Goal: Task Accomplishment & Management: Complete application form

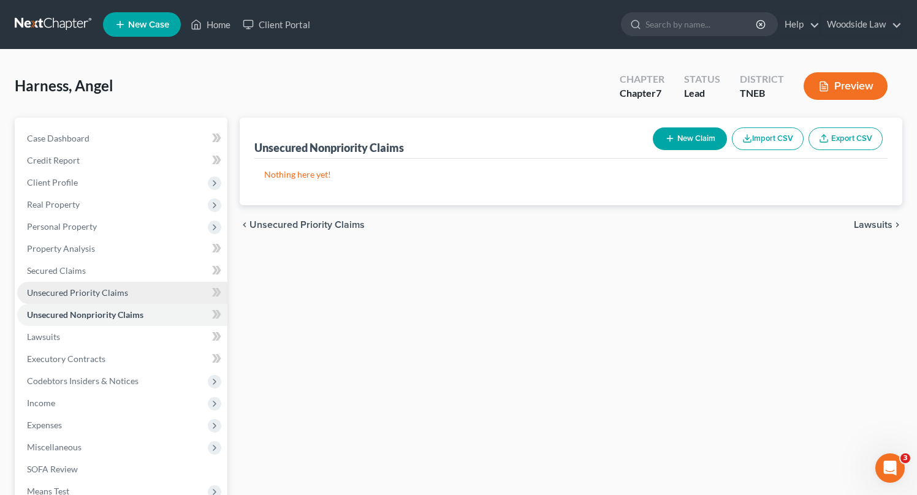
click at [101, 294] on span "Unsecured Priority Claims" at bounding box center [77, 293] width 101 height 10
click at [112, 312] on span "Unsecured Nonpriority Claims" at bounding box center [85, 315] width 117 height 10
click at [689, 141] on button "New Claim" at bounding box center [690, 139] width 74 height 23
select select "0"
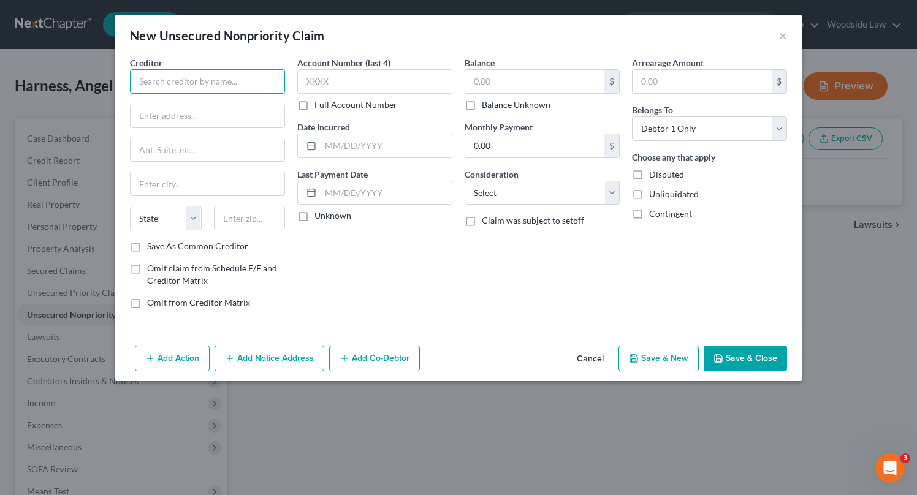
click at [214, 74] on input "text" at bounding box center [207, 81] width 155 height 25
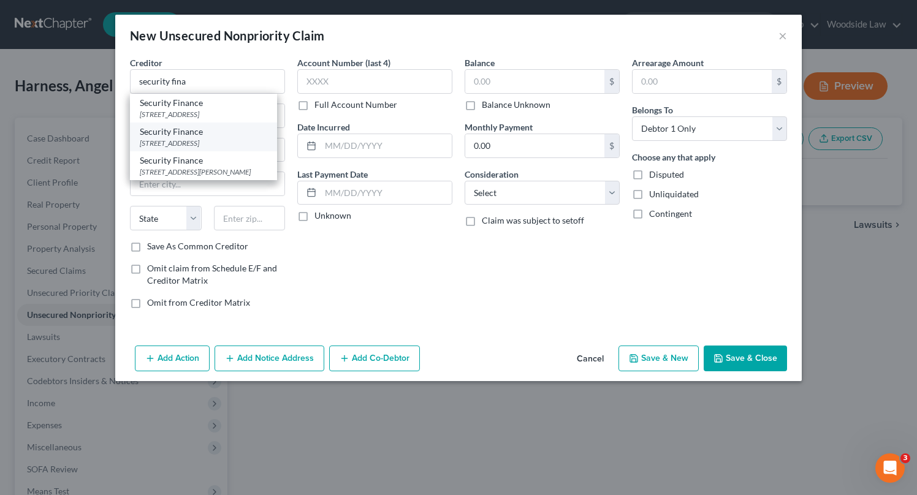
click at [207, 138] on div "Security Finance" at bounding box center [204, 132] width 128 height 12
type input "Security Finance"
type input "PO Box 3146"
type input "[GEOGRAPHIC_DATA]"
select select "42"
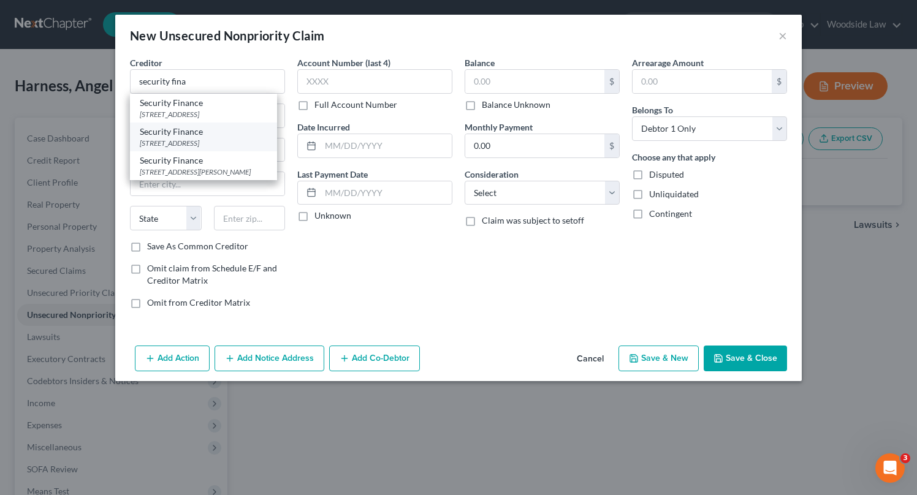
type input "29304"
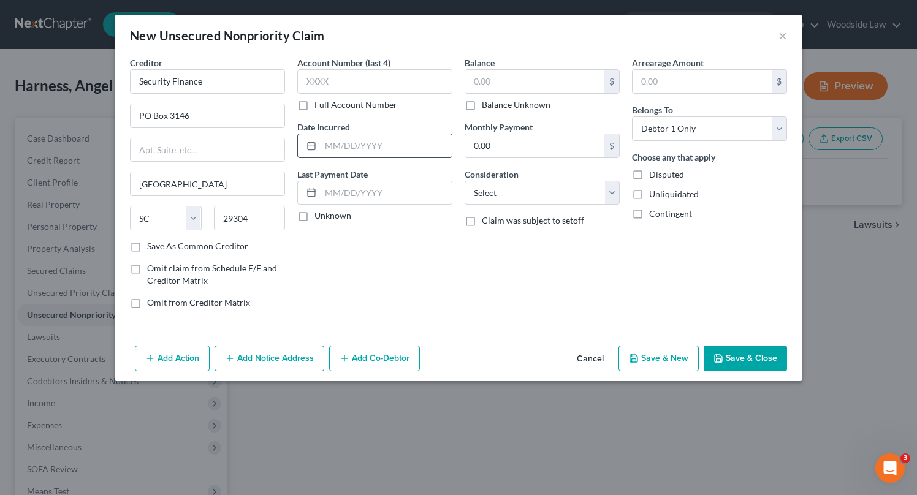
click at [361, 152] on input "text" at bounding box center [386, 145] width 131 height 23
type input "2024"
click at [494, 93] on input "text" at bounding box center [534, 81] width 139 height 23
type input "1,400"
click at [558, 194] on select "Select Cable / Satellite Services Collection Agency Credit Card Debt Debt Couns…" at bounding box center [542, 193] width 155 height 25
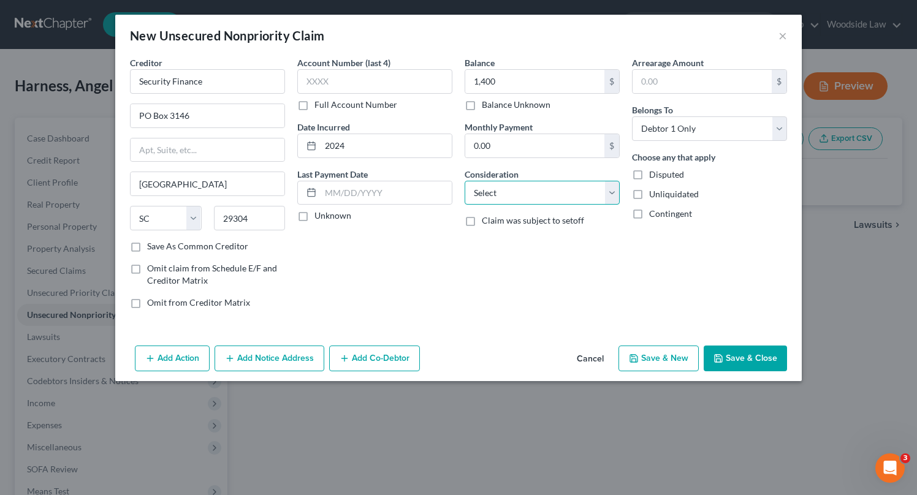
select select "10"
click at [465, 181] on select "Select Cable / Satellite Services Collection Agency Credit Card Debt Debt Couns…" at bounding box center [542, 193] width 155 height 25
click at [657, 358] on button "Save & New" at bounding box center [659, 359] width 80 height 26
select select "0"
type input "1,400.00"
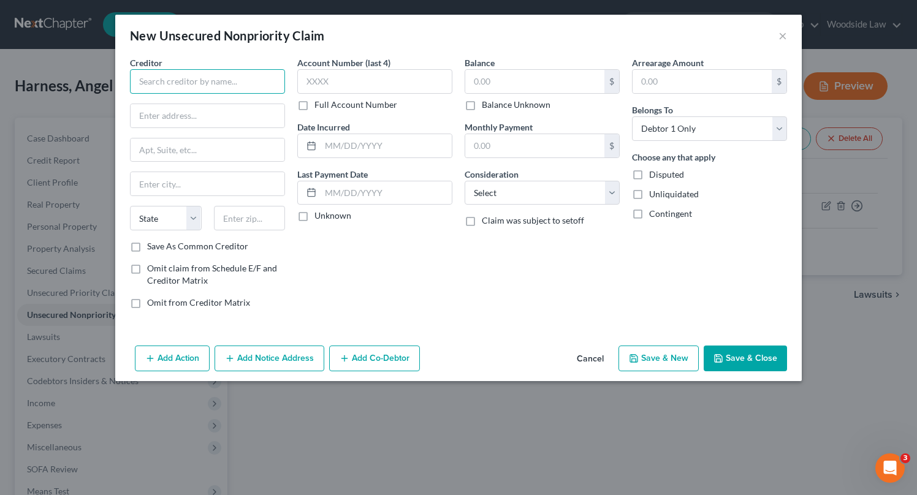
click at [204, 83] on input "text" at bounding box center [207, 81] width 155 height 25
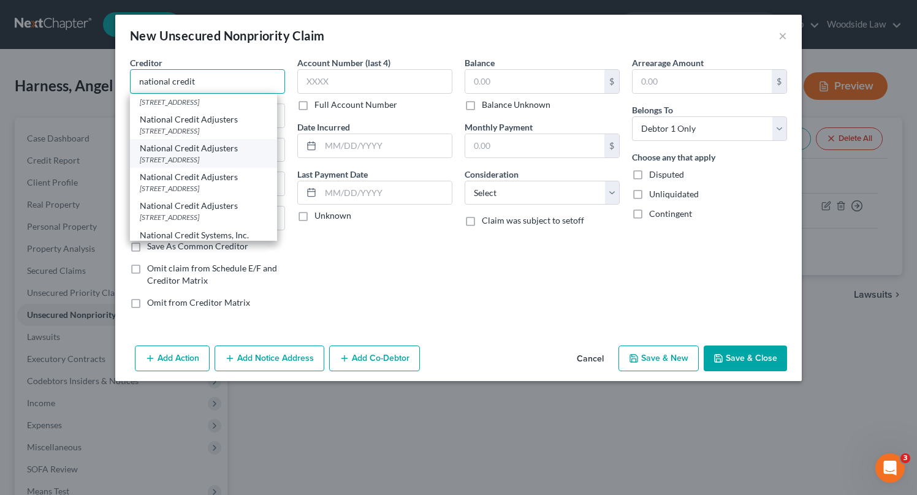
scroll to position [40, 0]
click at [223, 194] on div "[STREET_ADDRESS]" at bounding box center [204, 189] width 128 height 10
type input "National Credit Adjusters"
type input "[STREET_ADDRESS]"
type input "[PERSON_NAME]"
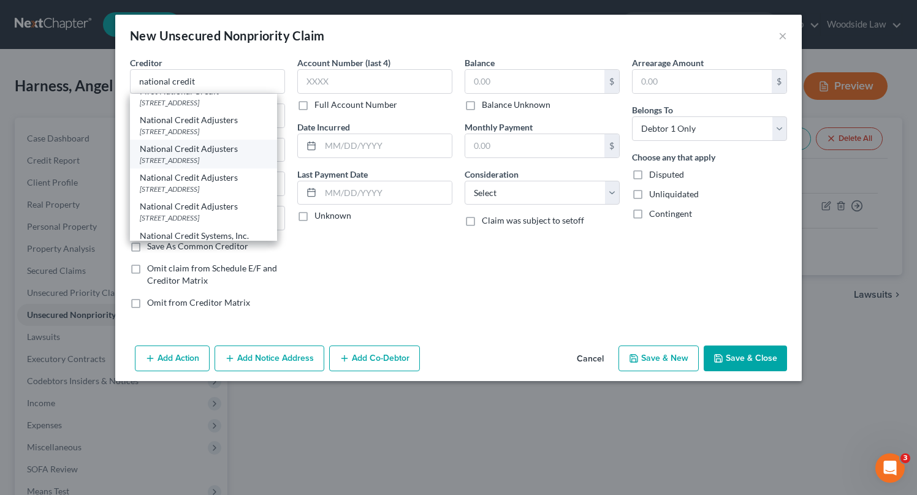
select select "17"
type input "67501-4842"
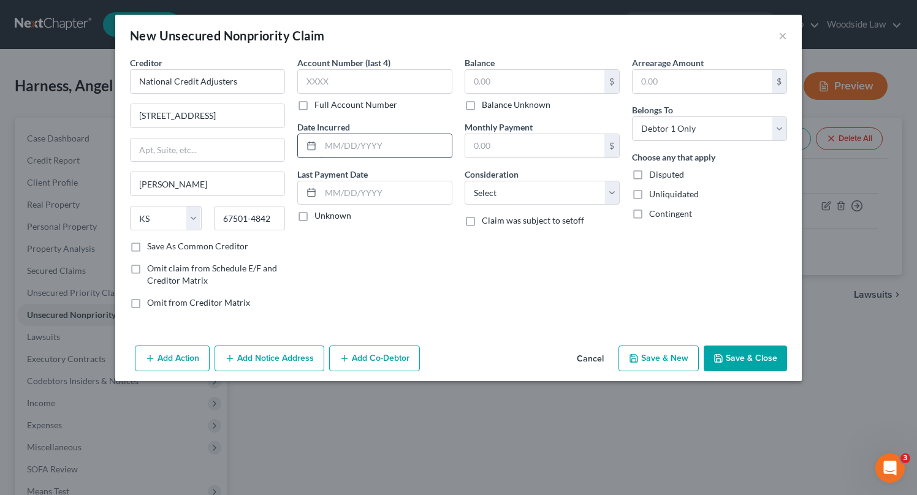
click at [372, 147] on input "text" at bounding box center [386, 145] width 131 height 23
type input "2024"
click at [502, 268] on div "Balance $ Balance Unknown Balance Undetermined $ Balance Unknown Monthly Paymen…" at bounding box center [542, 187] width 167 height 262
click at [541, 80] on input "text" at bounding box center [534, 81] width 139 height 23
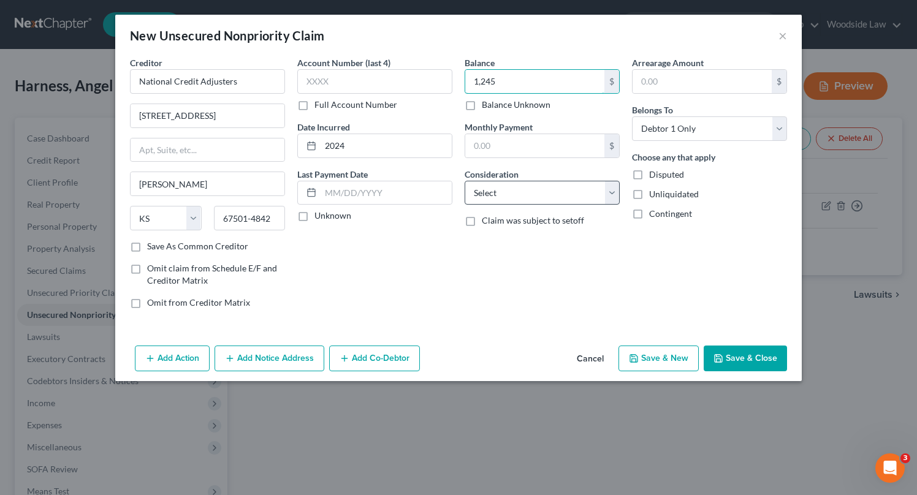
type input "1,245"
click at [598, 197] on select "Select Cable / Satellite Services Collection Agency Credit Card Debt Debt Couns…" at bounding box center [542, 193] width 155 height 25
select select "1"
click at [465, 181] on select "Select Cable / Satellite Services Collection Agency Credit Card Debt Debt Couns…" at bounding box center [542, 193] width 155 height 25
click at [648, 359] on button "Save & New" at bounding box center [659, 359] width 80 height 26
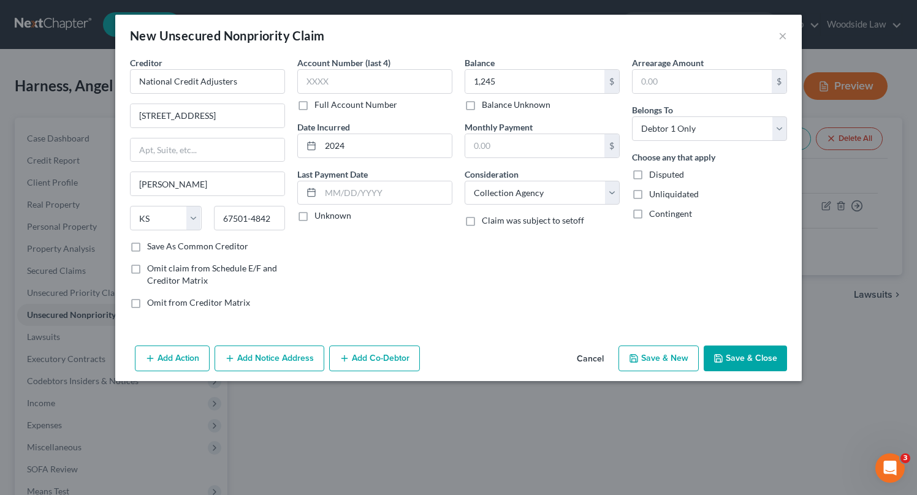
select select "0"
click at [595, 357] on button "Cancel" at bounding box center [590, 359] width 47 height 25
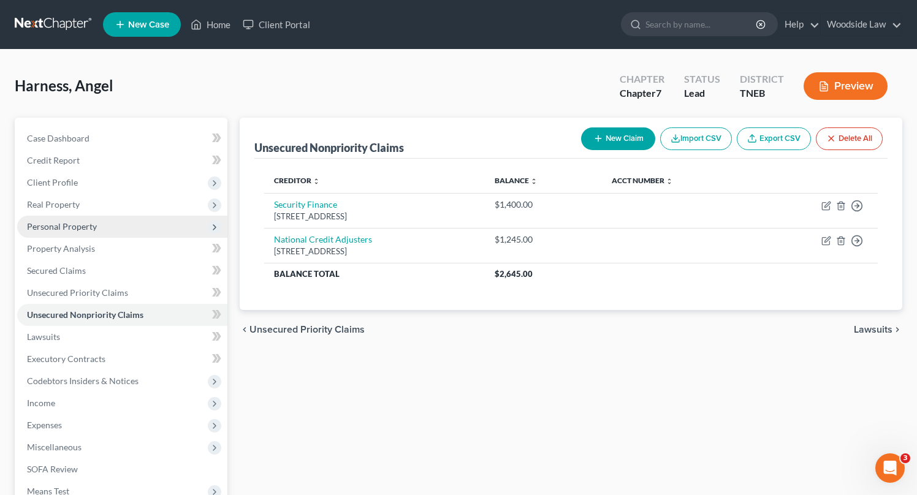
click at [94, 231] on span "Personal Property" at bounding box center [62, 226] width 70 height 10
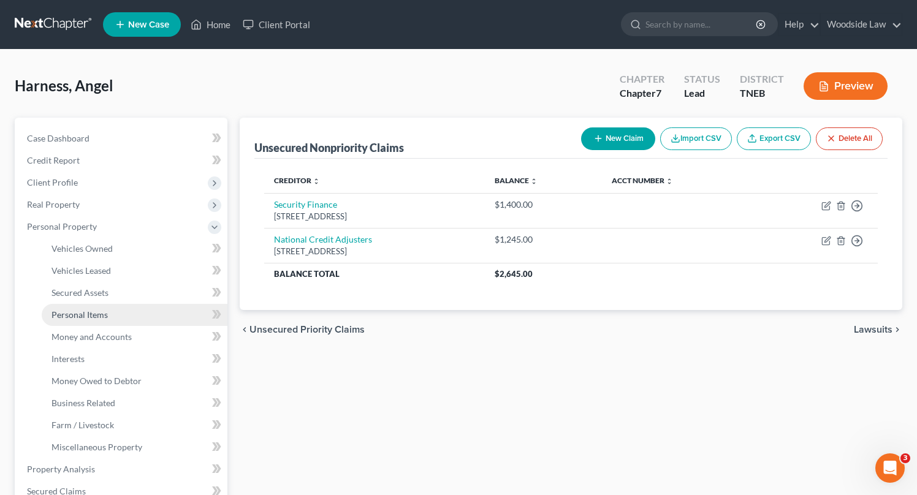
click at [96, 315] on span "Personal Items" at bounding box center [80, 315] width 56 height 10
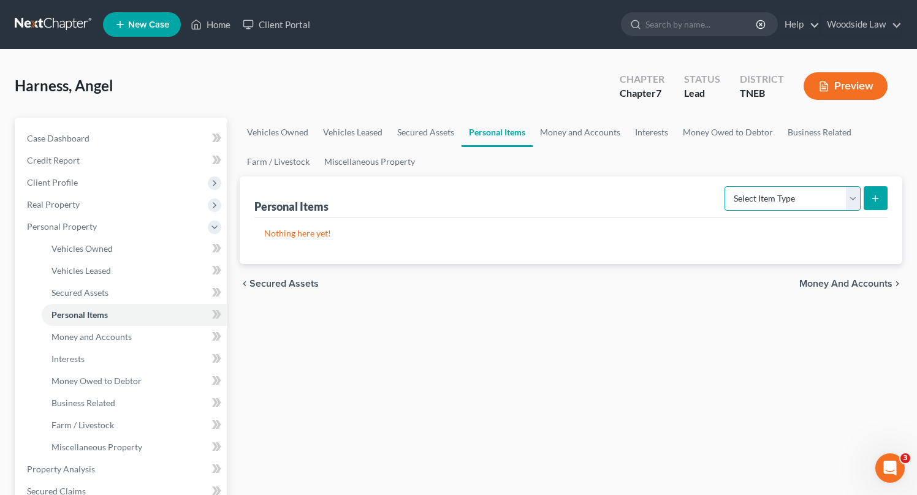
click at [787, 196] on select "Select Item Type Clothing Collectibles Of Value Electronics Firearms Household …" at bounding box center [793, 198] width 136 height 25
select select "household_goods"
click at [726, 186] on select "Select Item Type Clothing Collectibles Of Value Electronics Firearms Household …" at bounding box center [793, 198] width 136 height 25
click at [867, 198] on button "submit" at bounding box center [876, 198] width 24 height 24
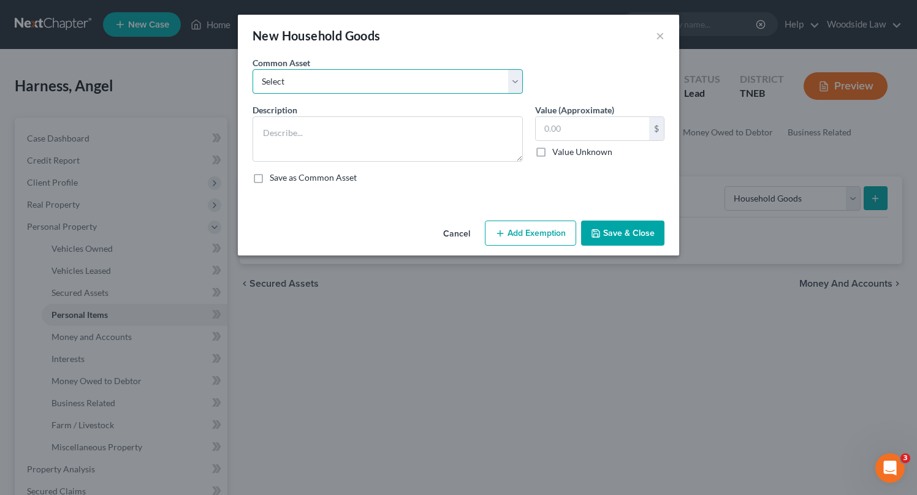
click at [295, 90] on select "Select Household goods & furnishings" at bounding box center [388, 81] width 270 height 25
select select "0"
click at [253, 69] on select "Select Household goods & furnishings" at bounding box center [388, 81] width 270 height 25
type textarea "Household goods & furnishings"
type input "300.00"
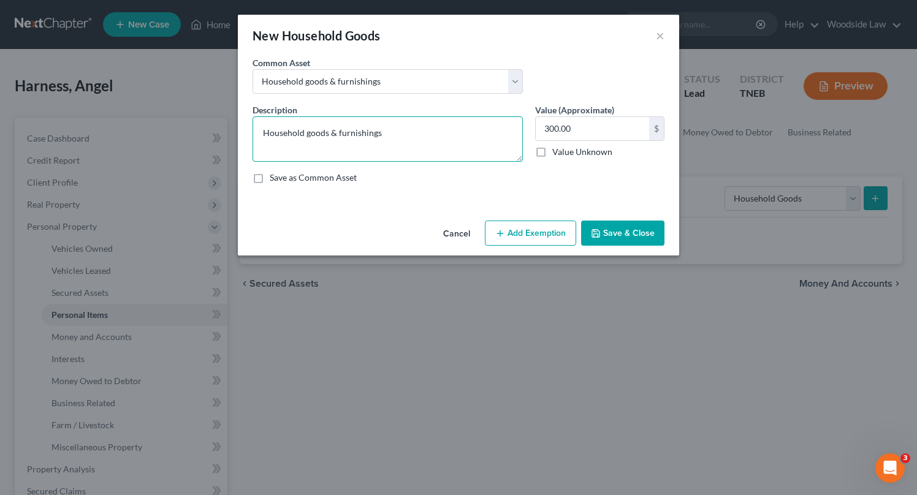
click at [315, 128] on textarea "Household goods & furnishings" at bounding box center [388, 139] width 270 height 45
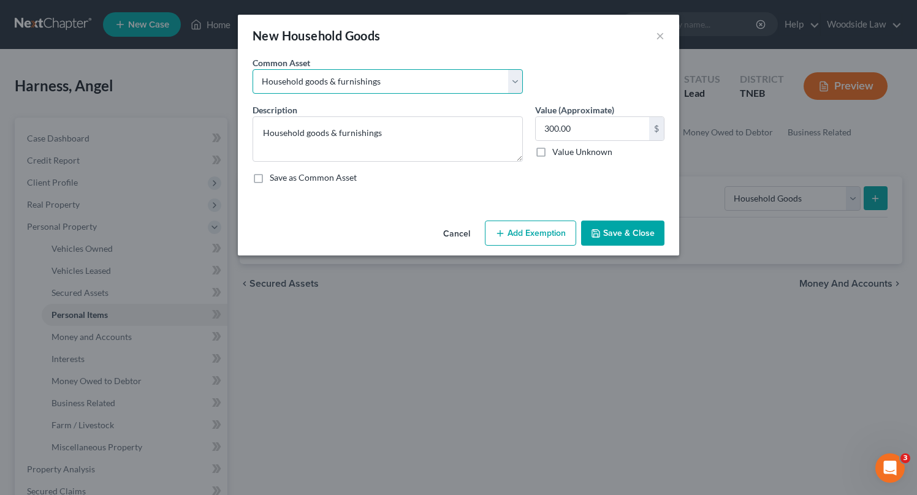
click at [422, 91] on select "Select Household goods & furnishings" at bounding box center [388, 81] width 270 height 25
select select
click at [253, 69] on select "Select Household goods & furnishings" at bounding box center [388, 81] width 270 height 25
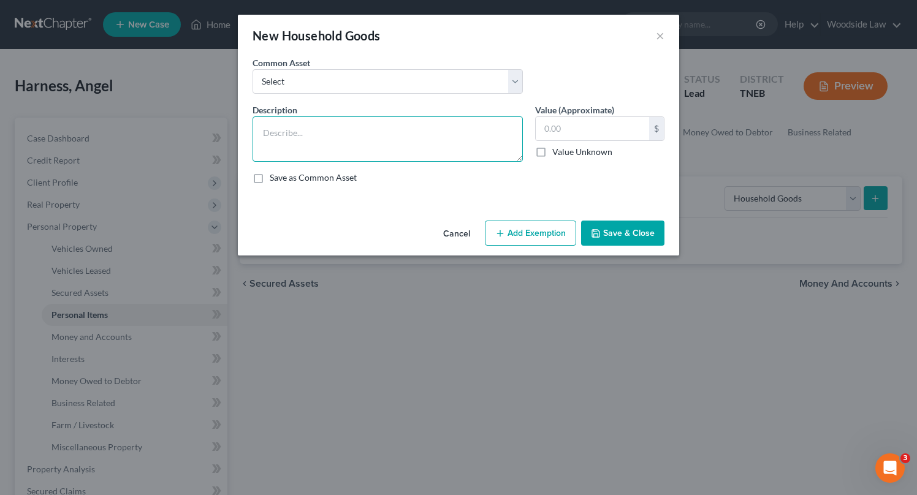
click at [355, 124] on textarea at bounding box center [388, 139] width 270 height 45
type textarea "Mattress, bed, box springs"
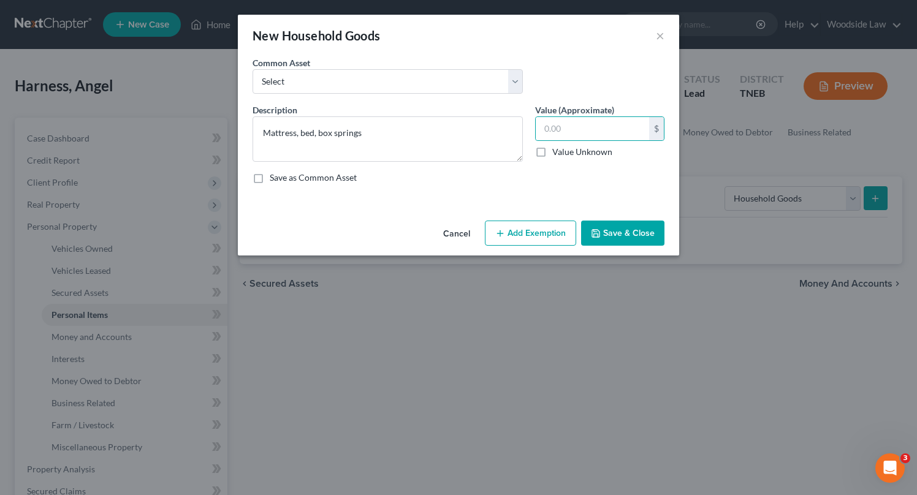
click at [552, 153] on label "Value Unknown" at bounding box center [582, 152] width 60 height 12
click at [557, 153] on input "Value Unknown" at bounding box center [561, 150] width 8 height 8
checkbox input "true"
type input "0.00"
click at [637, 230] on button "Save & Close" at bounding box center [622, 234] width 83 height 26
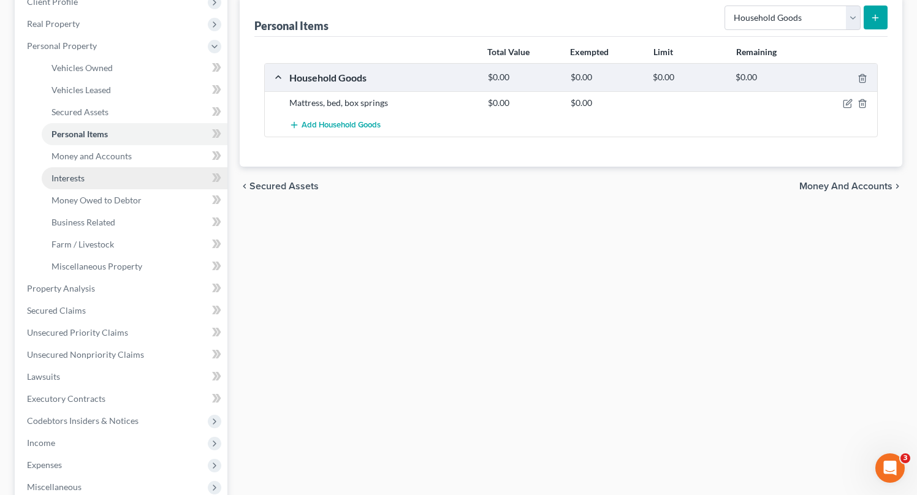
scroll to position [182, 0]
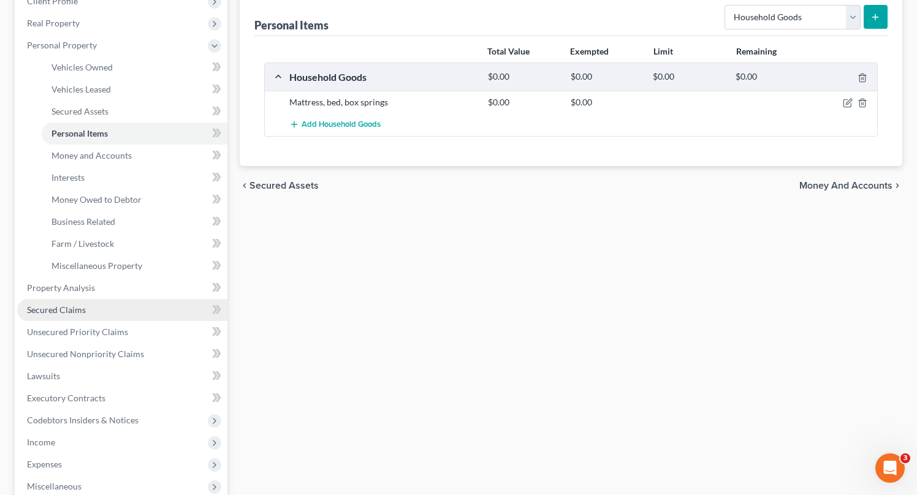
click at [69, 308] on span "Secured Claims" at bounding box center [56, 310] width 59 height 10
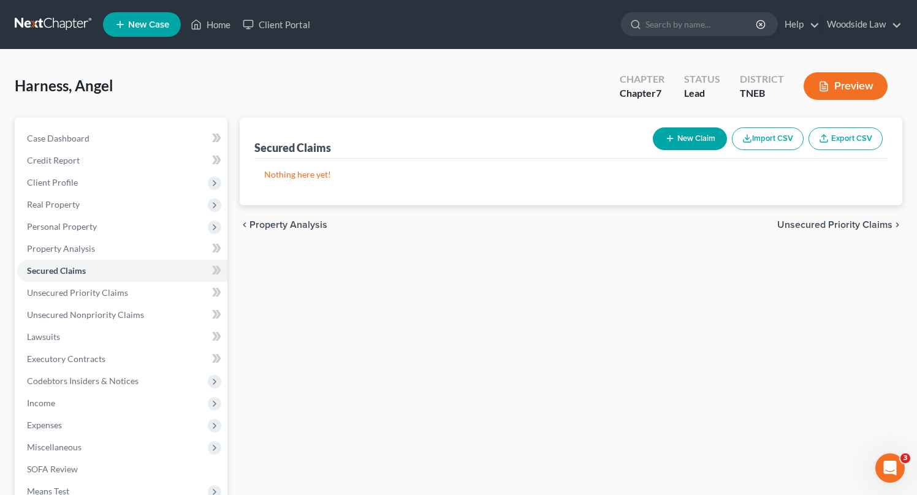
click at [687, 143] on button "New Claim" at bounding box center [690, 139] width 74 height 23
select select "0"
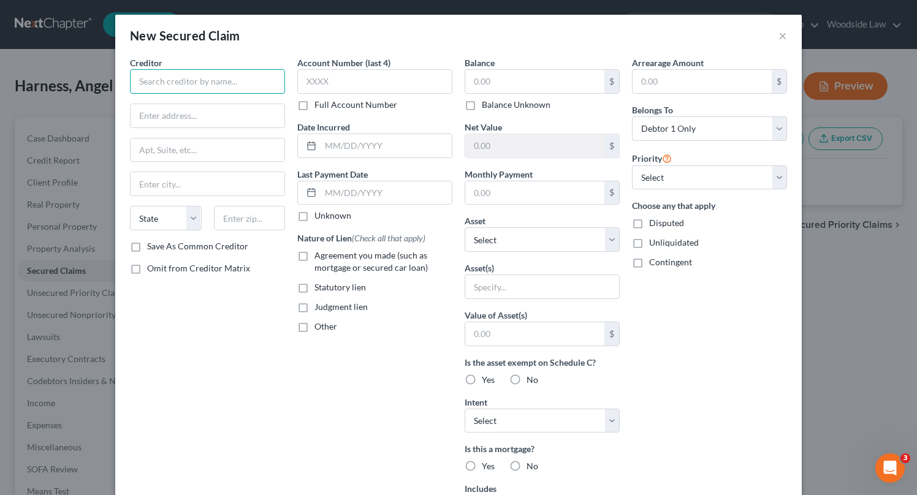
click at [206, 88] on input "text" at bounding box center [207, 81] width 155 height 25
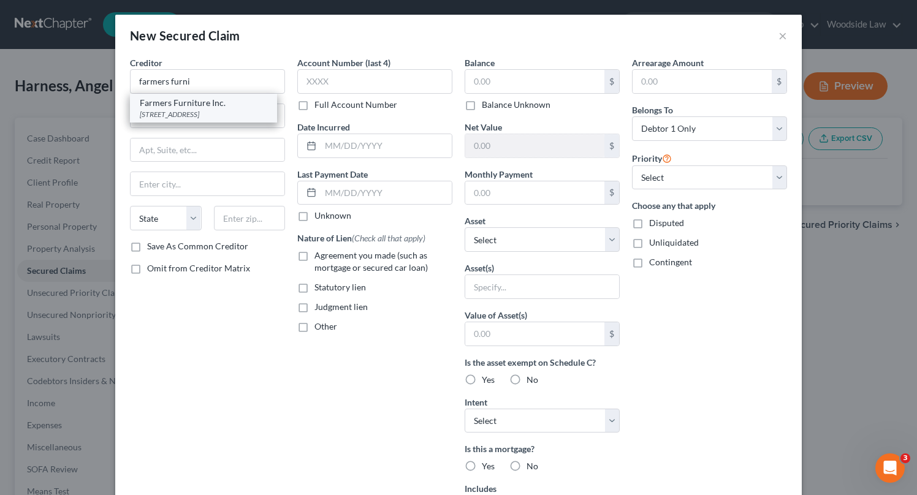
click at [207, 105] on div "Farmers Furniture Inc." at bounding box center [204, 103] width 128 height 12
type input "Farmers Furniture Inc."
type input "PO Box 1140"
type input "[GEOGRAPHIC_DATA]"
select select "10"
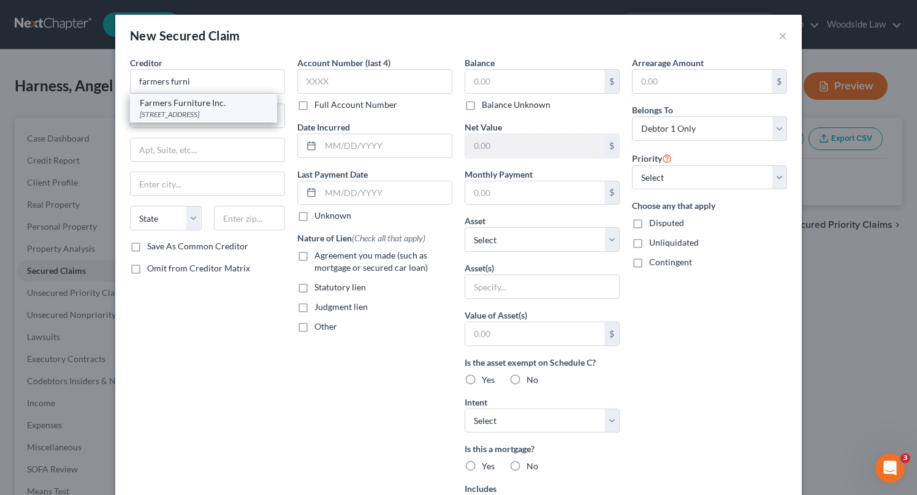
type input "31040"
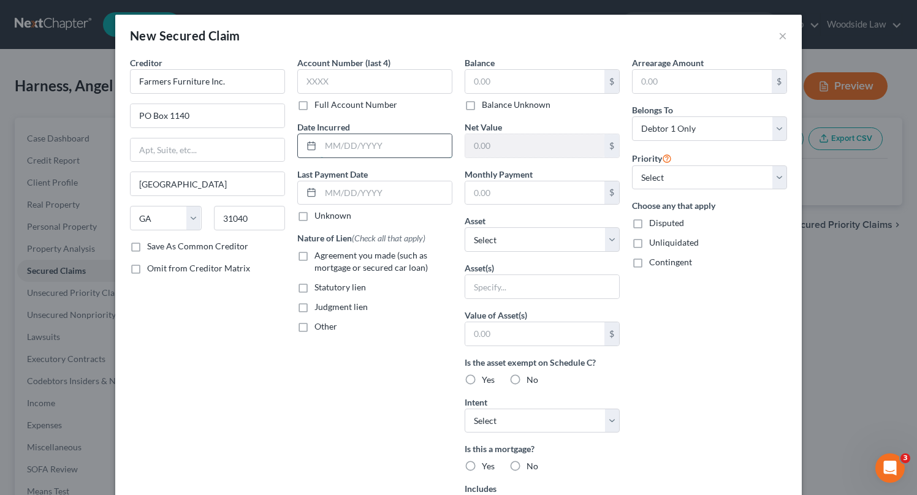
click at [348, 144] on input "text" at bounding box center [386, 145] width 131 height 23
type input "[DATE]"
click at [315, 254] on label "Agreement you made (such as mortgage or secured car loan)" at bounding box center [384, 262] width 138 height 25
click at [319, 254] on input "Agreement you made (such as mortgage or secured car loan)" at bounding box center [323, 254] width 8 height 8
checkbox input "true"
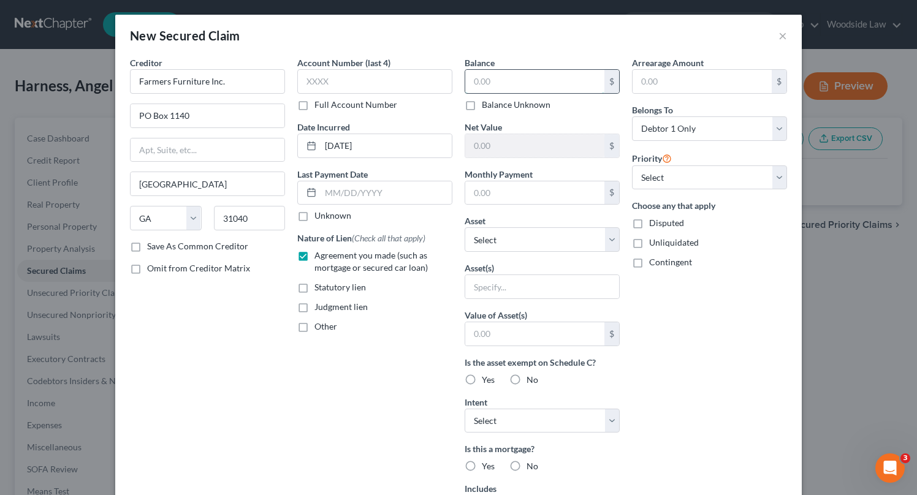
click at [519, 78] on input "text" at bounding box center [534, 81] width 139 height 23
type input "3,797"
click at [560, 238] on select "Select Other Multiple Assets Household Goods - Mattress, bed, box springs - $0.0" at bounding box center [542, 239] width 155 height 25
select select "2"
click at [465, 227] on select "Select Other Multiple Assets Household Goods - Mattress, bed, box springs - $0.0" at bounding box center [542, 239] width 155 height 25
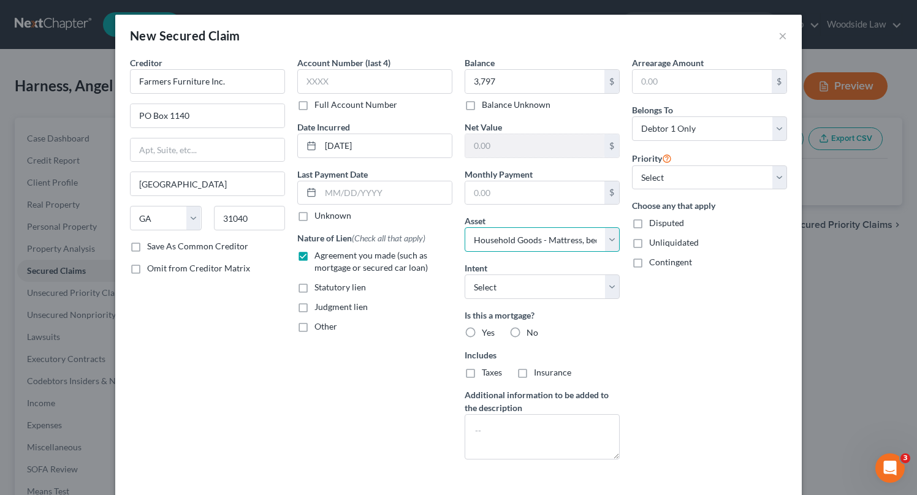
scroll to position [41, 0]
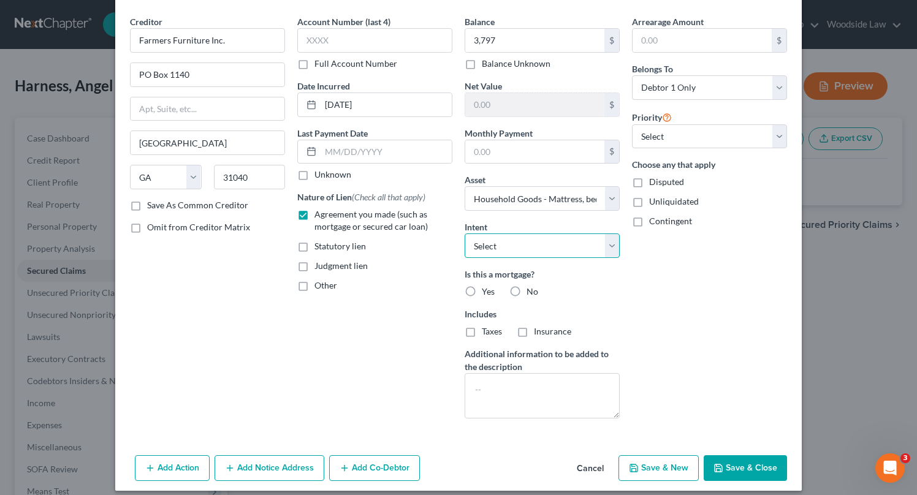
click at [547, 245] on select "Select Surrender Redeem Reaffirm Avoid Other" at bounding box center [542, 246] width 155 height 25
select select "0"
click at [465, 234] on select "Select Surrender Redeem Reaffirm Avoid Other" at bounding box center [542, 246] width 155 height 25
click at [527, 290] on label "No" at bounding box center [533, 292] width 12 height 12
click at [532, 290] on input "No" at bounding box center [536, 290] width 8 height 8
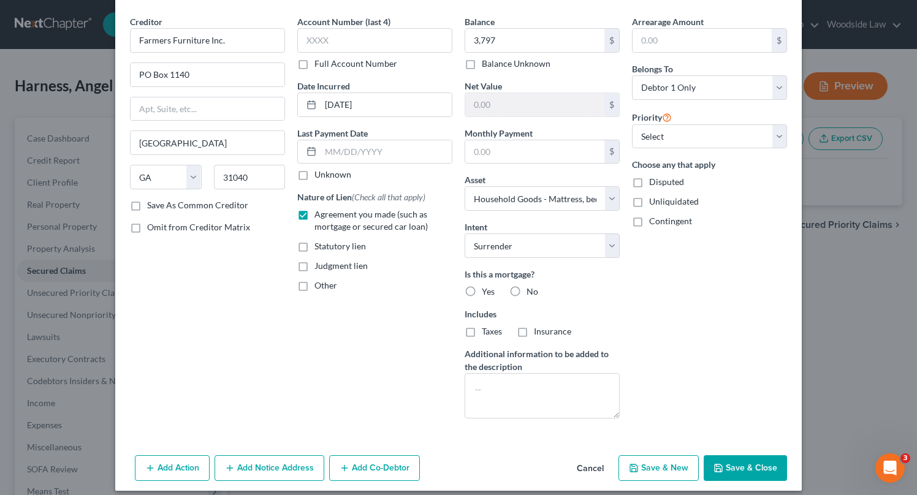
radio input "true"
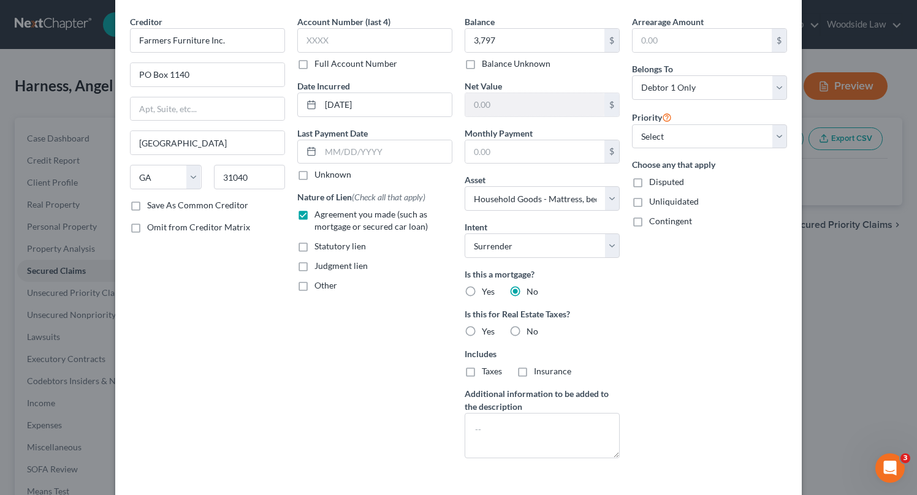
scroll to position [91, 0]
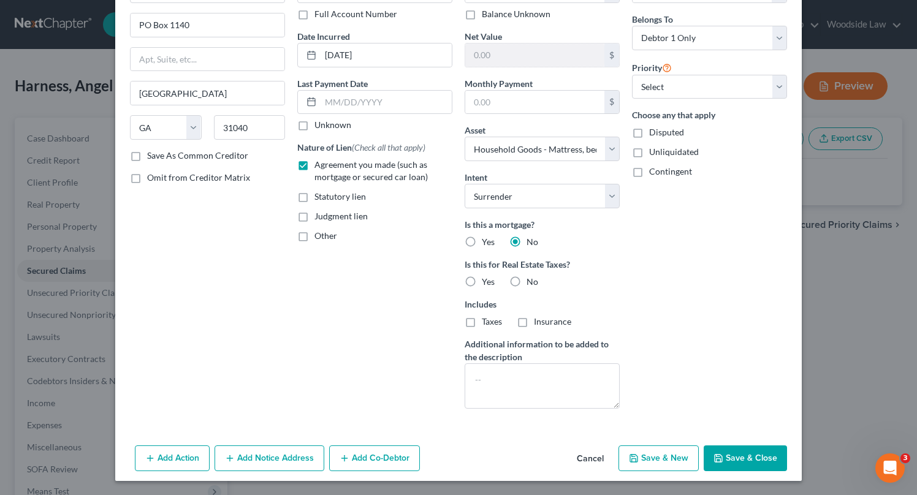
click at [727, 461] on button "Save & Close" at bounding box center [745, 459] width 83 height 26
select select
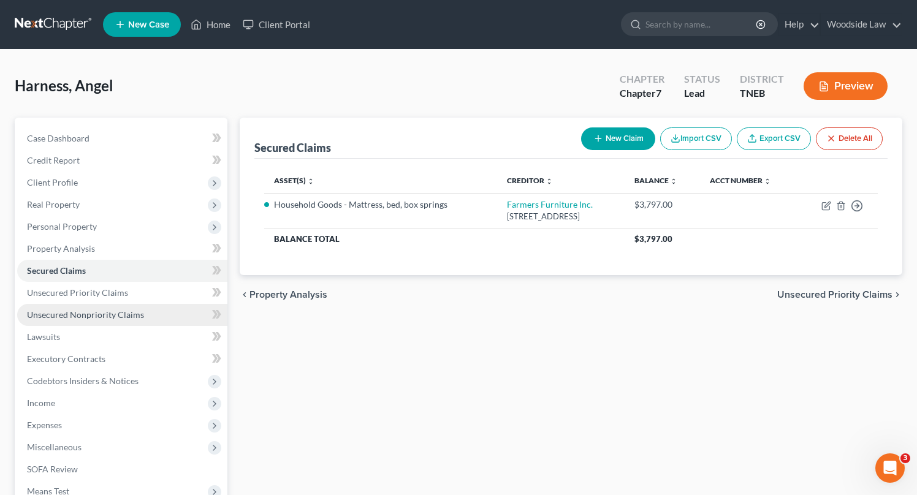
click at [113, 317] on span "Unsecured Nonpriority Claims" at bounding box center [85, 315] width 117 height 10
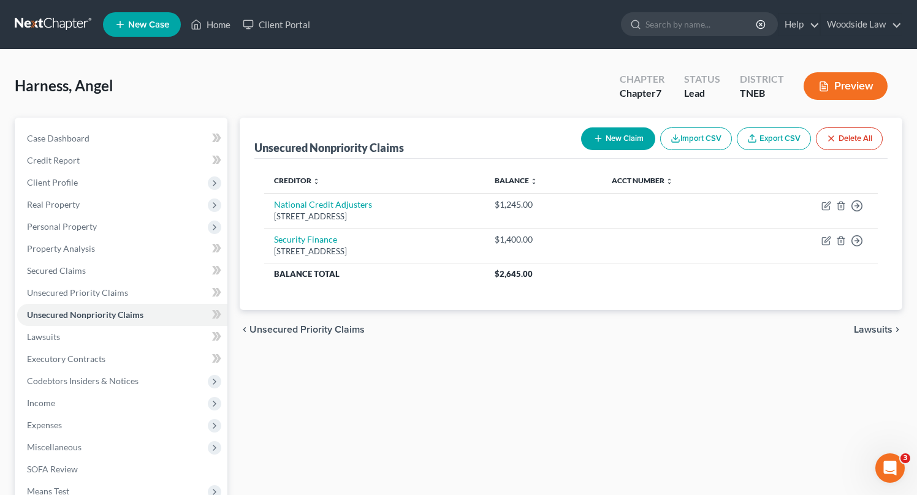
click at [619, 137] on button "New Claim" at bounding box center [618, 139] width 74 height 23
select select "0"
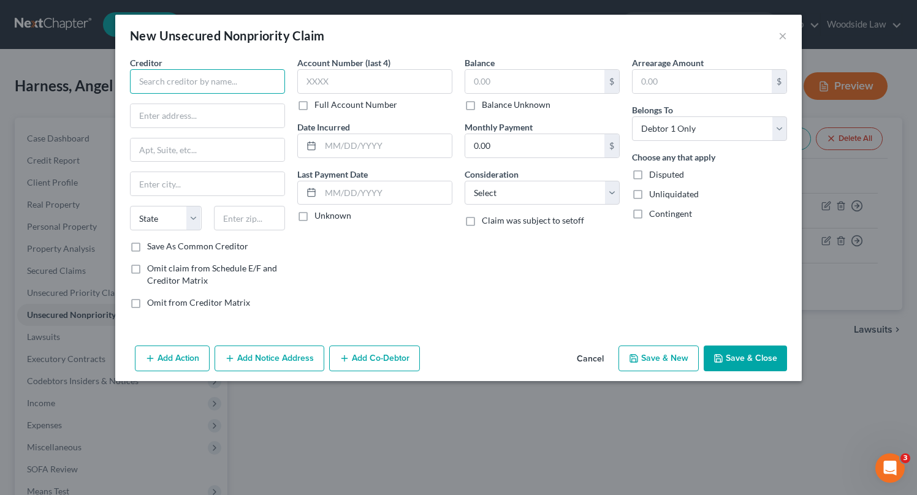
click at [232, 78] on input "text" at bounding box center [207, 81] width 155 height 25
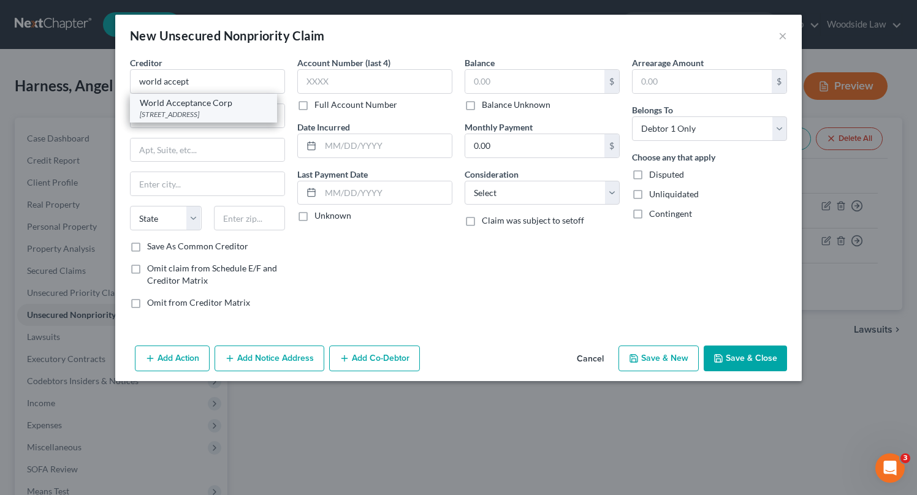
click at [234, 101] on div "World Acceptance Corp" at bounding box center [204, 103] width 128 height 12
type input "World Acceptance Corp"
type input "PO Box 6429"
type input "[GEOGRAPHIC_DATA]"
select select "42"
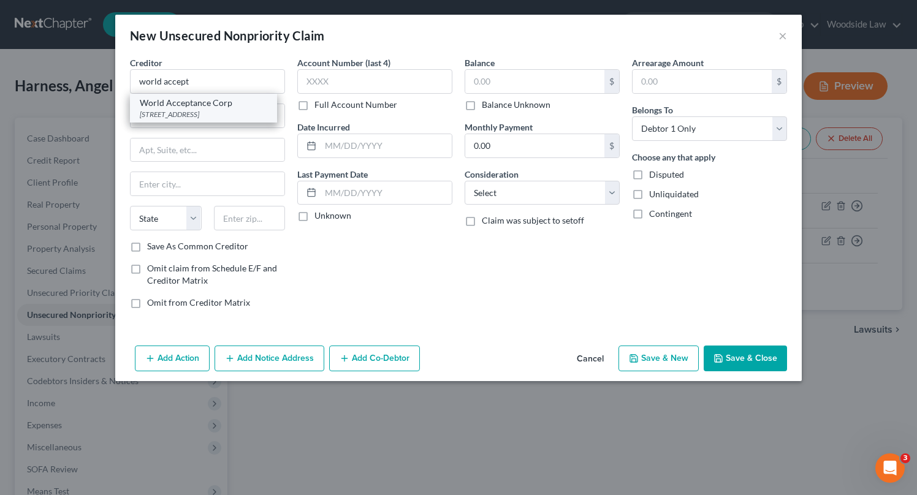
type input "29606-6429"
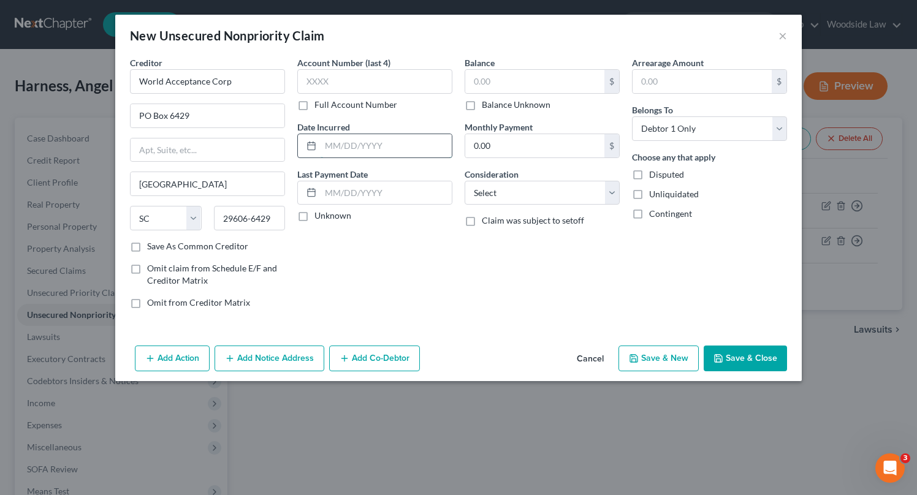
click at [391, 144] on input "text" at bounding box center [386, 145] width 131 height 23
type input "2024"
click at [557, 83] on input "text" at bounding box center [534, 81] width 139 height 23
type input "3,497"
click at [755, 361] on button "Save & Close" at bounding box center [745, 359] width 83 height 26
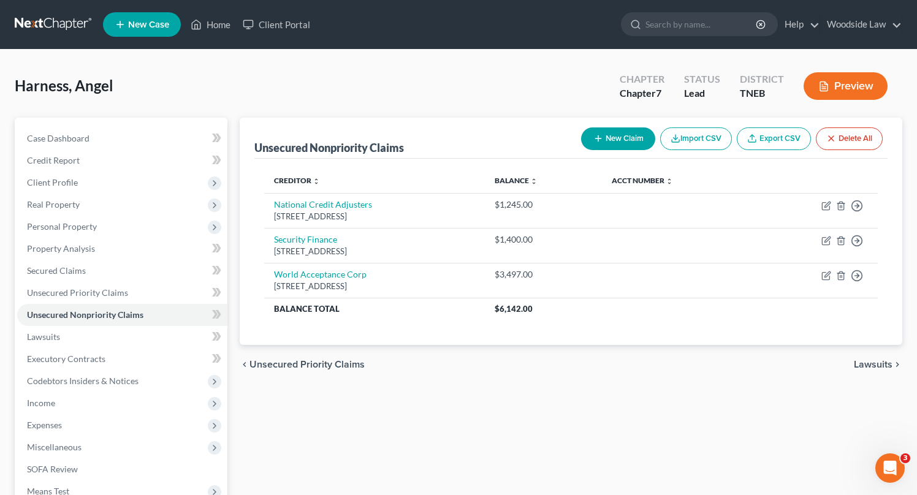
click at [617, 142] on button "New Claim" at bounding box center [618, 139] width 74 height 23
select select "0"
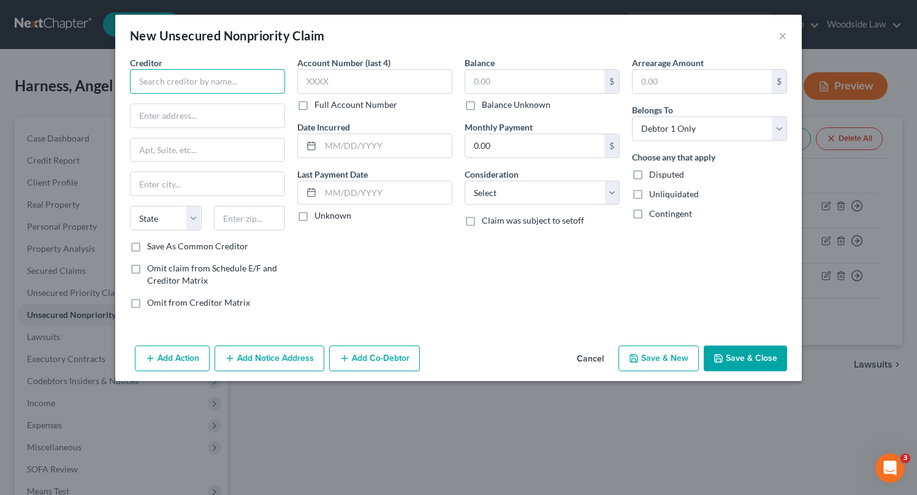
click at [197, 78] on input "text" at bounding box center [207, 81] width 155 height 25
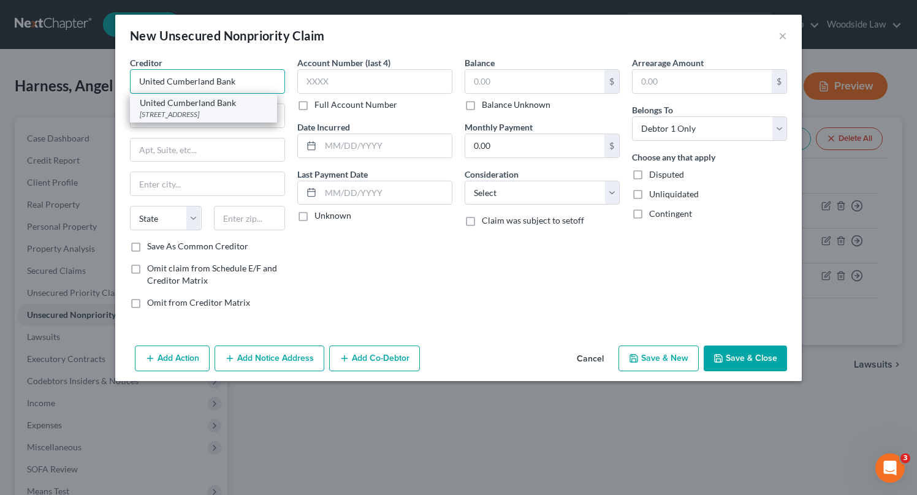
type input "United Cumberland Bank"
click at [193, 102] on div "United Cumberland Bank" at bounding box center [204, 103] width 128 height 12
type input "PO Box 160"
type input "[GEOGRAPHIC_DATA]"
select select "18"
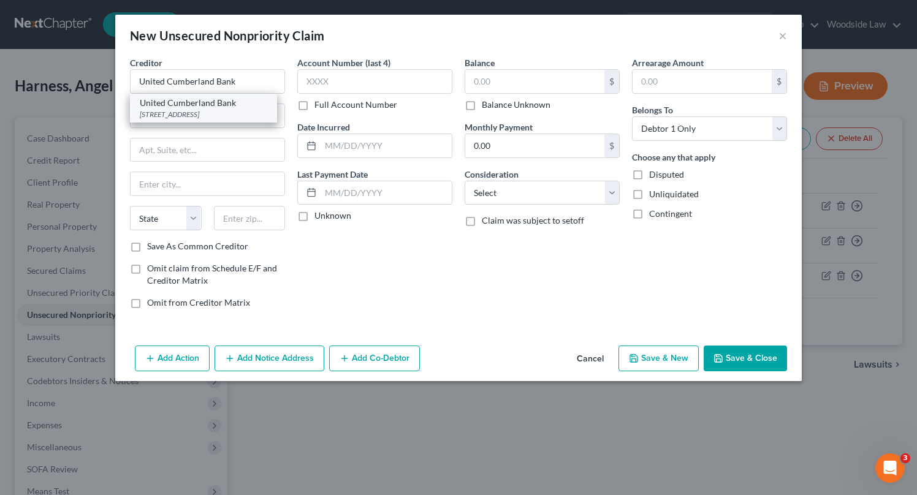
type input "42653"
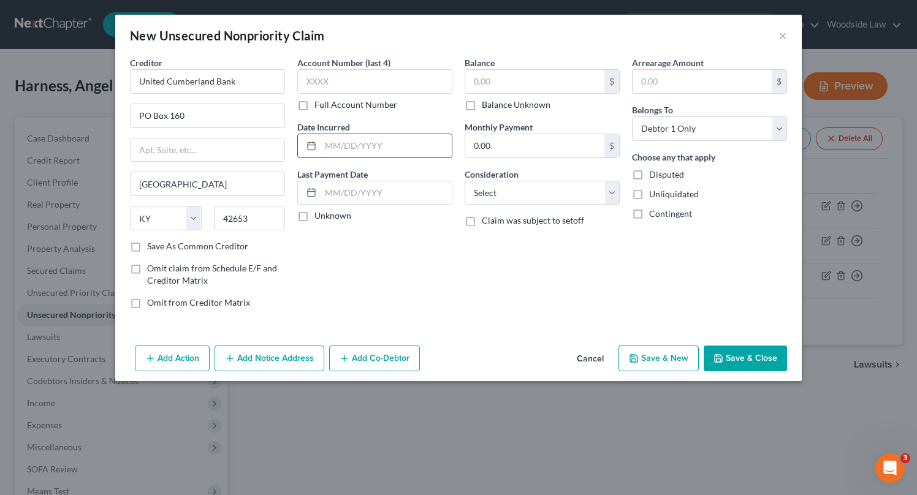
click at [369, 140] on input "text" at bounding box center [386, 145] width 131 height 23
type input "2024"
click at [509, 83] on input "text" at bounding box center [534, 81] width 139 height 23
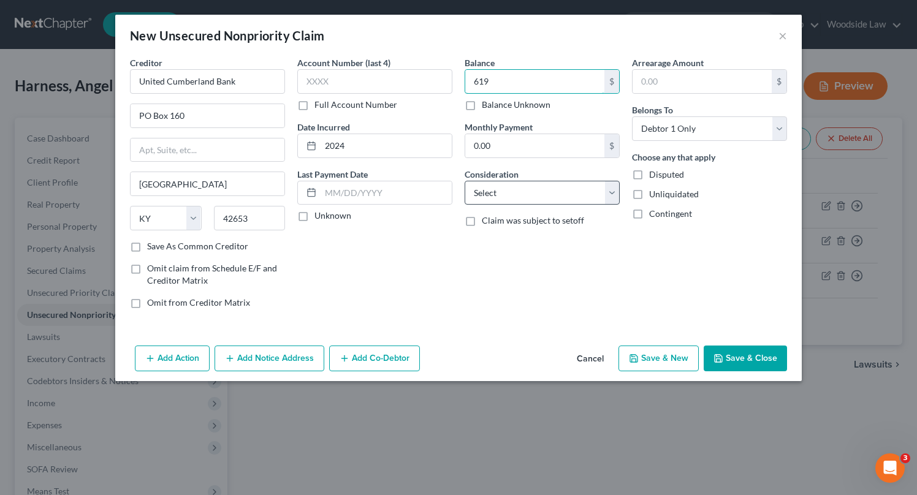
type input "619"
click at [562, 197] on select "Select Cable / Satellite Services Collection Agency Credit Card Debt Debt Couns…" at bounding box center [542, 193] width 155 height 25
select select "10"
click at [465, 181] on select "Select Cable / Satellite Services Collection Agency Credit Card Debt Debt Couns…" at bounding box center [542, 193] width 155 height 25
click at [657, 363] on button "Save & New" at bounding box center [659, 359] width 80 height 26
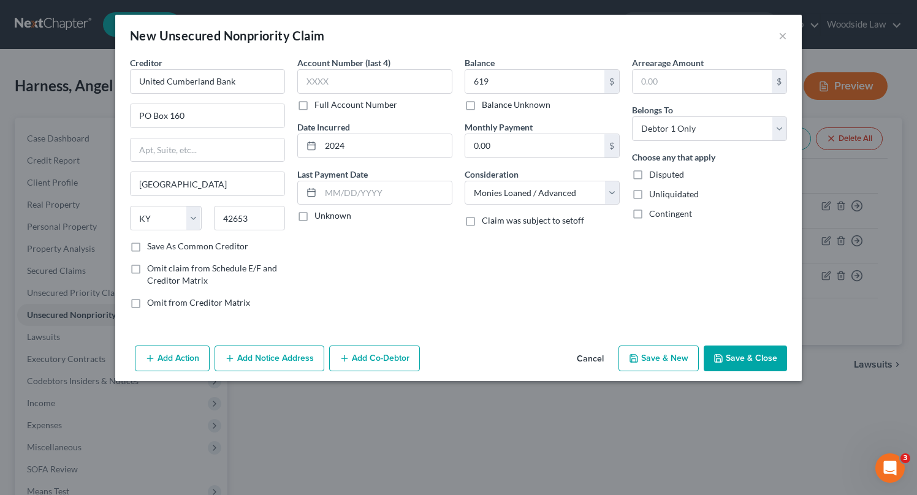
select select "0"
type input "619.00"
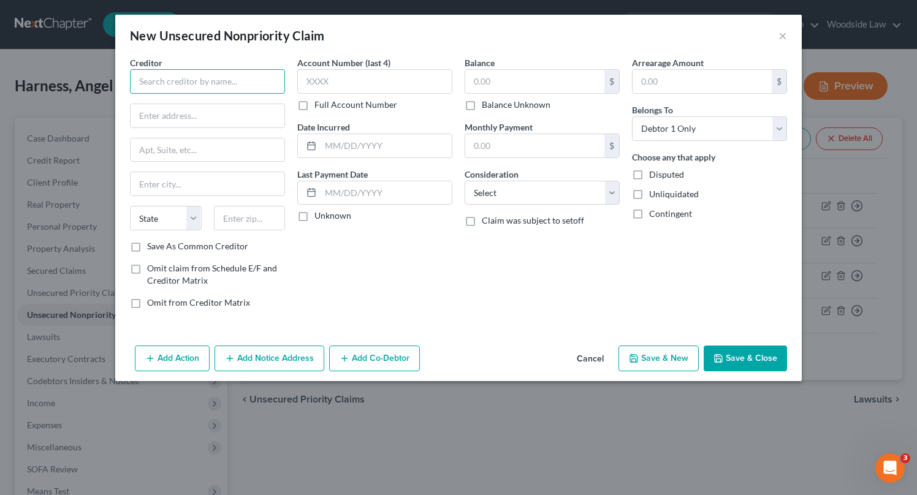
click at [219, 87] on input "text" at bounding box center [207, 81] width 155 height 25
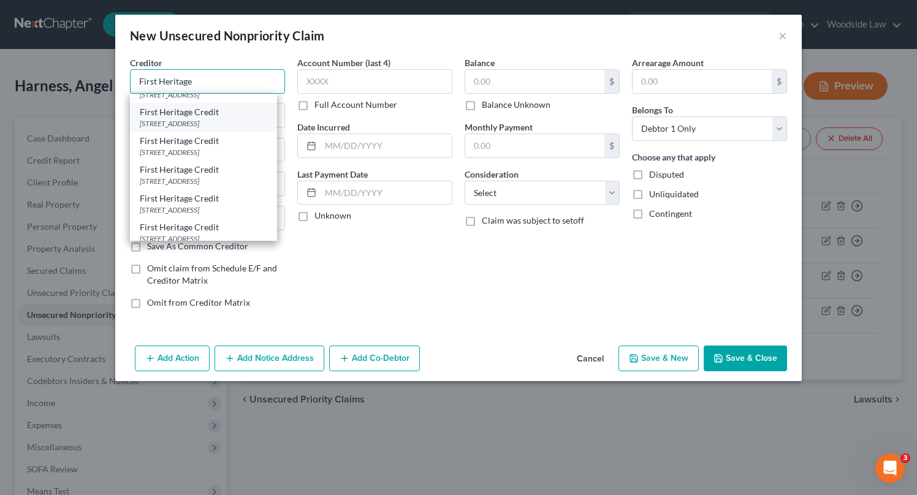
scroll to position [15, 0]
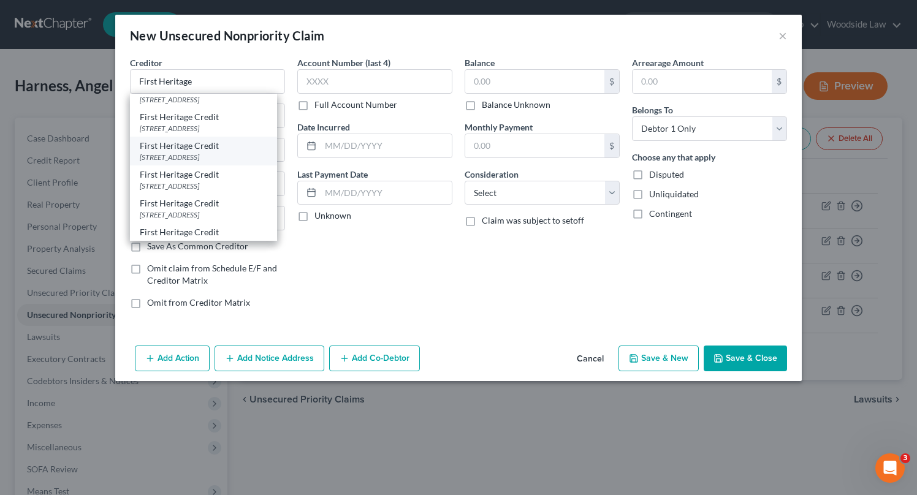
click at [224, 152] on div "First Heritage Credit" at bounding box center [204, 146] width 128 height 12
type input "First Heritage Credit"
type input "PO Box 1947"
type input "[GEOGRAPHIC_DATA]"
select select "42"
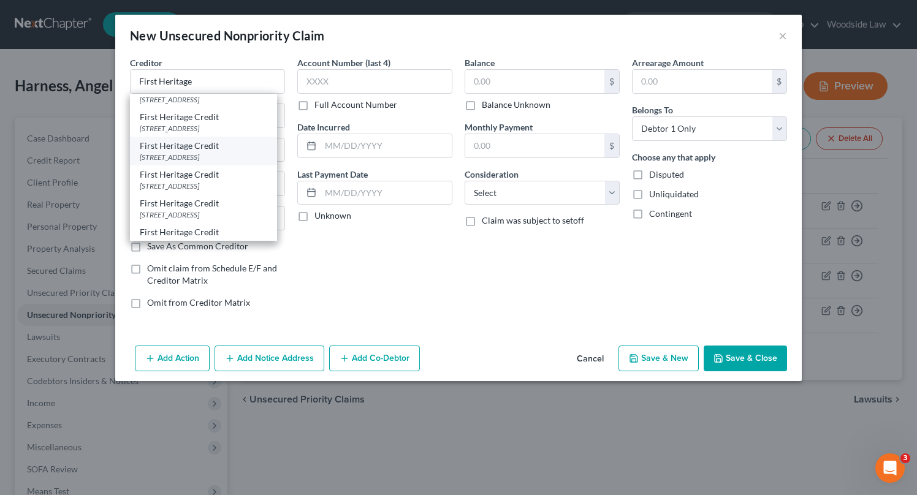
type input "29602"
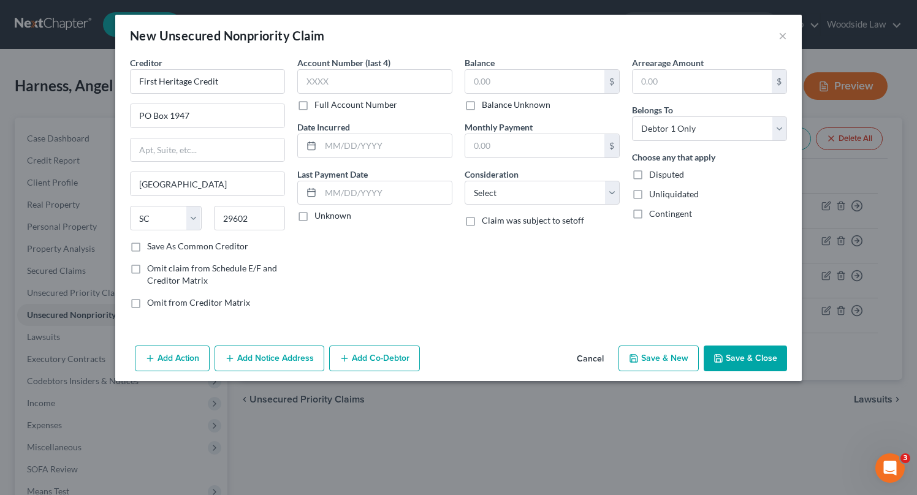
scroll to position [0, 0]
click at [367, 147] on input "text" at bounding box center [386, 145] width 131 height 23
type input "2024"
click at [516, 70] on input "text" at bounding box center [534, 81] width 139 height 23
type input "470"
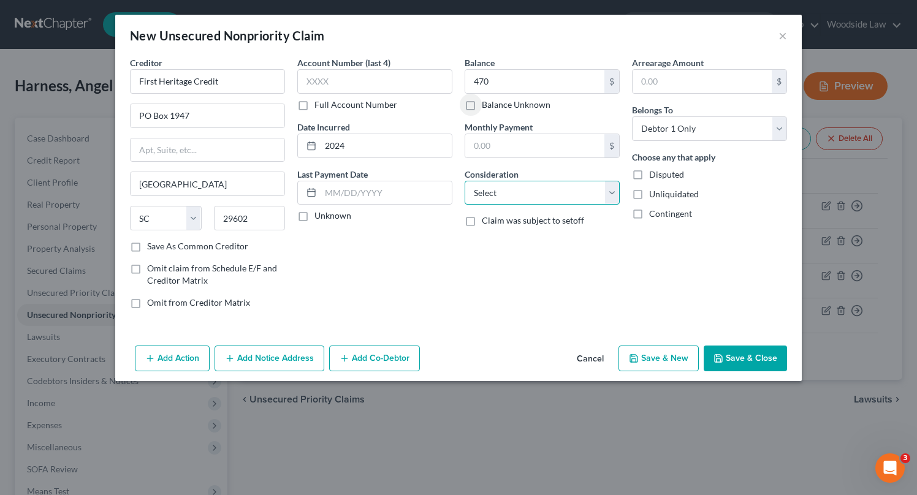
click at [573, 195] on select "Select Cable / Satellite Services Collection Agency Credit Card Debt Debt Couns…" at bounding box center [542, 193] width 155 height 25
select select "10"
click at [465, 181] on select "Select Cable / Satellite Services Collection Agency Credit Card Debt Debt Couns…" at bounding box center [542, 193] width 155 height 25
click at [644, 363] on button "Save & New" at bounding box center [659, 359] width 80 height 26
select select "0"
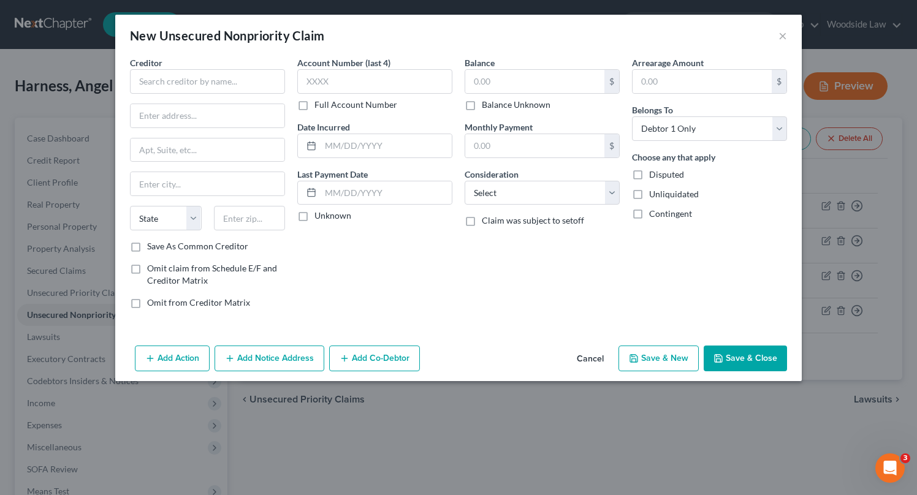
type input "470.00"
type input "0.00"
click at [711, 359] on button "Save & Close" at bounding box center [745, 359] width 83 height 26
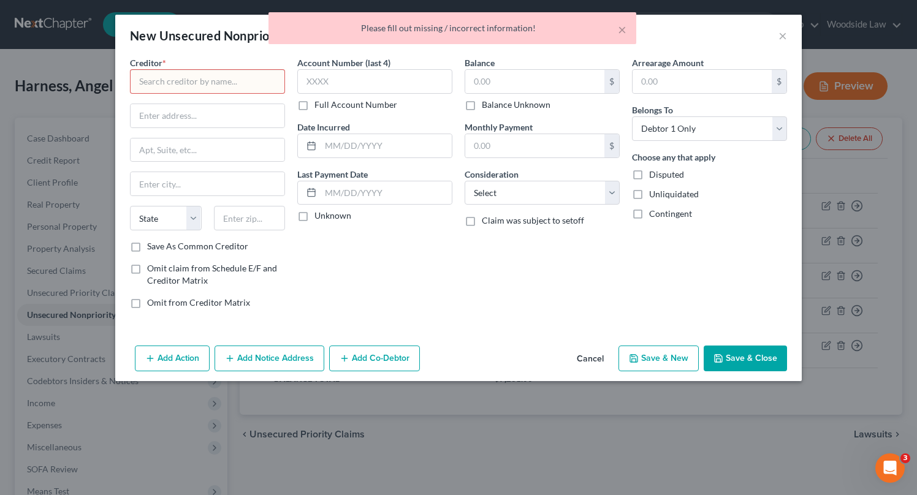
click at [592, 356] on button "Cancel" at bounding box center [590, 359] width 47 height 25
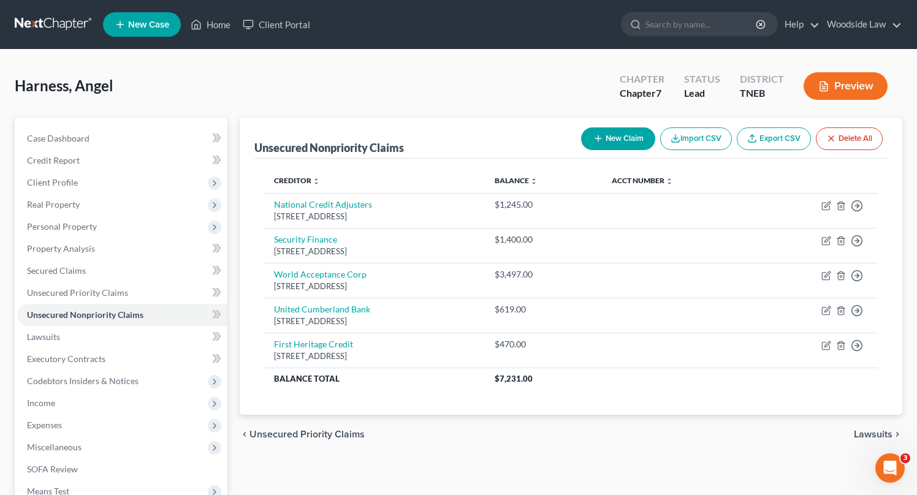
click at [587, 140] on button "New Claim" at bounding box center [618, 139] width 74 height 23
select select "0"
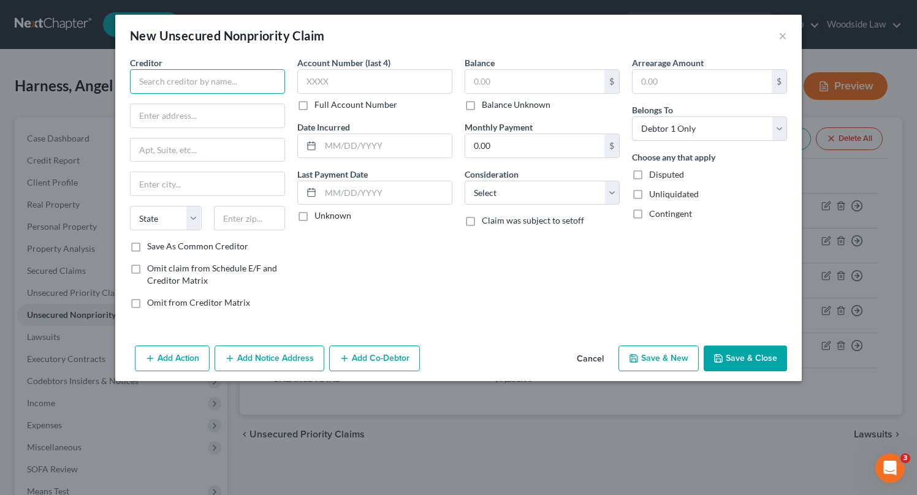
click at [175, 88] on input "text" at bounding box center [207, 81] width 155 height 25
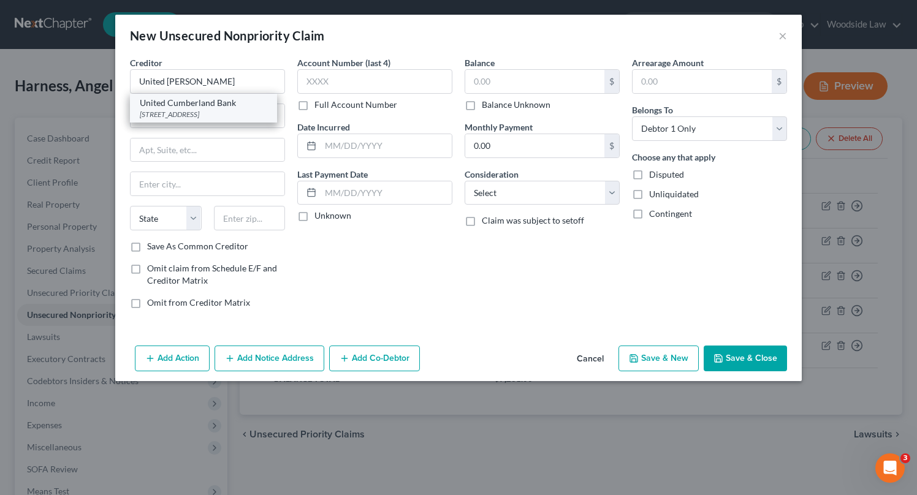
click at [199, 117] on div "[STREET_ADDRESS]" at bounding box center [204, 114] width 128 height 10
type input "United Cumberland Bank"
type input "PO Box 160"
type input "[GEOGRAPHIC_DATA]"
select select "18"
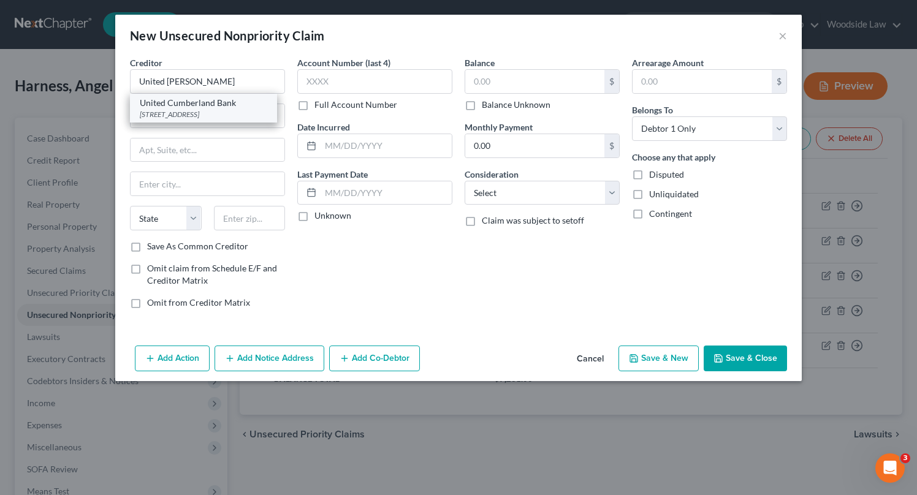
type input "42653"
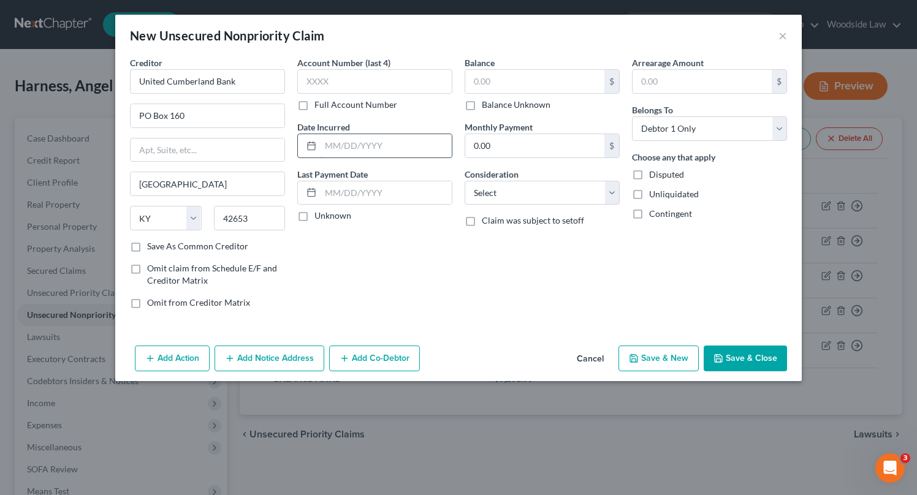
click at [410, 143] on input "text" at bounding box center [386, 145] width 131 height 23
type input "2024"
click at [527, 85] on input "text" at bounding box center [534, 81] width 139 height 23
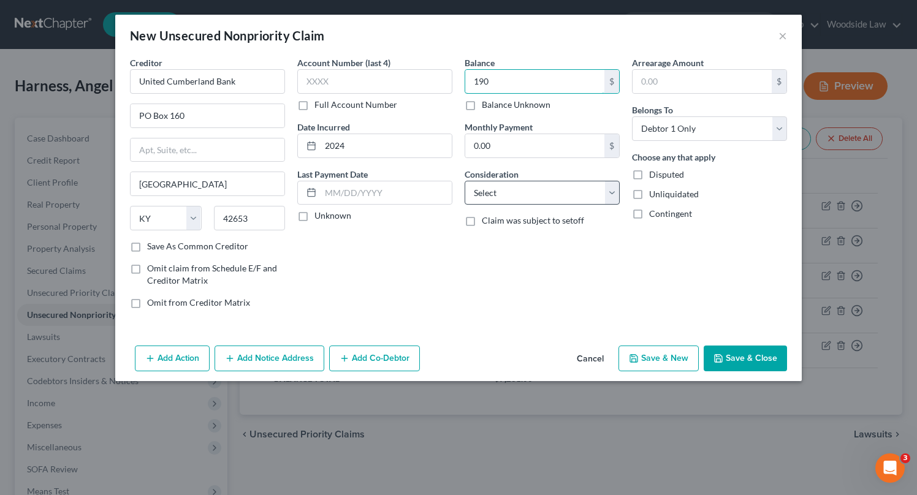
type input "190"
click at [565, 193] on select "Select Cable / Satellite Services Collection Agency Credit Card Debt Debt Couns…" at bounding box center [542, 193] width 155 height 25
select select "15"
click at [465, 181] on select "Select Cable / Satellite Services Collection Agency Credit Card Debt Debt Couns…" at bounding box center [542, 193] width 155 height 25
click at [280, 363] on button "Add Notice Address" at bounding box center [270, 359] width 110 height 26
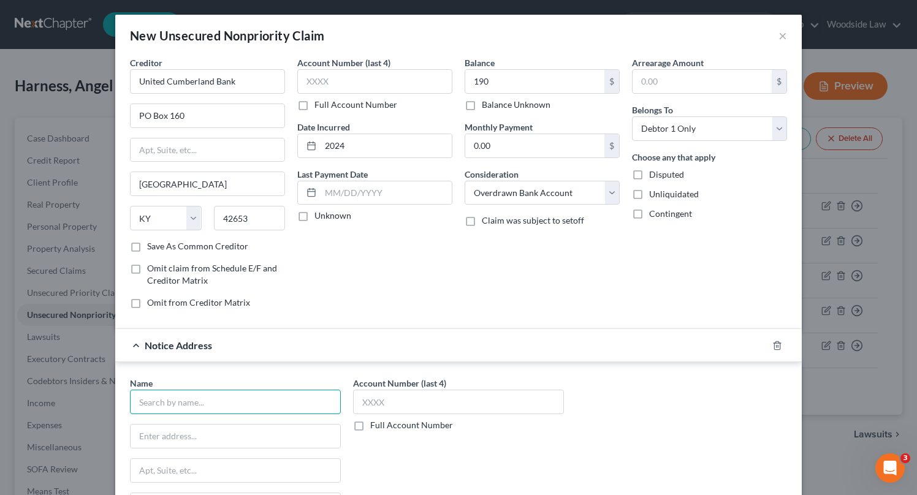
click at [236, 407] on input "text" at bounding box center [235, 402] width 211 height 25
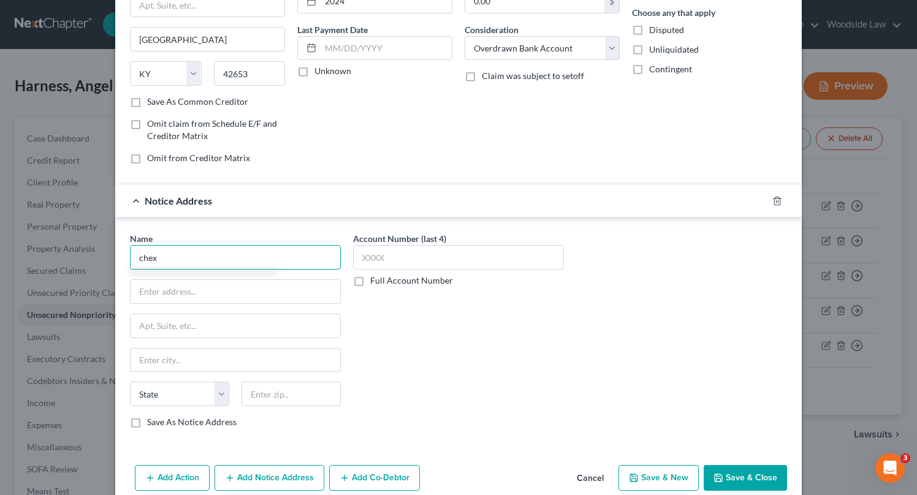
scroll to position [164, 0]
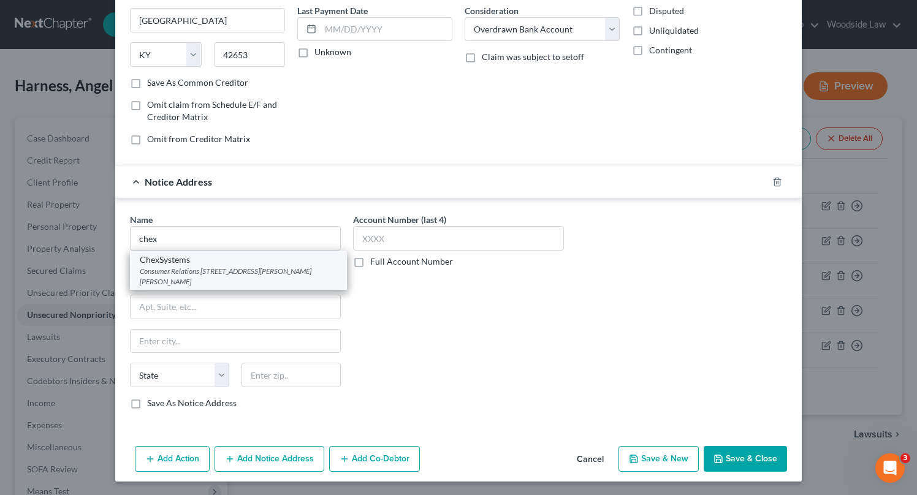
click at [211, 271] on div "Consumer Relations [STREET_ADDRESS][PERSON_NAME][PERSON_NAME]" at bounding box center [238, 276] width 197 height 21
type input "ChexSystems"
type input "Consumer Relations"
type input "[STREET_ADDRESS][PERSON_NAME]"
type input "Saint [PERSON_NAME]"
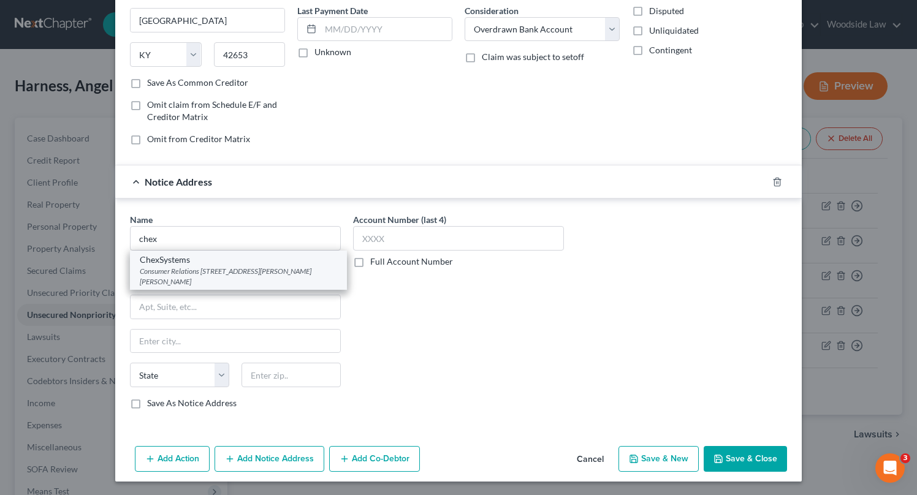
select select "24"
type input "55125"
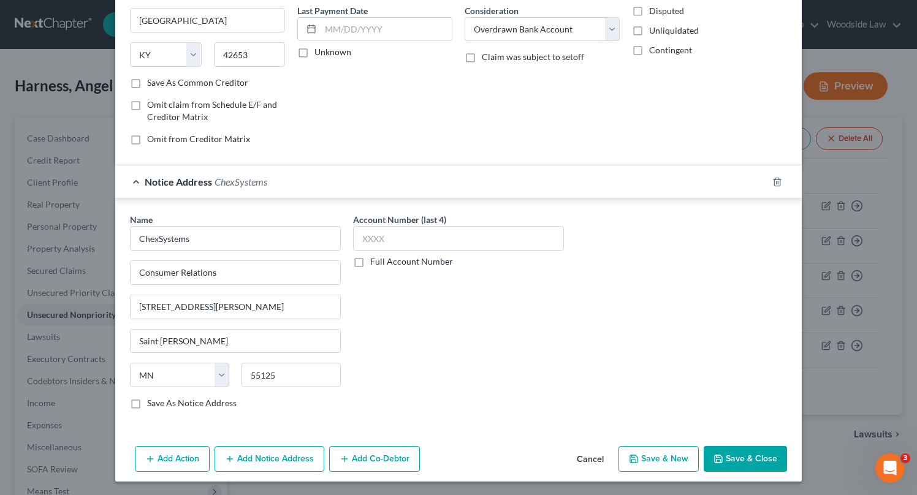
scroll to position [165, 0]
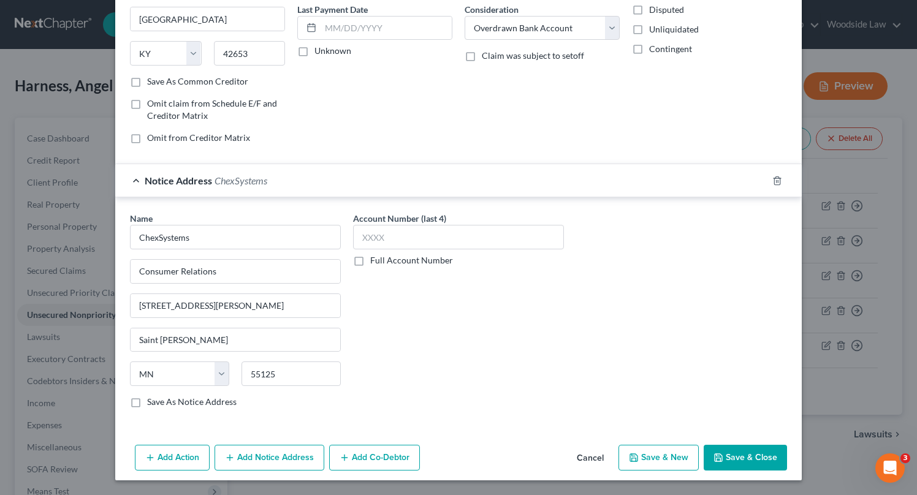
click at [662, 454] on button "Save & New" at bounding box center [659, 458] width 80 height 26
select select "0"
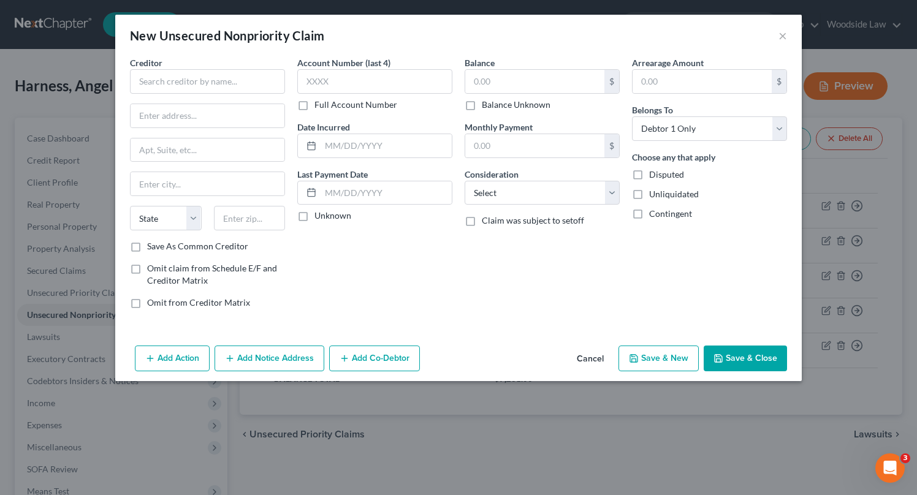
type input "190.00"
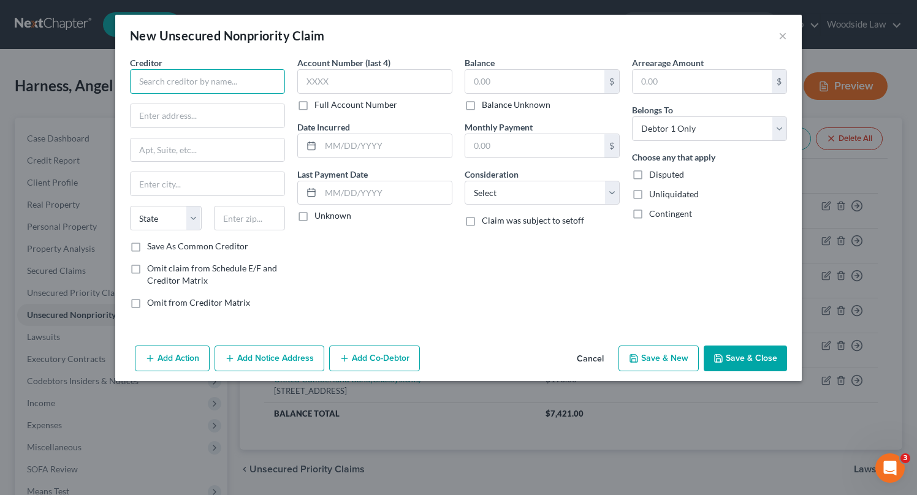
click at [210, 71] on input "text" at bounding box center [207, 81] width 155 height 25
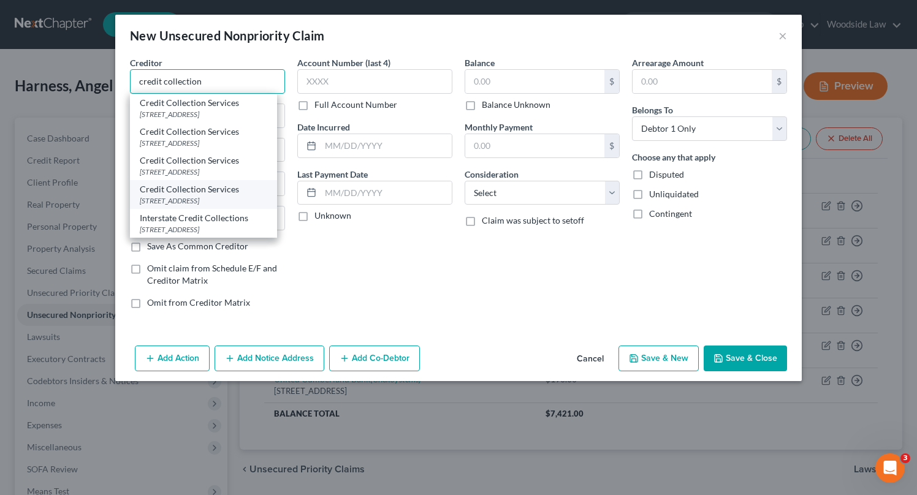
scroll to position [7, 0]
click at [210, 186] on div "Credit Collection Services" at bounding box center [204, 189] width 128 height 12
type input "Credit Collection Services"
type input "[STREET_ADDRESS]"
type input "[PERSON_NAME]"
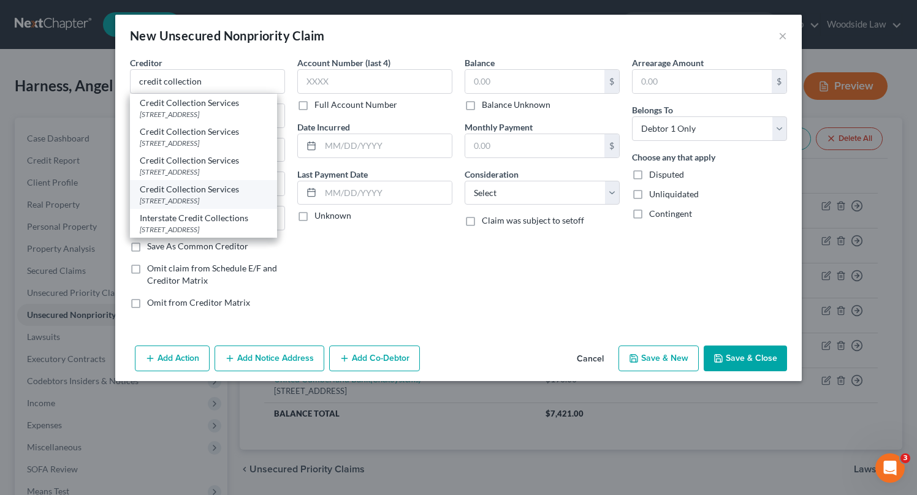
select select "22"
type input "02062"
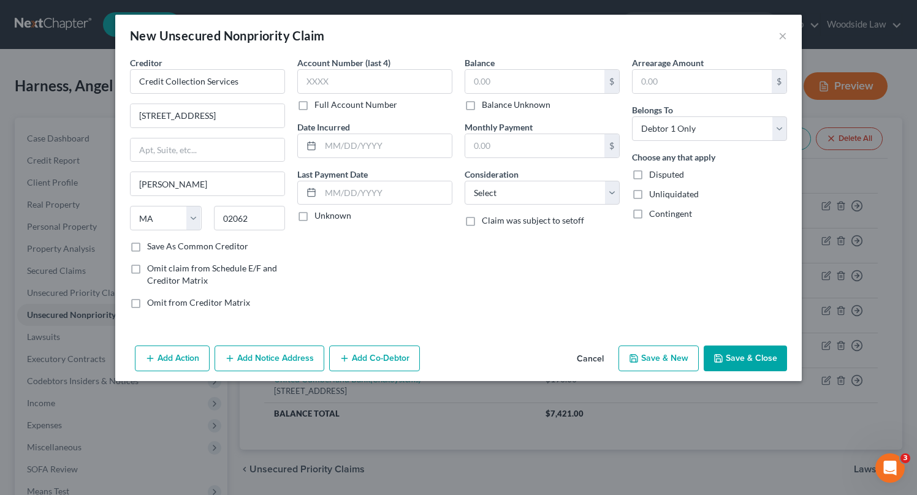
scroll to position [0, 0]
click at [370, 147] on input "text" at bounding box center [386, 145] width 131 height 23
type input "2024"
click at [518, 86] on input "text" at bounding box center [534, 81] width 139 height 23
type input "124"
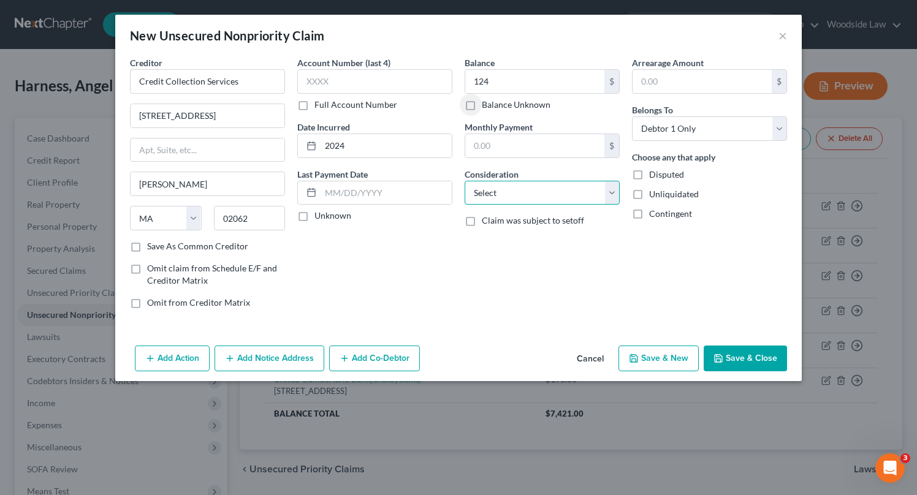
click at [564, 204] on select "Select Cable / Satellite Services Collection Agency Credit Card Debt Debt Couns…" at bounding box center [542, 193] width 155 height 25
select select "1"
click at [465, 181] on select "Select Cable / Satellite Services Collection Agency Credit Card Debt Debt Couns…" at bounding box center [542, 193] width 155 height 25
click at [653, 359] on button "Save & New" at bounding box center [659, 359] width 80 height 26
select select "0"
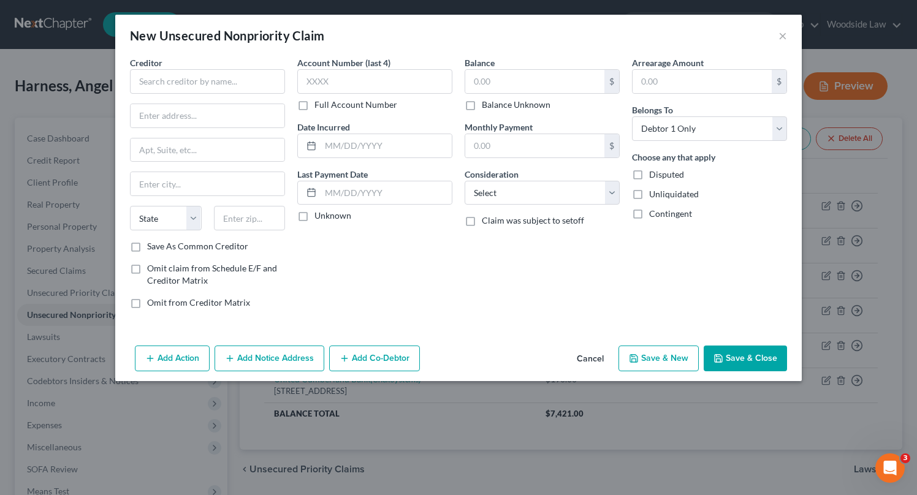
type input "124.00"
type input "0.00"
click at [596, 360] on button "Cancel" at bounding box center [590, 359] width 47 height 25
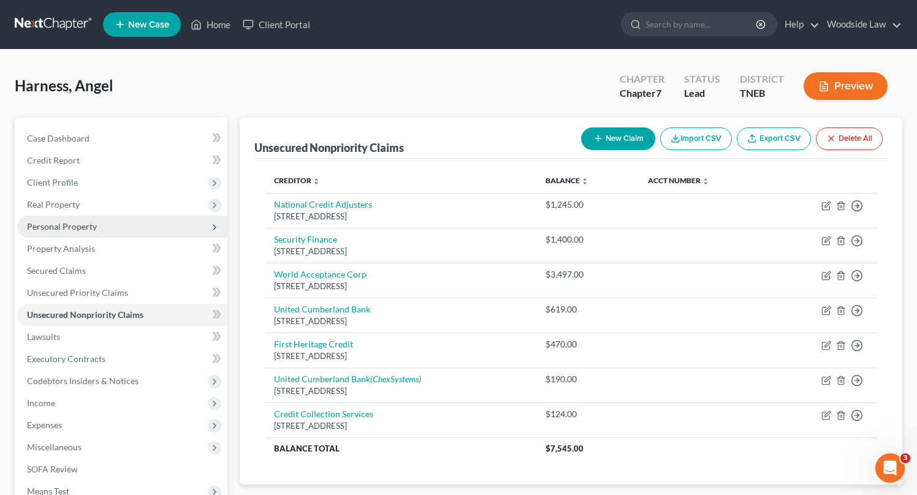
click at [80, 225] on span "Personal Property" at bounding box center [62, 226] width 70 height 10
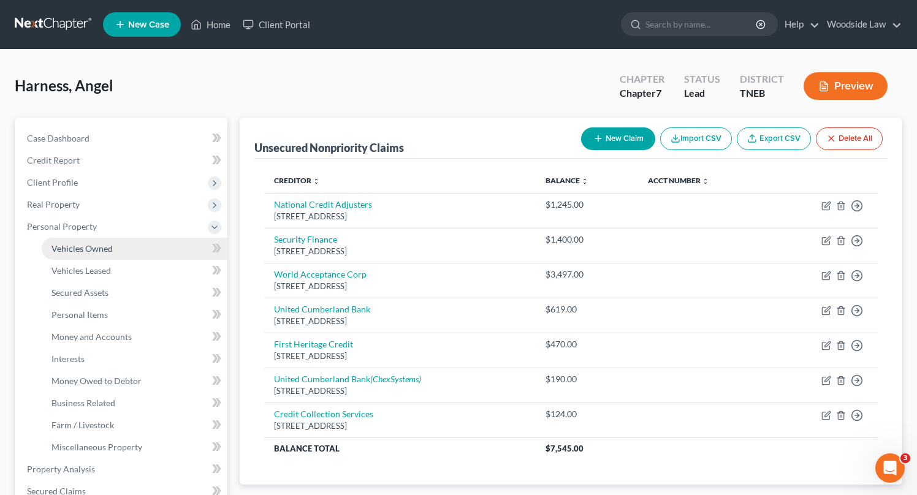
click at [105, 243] on span "Vehicles Owned" at bounding box center [82, 248] width 61 height 10
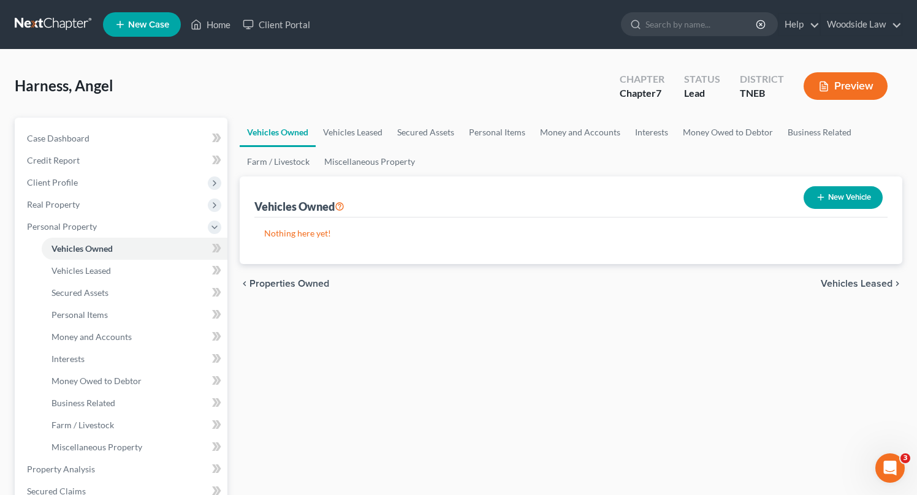
click at [818, 199] on icon "button" at bounding box center [821, 198] width 10 height 10
select select "0"
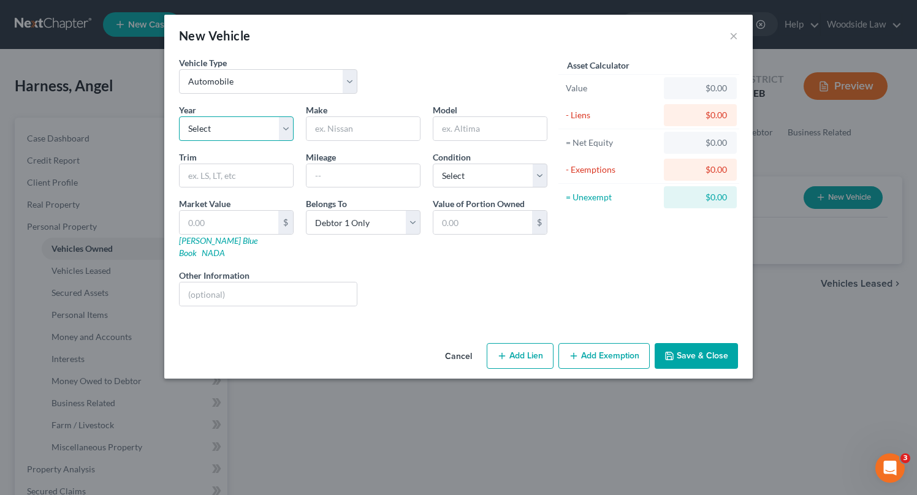
click at [239, 135] on select "Select 2026 2025 2024 2023 2022 2021 2020 2019 2018 2017 2016 2015 2014 2013 20…" at bounding box center [236, 129] width 115 height 25
select select "14"
click at [179, 117] on select "Select 2026 2025 2024 2023 2022 2021 2020 2019 2018 2017 2016 2015 2014 2013 20…" at bounding box center [236, 129] width 115 height 25
click at [396, 130] on input "text" at bounding box center [363, 128] width 113 height 23
type input "Ford"
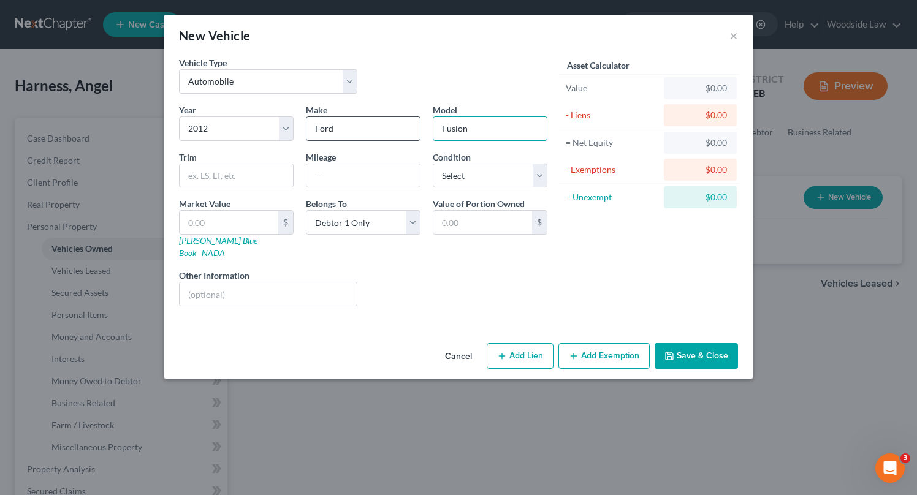
type input "Fusion"
type input "179,000"
select select "2"
type input "6"
type input "6.00"
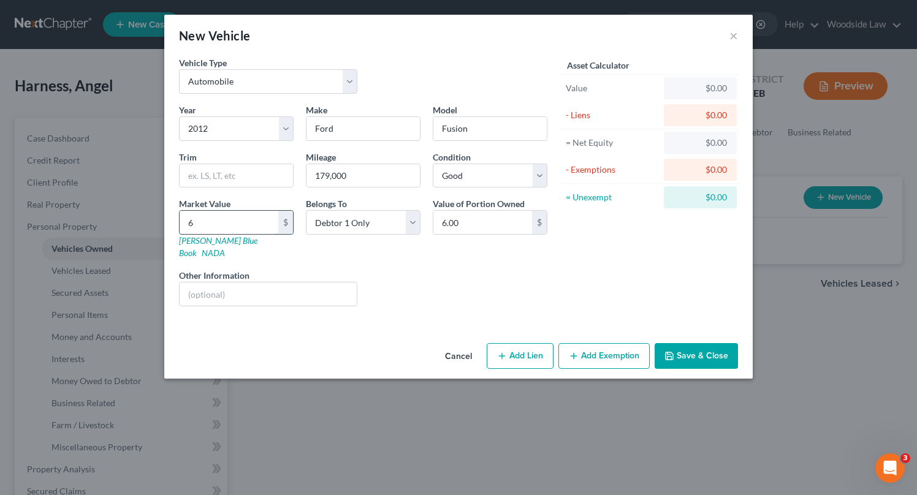
type input "61"
type input "61.00"
type input "610"
type input "610.00"
type input "6100"
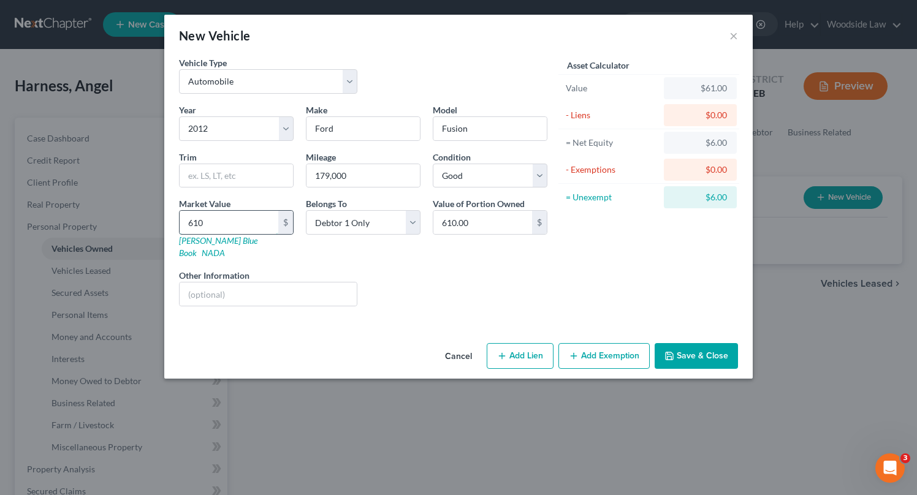
type input "6,100.00"
click at [538, 343] on button "Add Lien" at bounding box center [520, 356] width 67 height 26
select select "0"
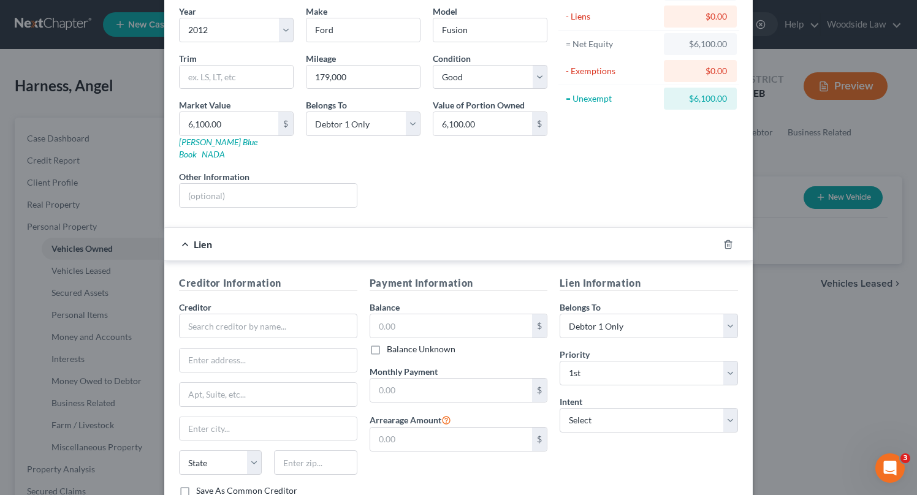
scroll to position [105, 0]
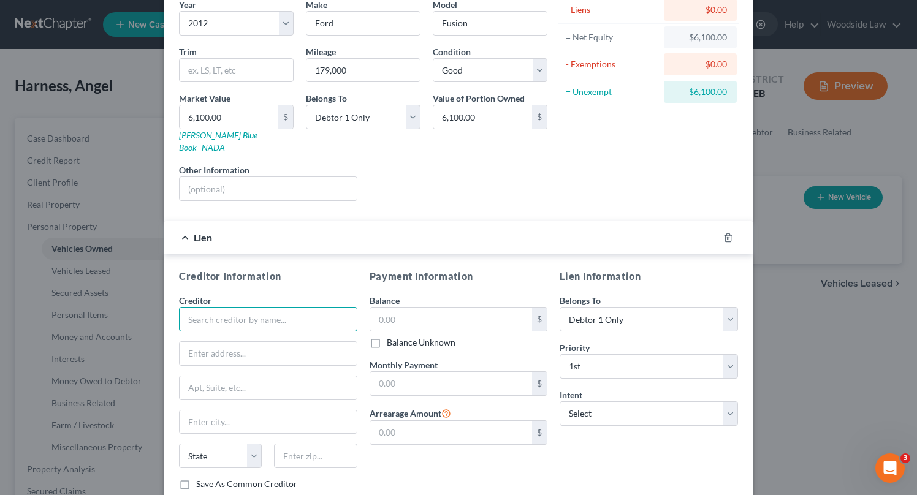
click at [242, 307] on input "text" at bounding box center [268, 319] width 178 height 25
type input "F"
type input "o"
type input "First National Bank"
type input "PO Box 4699"
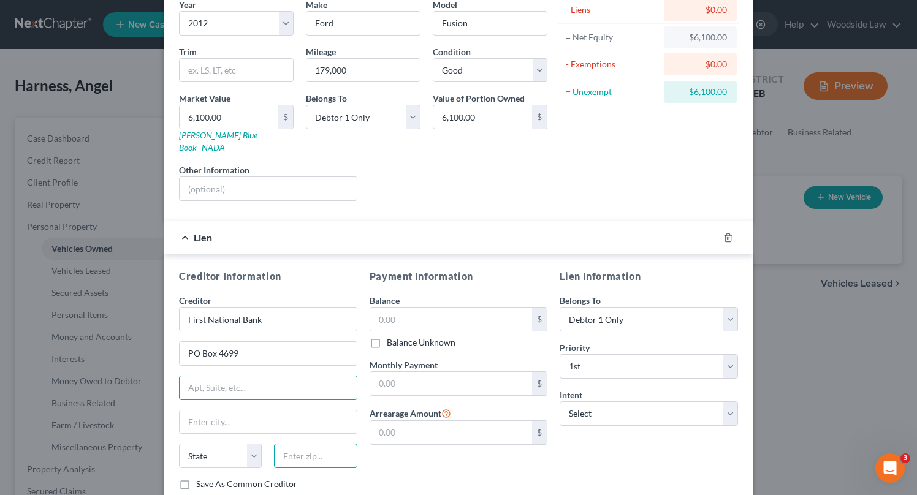
click at [324, 446] on input "text" at bounding box center [315, 456] width 83 height 25
type input "37841"
type input "Oneida"
select select "44"
click at [332, 445] on input "37841" at bounding box center [315, 456] width 83 height 25
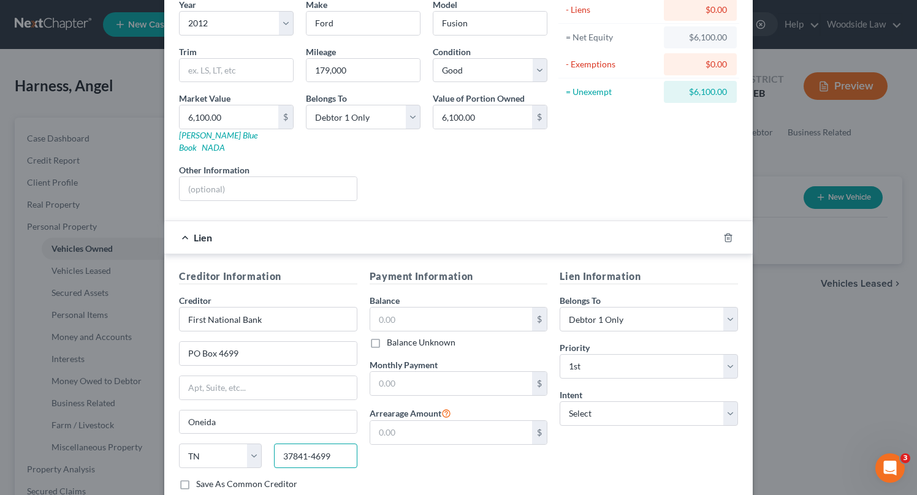
type input "37841-4699"
click at [438, 310] on input "text" at bounding box center [451, 319] width 162 height 23
type input "8,166"
click at [422, 375] on input "text" at bounding box center [451, 383] width 162 height 23
type input "279.00"
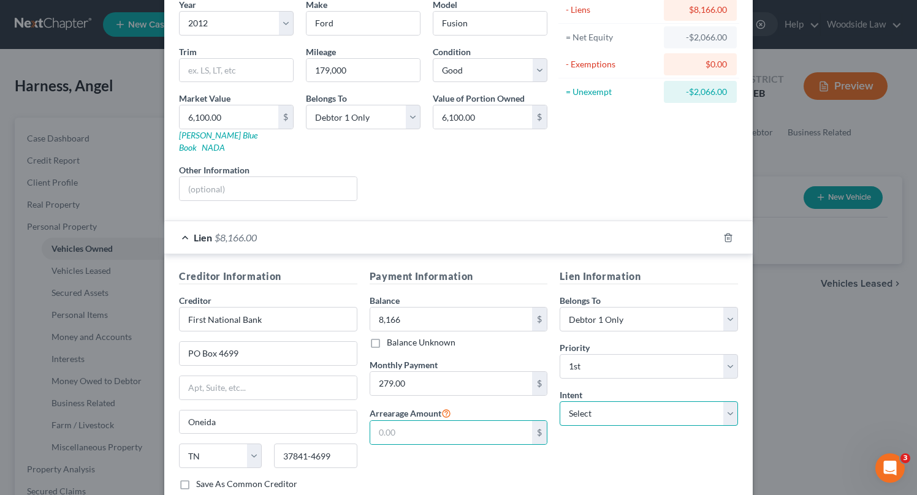
click at [600, 402] on select "Select Surrender Redeem Reaffirm Avoid Other" at bounding box center [649, 414] width 178 height 25
select select "2"
click at [560, 402] on select "Select Surrender Redeem Reaffirm Avoid Other" at bounding box center [649, 414] width 178 height 25
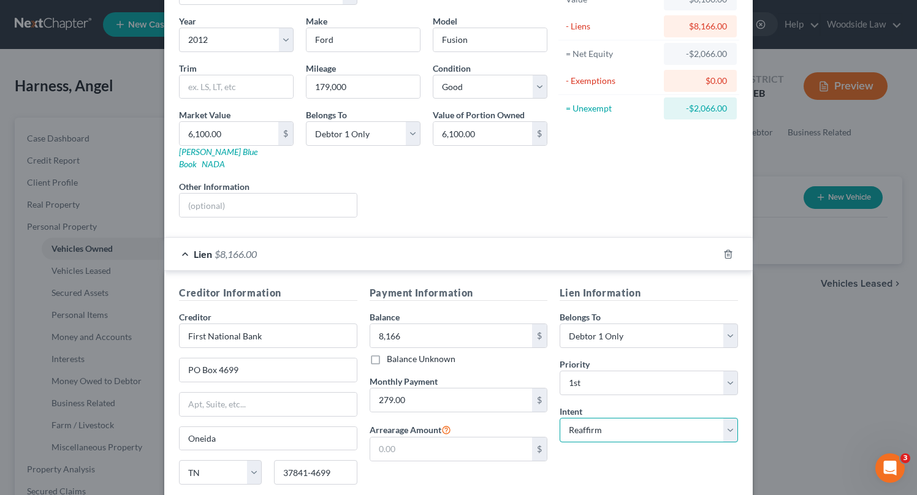
scroll to position [175, 0]
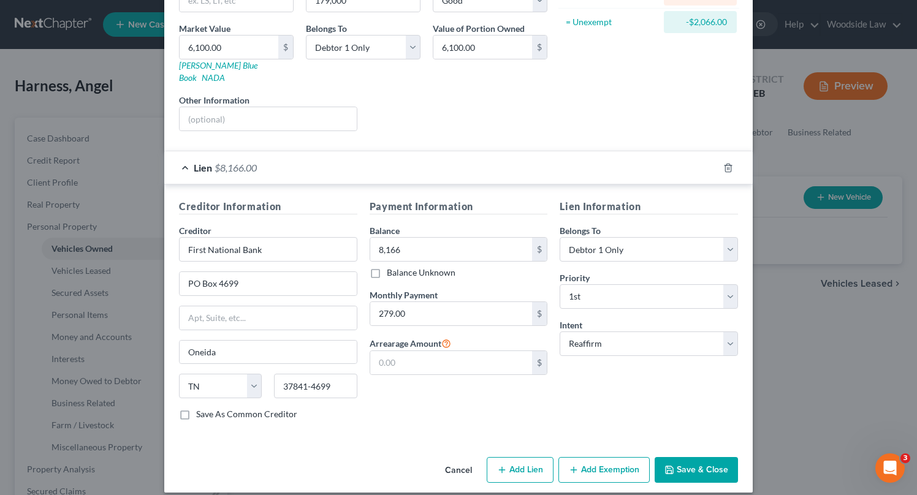
click at [698, 457] on button "Save & Close" at bounding box center [696, 470] width 83 height 26
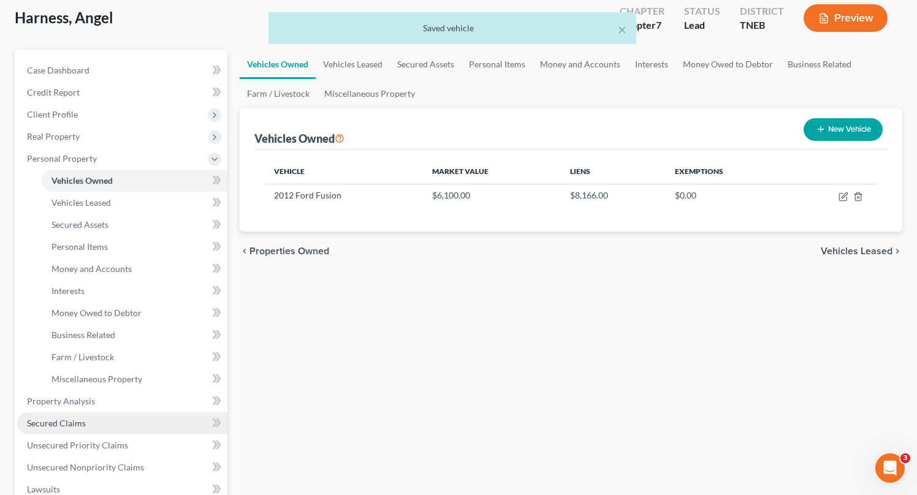
click at [72, 424] on span "Secured Claims" at bounding box center [56, 423] width 59 height 10
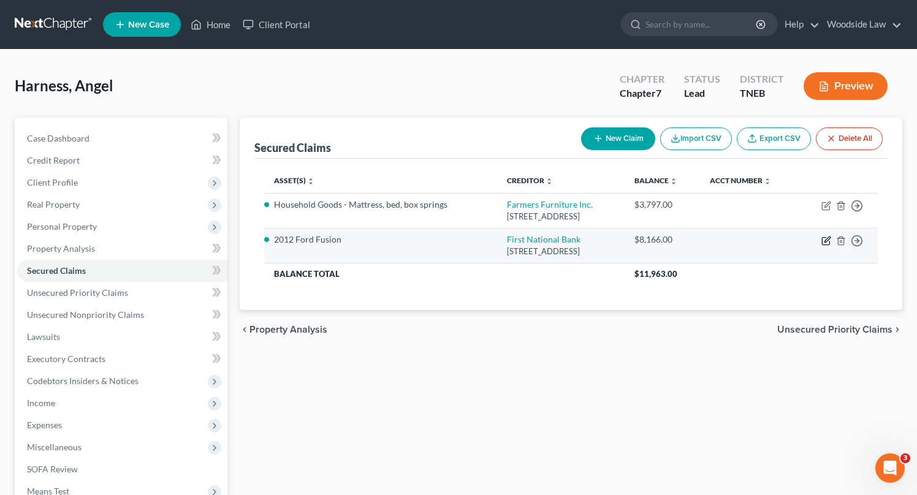
click at [825, 239] on icon "button" at bounding box center [827, 241] width 10 height 10
select select "44"
select select "2"
select select "0"
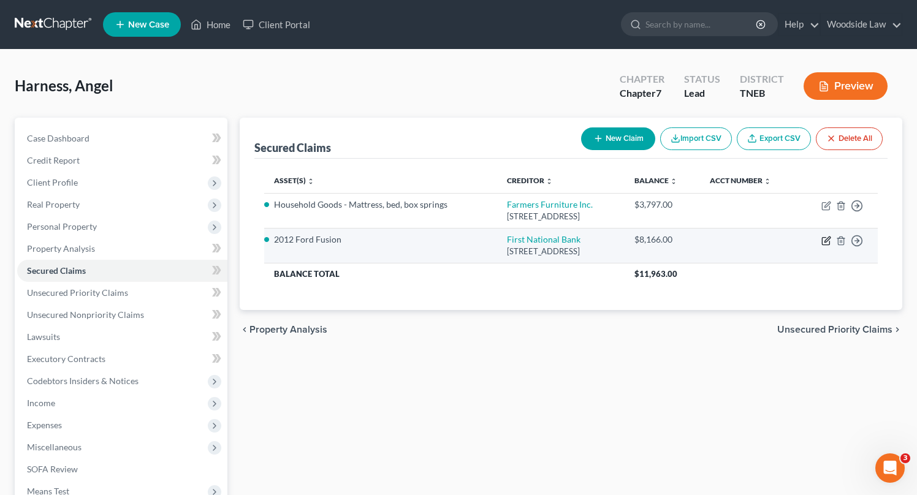
select select "0"
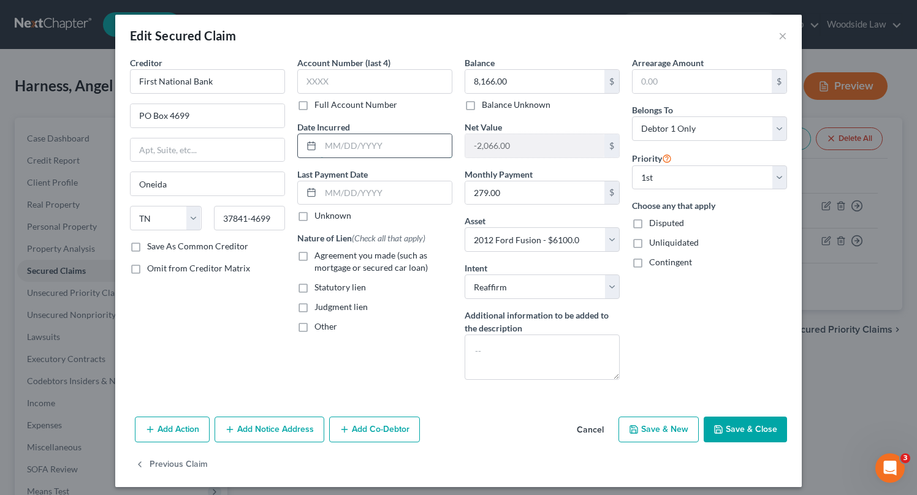
click at [427, 138] on input "text" at bounding box center [386, 145] width 131 height 23
type input "[DATE]"
click at [315, 256] on label "Agreement you made (such as mortgage or secured car loan)" at bounding box center [384, 262] width 138 height 25
click at [319, 256] on input "Agreement you made (such as mortgage or secured car loan)" at bounding box center [323, 254] width 8 height 8
checkbox input "true"
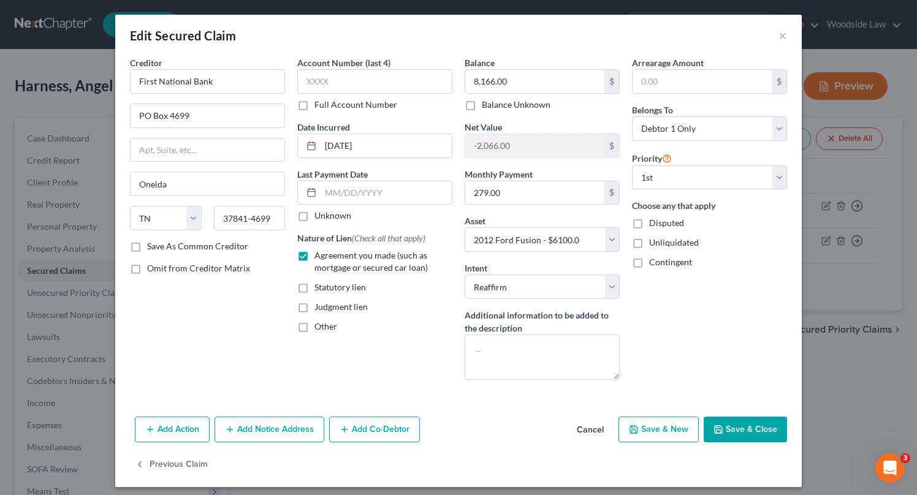
scroll to position [7, 0]
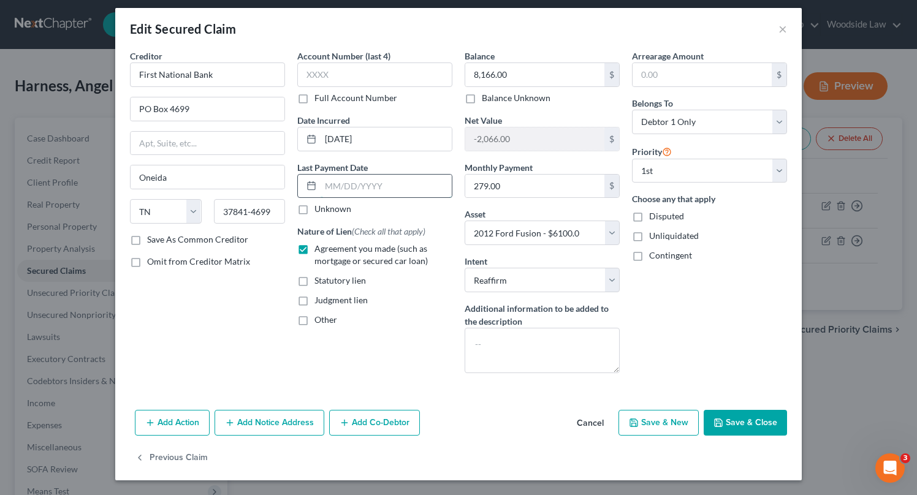
click at [391, 187] on input "text" at bounding box center [386, 186] width 131 height 23
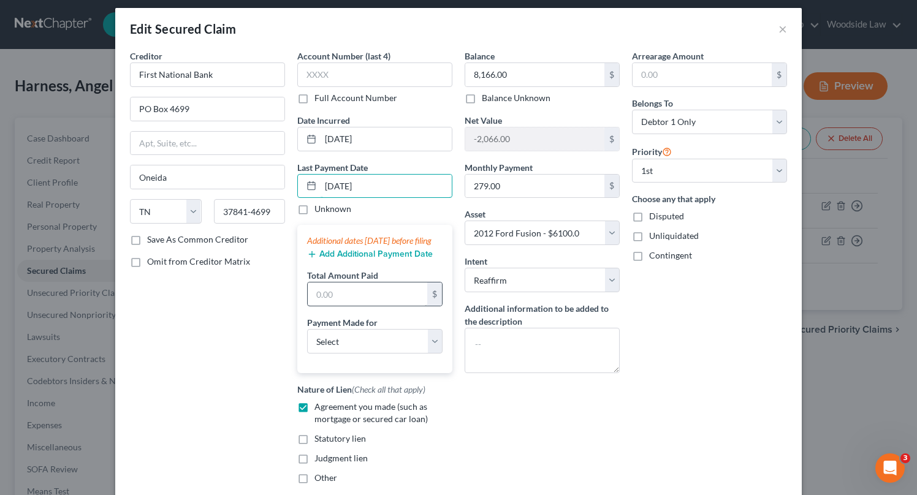
type input "[DATE]"
click at [345, 306] on input "text" at bounding box center [368, 294] width 120 height 23
type input "837.00"
click at [377, 353] on select "Select Car Credit Card Loan Repayment Mortgage Other Suppliers Or Vendors" at bounding box center [375, 341] width 136 height 25
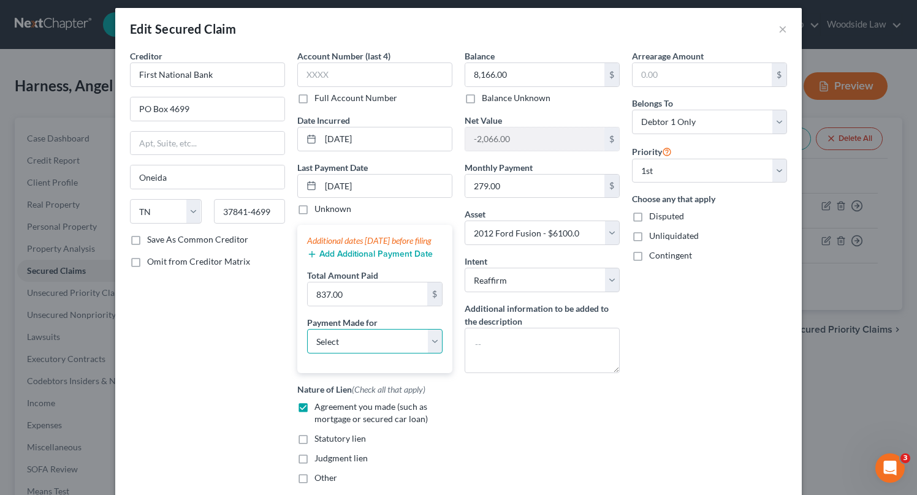
select select "0"
click at [307, 342] on select "Select Car Credit Card Loan Repayment Mortgage Other Suppliers Or Vendors" at bounding box center [375, 341] width 136 height 25
click at [381, 259] on button "Add Additional Payment Date" at bounding box center [370, 255] width 126 height 10
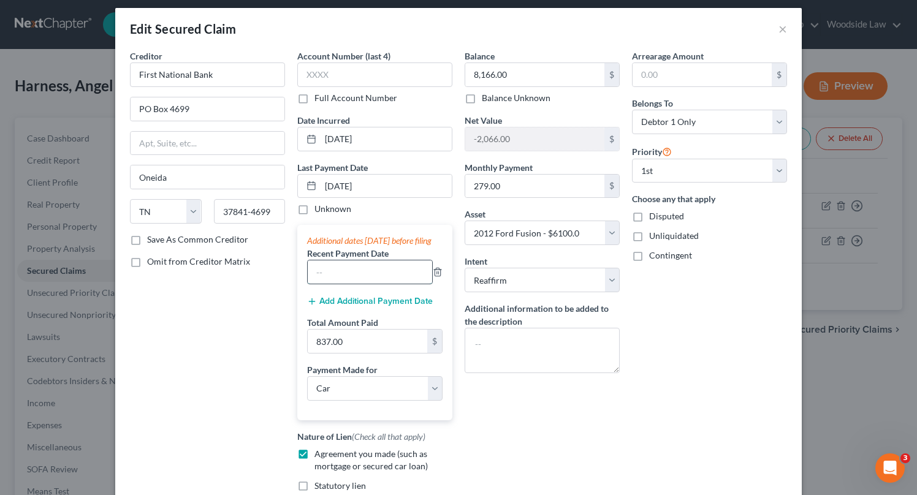
click at [353, 284] on input "text" at bounding box center [370, 272] width 124 height 23
type input "[DATE]"
click at [348, 307] on button "Add Additional Payment Date" at bounding box center [370, 302] width 126 height 10
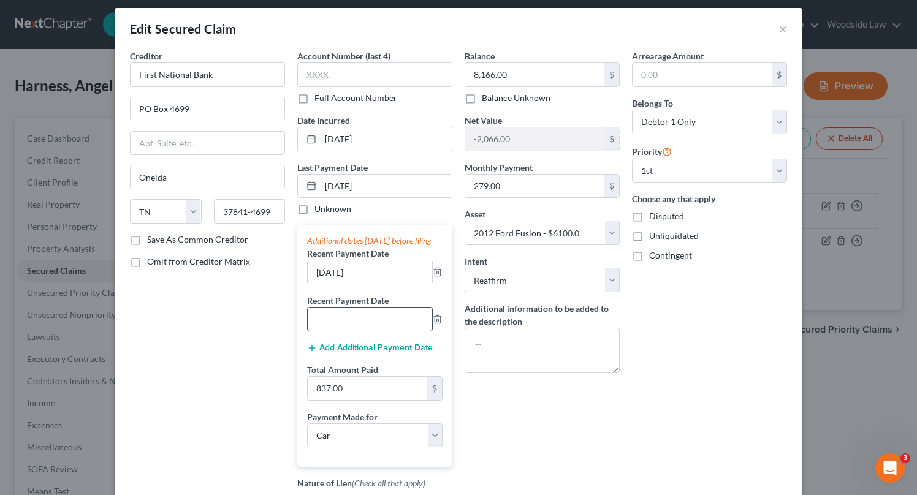
click at [336, 331] on input "text" at bounding box center [370, 319] width 124 height 23
type input "[DATE]"
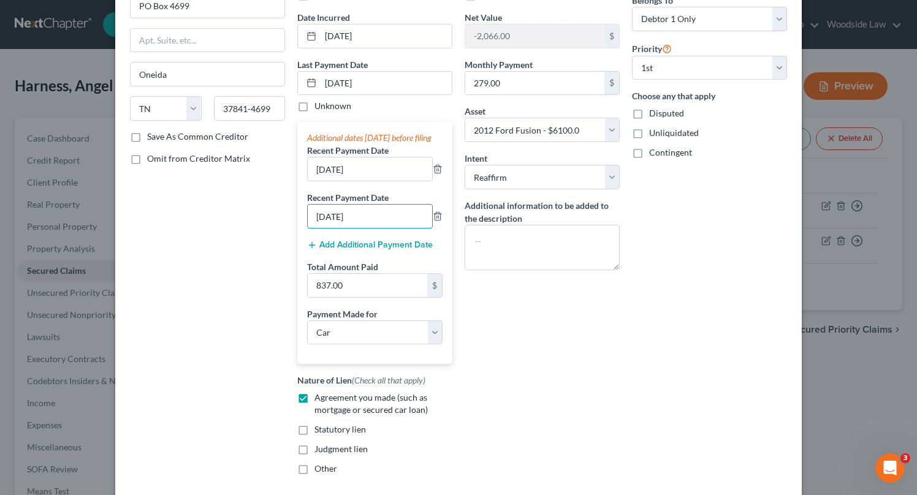
scroll to position [224, 0]
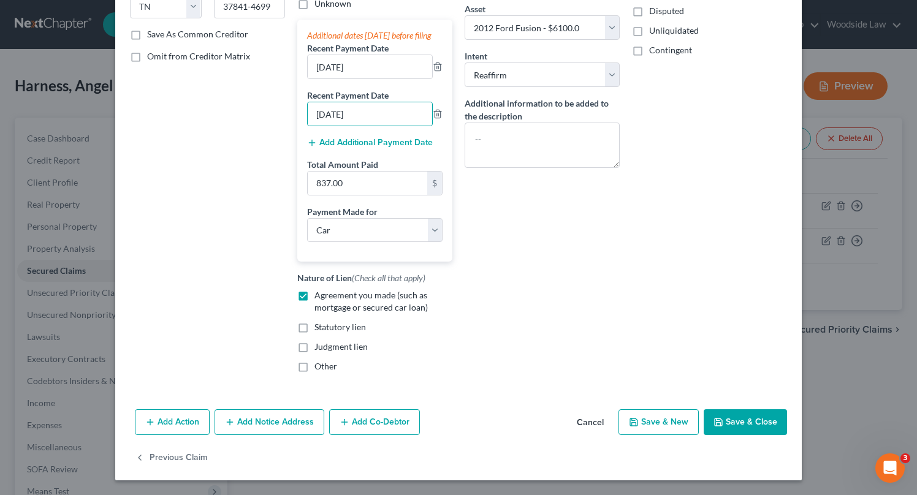
click at [765, 430] on button "Save & Close" at bounding box center [745, 423] width 83 height 26
select select
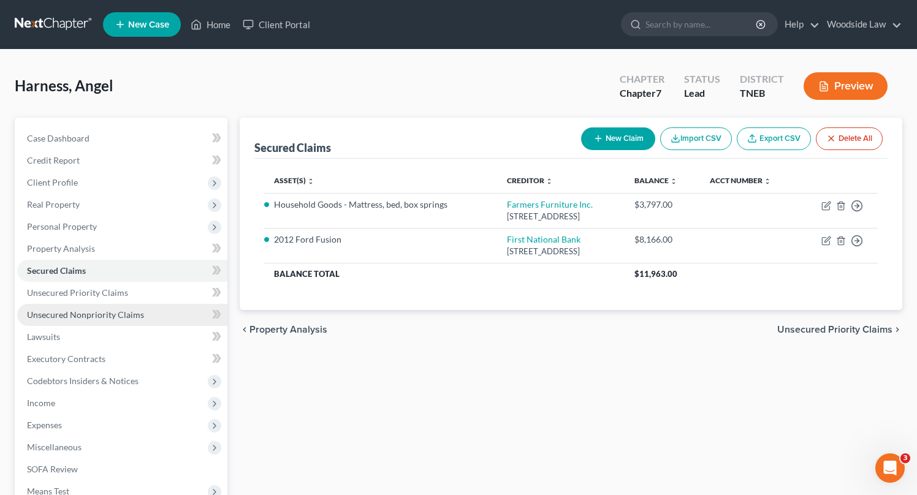
click at [101, 316] on span "Unsecured Nonpriority Claims" at bounding box center [85, 315] width 117 height 10
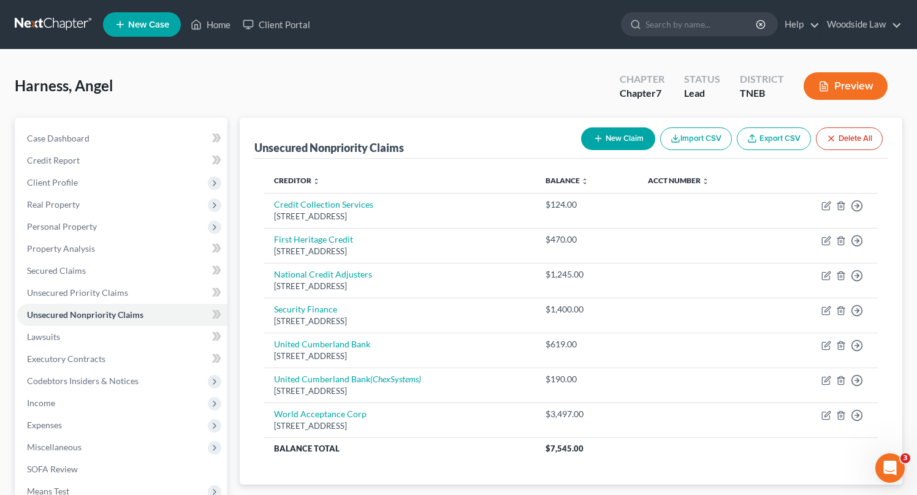
click at [597, 140] on icon "button" at bounding box center [599, 139] width 10 height 10
select select "0"
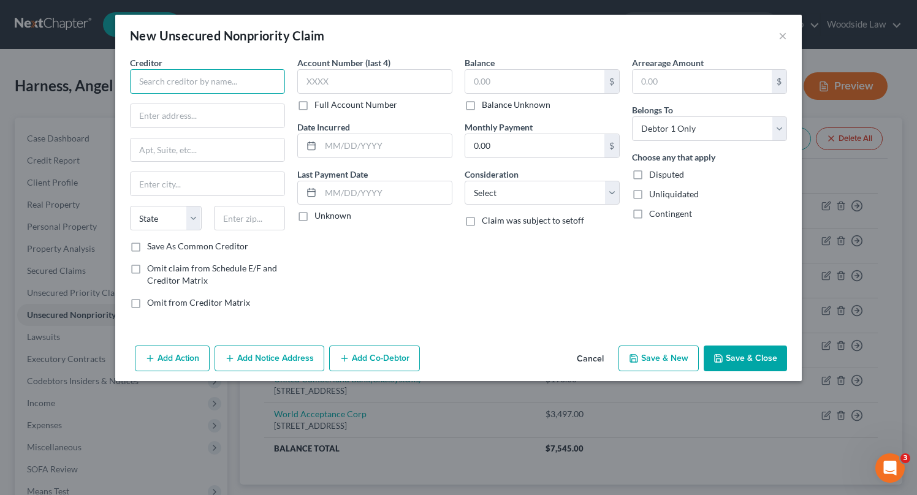
click at [251, 81] on input "text" at bounding box center [207, 81] width 155 height 25
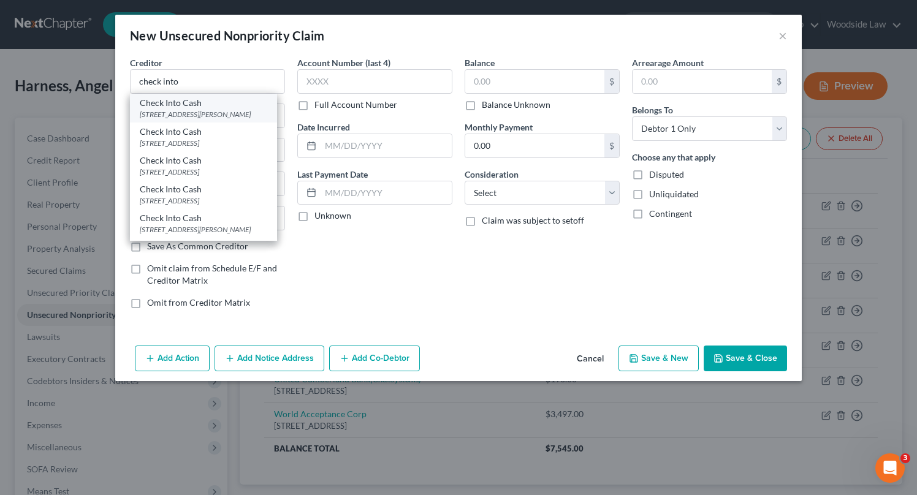
click at [242, 120] on div "[STREET_ADDRESS][PERSON_NAME]" at bounding box center [204, 114] width 128 height 10
type input "Check Into Cash"
type input "[STREET_ADDRESS][PERSON_NAME]"
type input "Suite 80"
type input "[GEOGRAPHIC_DATA]"
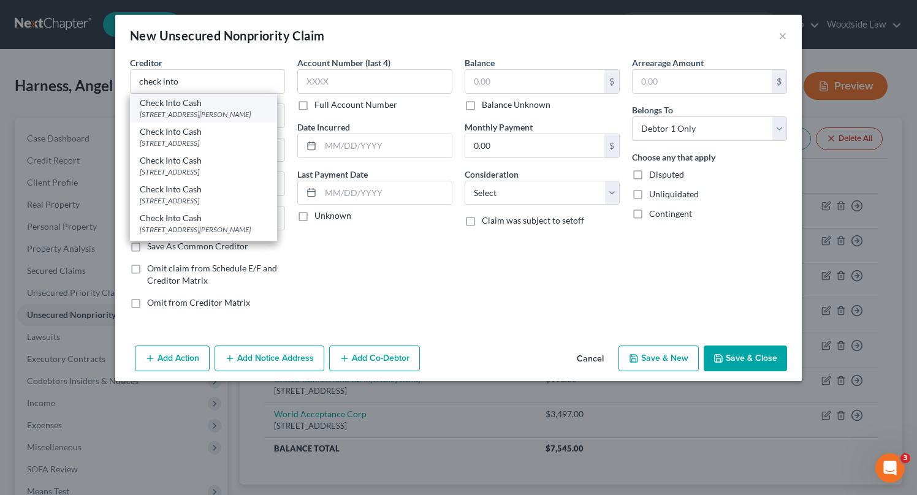
select select "44"
type input "37311"
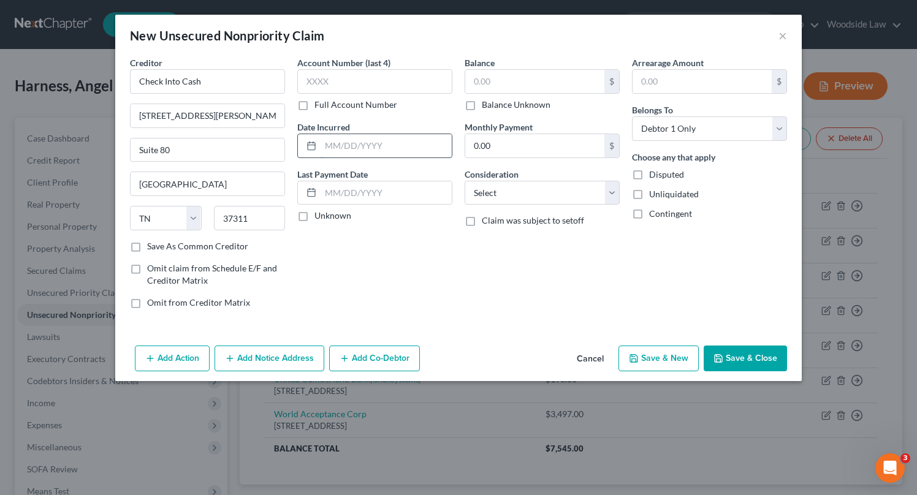
click at [421, 150] on input "text" at bounding box center [386, 145] width 131 height 23
type input "2024"
click at [551, 85] on input "text" at bounding box center [534, 81] width 139 height 23
type input "2,000"
click at [573, 205] on div "Balance 2,000.00 $ Balance Unknown Balance Undetermined 2,000 $ Balance Unknown…" at bounding box center [542, 187] width 167 height 262
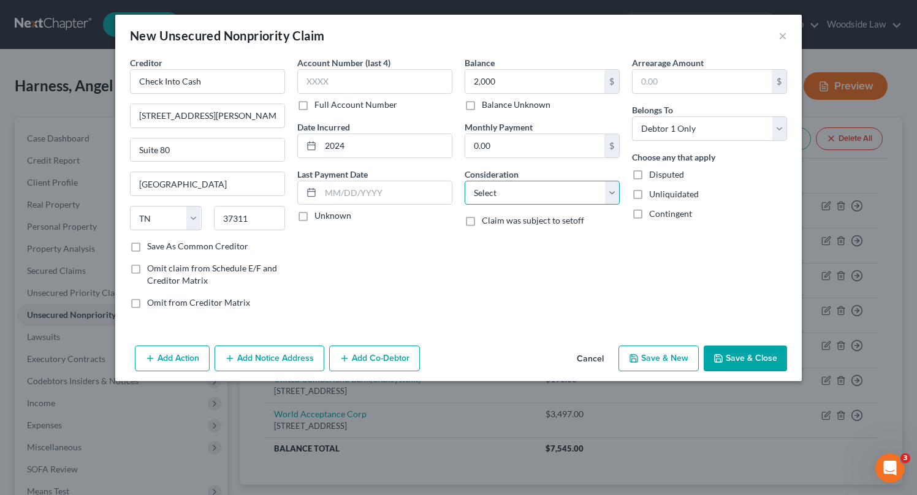
click at [570, 201] on select "Select Cable / Satellite Services Collection Agency Credit Card Debt Debt Couns…" at bounding box center [542, 193] width 155 height 25
select select "10"
click at [465, 181] on select "Select Cable / Satellite Services Collection Agency Credit Card Debt Debt Couns…" at bounding box center [542, 193] width 155 height 25
click at [759, 354] on button "Save & Close" at bounding box center [745, 359] width 83 height 26
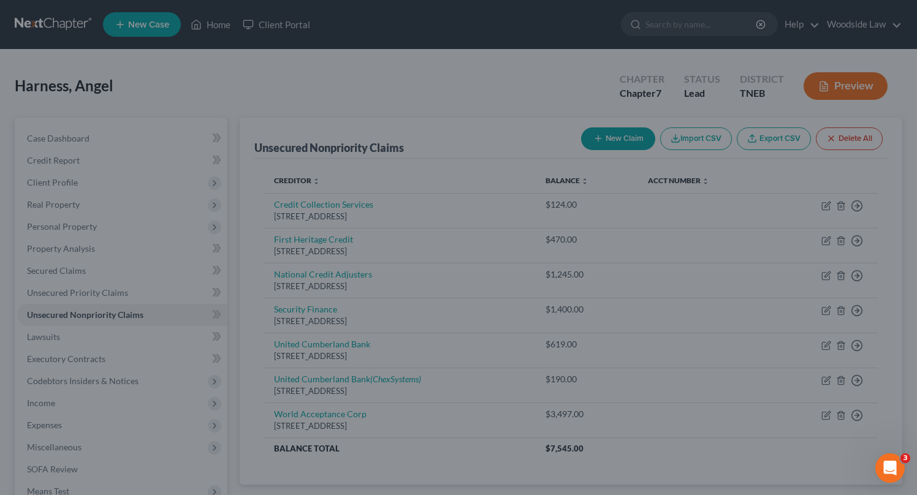
type input "2,000.00"
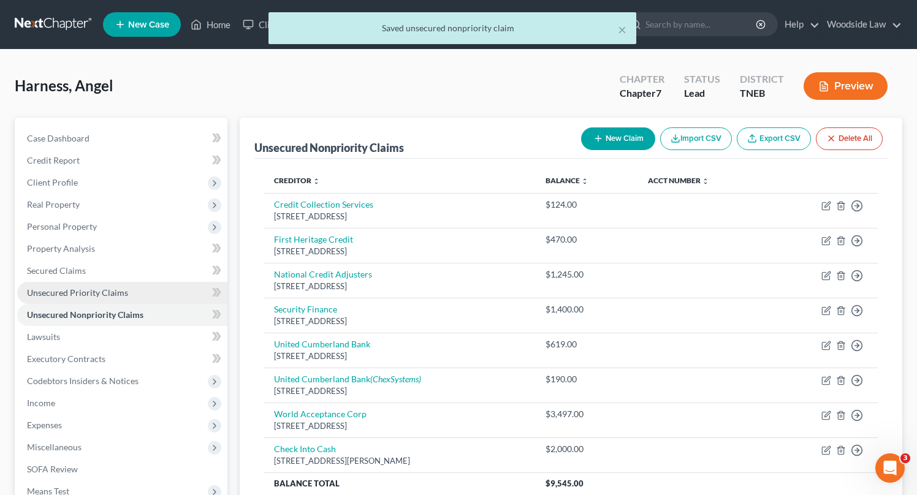
click at [101, 296] on span "Unsecured Priority Claims" at bounding box center [77, 293] width 101 height 10
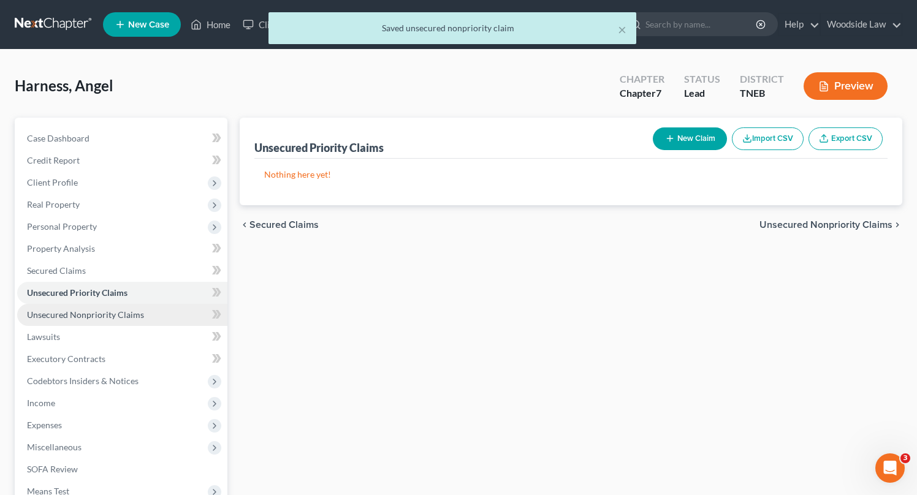
click at [105, 308] on link "Unsecured Nonpriority Claims" at bounding box center [122, 315] width 210 height 22
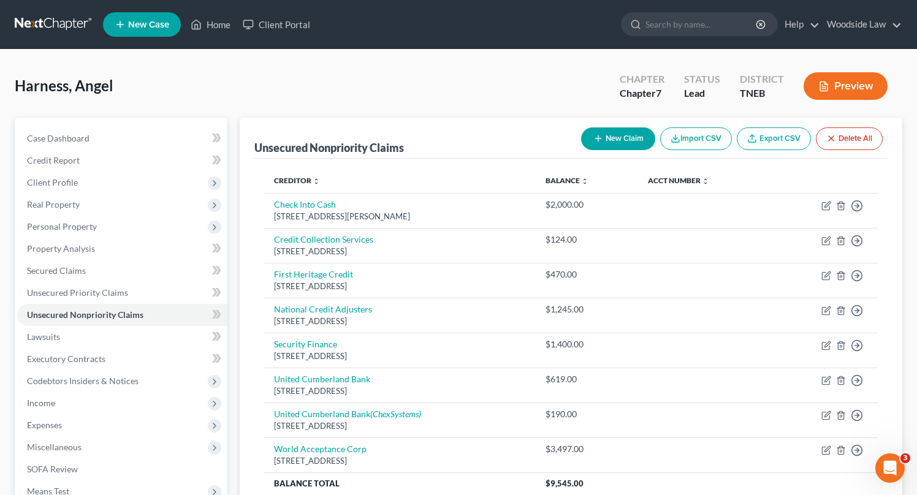
click at [433, 77] on div "Harness, Angel Upgraded Chapter Chapter 7 Status Lead District TNEB Preview" at bounding box center [459, 90] width 888 height 53
click at [449, 92] on div "Harness, Angel Upgraded Chapter Chapter 7 Status Lead District TNEB Preview" at bounding box center [459, 90] width 888 height 53
click at [234, 108] on div "Harness, Angel Upgraded Chapter Chapter 7 Status Lead District TNEB Preview" at bounding box center [459, 90] width 888 height 53
click at [391, 69] on div "Harness, Angel Upgraded Chapter Chapter 7 Status Lead District TNEB Preview" at bounding box center [459, 90] width 888 height 53
click at [621, 140] on button "New Claim" at bounding box center [618, 139] width 74 height 23
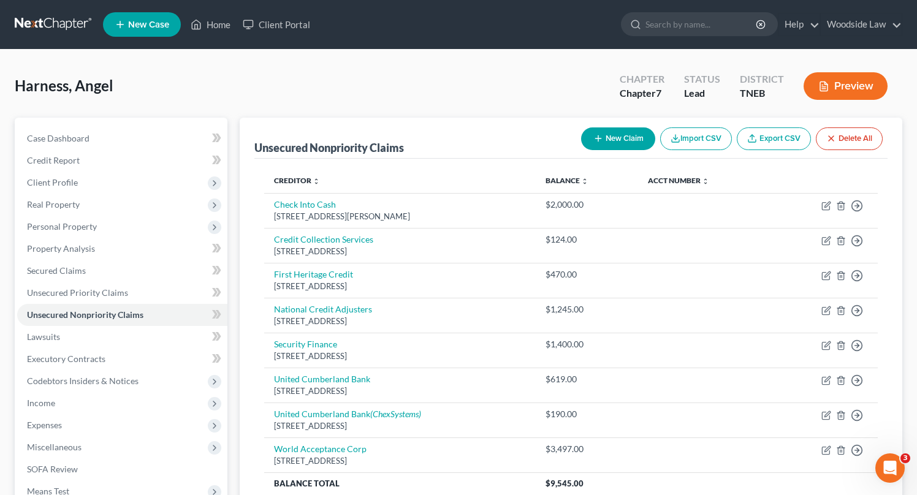
select select "0"
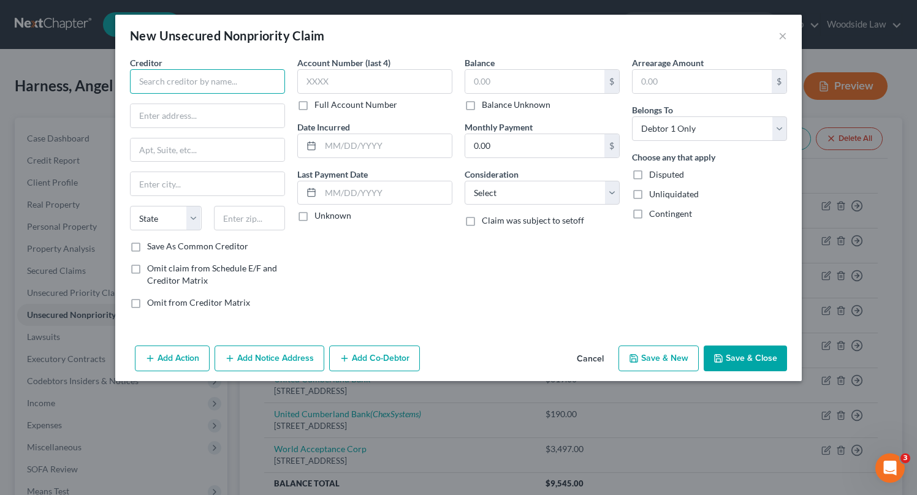
click at [201, 83] on input "text" at bounding box center [207, 81] width 155 height 25
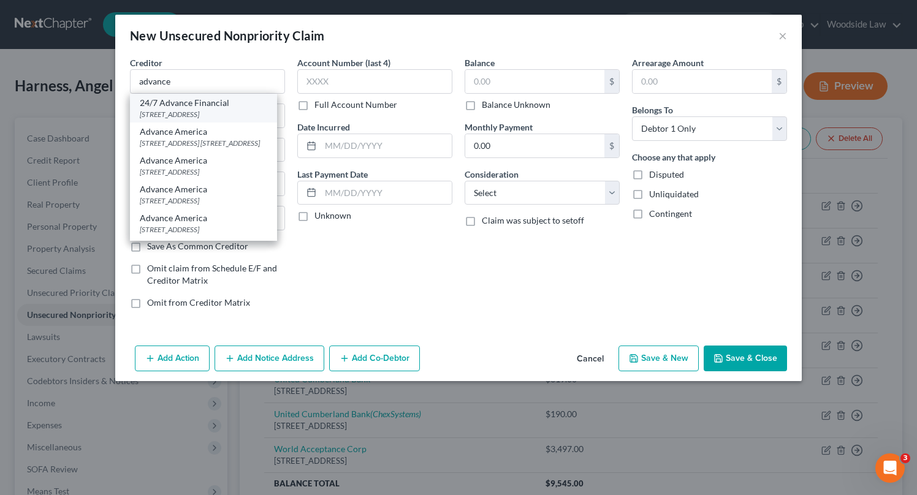
click at [214, 117] on div "[STREET_ADDRESS]" at bounding box center [204, 114] width 128 height 10
type input "24/7 Advance Financial"
type input "[STREET_ADDRESS]"
type input "[GEOGRAPHIC_DATA]"
select select "44"
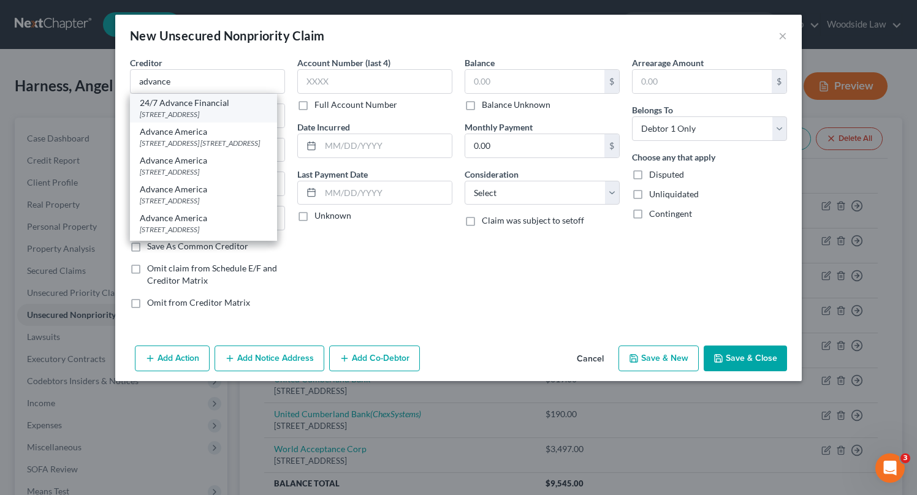
type input "37204"
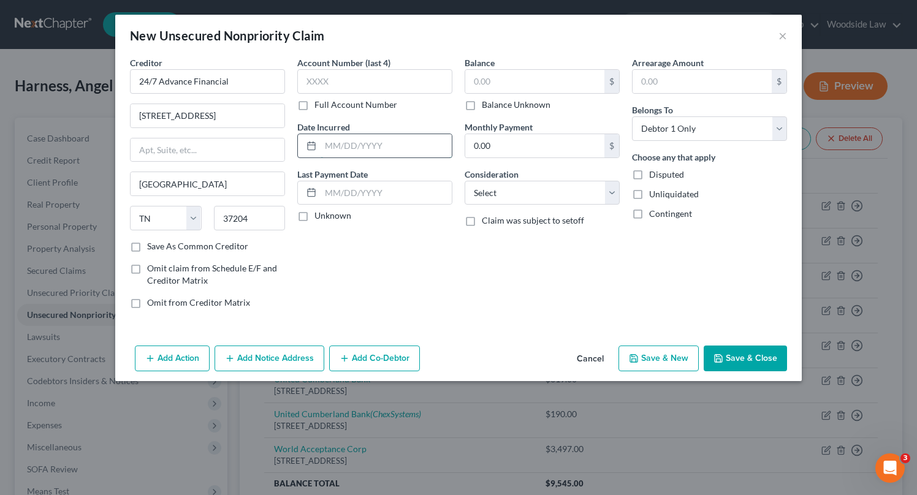
click at [413, 140] on input "text" at bounding box center [386, 145] width 131 height 23
type input "2024"
click at [581, 80] on input "text" at bounding box center [534, 81] width 139 height 23
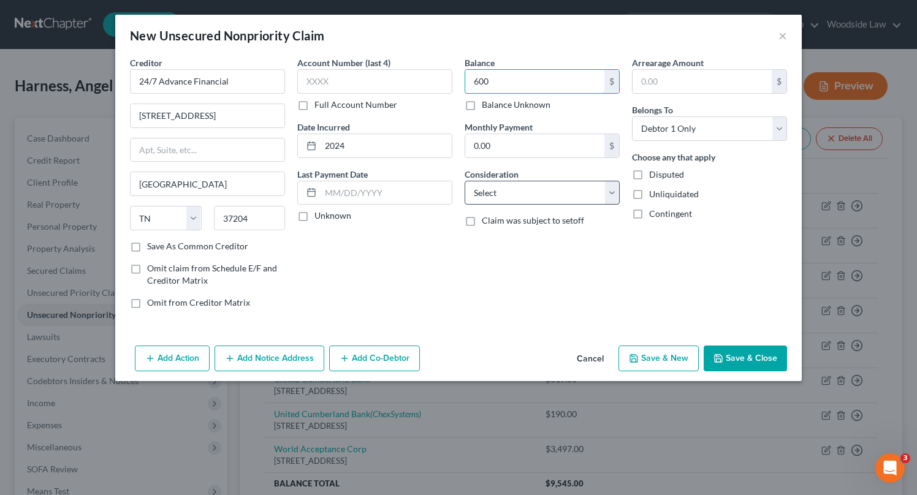
type input "600"
click at [585, 190] on select "Select Cable / Satellite Services Collection Agency Credit Card Debt Debt Couns…" at bounding box center [542, 193] width 155 height 25
select select "10"
click at [465, 181] on select "Select Cable / Satellite Services Collection Agency Credit Card Debt Debt Couns…" at bounding box center [542, 193] width 155 height 25
click at [680, 353] on button "Save & New" at bounding box center [659, 359] width 80 height 26
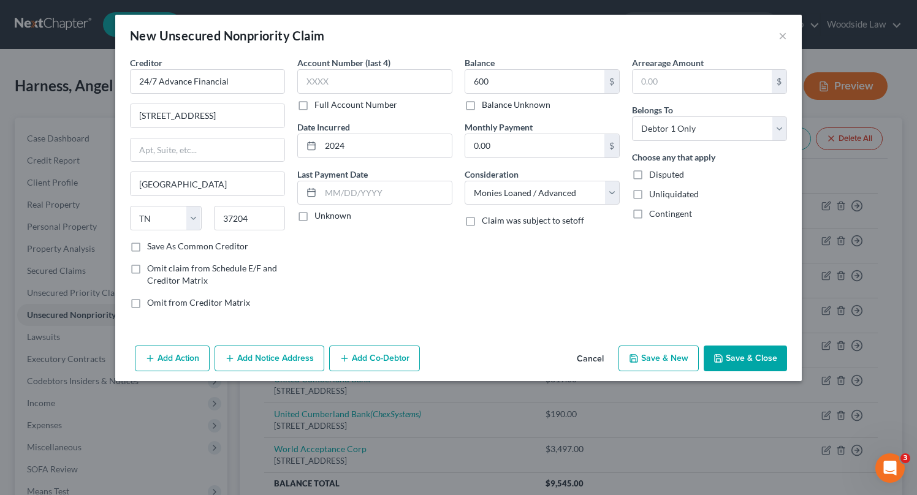
select select "0"
type input "600.00"
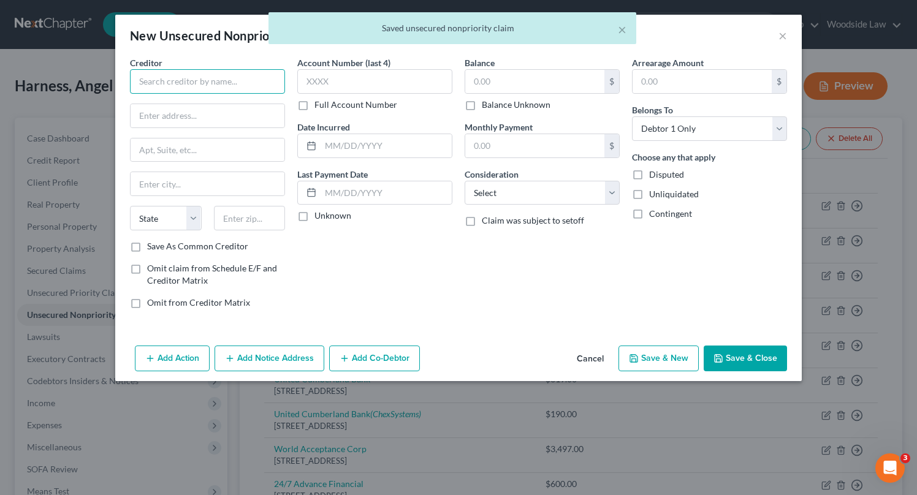
click at [196, 87] on input "text" at bounding box center [207, 81] width 155 height 25
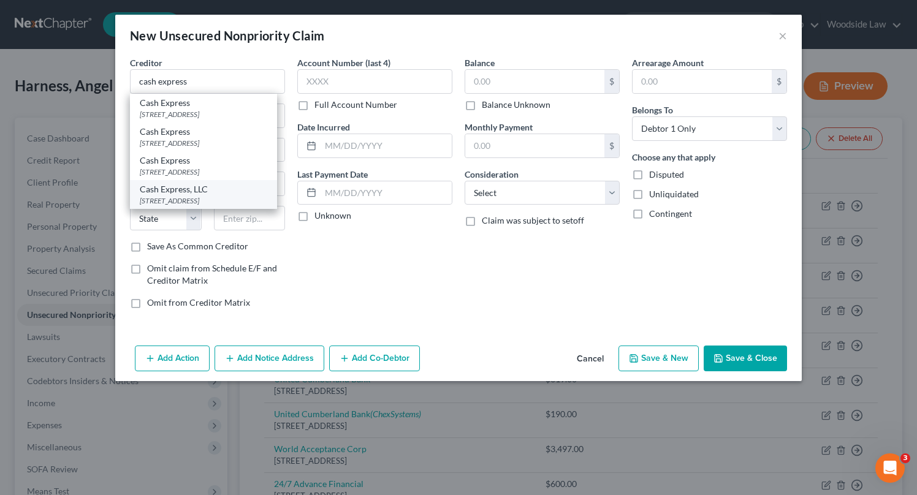
click at [202, 206] on div "[STREET_ADDRESS]" at bounding box center [204, 201] width 128 height 10
type input "Cash Express, LLC"
type input "[STREET_ADDRESS]"
type input "Suite 300"
type input "[GEOGRAPHIC_DATA]"
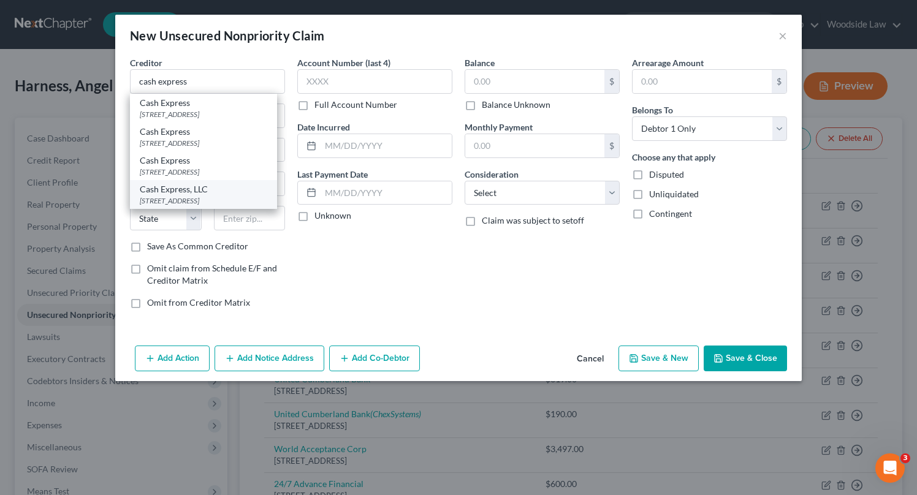
select select "44"
type input "38501"
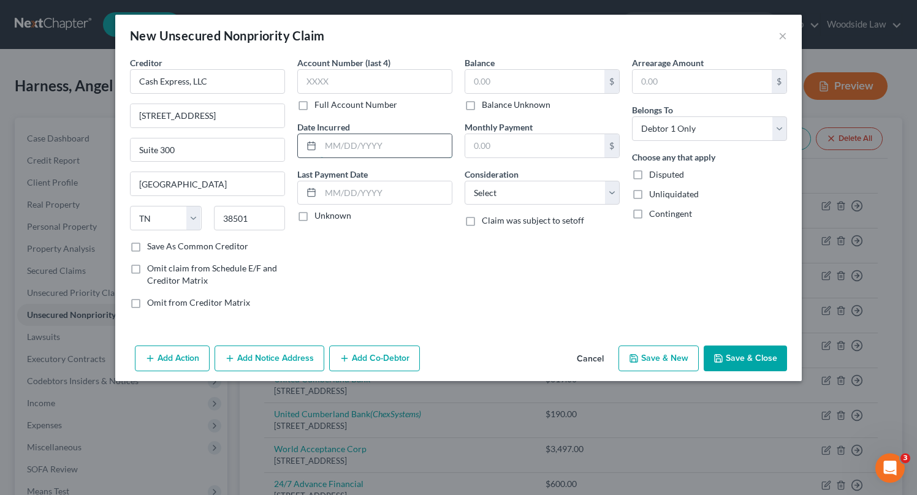
click at [389, 148] on input "text" at bounding box center [386, 145] width 131 height 23
type input "2024"
click at [510, 84] on input "text" at bounding box center [534, 81] width 139 height 23
type input "3,000"
click at [568, 196] on select "Select Cable / Satellite Services Collection Agency Credit Card Debt Debt Couns…" at bounding box center [542, 193] width 155 height 25
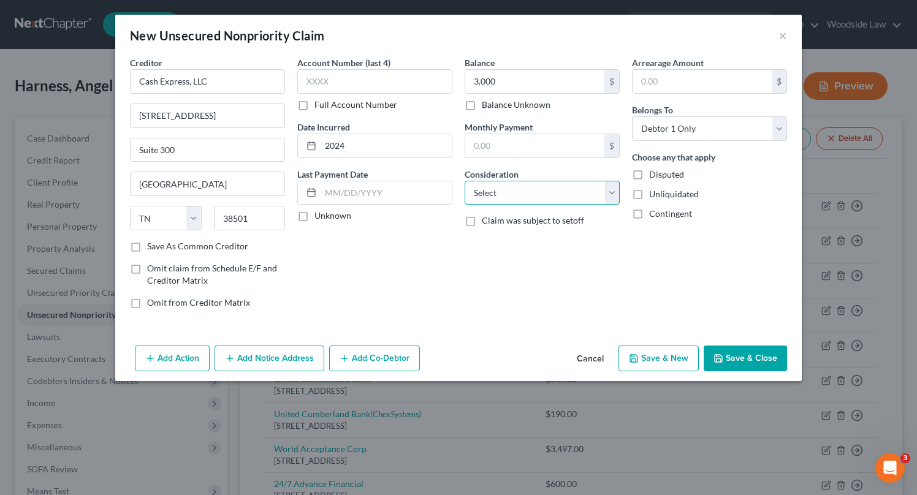
select select "10"
click at [465, 181] on select "Select Cable / Satellite Services Collection Agency Credit Card Debt Debt Couns…" at bounding box center [542, 193] width 155 height 25
click at [668, 362] on button "Save & New" at bounding box center [659, 359] width 80 height 26
select select "0"
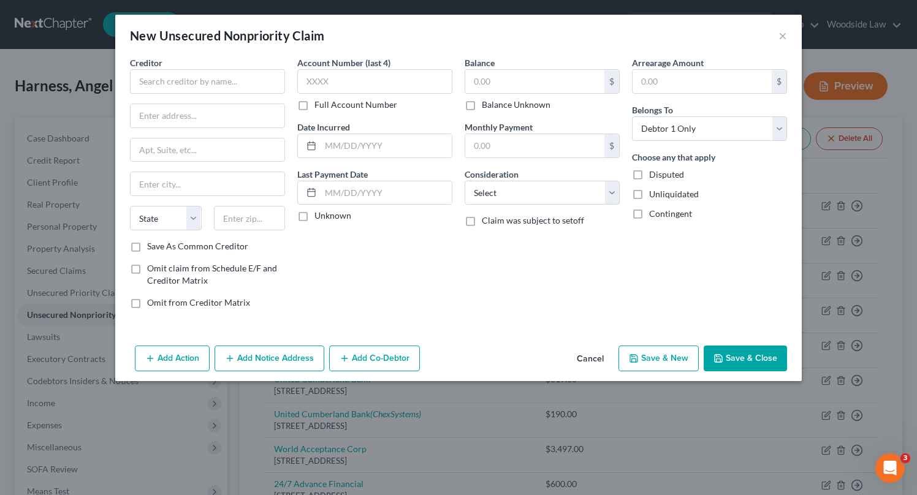
type input "3,000.00"
type input "0.00"
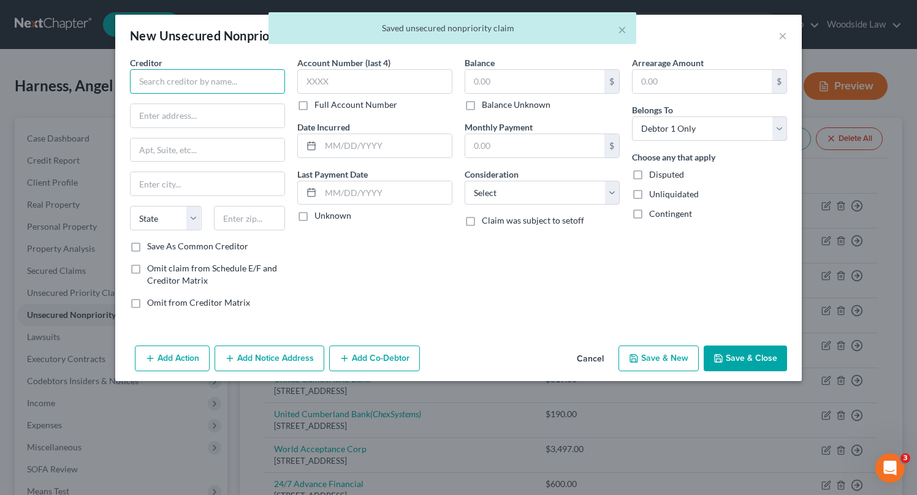
click at [213, 80] on input "text" at bounding box center [207, 81] width 155 height 25
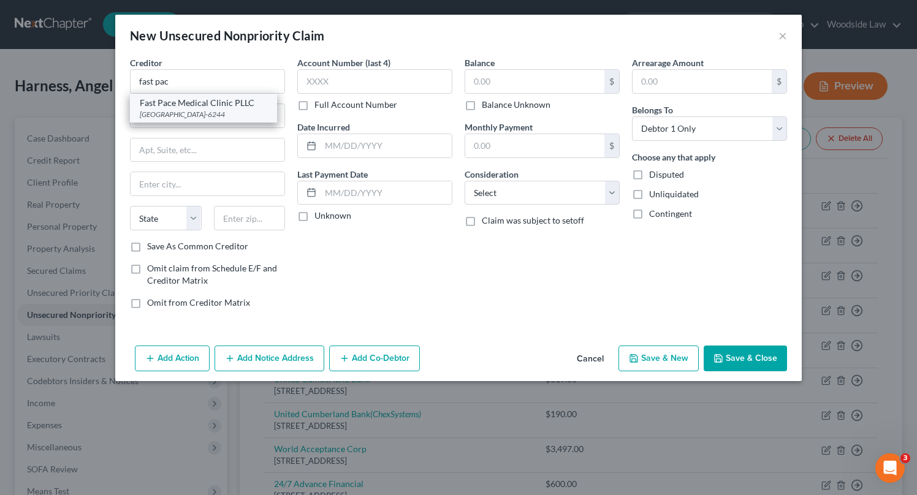
click at [208, 115] on div "[GEOGRAPHIC_DATA]-6244" at bounding box center [204, 114] width 128 height 10
type input "Fast Pace Medical Clinic PLLC"
type input "PO Box 306244"
type input "[GEOGRAPHIC_DATA]"
select select "44"
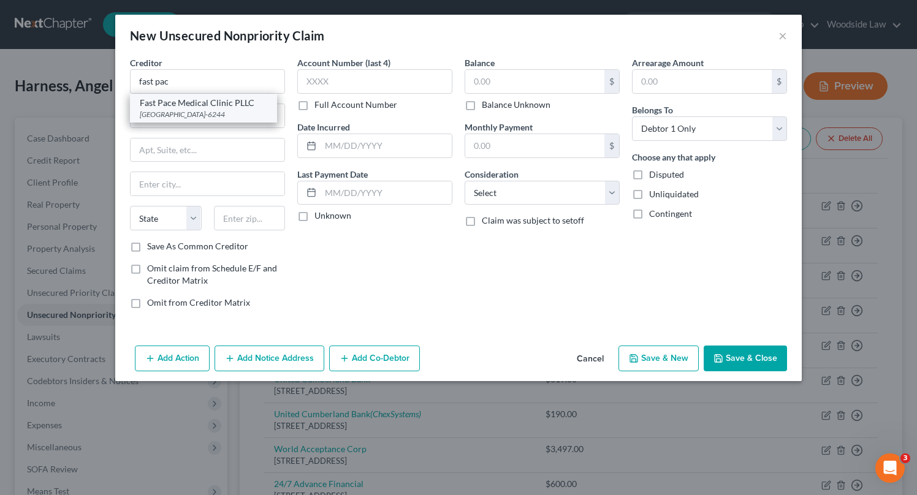
type input "37230-6244"
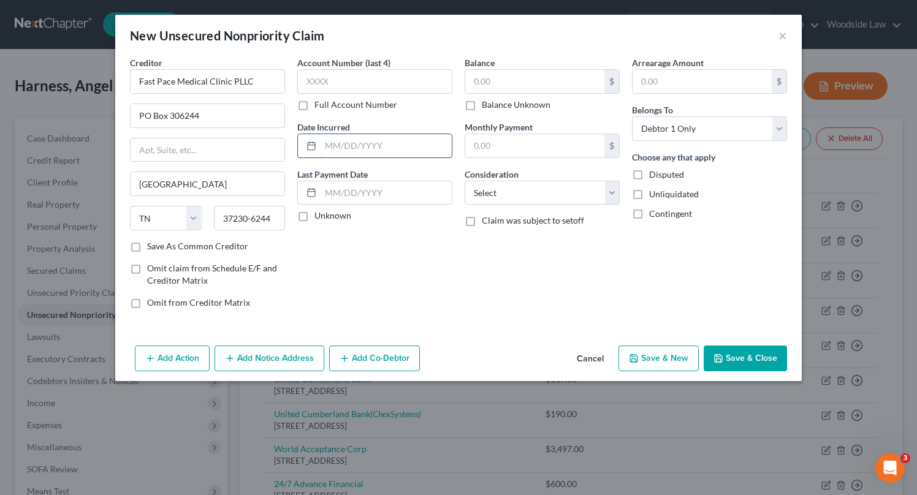
click at [426, 146] on input "text" at bounding box center [386, 145] width 131 height 23
type input "2024"
click at [532, 83] on input "text" at bounding box center [534, 81] width 139 height 23
type input "50"
click at [560, 188] on select "Select Cable / Satellite Services Collection Agency Credit Card Debt Debt Couns…" at bounding box center [542, 193] width 155 height 25
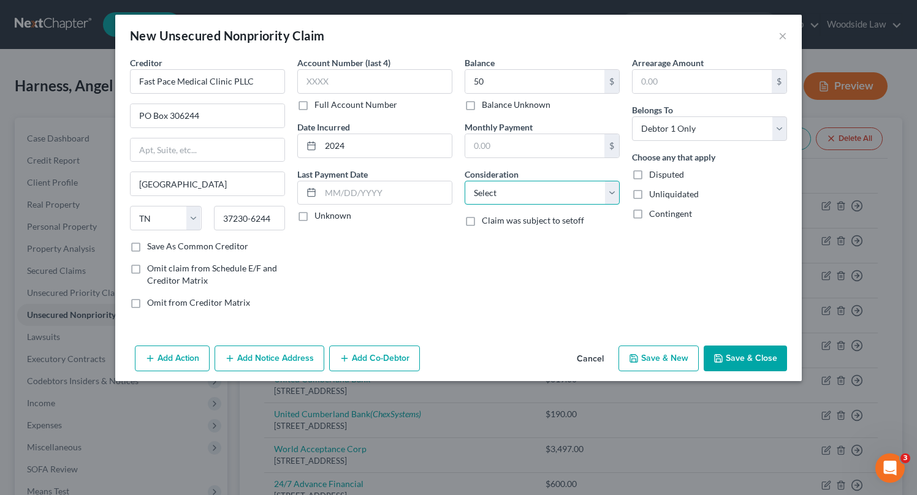
select select "9"
click at [465, 181] on select "Select Cable / Satellite Services Collection Agency Credit Card Debt Debt Couns…" at bounding box center [542, 193] width 155 height 25
click at [670, 361] on button "Save & New" at bounding box center [659, 359] width 80 height 26
select select "0"
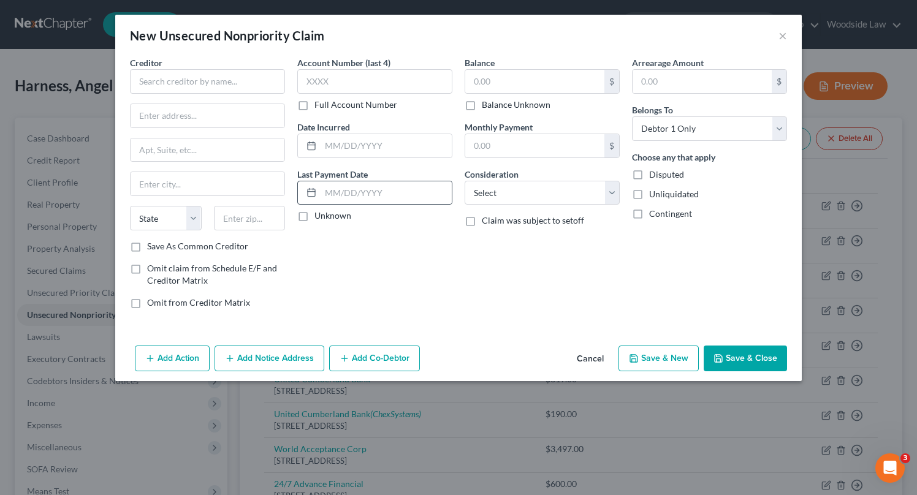
type input "50.00"
type input "0.00"
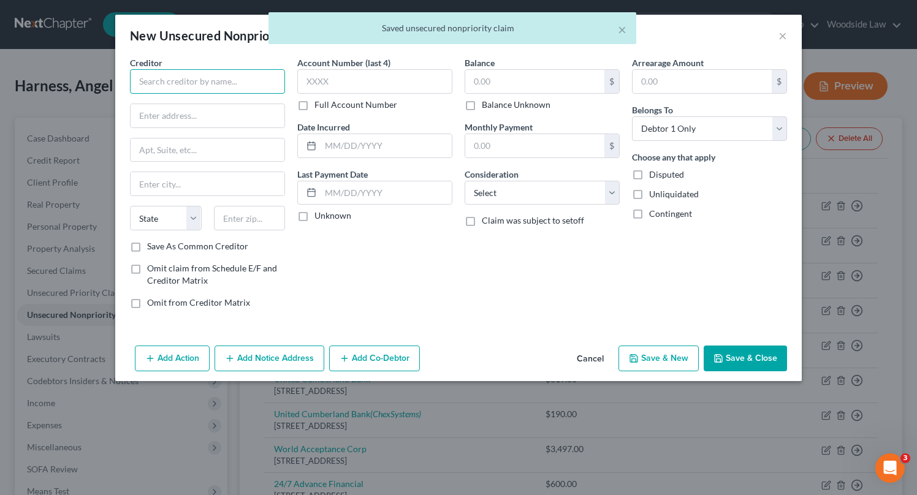
click at [226, 80] on input "text" at bounding box center [207, 81] width 155 height 25
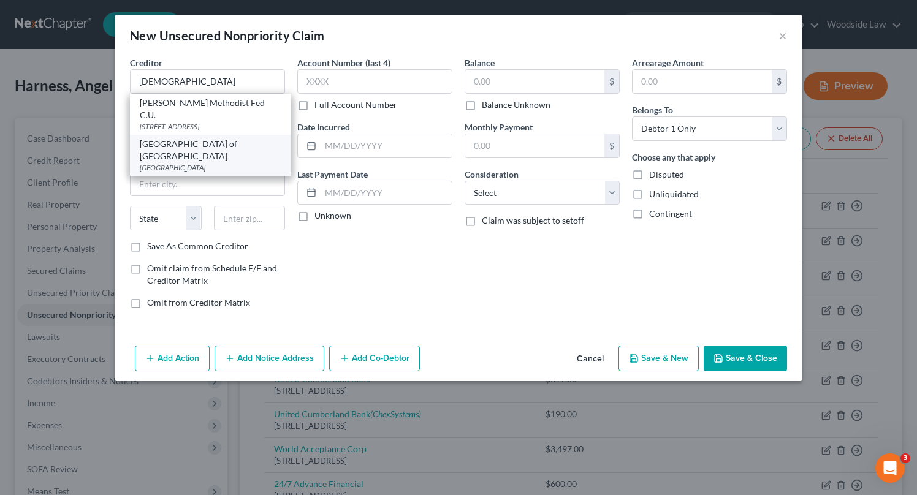
click at [234, 157] on div "[GEOGRAPHIC_DATA] of [GEOGRAPHIC_DATA]" at bounding box center [211, 150] width 142 height 25
type input "[GEOGRAPHIC_DATA] of [GEOGRAPHIC_DATA]"
type input "PO Box 51328"
type input "[GEOGRAPHIC_DATA]"
select select "44"
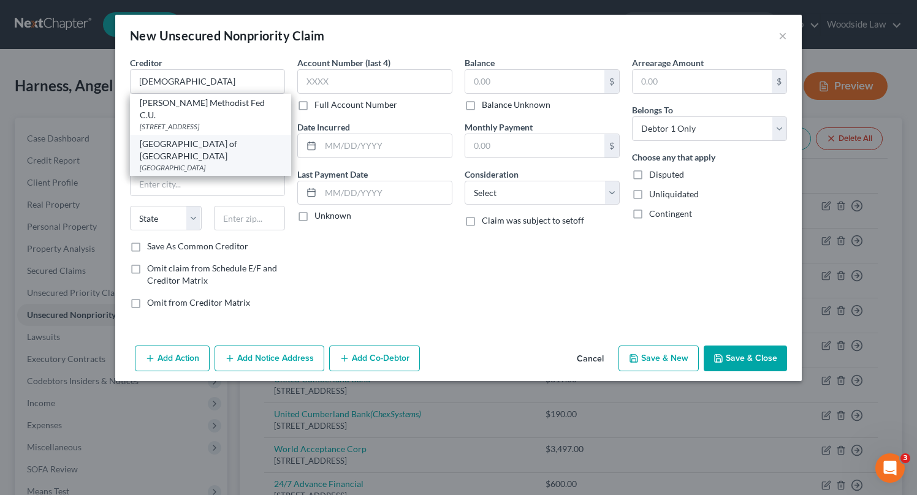
type input "37950"
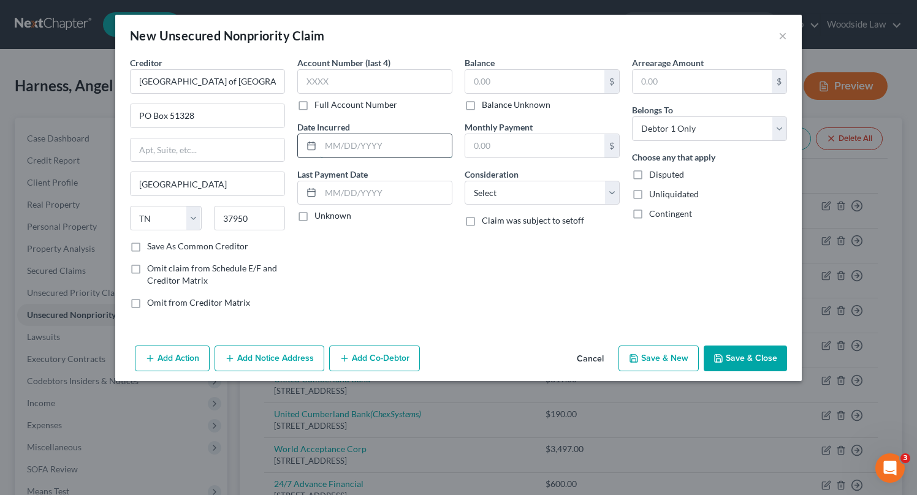
click at [399, 140] on input "text" at bounding box center [386, 145] width 131 height 23
type input "2024"
click at [505, 85] on input "text" at bounding box center [534, 81] width 139 height 23
type input "1,000"
click at [543, 189] on select "Select Cable / Satellite Services Collection Agency Credit Card Debt Debt Couns…" at bounding box center [542, 193] width 155 height 25
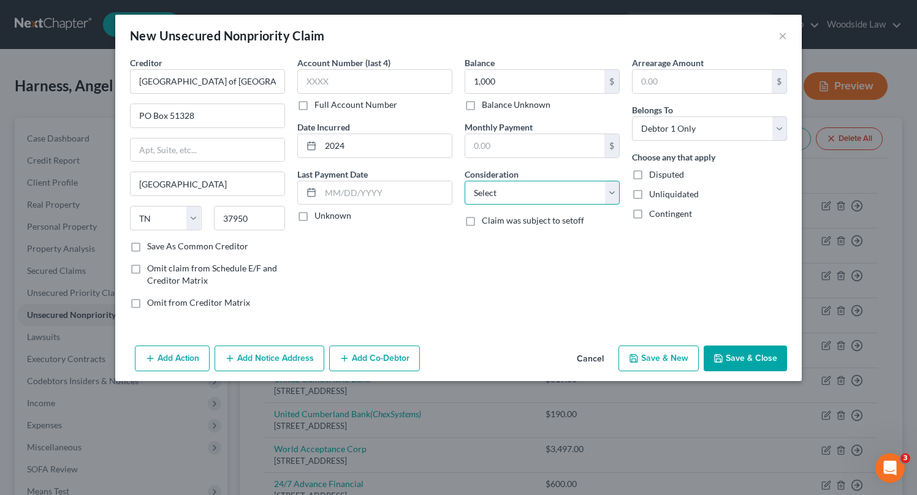
select select "9"
click at [465, 181] on select "Select Cable / Satellite Services Collection Agency Credit Card Debt Debt Couns…" at bounding box center [542, 193] width 155 height 25
click at [660, 361] on button "Save & New" at bounding box center [659, 359] width 80 height 26
select select "0"
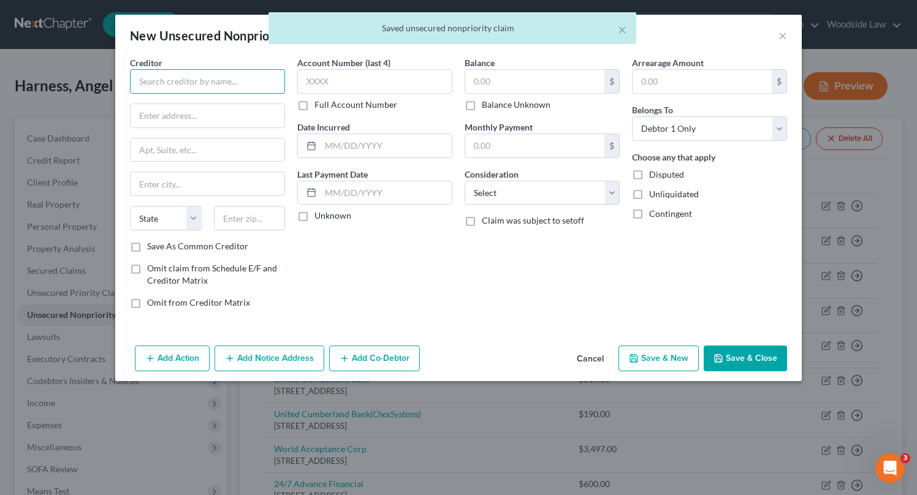
click at [267, 93] on input "text" at bounding box center [207, 81] width 155 height 25
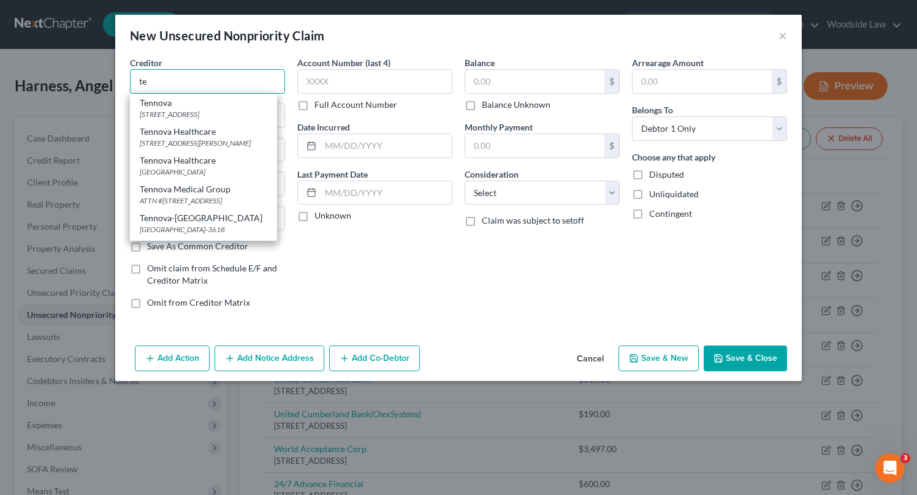
type input "t"
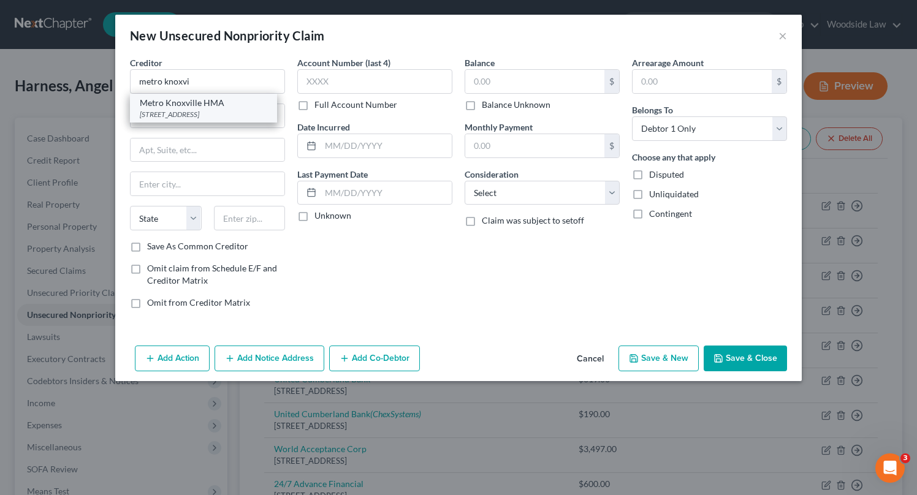
click at [256, 110] on div "[STREET_ADDRESS]" at bounding box center [204, 114] width 128 height 10
type input "Metro Knoxville HMA"
type input "[STREET_ADDRESS]"
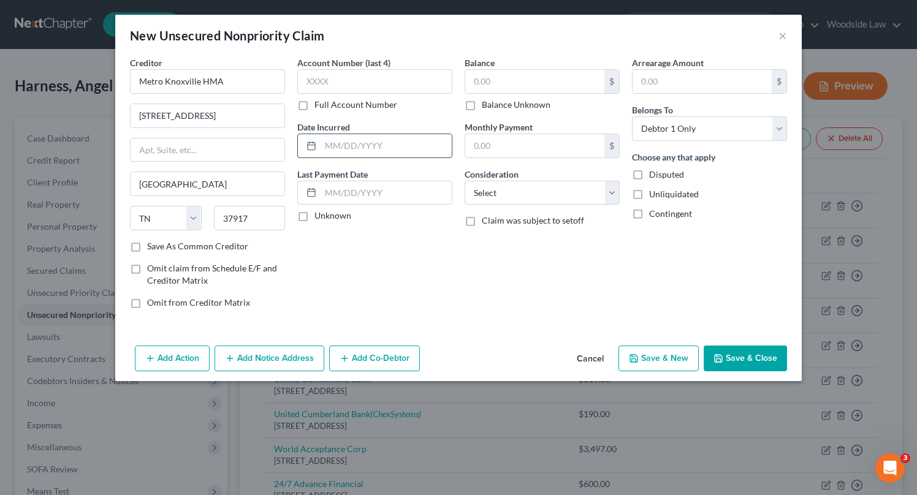
click at [357, 141] on input "text" at bounding box center [386, 145] width 131 height 23
click at [515, 79] on input "text" at bounding box center [534, 81] width 139 height 23
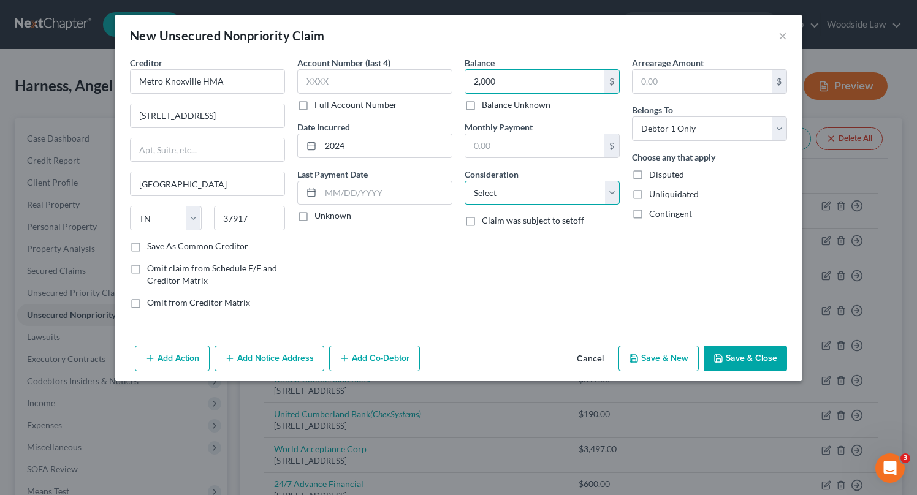
click at [589, 200] on select "Select Cable / Satellite Services Collection Agency Credit Card Debt Debt Couns…" at bounding box center [542, 193] width 155 height 25
click at [465, 181] on select "Select Cable / Satellite Services Collection Agency Credit Card Debt Debt Couns…" at bounding box center [542, 193] width 155 height 25
click at [297, 358] on button "Add Notice Address" at bounding box center [270, 359] width 110 height 26
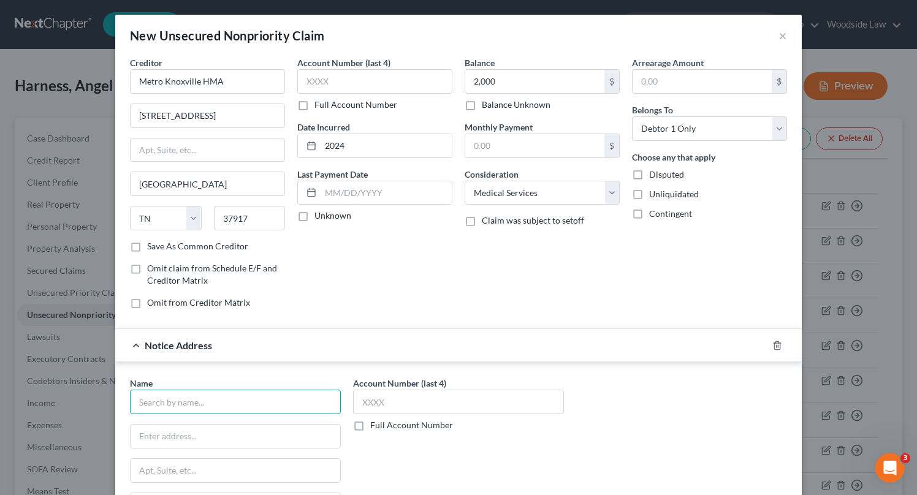
click at [259, 403] on input "text" at bounding box center [235, 402] width 211 height 25
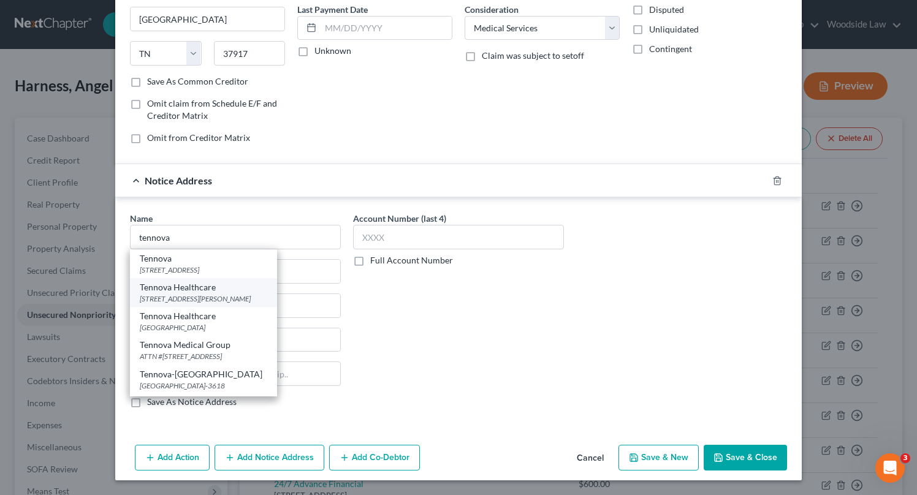
click at [258, 298] on div "[STREET_ADDRESS][PERSON_NAME]" at bounding box center [204, 299] width 128 height 10
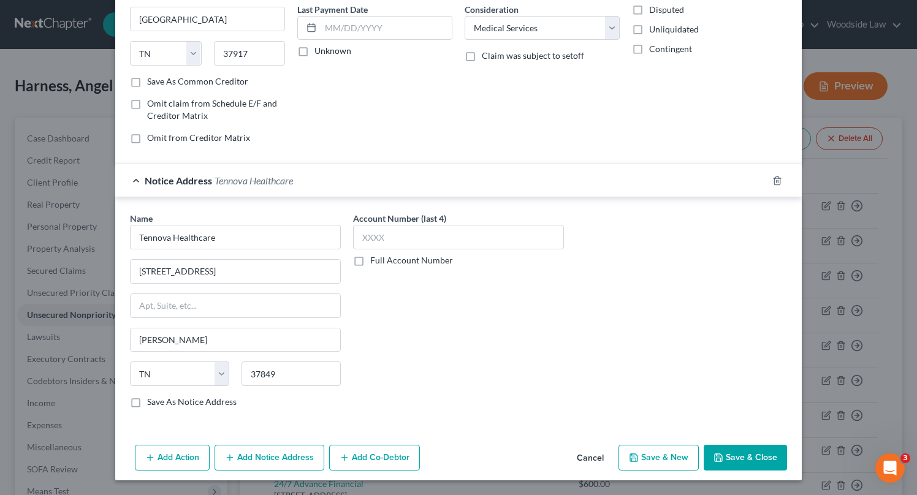
click at [681, 457] on button "Save & New" at bounding box center [659, 458] width 80 height 26
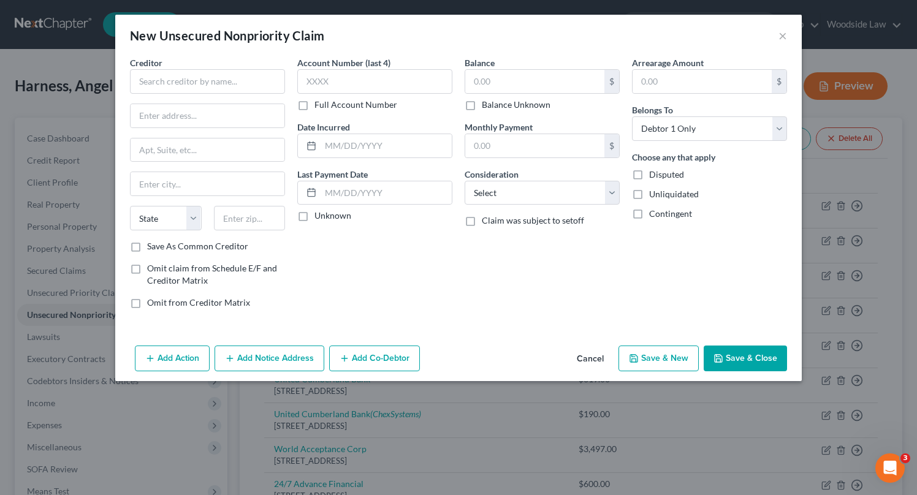
scroll to position [0, 0]
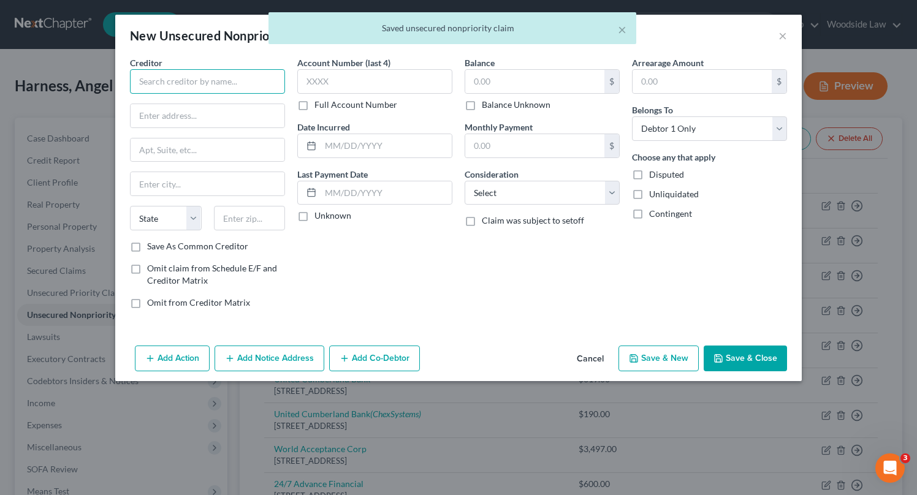
click at [235, 88] on input "text" at bounding box center [207, 81] width 155 height 25
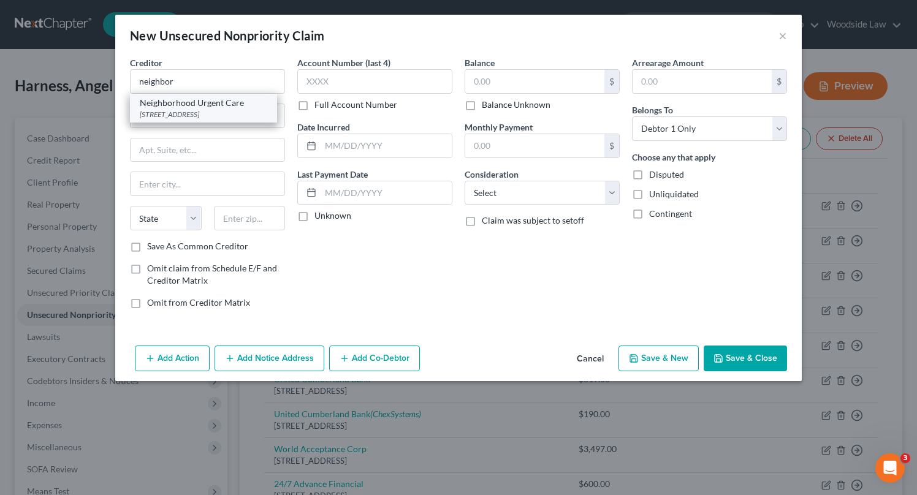
click at [219, 104] on div "Neighborhood Urgent Care" at bounding box center [204, 103] width 128 height 12
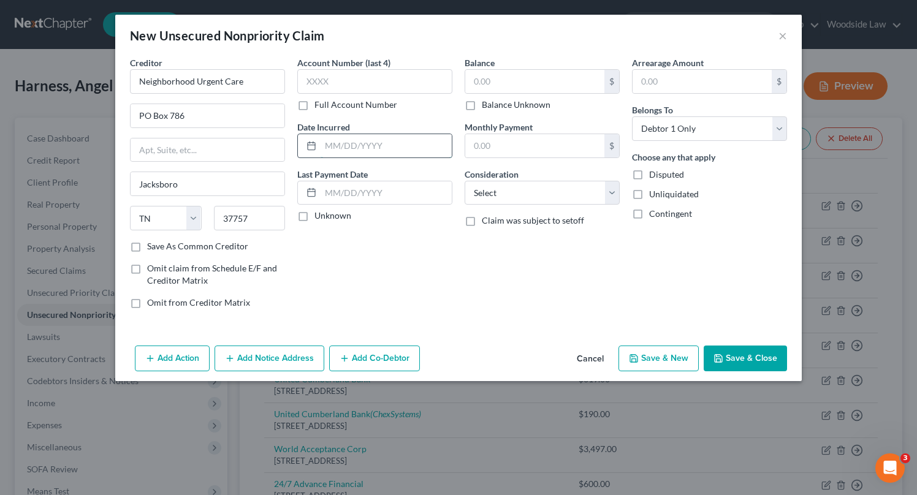
click at [431, 146] on input "text" at bounding box center [386, 145] width 131 height 23
click at [529, 77] on input "text" at bounding box center [534, 81] width 139 height 23
click at [552, 186] on select "Select Cable / Satellite Services Collection Agency Credit Card Debt Debt Couns…" at bounding box center [542, 193] width 155 height 25
click at [465, 181] on select "Select Cable / Satellite Services Collection Agency Credit Card Debt Debt Couns…" at bounding box center [542, 193] width 155 height 25
click at [659, 353] on button "Save & New" at bounding box center [659, 359] width 80 height 26
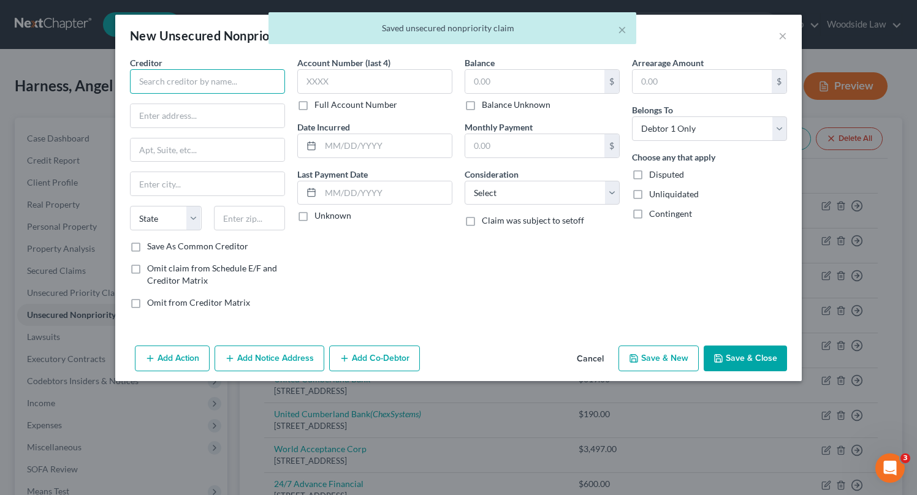
click at [213, 85] on input "text" at bounding box center [207, 81] width 155 height 25
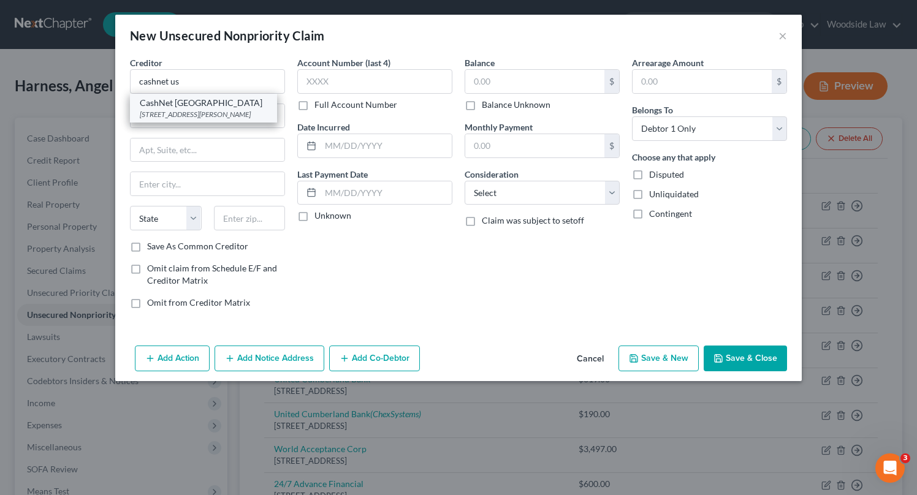
click at [216, 111] on div "[STREET_ADDRESS][PERSON_NAME]" at bounding box center [204, 114] width 128 height 10
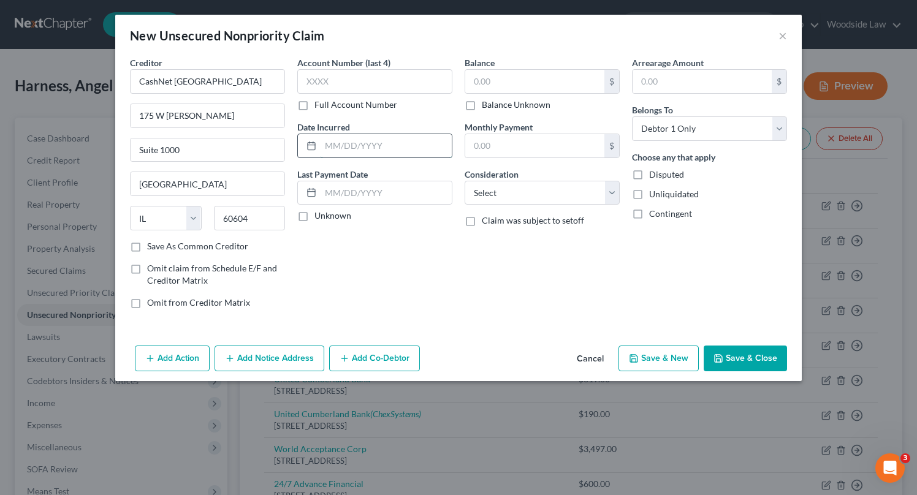
click at [374, 143] on input "text" at bounding box center [386, 145] width 131 height 23
click at [500, 81] on input "text" at bounding box center [534, 81] width 139 height 23
click at [540, 186] on select "Select Cable / Satellite Services Collection Agency Credit Card Debt Debt Couns…" at bounding box center [542, 193] width 155 height 25
click at [465, 181] on select "Select Cable / Satellite Services Collection Agency Credit Card Debt Debt Couns…" at bounding box center [542, 193] width 155 height 25
click at [674, 353] on button "Save & New" at bounding box center [659, 359] width 80 height 26
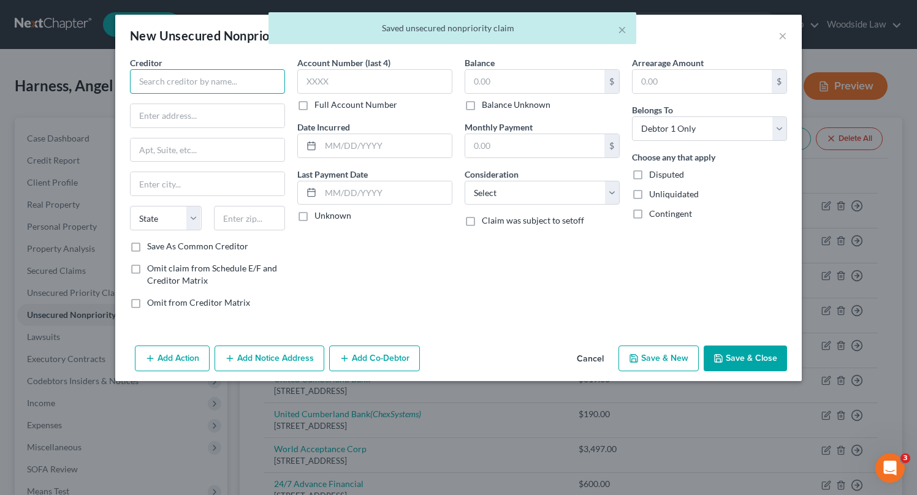
click at [233, 75] on input "text" at bounding box center [207, 81] width 155 height 25
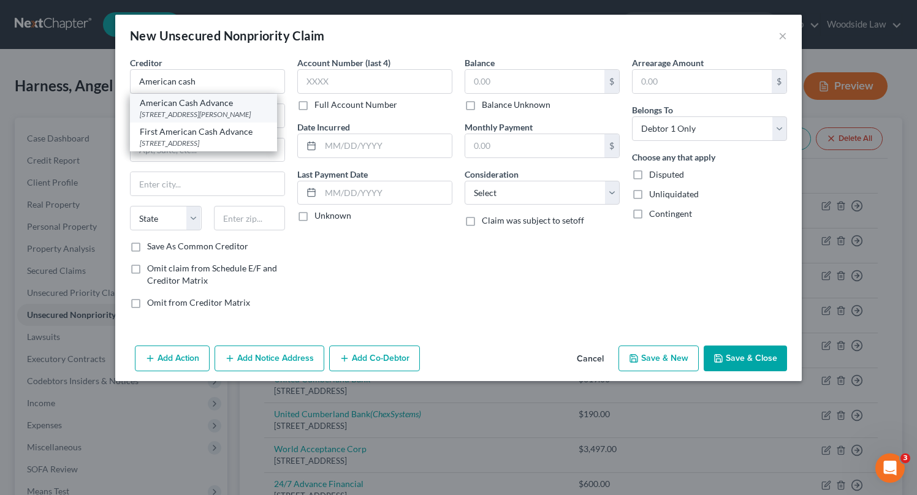
click at [232, 110] on div "[STREET_ADDRESS][PERSON_NAME]" at bounding box center [204, 114] width 128 height 10
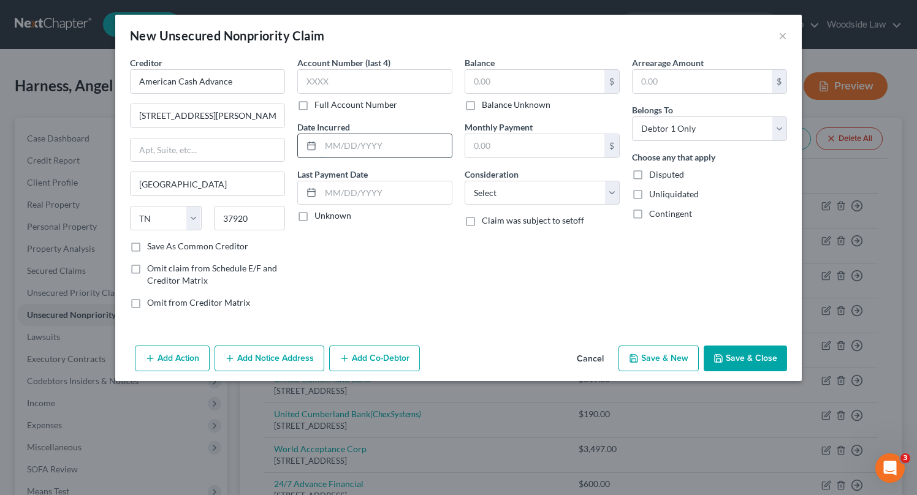
click at [396, 151] on input "text" at bounding box center [386, 145] width 131 height 23
click at [533, 78] on input "text" at bounding box center [534, 81] width 139 height 23
click at [591, 197] on select "Select Cable / Satellite Services Collection Agency Credit Card Debt Debt Couns…" at bounding box center [542, 193] width 155 height 25
click at [465, 181] on select "Select Cable / Satellite Services Collection Agency Credit Card Debt Debt Couns…" at bounding box center [542, 193] width 155 height 25
click at [668, 366] on button "Save & New" at bounding box center [659, 359] width 80 height 26
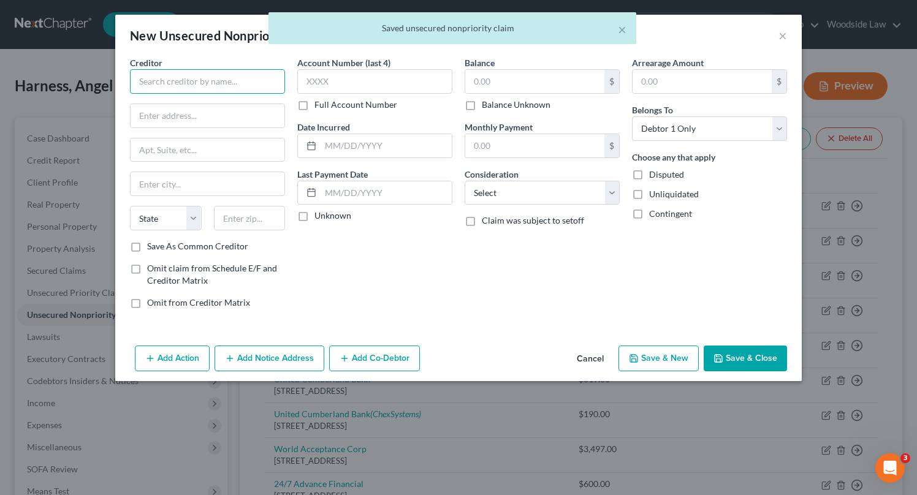
click at [260, 80] on input "text" at bounding box center [207, 81] width 155 height 25
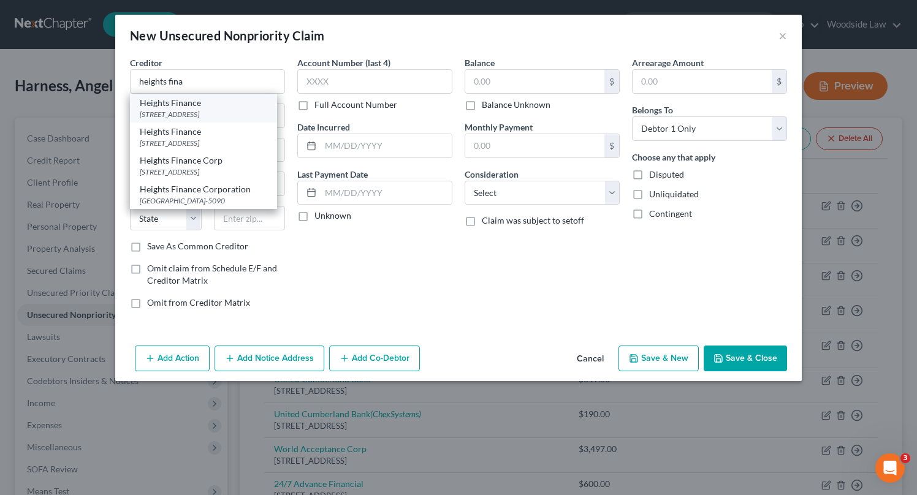
click at [227, 101] on div "Heights Finance" at bounding box center [204, 103] width 128 height 12
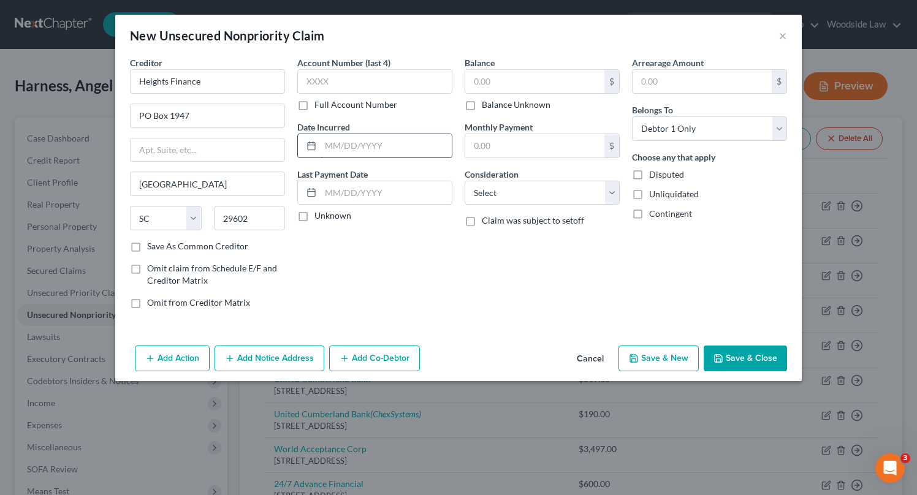
click at [389, 143] on input "text" at bounding box center [386, 145] width 131 height 23
click at [492, 76] on input "text" at bounding box center [534, 81] width 139 height 23
click at [557, 194] on select "Select Cable / Satellite Services Collection Agency Credit Card Debt Debt Couns…" at bounding box center [542, 193] width 155 height 25
click at [465, 181] on select "Select Cable / Satellite Services Collection Agency Credit Card Debt Debt Couns…" at bounding box center [542, 193] width 155 height 25
click at [671, 362] on button "Save & New" at bounding box center [659, 359] width 80 height 26
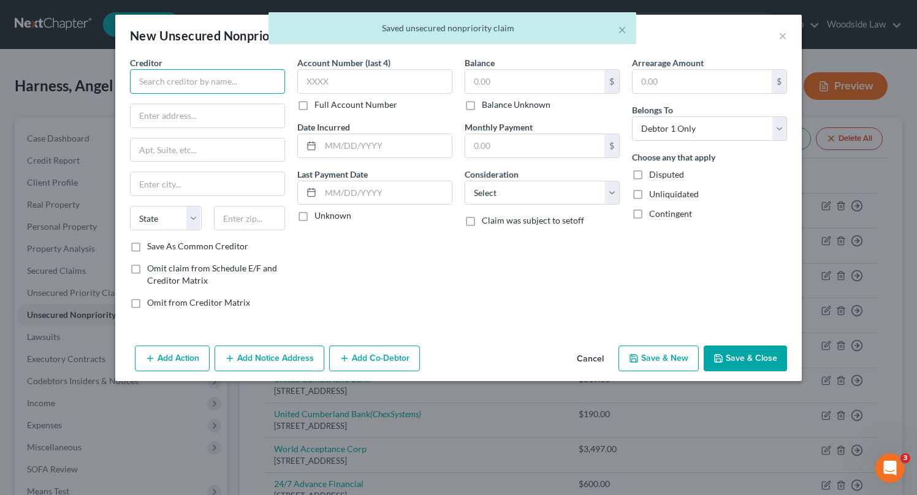
click at [205, 91] on input "text" at bounding box center [207, 81] width 155 height 25
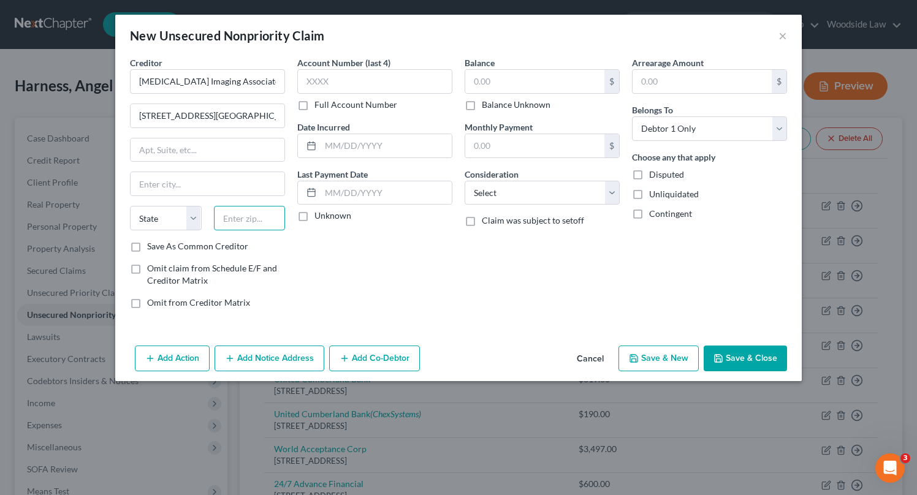
click at [269, 226] on input "text" at bounding box center [250, 218] width 72 height 25
click at [377, 147] on input "text" at bounding box center [386, 145] width 131 height 23
click at [507, 86] on input "text" at bounding box center [534, 81] width 139 height 23
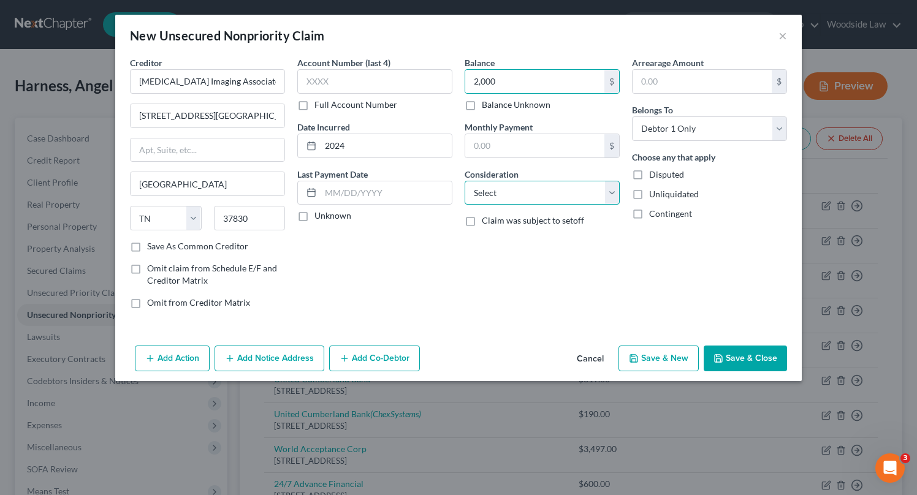
click at [557, 198] on select "Select Cable / Satellite Services Collection Agency Credit Card Debt Debt Couns…" at bounding box center [542, 193] width 155 height 25
click at [465, 181] on select "Select Cable / Satellite Services Collection Agency Credit Card Debt Debt Couns…" at bounding box center [542, 193] width 155 height 25
click at [665, 357] on button "Save & New" at bounding box center [659, 359] width 80 height 26
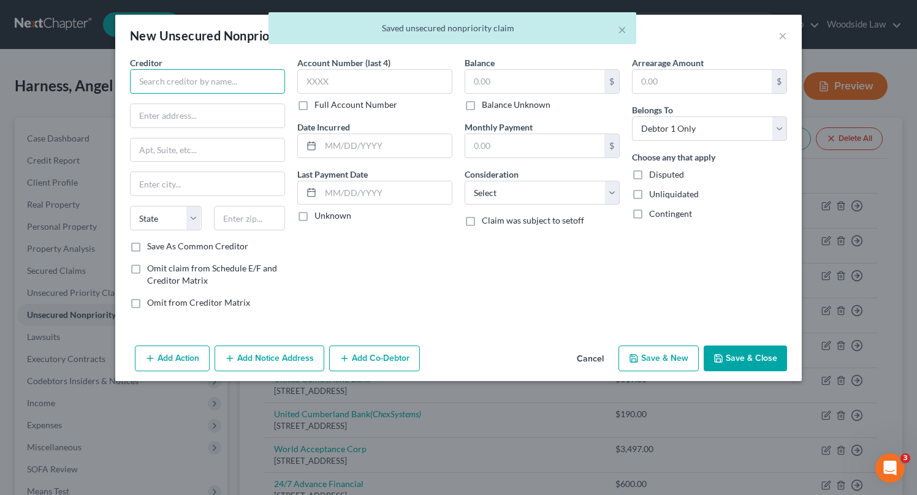
click at [224, 85] on input "text" at bounding box center [207, 81] width 155 height 25
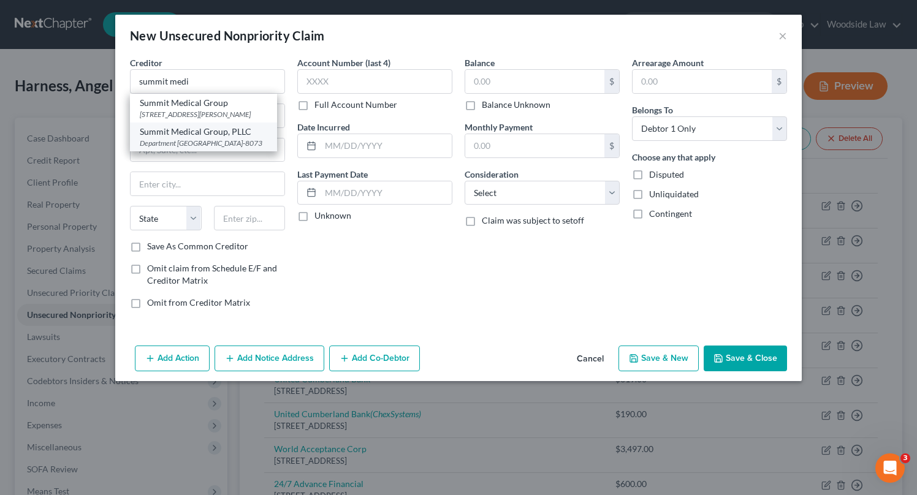
click at [221, 138] on div "Summit Medical Group, PLLC" at bounding box center [204, 132] width 128 height 12
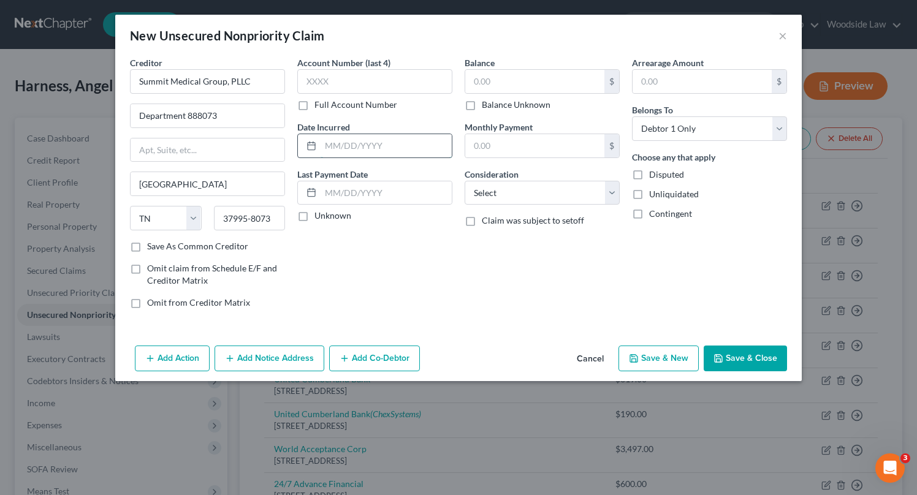
click at [380, 151] on input "text" at bounding box center [386, 145] width 131 height 23
click at [502, 82] on input "text" at bounding box center [534, 81] width 139 height 23
click at [574, 202] on select "Select Cable / Satellite Services Collection Agency Credit Card Debt Debt Couns…" at bounding box center [542, 193] width 155 height 25
click at [465, 181] on select "Select Cable / Satellite Services Collection Agency Credit Card Debt Debt Couns…" at bounding box center [542, 193] width 155 height 25
click at [662, 364] on button "Save & New" at bounding box center [659, 359] width 80 height 26
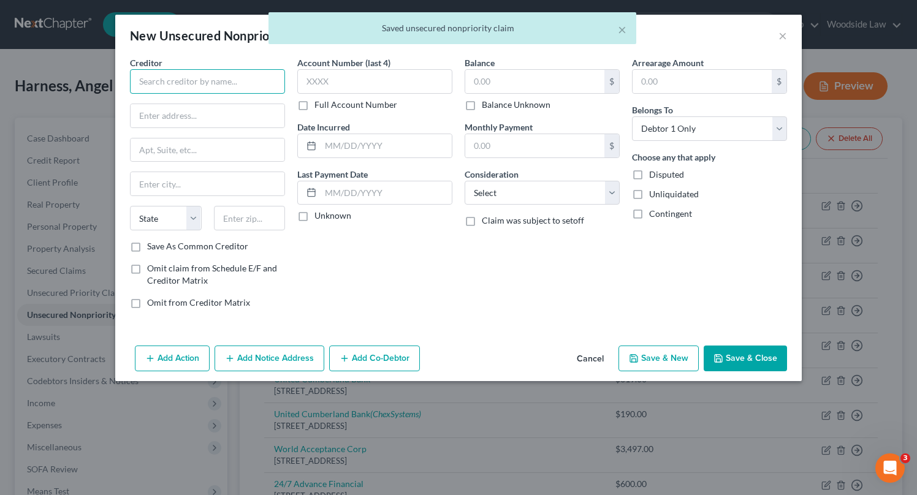
click at [254, 78] on input "text" at bounding box center [207, 81] width 155 height 25
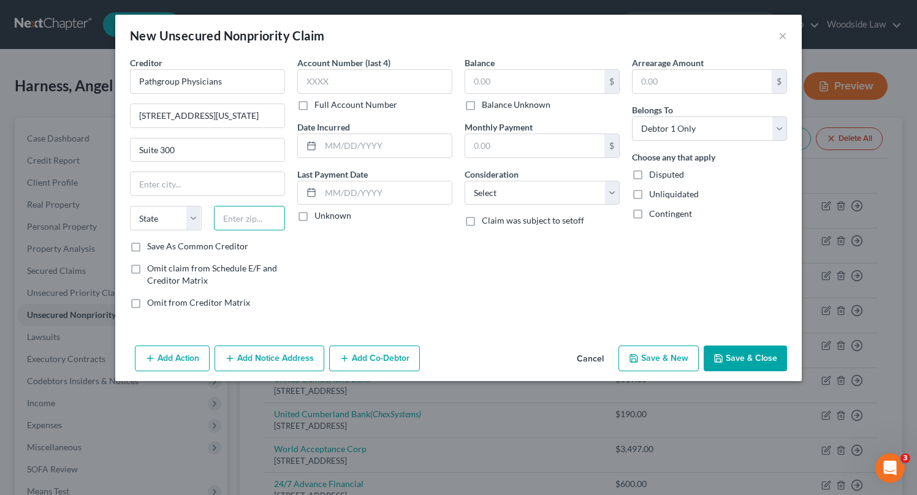
click at [282, 218] on input "text" at bounding box center [250, 218] width 72 height 25
click at [411, 145] on input "text" at bounding box center [386, 145] width 131 height 23
click at [484, 82] on input "text" at bounding box center [534, 81] width 139 height 23
click at [566, 185] on select "Select Cable / Satellite Services Collection Agency Credit Card Debt Debt Couns…" at bounding box center [542, 193] width 155 height 25
click at [465, 181] on select "Select Cable / Satellite Services Collection Agency Credit Card Debt Debt Couns…" at bounding box center [542, 193] width 155 height 25
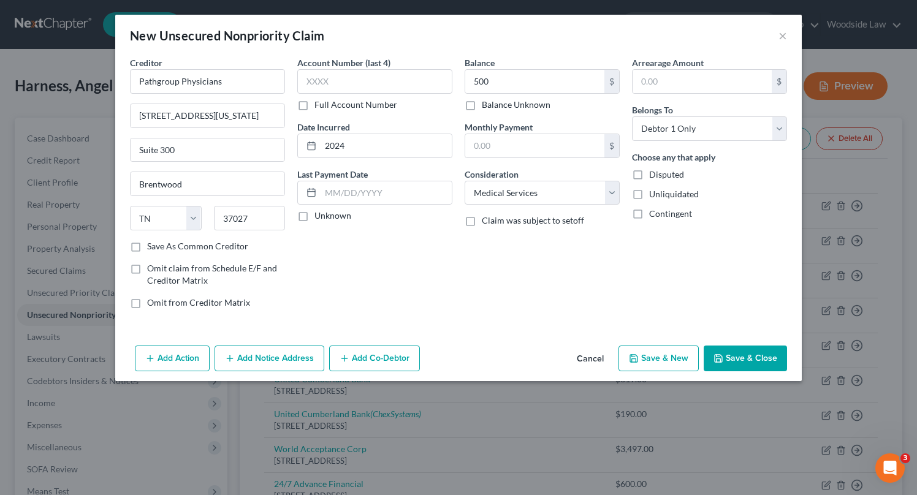
click at [665, 354] on button "Save & New" at bounding box center [659, 359] width 80 height 26
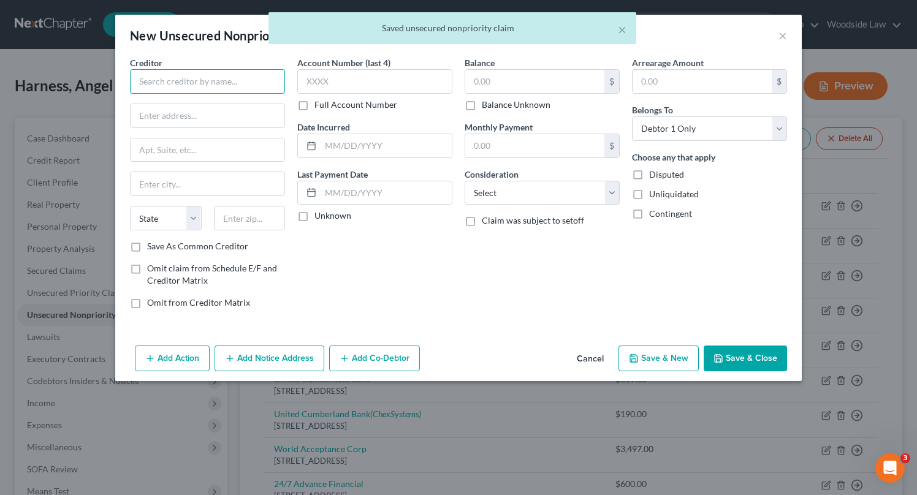
click at [241, 83] on input "text" at bounding box center [207, 81] width 155 height 25
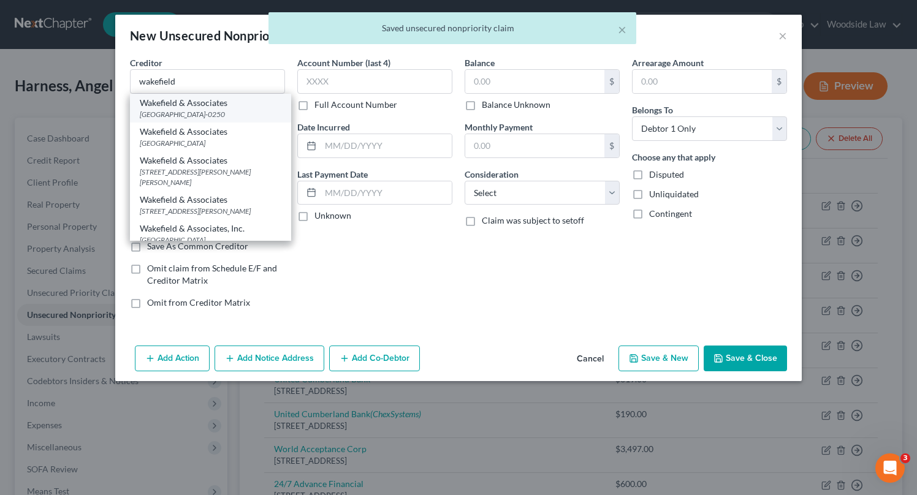
click at [253, 118] on div "[GEOGRAPHIC_DATA]-0250" at bounding box center [211, 114] width 142 height 10
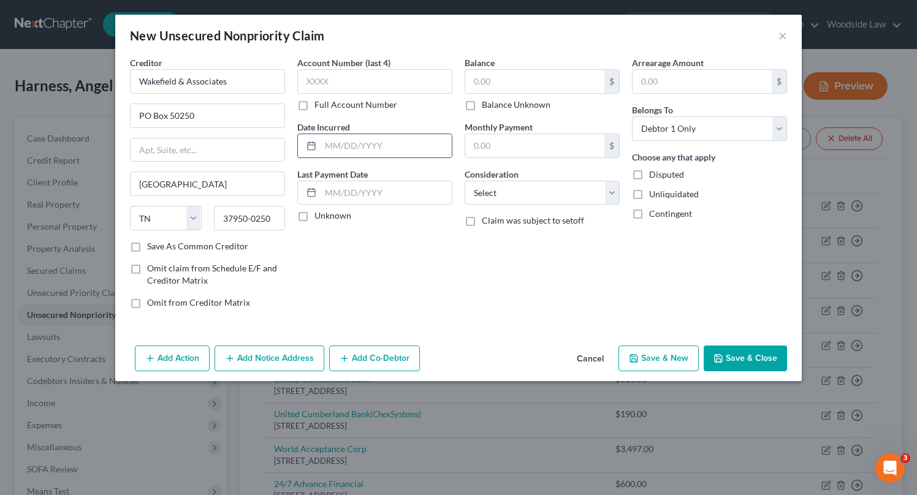
click at [389, 143] on input "text" at bounding box center [386, 145] width 131 height 23
click at [516, 87] on input "text" at bounding box center [534, 81] width 139 height 23
click at [572, 192] on select "Select Cable / Satellite Services Collection Agency Credit Card Debt Debt Couns…" at bounding box center [542, 193] width 155 height 25
click at [465, 181] on select "Select Cable / Satellite Services Collection Agency Credit Card Debt Debt Couns…" at bounding box center [542, 193] width 155 height 25
click at [656, 359] on button "Save & New" at bounding box center [659, 359] width 80 height 26
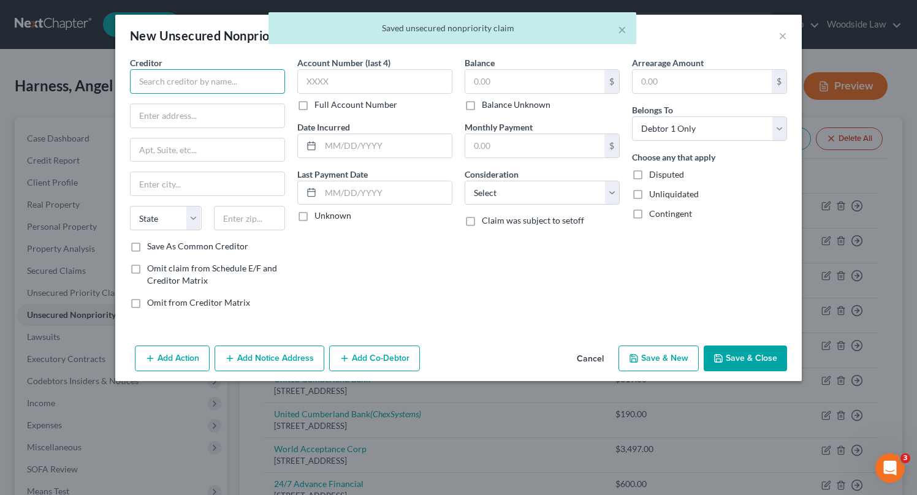
click at [237, 75] on input "text" at bounding box center [207, 81] width 155 height 25
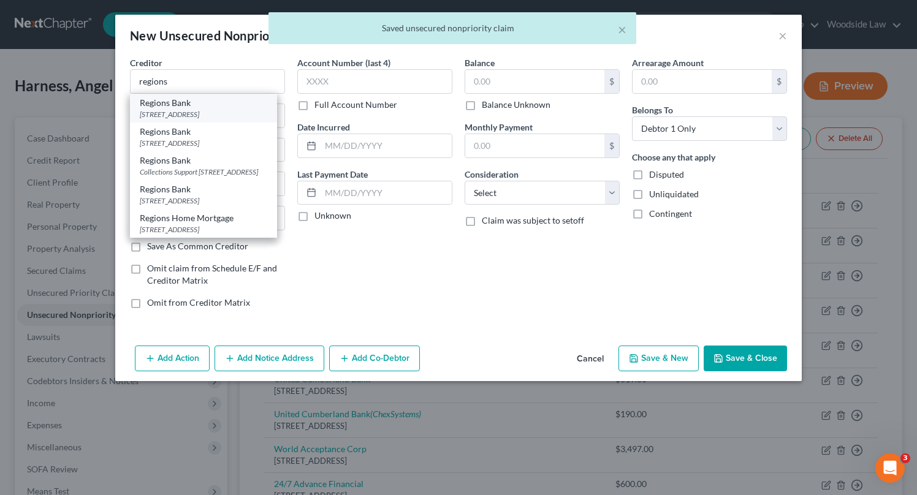
click at [208, 113] on div "[STREET_ADDRESS]" at bounding box center [204, 114] width 128 height 10
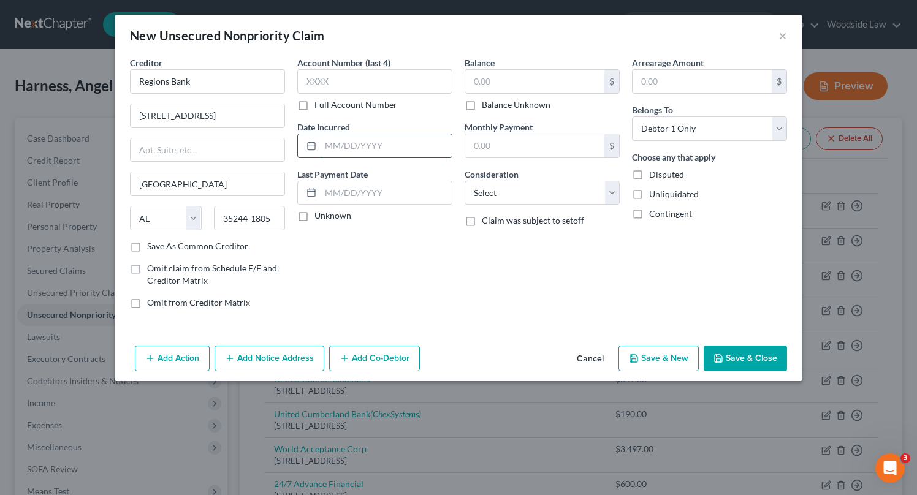
click at [394, 145] on input "text" at bounding box center [386, 145] width 131 height 23
click at [530, 87] on input "text" at bounding box center [534, 81] width 139 height 23
click at [595, 196] on select "Select Cable / Satellite Services Collection Agency Credit Card Debt Debt Couns…" at bounding box center [542, 193] width 155 height 25
click at [465, 181] on select "Select Cable / Satellite Services Collection Agency Credit Card Debt Debt Couns…" at bounding box center [542, 193] width 155 height 25
click at [670, 352] on button "Save & New" at bounding box center [659, 359] width 80 height 26
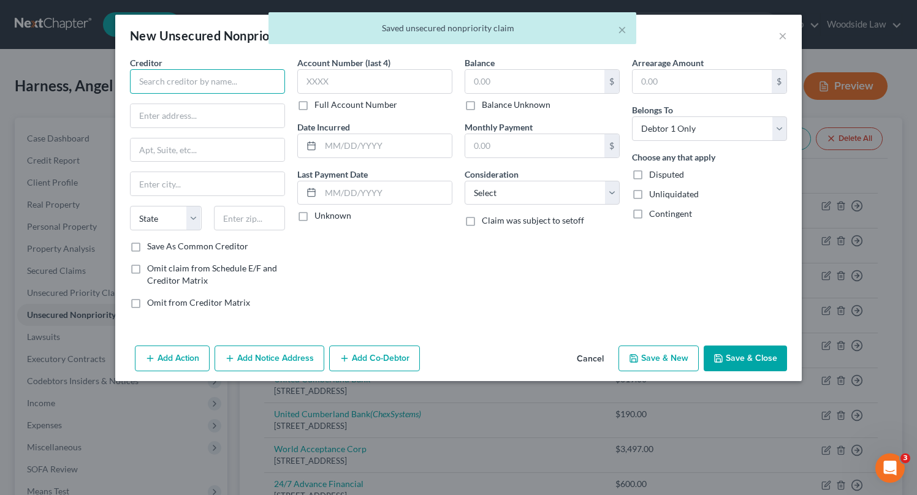
click at [251, 71] on input "text" at bounding box center [207, 81] width 155 height 25
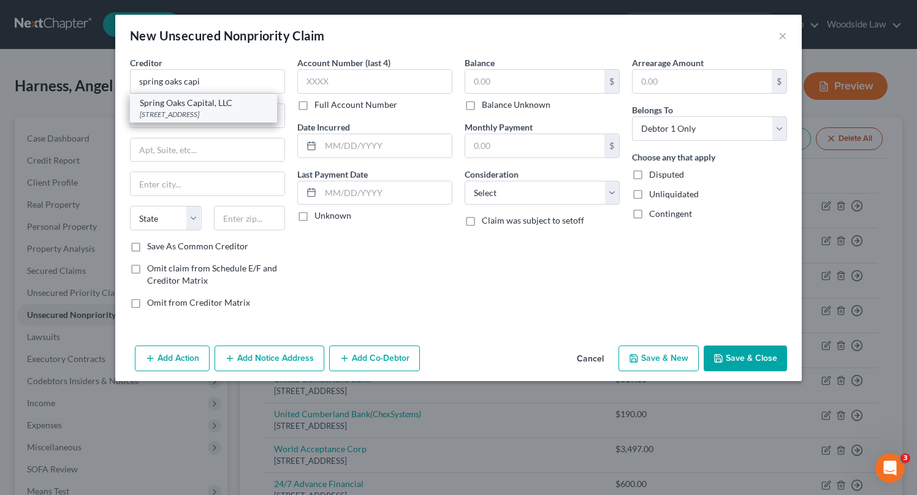
click at [242, 109] on div "[STREET_ADDRESS]" at bounding box center [204, 114] width 128 height 10
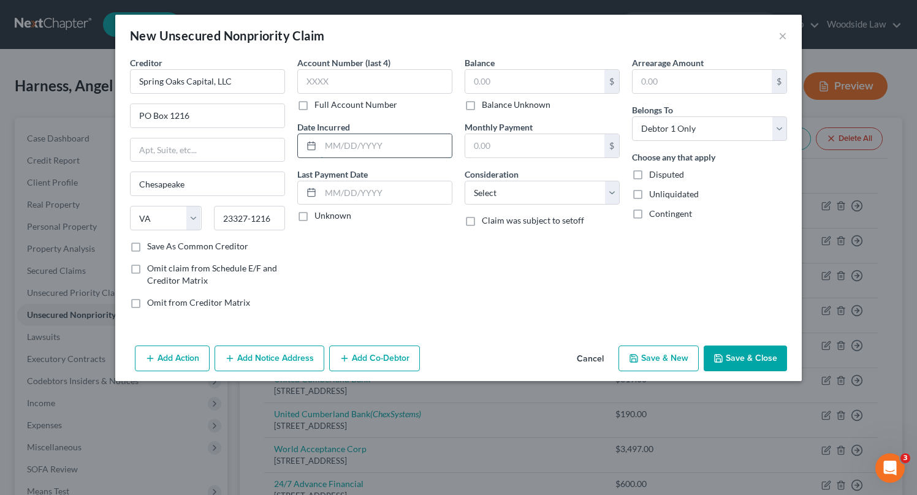
click at [427, 147] on input "text" at bounding box center [386, 145] width 131 height 23
click at [559, 78] on input "text" at bounding box center [534, 81] width 139 height 23
click at [557, 77] on input "500" at bounding box center [534, 81] width 139 height 23
click at [567, 197] on select "Select Cable / Satellite Services Collection Agency Credit Card Debt Debt Couns…" at bounding box center [542, 193] width 155 height 25
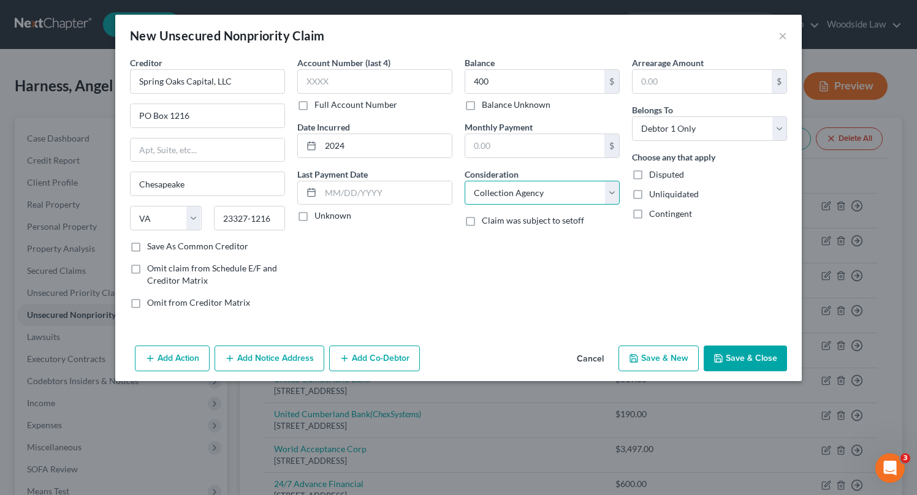
click at [465, 181] on select "Select Cable / Satellite Services Collection Agency Credit Card Debt Debt Couns…" at bounding box center [542, 193] width 155 height 25
click at [753, 361] on button "Save & Close" at bounding box center [745, 359] width 83 height 26
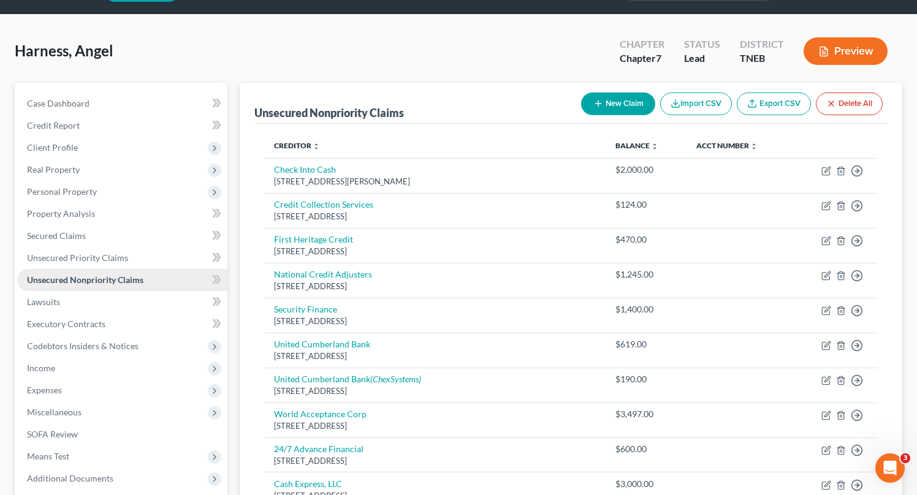
scroll to position [40, 0]
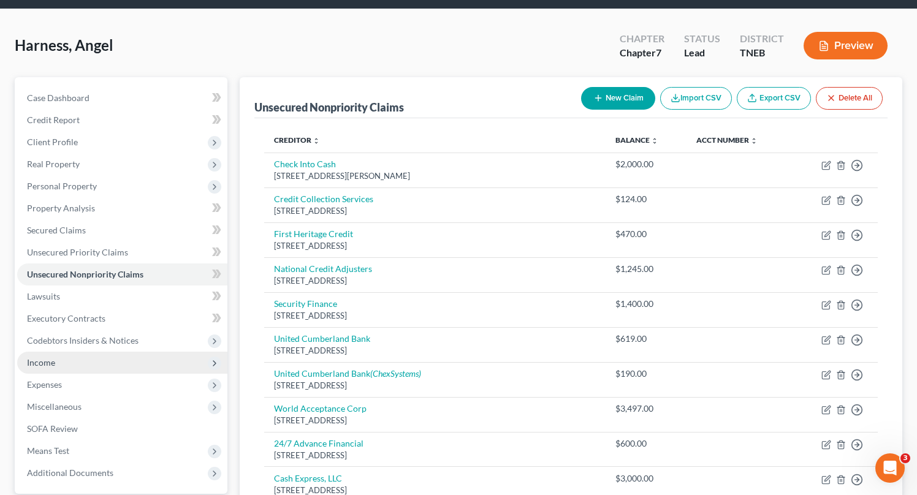
click at [50, 360] on span "Income" at bounding box center [41, 362] width 28 height 10
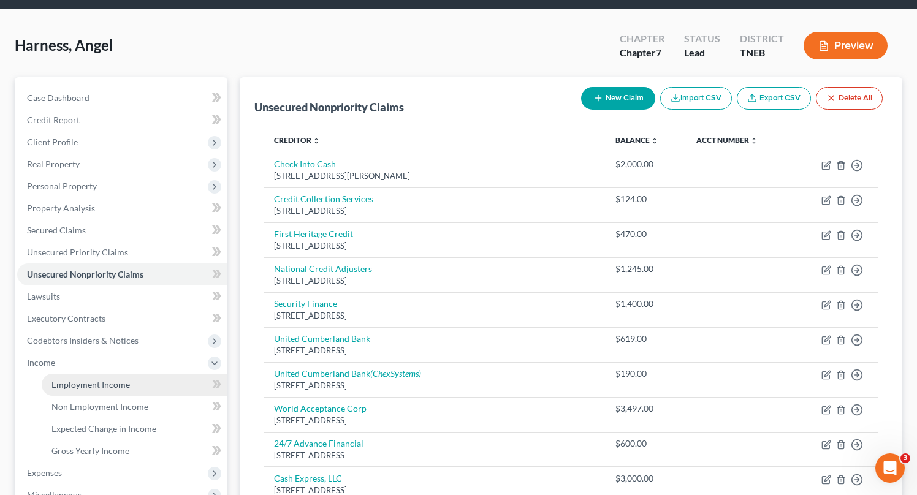
click at [89, 386] on span "Employment Income" at bounding box center [91, 385] width 78 height 10
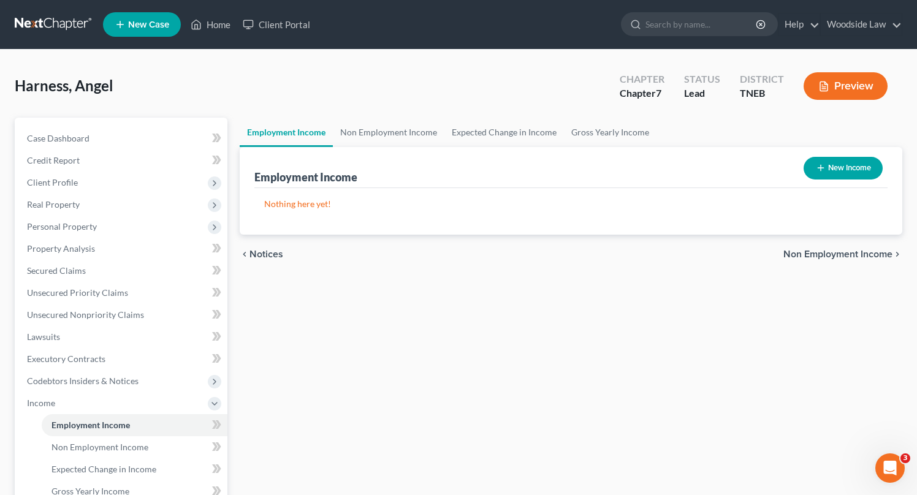
click at [841, 253] on span "Non Employment Income" at bounding box center [838, 255] width 109 height 10
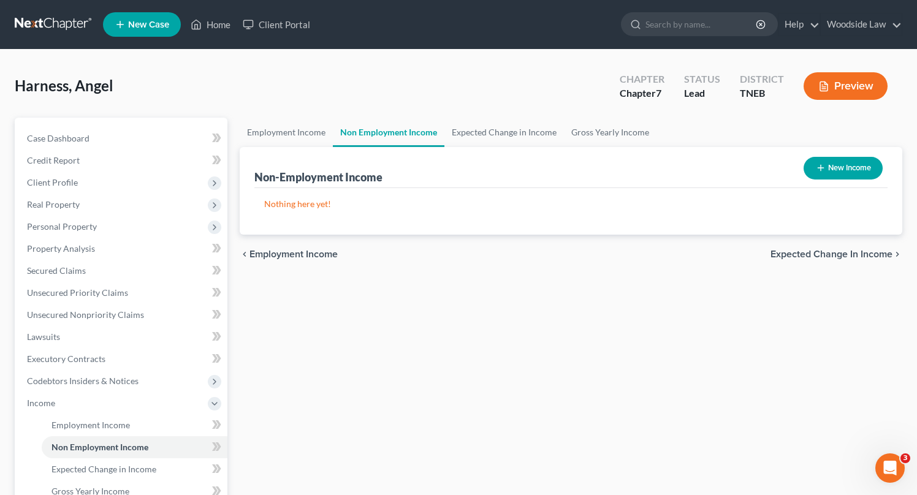
click at [844, 169] on button "New Income" at bounding box center [843, 168] width 79 height 23
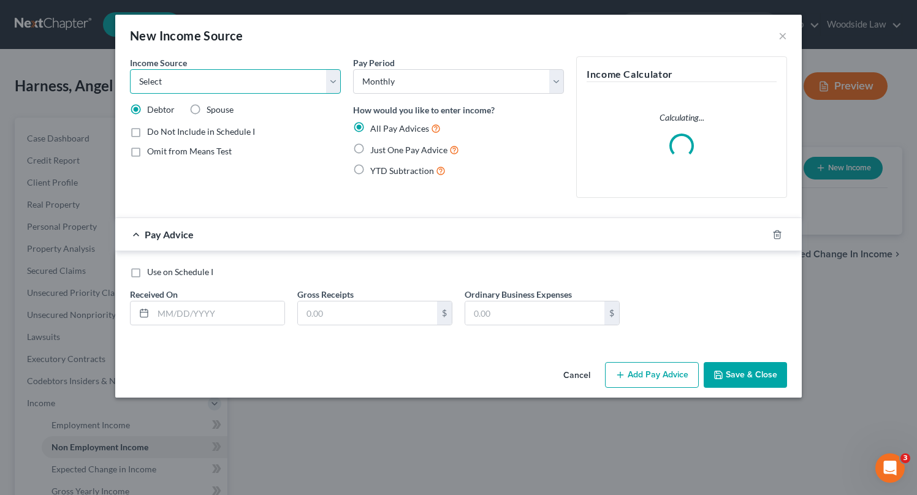
click at [272, 78] on select "Select Unemployment Disability (from employer) Pension Retirement Social Securi…" at bounding box center [235, 81] width 211 height 25
click at [130, 69] on select "Select Unemployment Disability (from employer) Pension Retirement Social Securi…" at bounding box center [235, 81] width 211 height 25
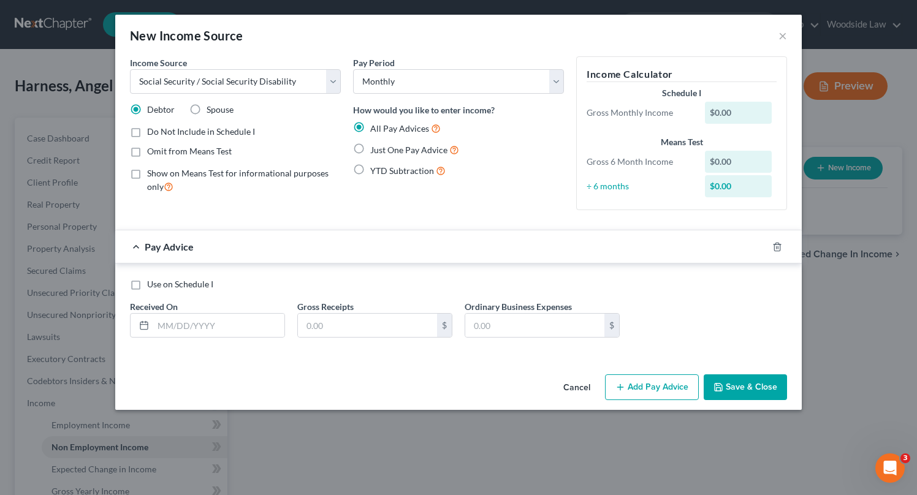
click at [370, 147] on label "Just One Pay Advice" at bounding box center [414, 150] width 89 height 14
click at [375, 147] on input "Just One Pay Advice" at bounding box center [379, 147] width 8 height 8
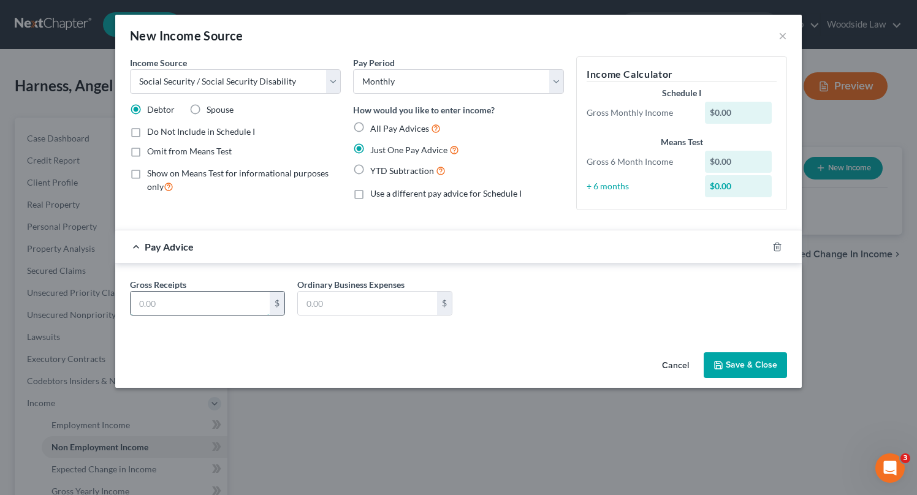
click at [228, 301] on input "text" at bounding box center [200, 303] width 139 height 23
click at [757, 365] on button "Save & Close" at bounding box center [745, 366] width 83 height 26
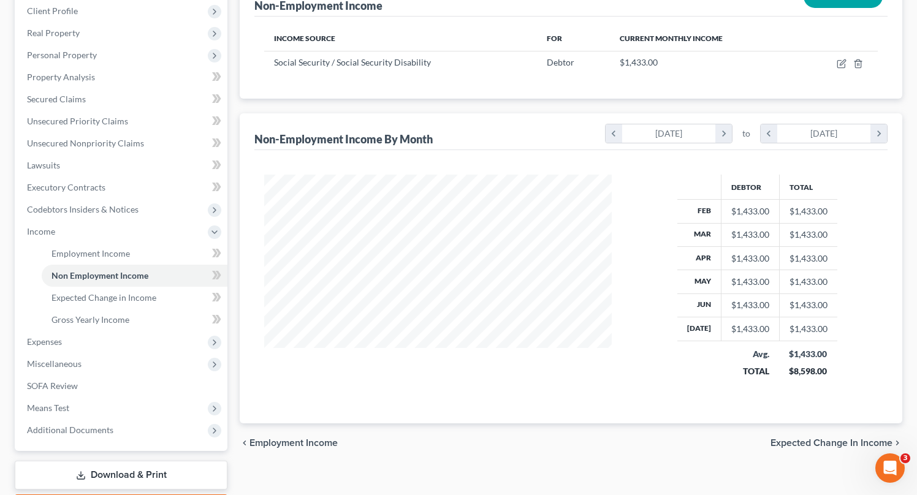
scroll to position [243, 0]
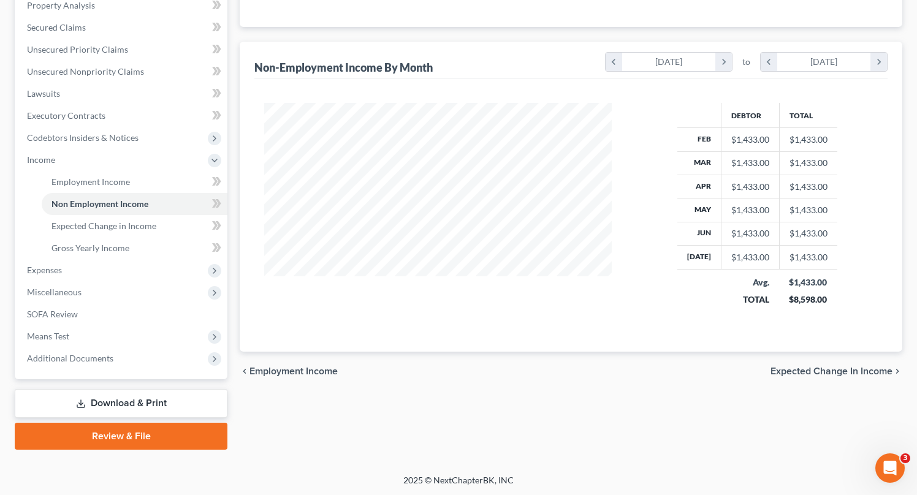
click at [841, 373] on span "Expected Change in Income" at bounding box center [832, 372] width 122 height 10
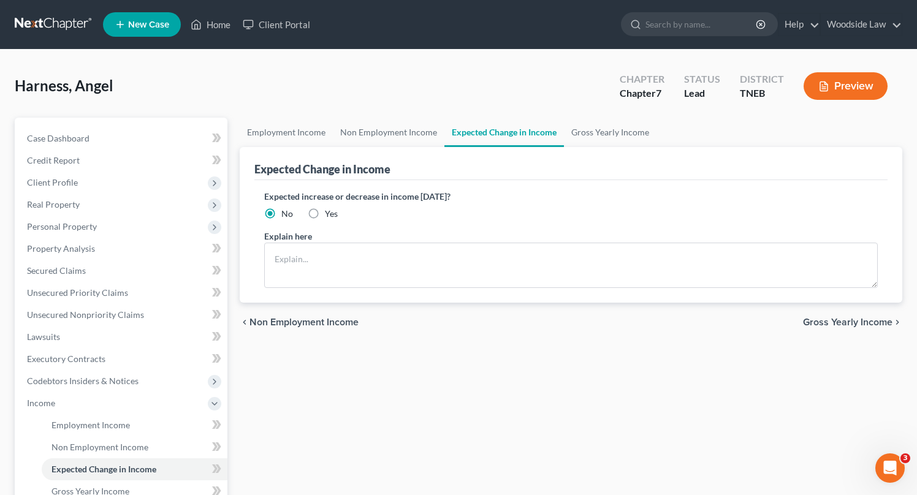
click at [847, 320] on span "Gross Yearly Income" at bounding box center [848, 323] width 90 height 10
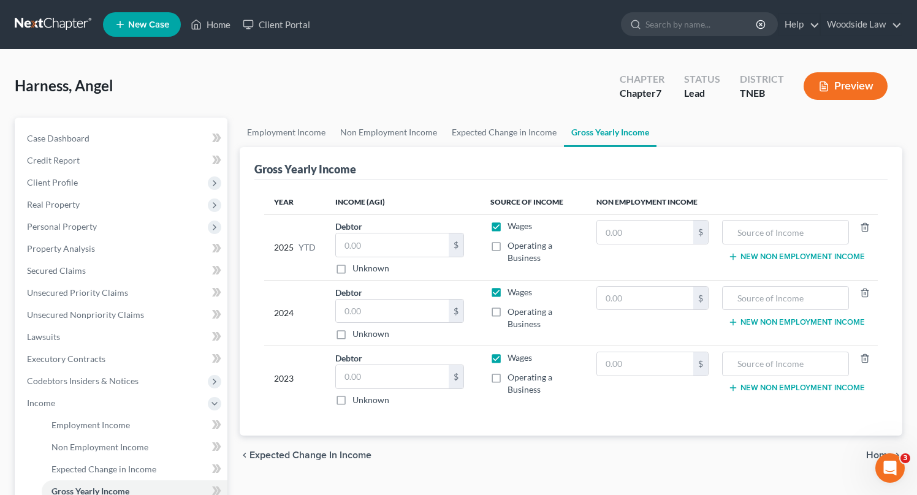
click at [508, 226] on label "Wages" at bounding box center [520, 226] width 25 height 12
click at [513, 226] on input "Wages" at bounding box center [517, 224] width 8 height 8
click at [508, 291] on label "Wages" at bounding box center [520, 292] width 25 height 12
click at [513, 291] on input "Wages" at bounding box center [517, 290] width 8 height 8
click at [508, 357] on label "Wages" at bounding box center [520, 358] width 25 height 12
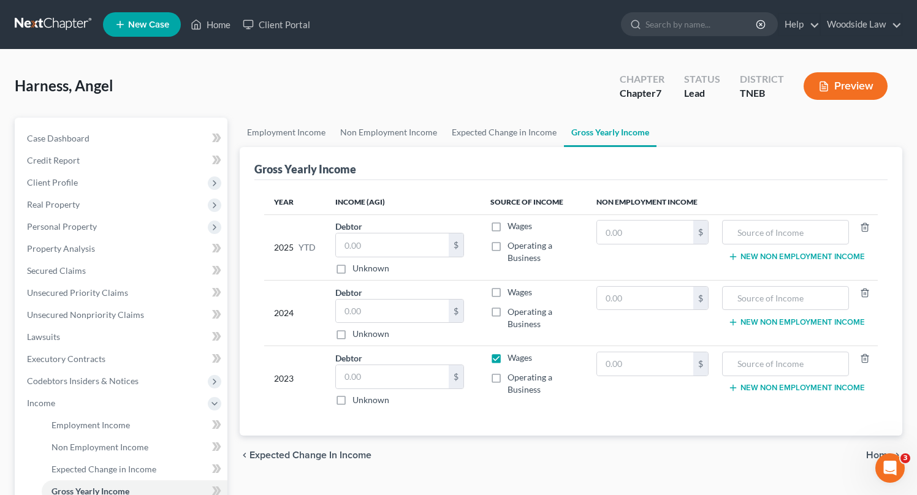
click at [513, 357] on input "Wages" at bounding box center [517, 356] width 8 height 8
click at [641, 227] on input "text" at bounding box center [645, 232] width 96 height 23
click at [805, 229] on input "Social Security Disability" at bounding box center [785, 232] width 113 height 23
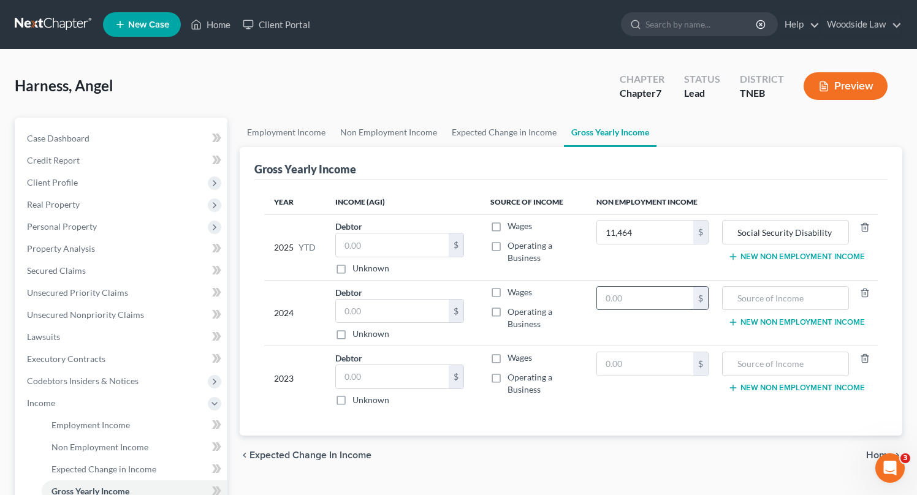
click at [644, 297] on input "text" at bounding box center [645, 298] width 96 height 23
paste input "Social Security Disability"
click at [657, 364] on input "text" at bounding box center [645, 364] width 96 height 23
paste input "Social Security Disability"
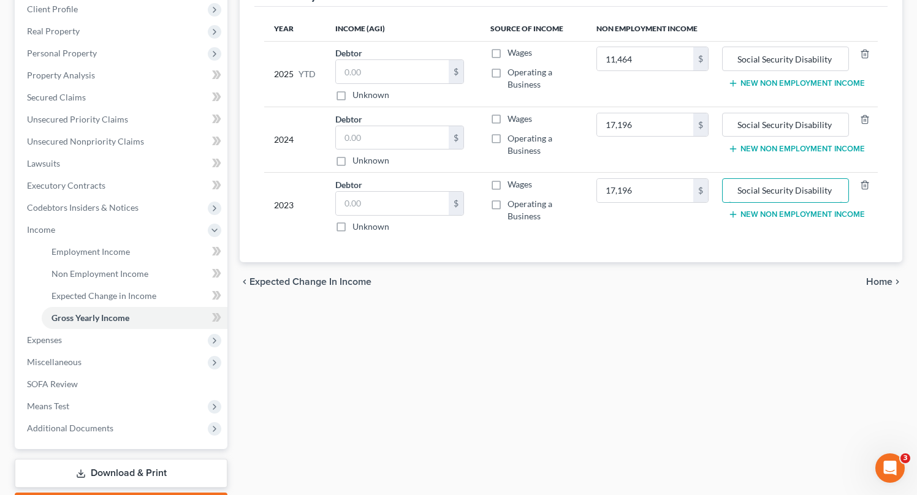
scroll to position [175, 0]
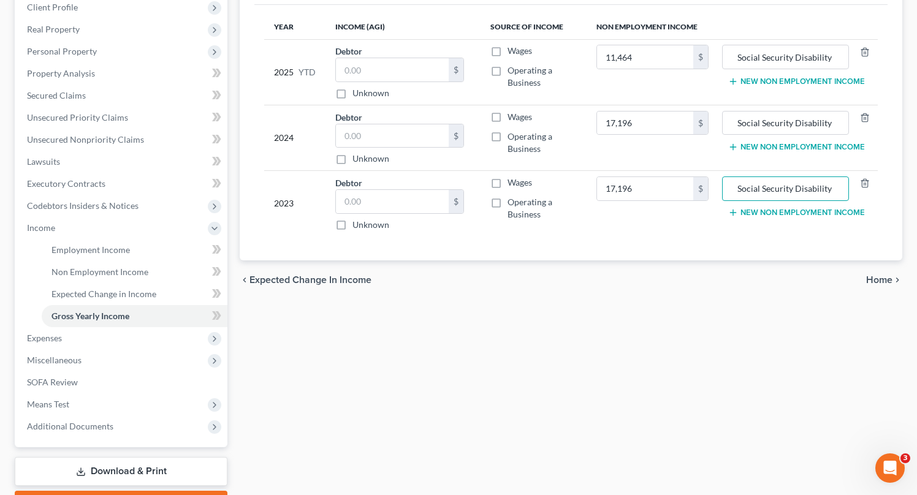
click at [886, 283] on span "Home" at bounding box center [879, 280] width 26 height 10
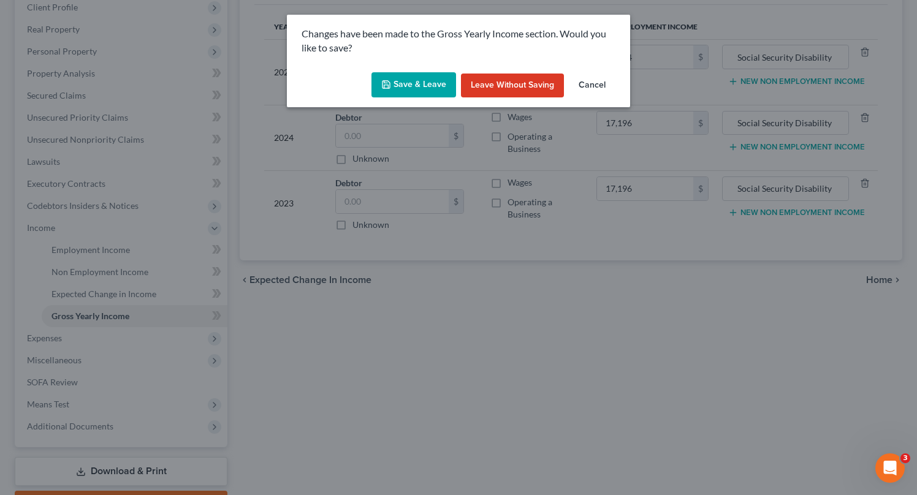
click at [419, 85] on button "Save & Leave" at bounding box center [414, 85] width 85 height 26
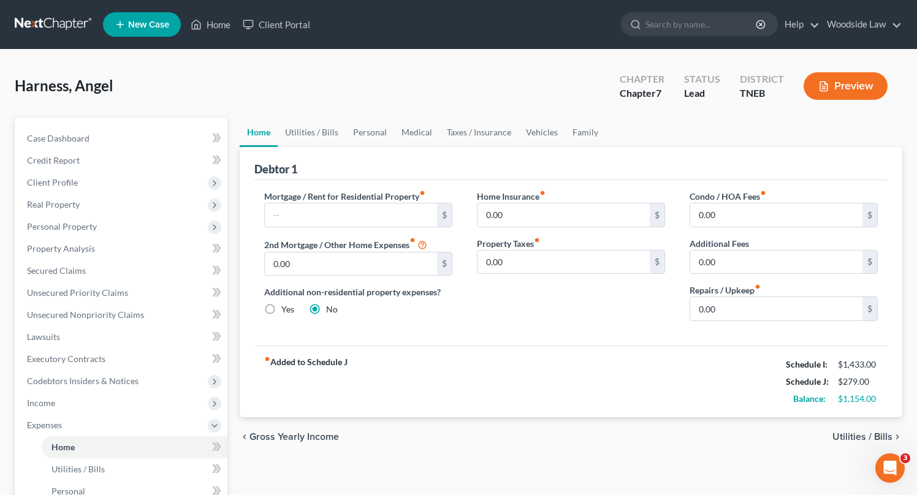
scroll to position [4, 0]
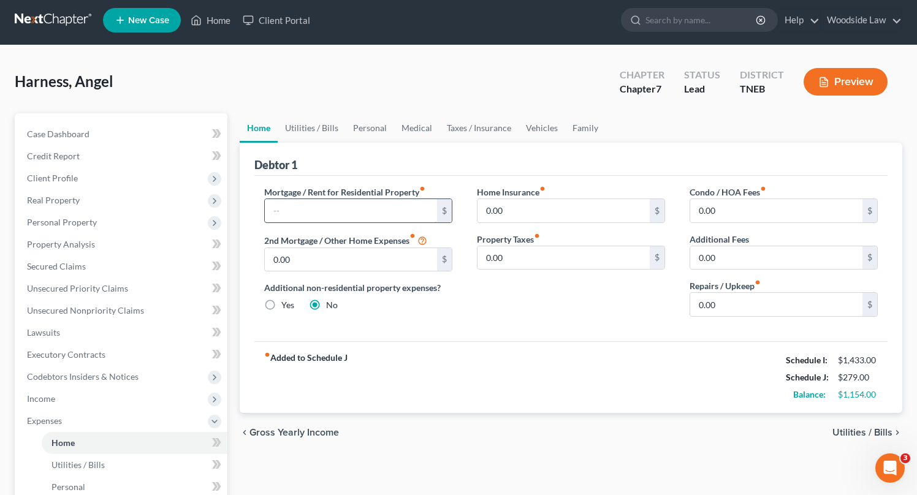
click at [409, 210] on input "text" at bounding box center [351, 210] width 172 height 23
click at [866, 428] on span "Utilities / Bills" at bounding box center [863, 433] width 60 height 10
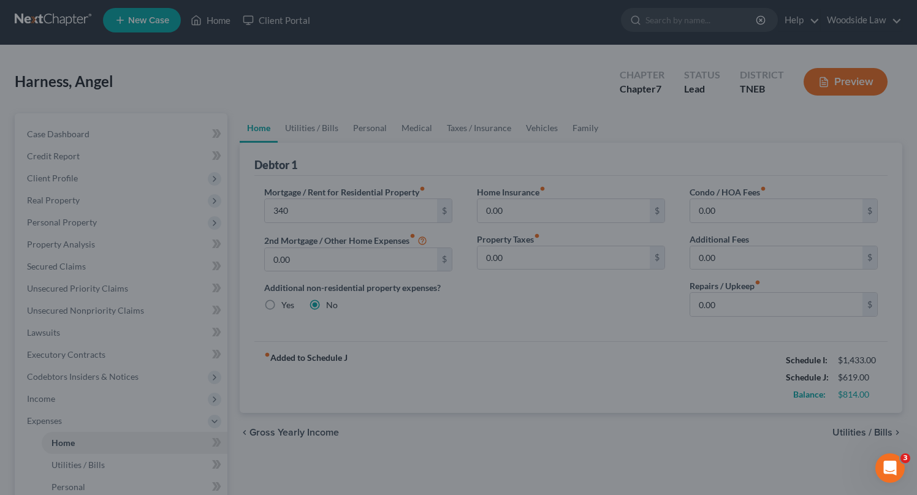
click at [559, 280] on div at bounding box center [458, 247] width 917 height 495
click at [667, 321] on div at bounding box center [458, 247] width 917 height 495
click at [460, 392] on div at bounding box center [458, 247] width 917 height 495
click at [293, 428] on div at bounding box center [458, 247] width 917 height 495
click at [307, 432] on div at bounding box center [458, 247] width 917 height 495
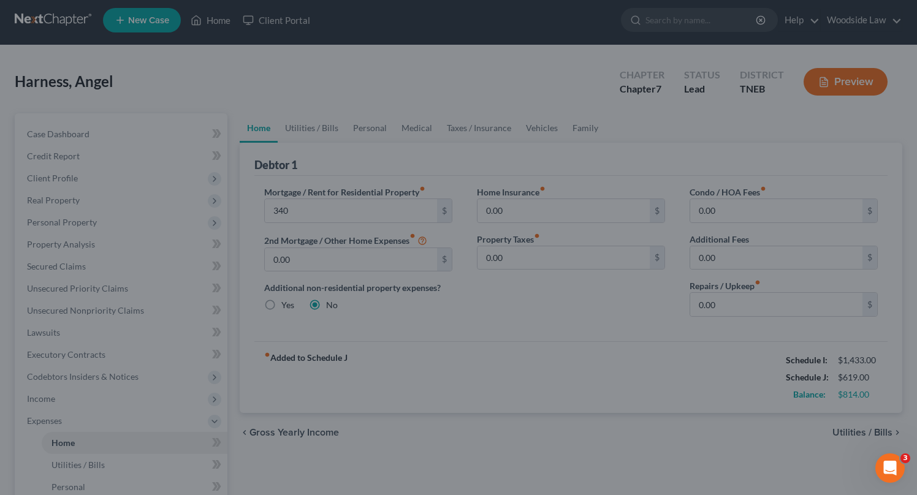
click at [866, 427] on div at bounding box center [458, 247] width 917 height 495
click at [499, 77] on div at bounding box center [458, 247] width 917 height 495
click at [299, 210] on div at bounding box center [458, 247] width 917 height 495
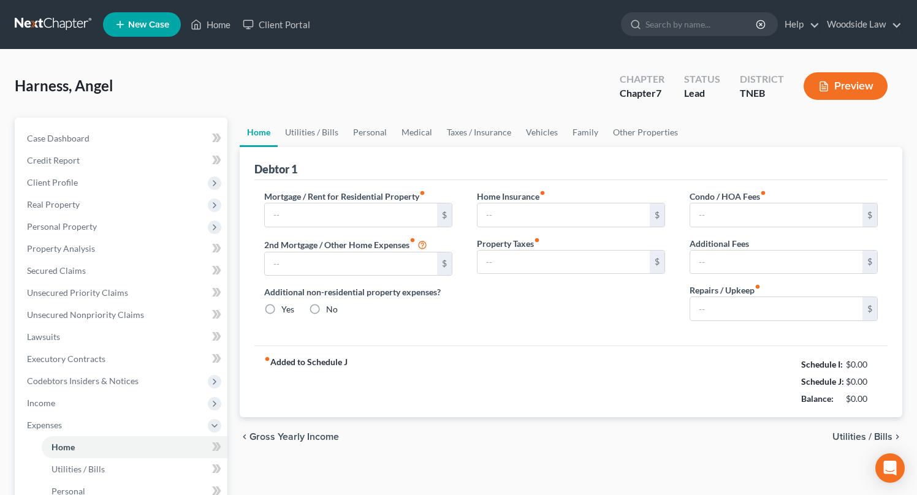
type input "0.00"
radio input "true"
type input "0.00"
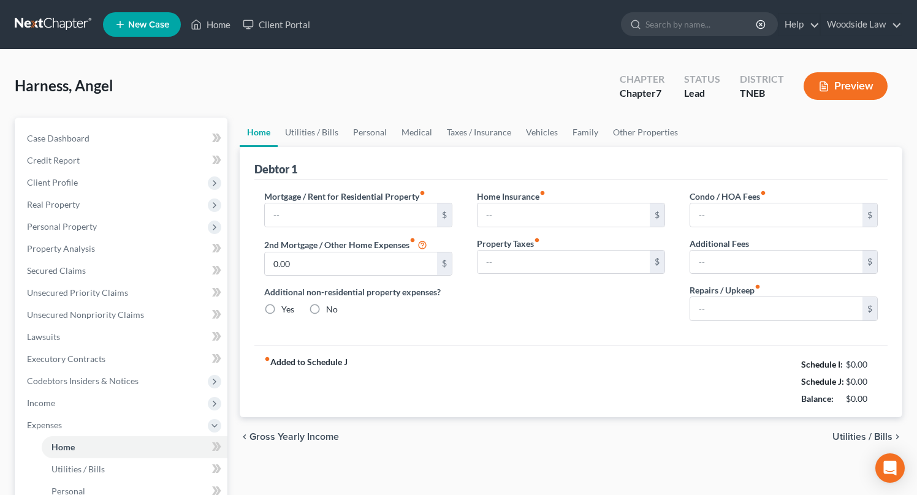
type input "0.00"
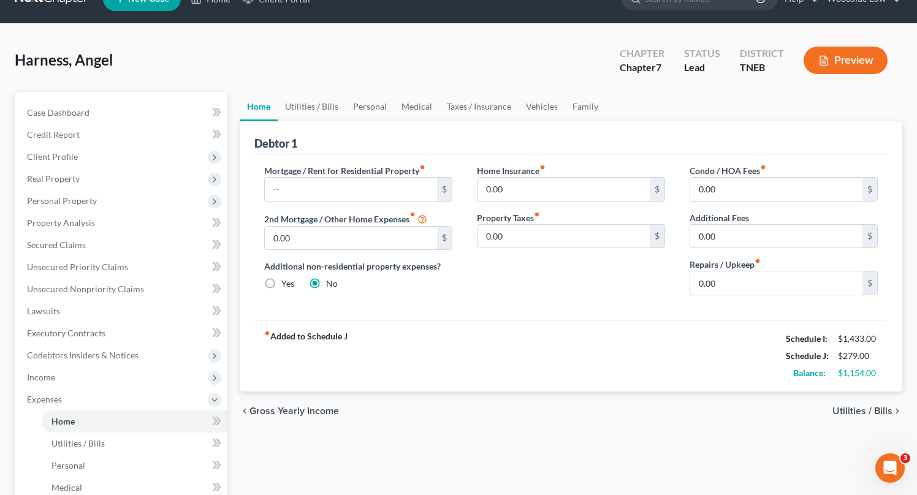
scroll to position [24, 0]
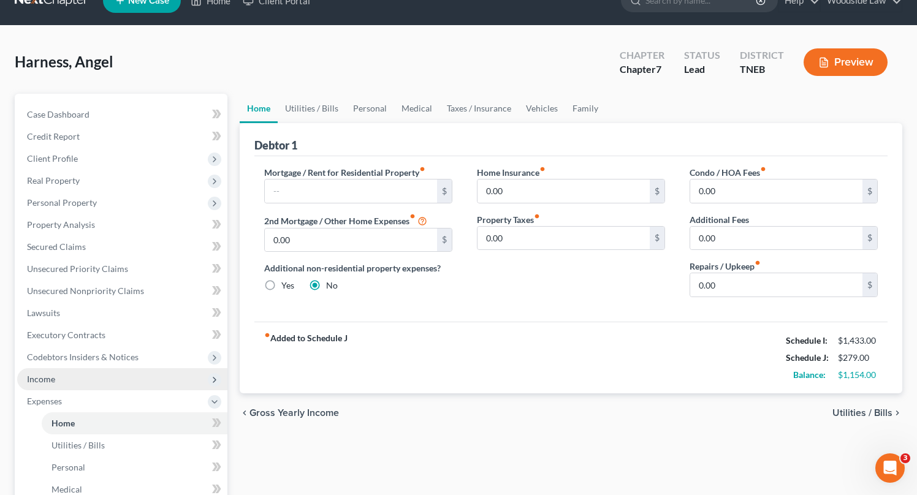
click at [44, 376] on span "Income" at bounding box center [41, 379] width 28 height 10
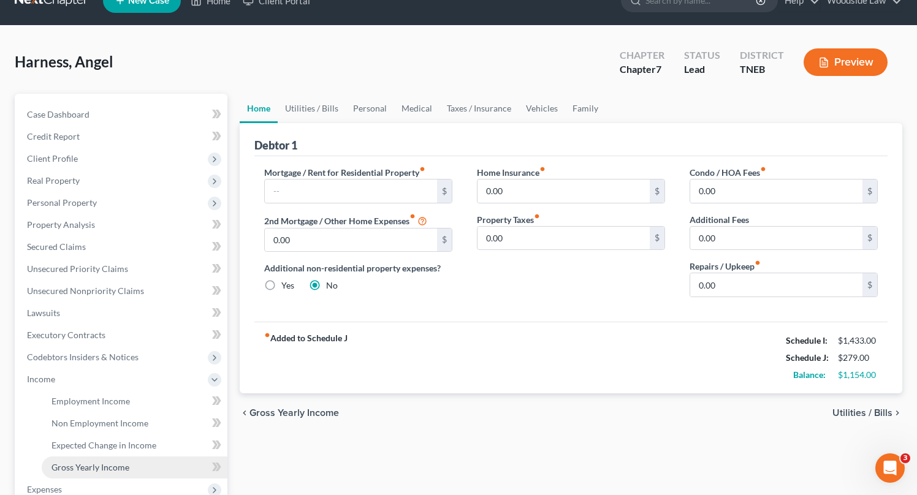
click at [90, 471] on span "Gross Yearly Income" at bounding box center [91, 467] width 78 height 10
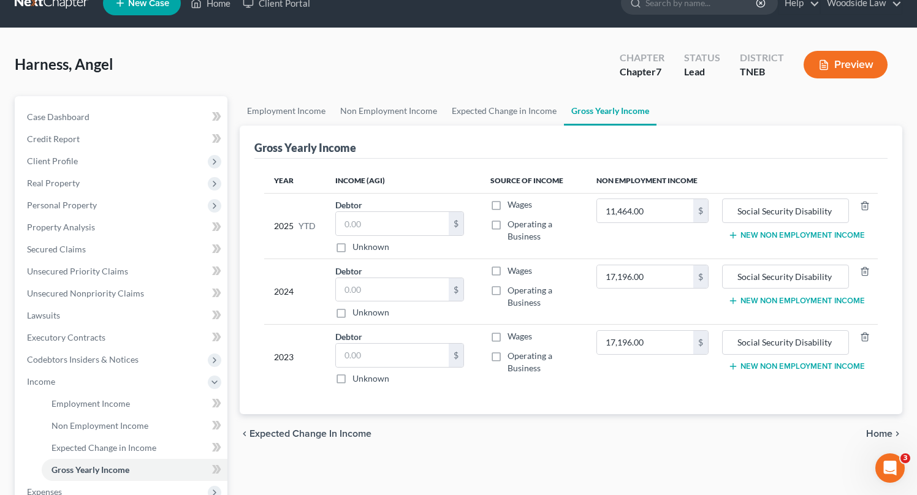
scroll to position [32, 0]
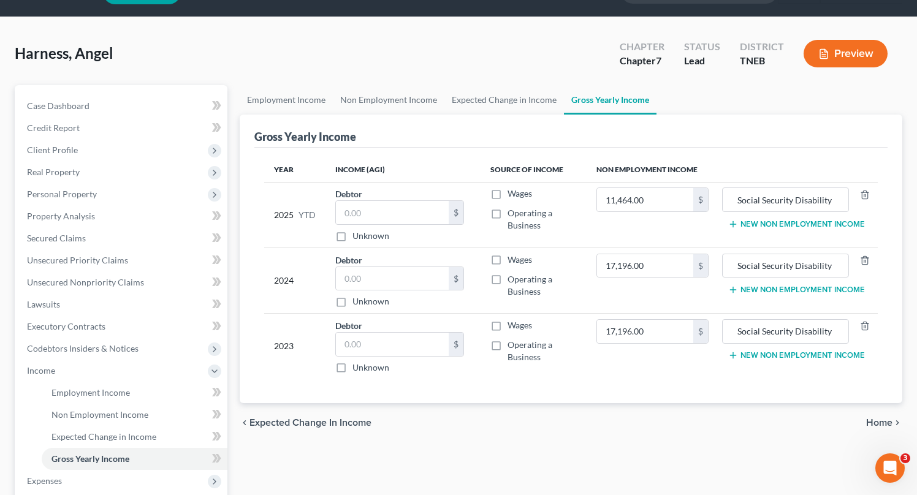
click at [872, 421] on span "Home" at bounding box center [879, 423] width 26 height 10
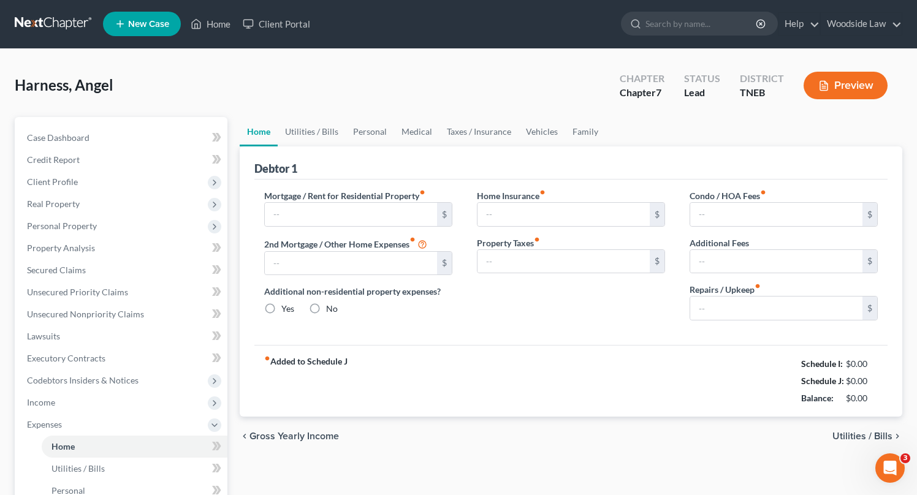
type input "0.00"
radio input "true"
type input "0.00"
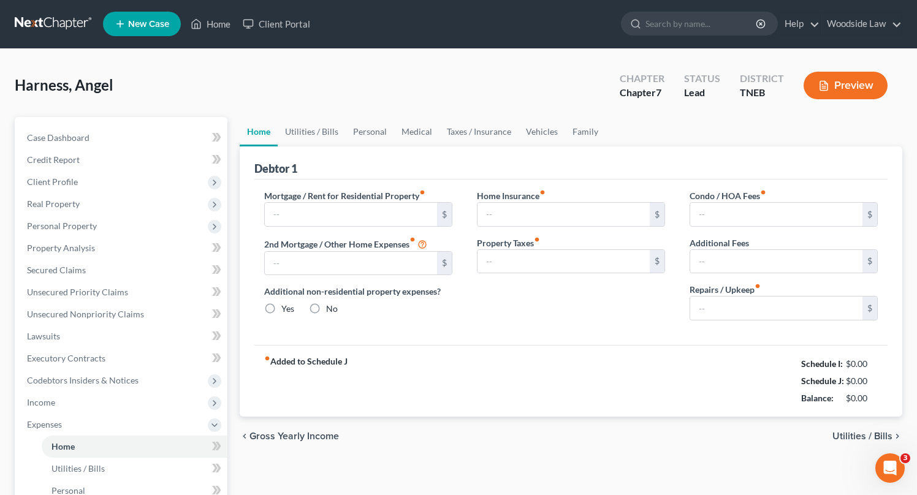
type input "0.00"
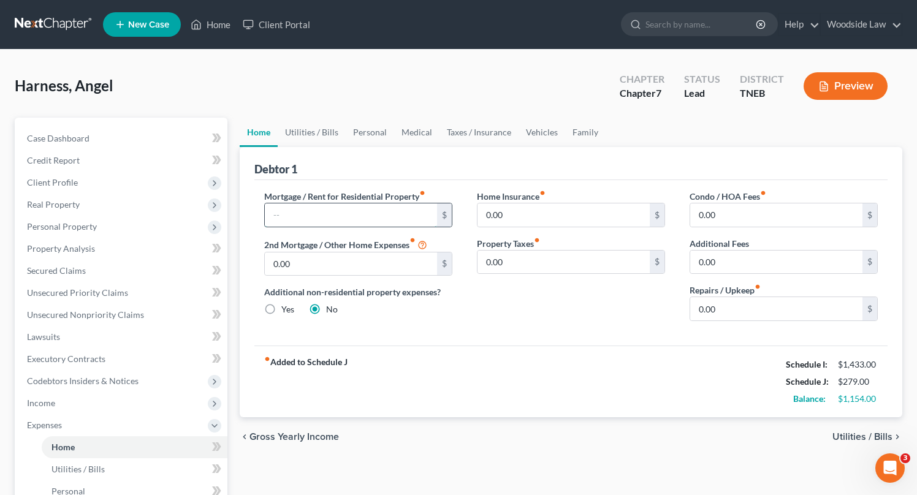
click at [403, 216] on input "text" at bounding box center [351, 215] width 172 height 23
type input "340"
click at [887, 436] on span "Utilities / Bills" at bounding box center [863, 437] width 60 height 10
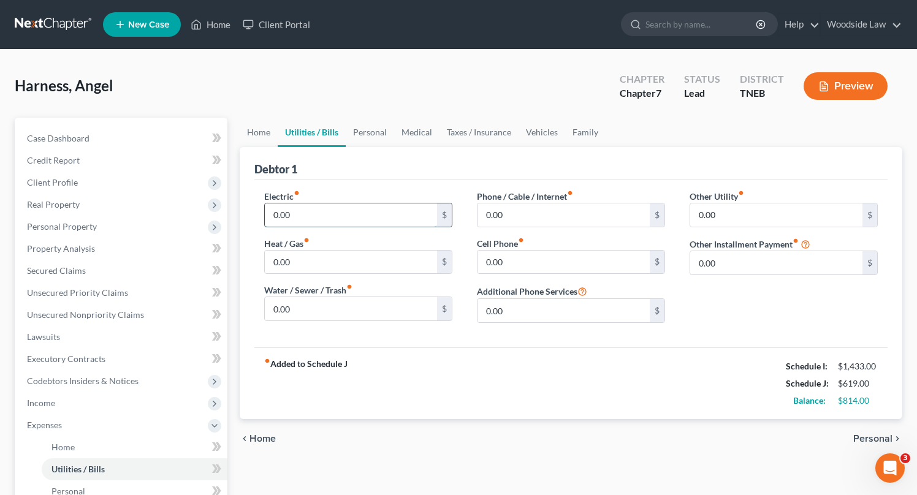
click at [361, 209] on input "0.00" at bounding box center [351, 215] width 172 height 23
type input "177"
click at [349, 311] on input "0.00" at bounding box center [351, 308] width 172 height 23
type input "250"
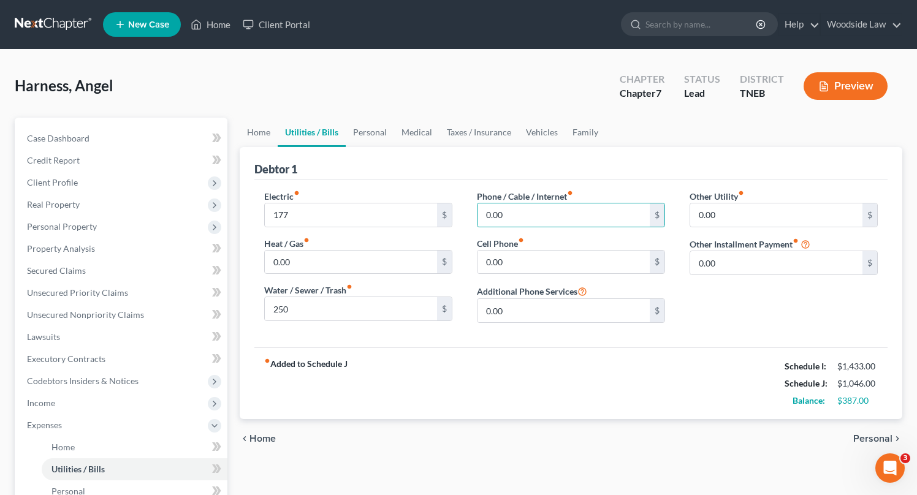
click at [884, 440] on span "Personal" at bounding box center [873, 439] width 39 height 10
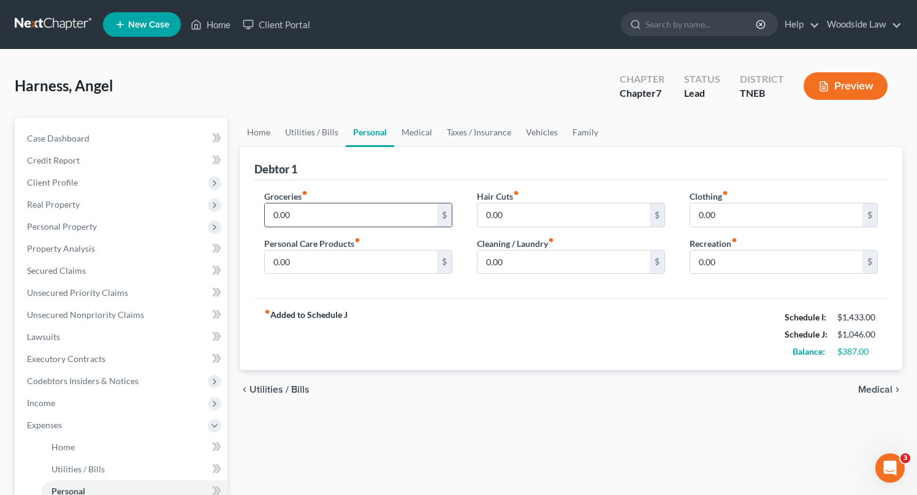
click at [354, 223] on input "0.00" at bounding box center [351, 215] width 172 height 23
type input "200"
type input "50"
click at [870, 386] on span "Medical" at bounding box center [875, 390] width 34 height 10
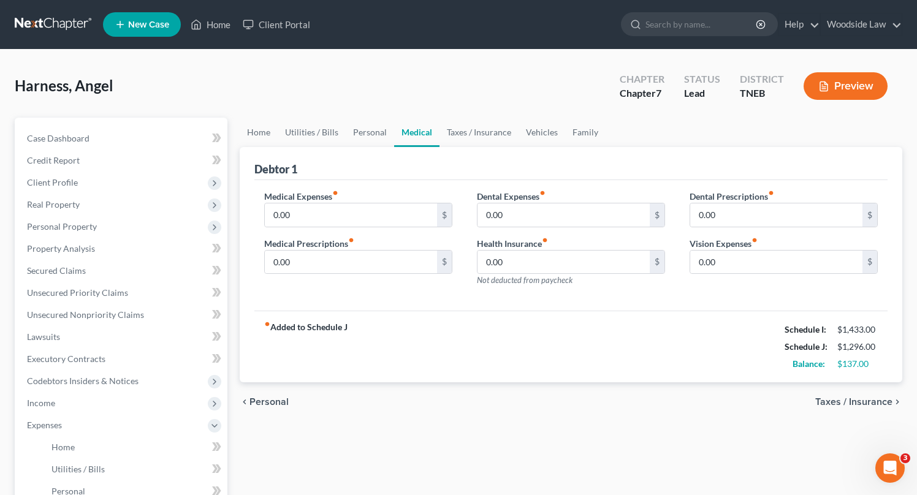
click at [873, 397] on span "Taxes / Insurance" at bounding box center [854, 402] width 77 height 10
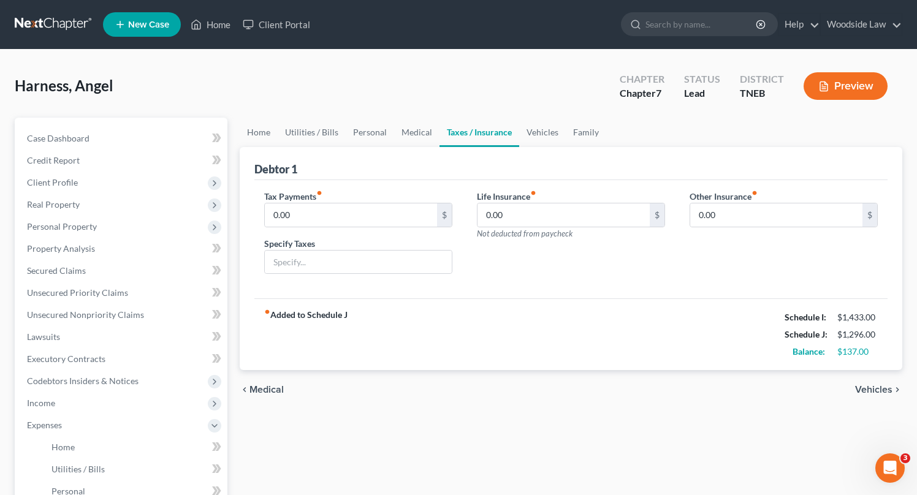
click at [873, 388] on span "Vehicles" at bounding box center [873, 390] width 37 height 10
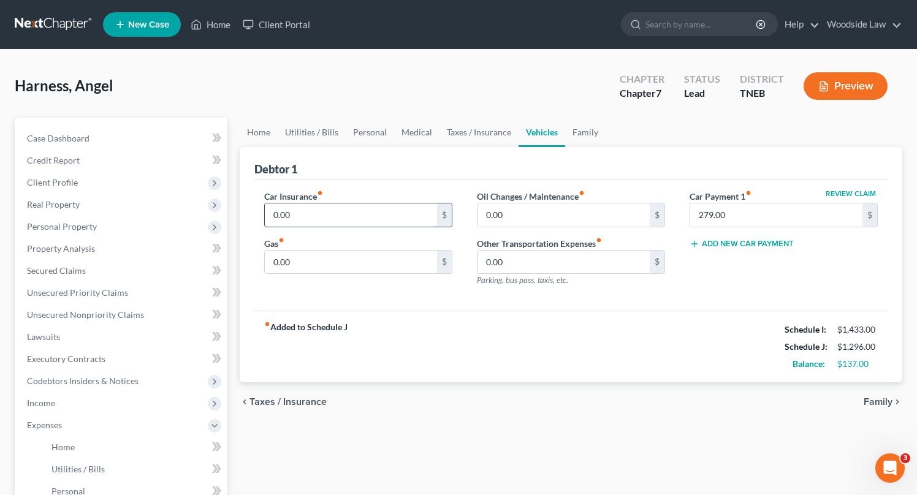
click at [373, 209] on input "0.00" at bounding box center [351, 215] width 172 height 23
type input "140"
type input "100"
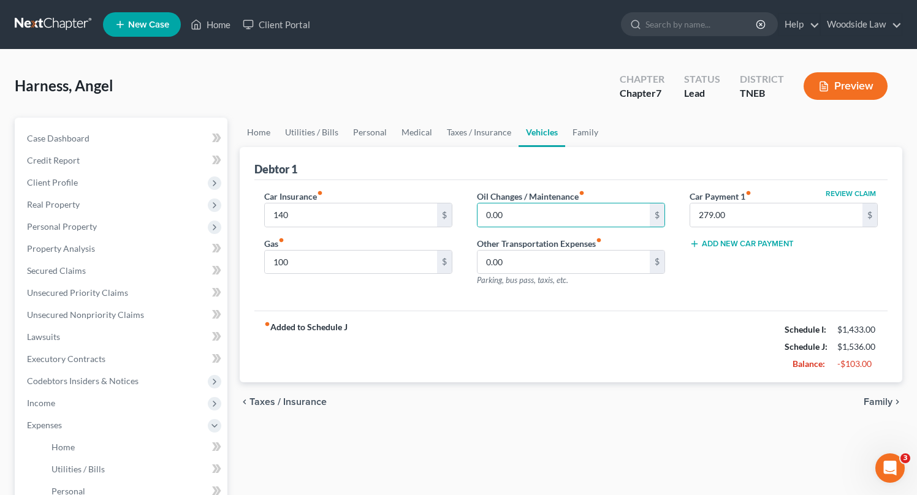
click at [309, 402] on span "Taxes / Insurance" at bounding box center [288, 402] width 77 height 10
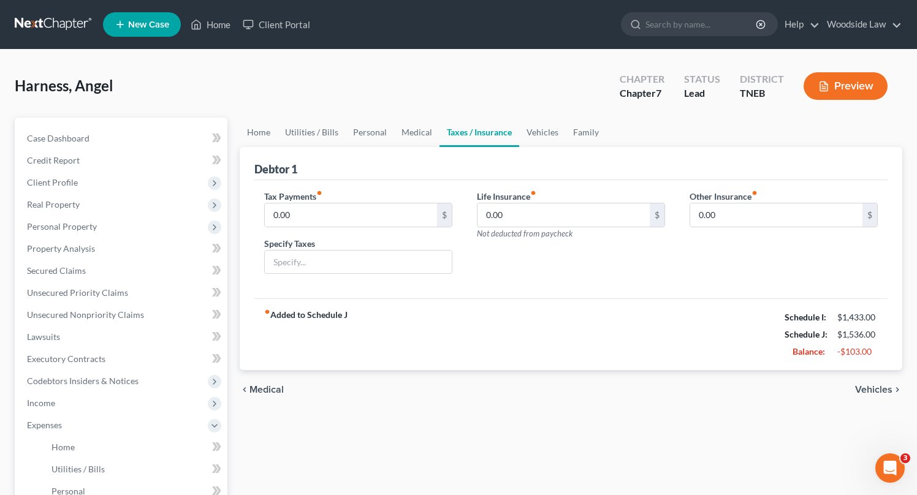
click at [278, 389] on span "Medical" at bounding box center [267, 390] width 34 height 10
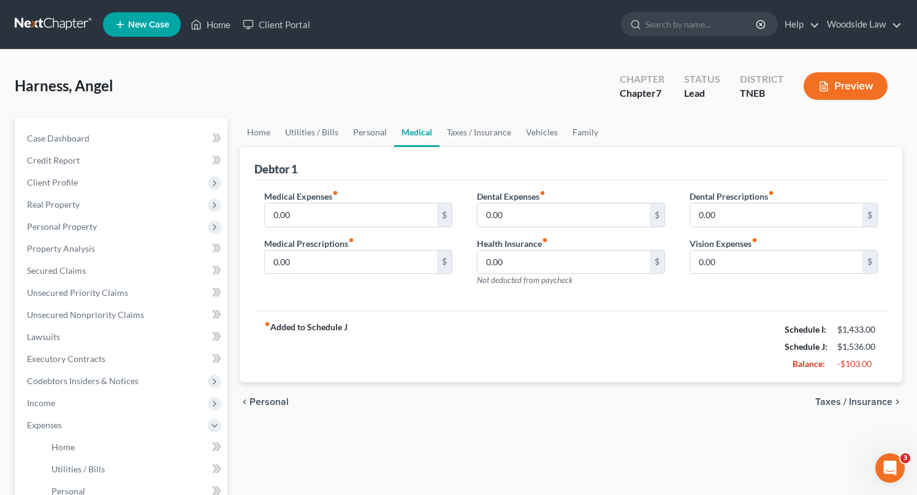
click at [278, 401] on span "Personal" at bounding box center [269, 402] width 39 height 10
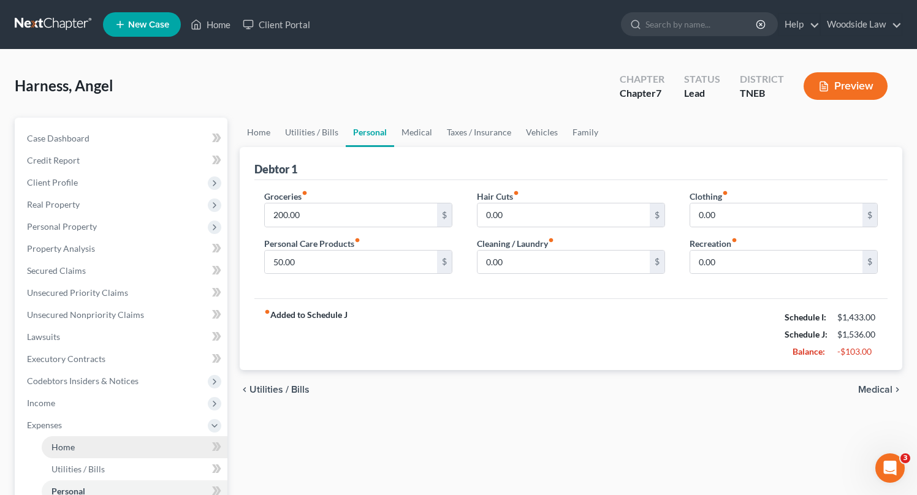
click at [94, 440] on link "Home" at bounding box center [135, 448] width 186 height 22
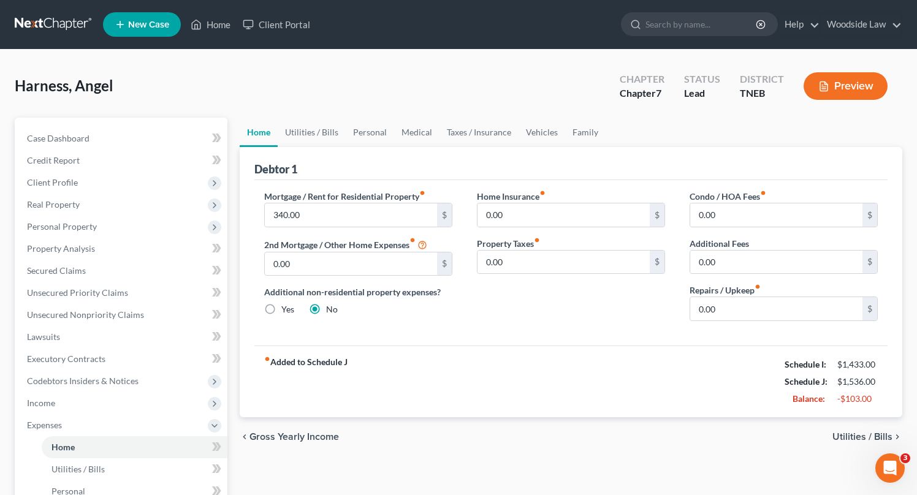
click at [861, 438] on span "Utilities / Bills" at bounding box center [863, 437] width 60 height 10
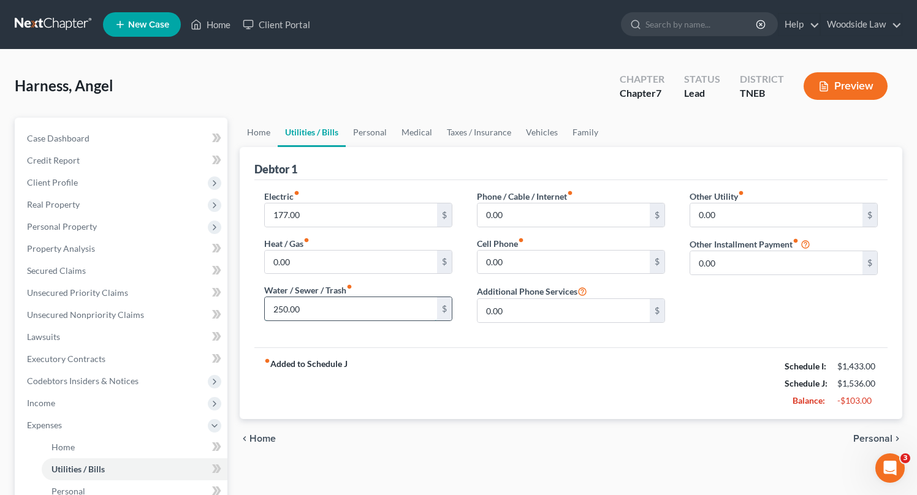
click at [334, 316] on input "250.00" at bounding box center [351, 308] width 172 height 23
type input "150"
click at [867, 435] on span "Personal" at bounding box center [873, 439] width 39 height 10
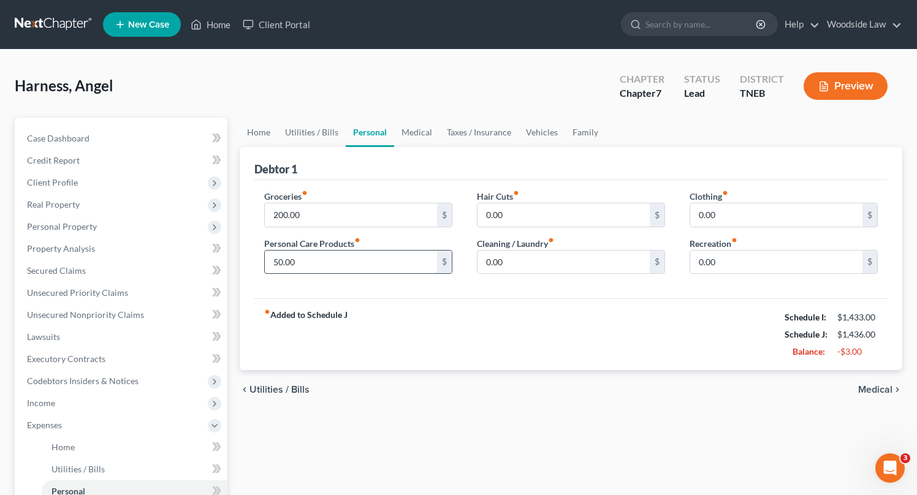
click at [314, 257] on input "50.00" at bounding box center [351, 262] width 172 height 23
type input "25"
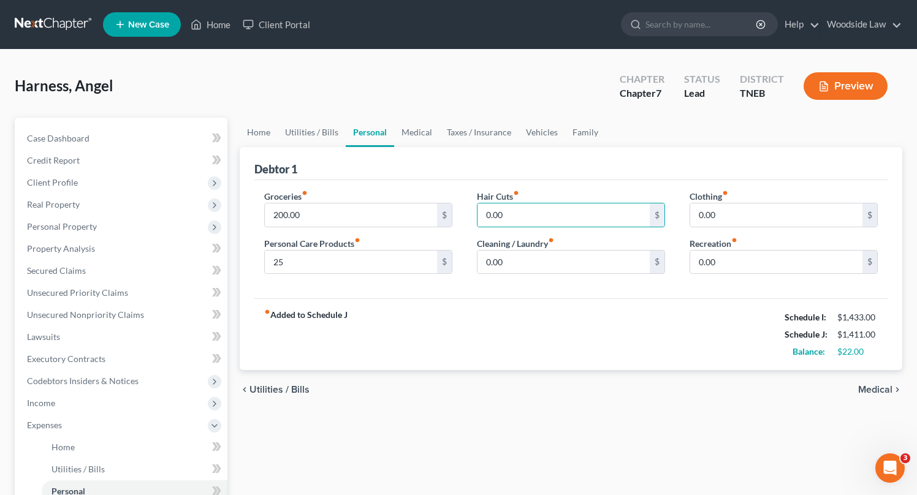
click at [887, 392] on span "Medical" at bounding box center [875, 390] width 34 height 10
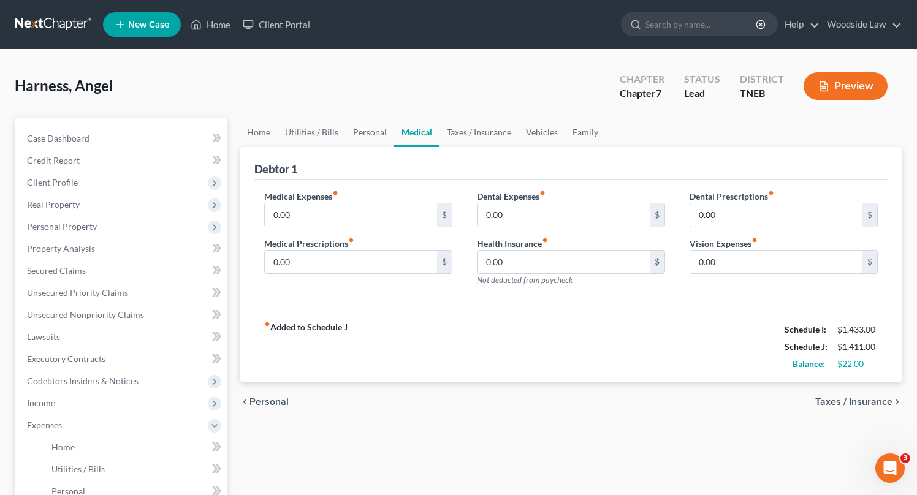
click at [866, 400] on span "Taxes / Insurance" at bounding box center [854, 402] width 77 height 10
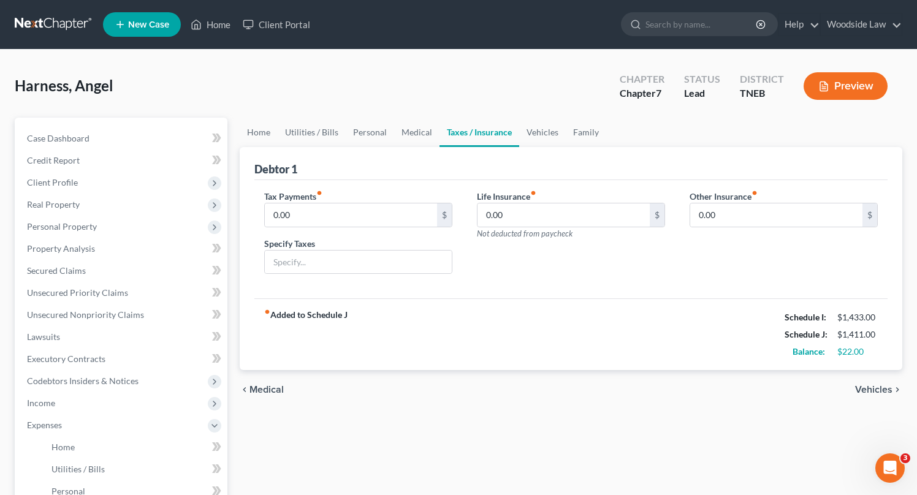
click at [873, 385] on span "Vehicles" at bounding box center [873, 390] width 37 height 10
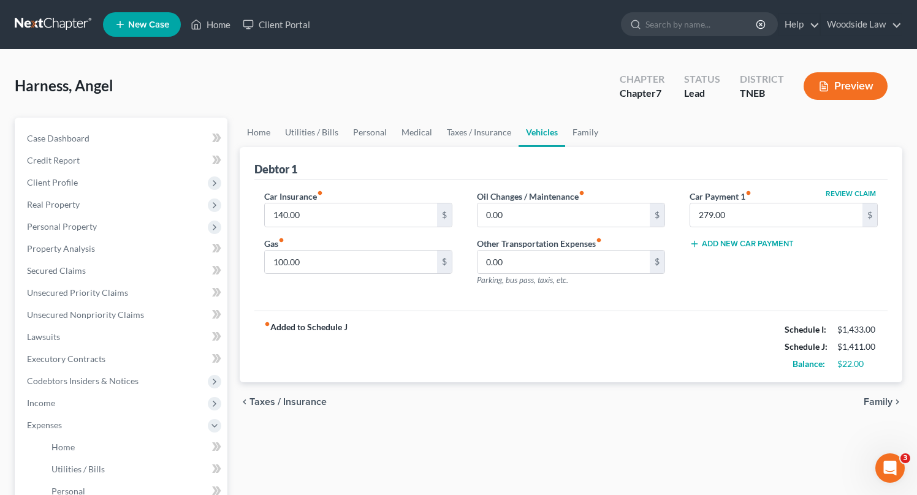
click at [876, 386] on div "chevron_left Taxes / Insurance Family chevron_right" at bounding box center [571, 402] width 663 height 39
click at [887, 408] on div "chevron_left Taxes / Insurance Family chevron_right" at bounding box center [571, 402] width 663 height 39
click at [317, 253] on input "100.00" at bounding box center [351, 262] width 172 height 23
type input "50"
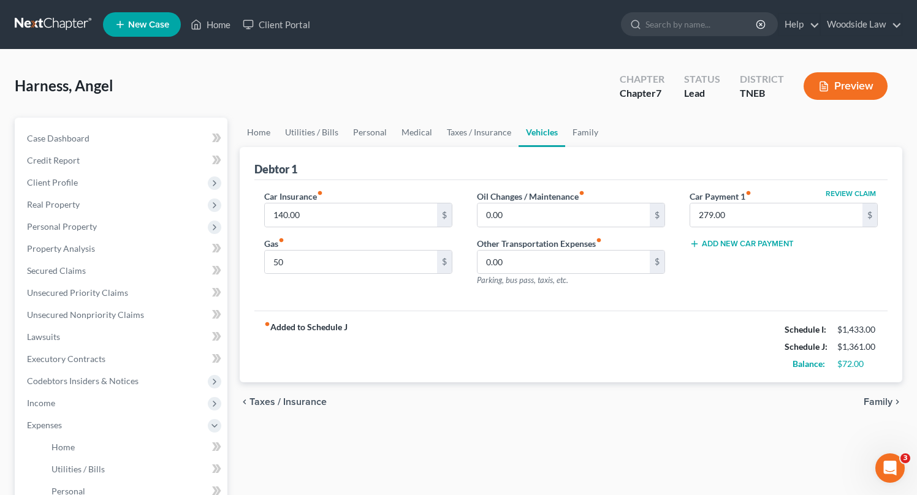
click at [872, 400] on span "Family" at bounding box center [878, 402] width 29 height 10
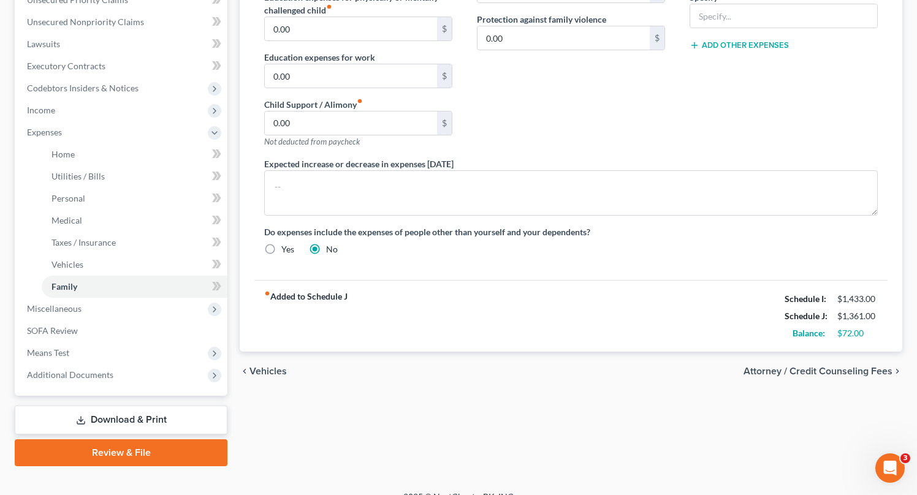
scroll to position [310, 0]
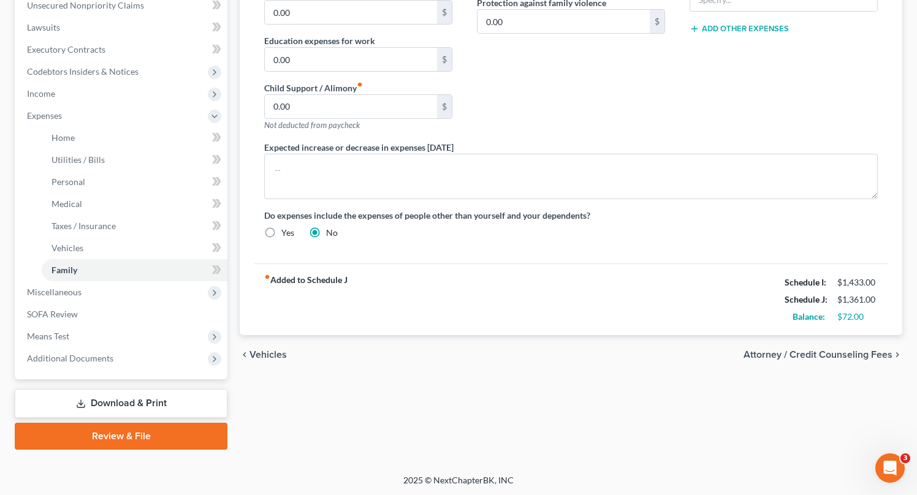
click at [841, 355] on span "Attorney / Credit Counseling Fees" at bounding box center [818, 355] width 149 height 10
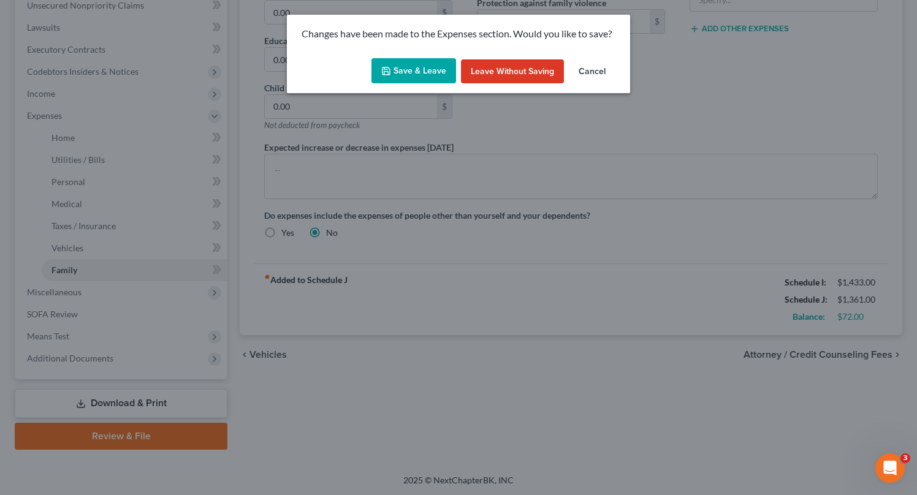
click at [421, 78] on button "Save & Leave" at bounding box center [414, 71] width 85 height 26
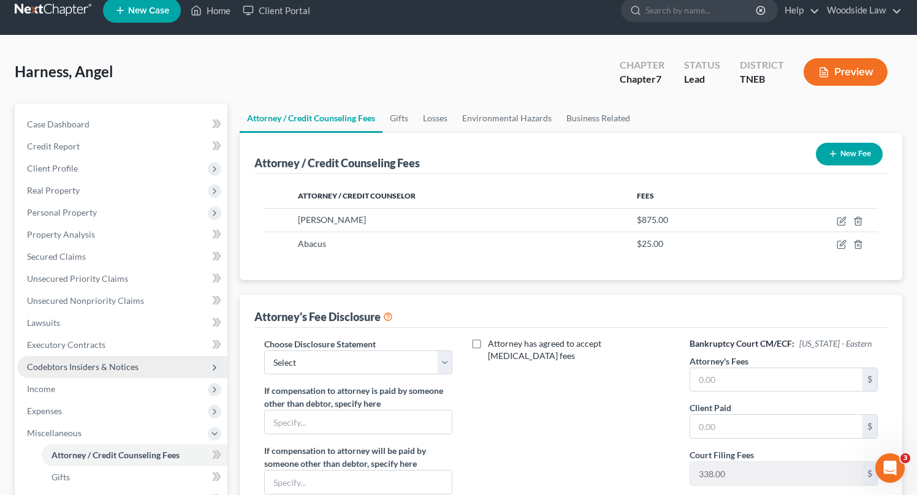
scroll to position [17, 0]
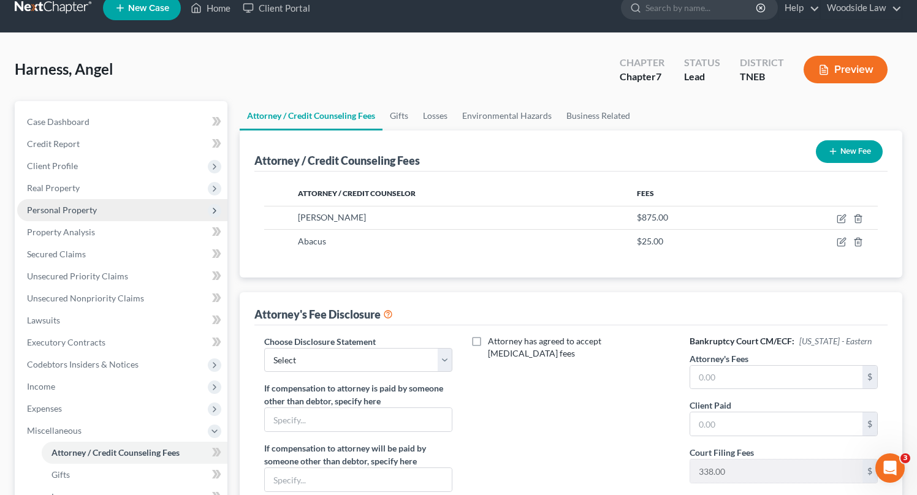
click at [74, 208] on span "Personal Property" at bounding box center [62, 210] width 70 height 10
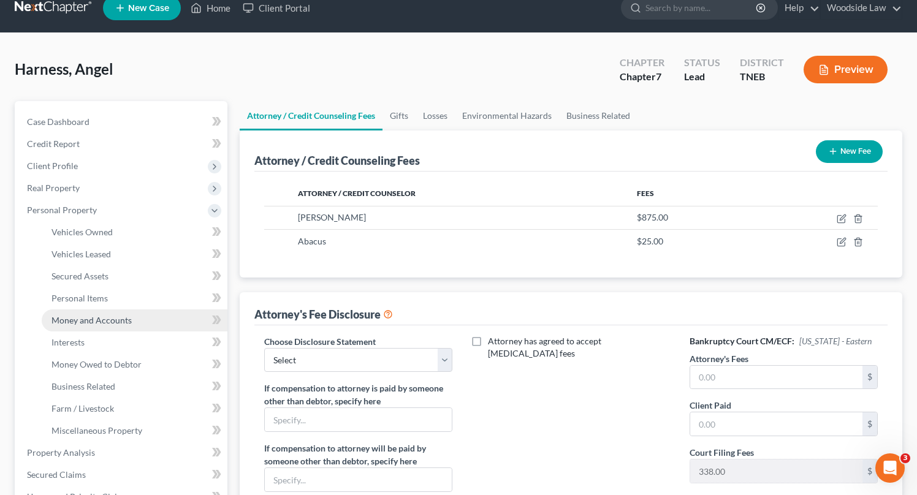
click at [104, 316] on span "Money and Accounts" at bounding box center [92, 320] width 80 height 10
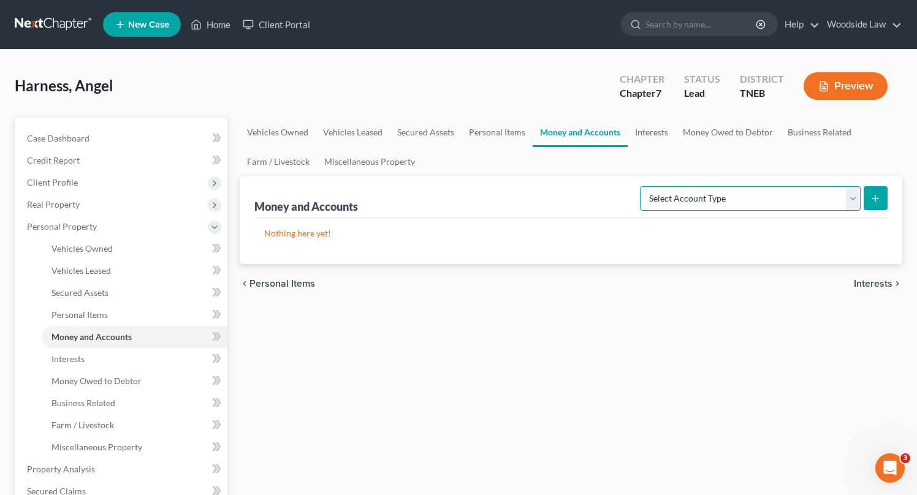
click at [830, 194] on select "Select Account Type Brokerage Cash on Hand Certificates of Deposit Checking Acc…" at bounding box center [750, 198] width 221 height 25
select select "checking"
click at [643, 186] on select "Select Account Type Brokerage Cash on Hand Certificates of Deposit Checking Acc…" at bounding box center [750, 198] width 221 height 25
click at [872, 196] on icon "submit" at bounding box center [876, 199] width 10 height 10
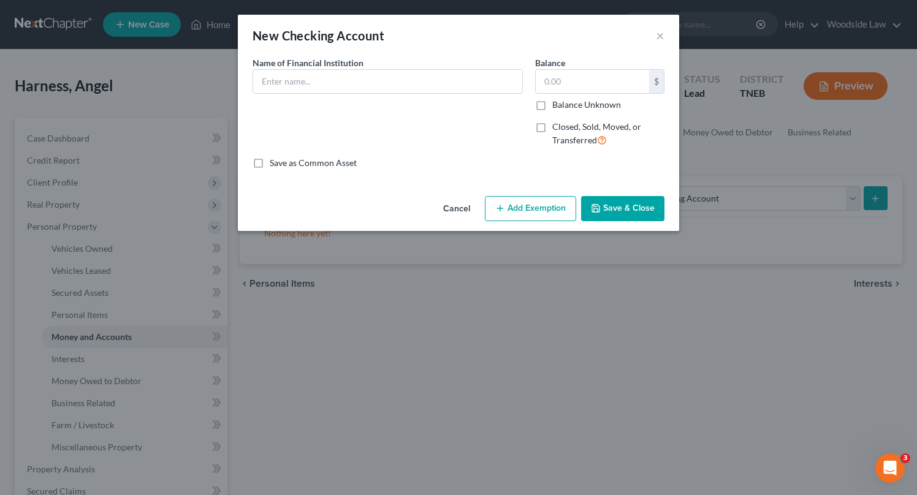
click at [334, 66] on span "Name of Financial Institution" at bounding box center [308, 63] width 111 height 10
click at [351, 81] on input "text" at bounding box center [387, 81] width 269 height 23
type input "Greendot"
type input "125"
click at [549, 212] on button "Add Exemption" at bounding box center [530, 209] width 91 height 26
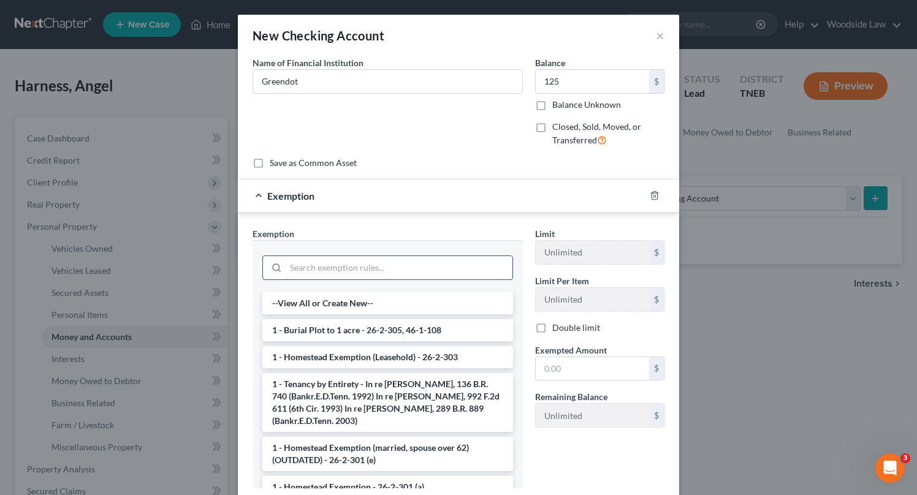
click at [343, 264] on input "search" at bounding box center [399, 267] width 227 height 23
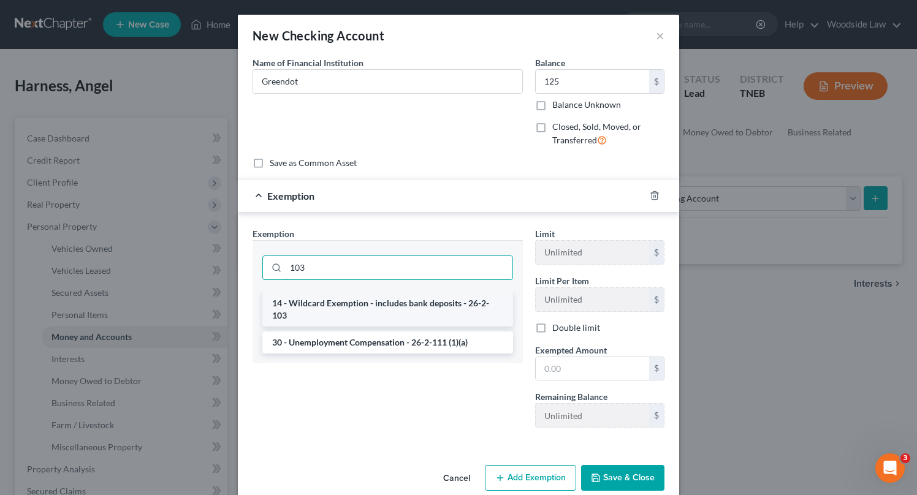
type input "103"
click at [386, 303] on li "14 - Wildcard Exemption - includes bank deposits - 26-2-103" at bounding box center [387, 309] width 251 height 34
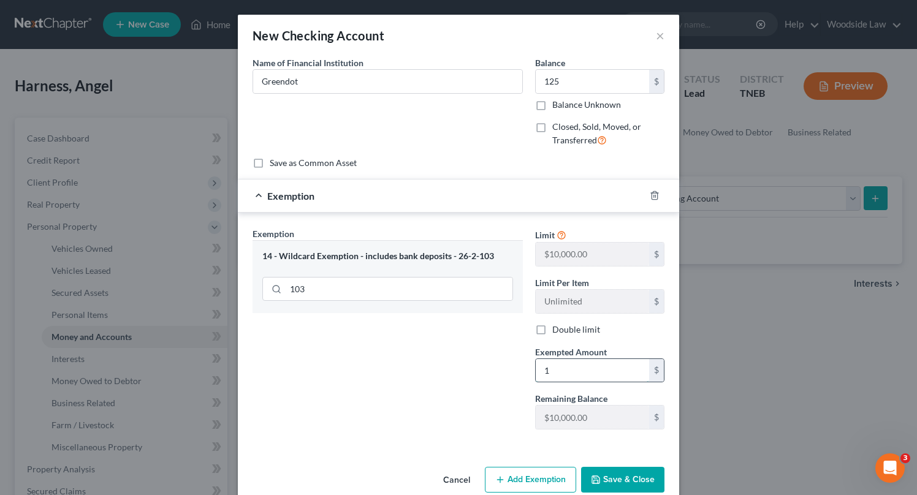
click at [572, 360] on input "1" at bounding box center [592, 370] width 113 height 23
type input "125"
click at [635, 480] on button "Save & Close" at bounding box center [622, 480] width 83 height 26
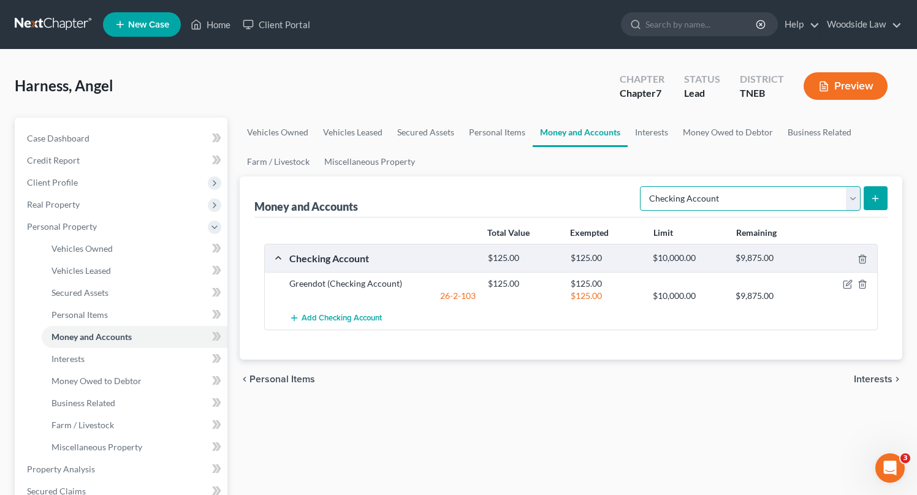
click at [830, 194] on select "Select Account Type Brokerage Cash on Hand Certificates of Deposit Checking Acc…" at bounding box center [750, 198] width 221 height 25
click at [877, 381] on span "Interests" at bounding box center [873, 380] width 39 height 10
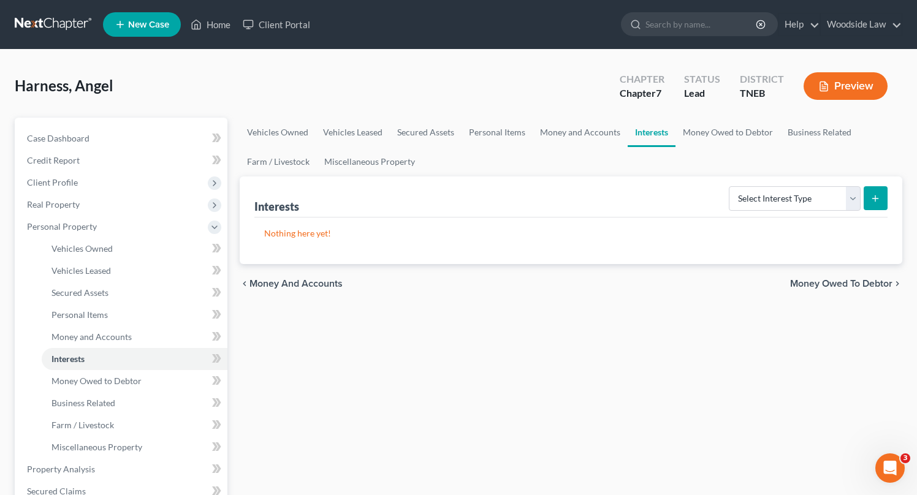
click at [860, 280] on span "Money Owed to Debtor" at bounding box center [841, 284] width 102 height 10
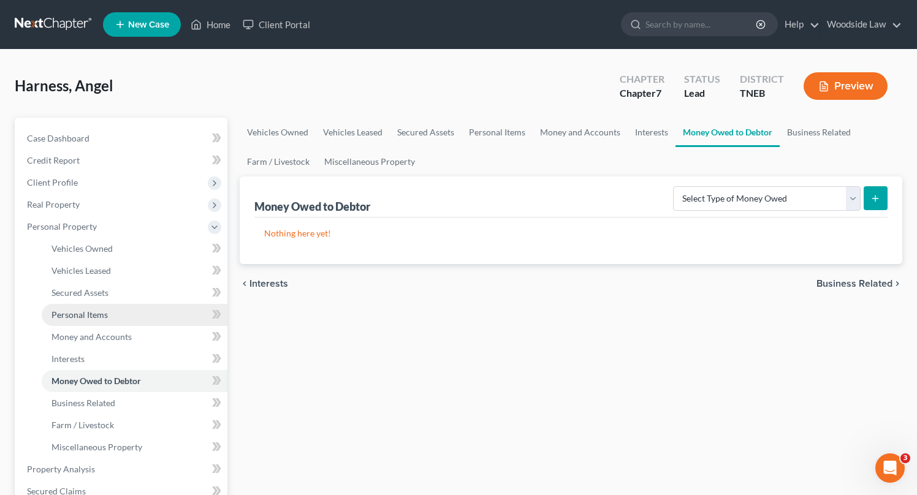
click at [98, 315] on span "Personal Items" at bounding box center [80, 315] width 56 height 10
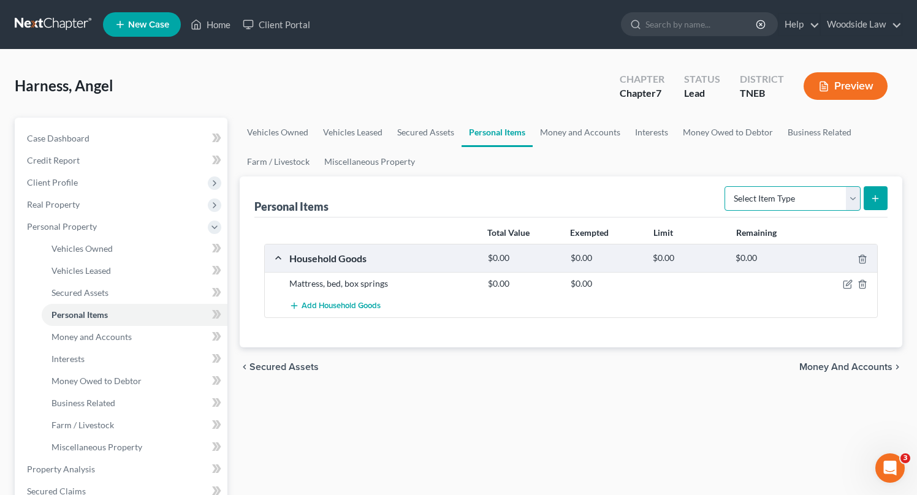
click at [846, 201] on select "Select Item Type Clothing Collectibles Of Value Electronics Firearms Household …" at bounding box center [793, 198] width 136 height 25
select select "clothing"
click at [726, 186] on select "Select Item Type Clothing Collectibles Of Value Electronics Firearms Household …" at bounding box center [793, 198] width 136 height 25
click at [880, 199] on icon "submit" at bounding box center [876, 199] width 10 height 10
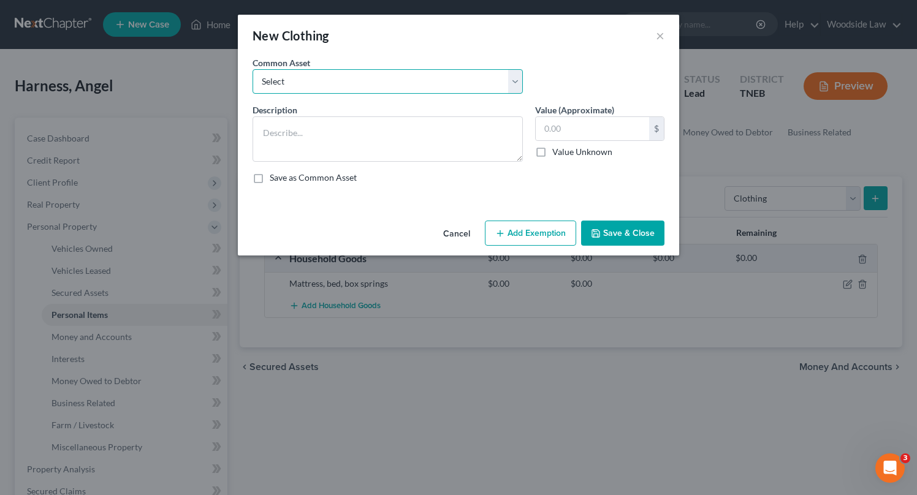
click at [396, 89] on select "Select Clothing" at bounding box center [388, 81] width 270 height 25
select select "0"
click at [253, 69] on select "Select Clothing" at bounding box center [388, 81] width 270 height 25
type textarea "Clothing"
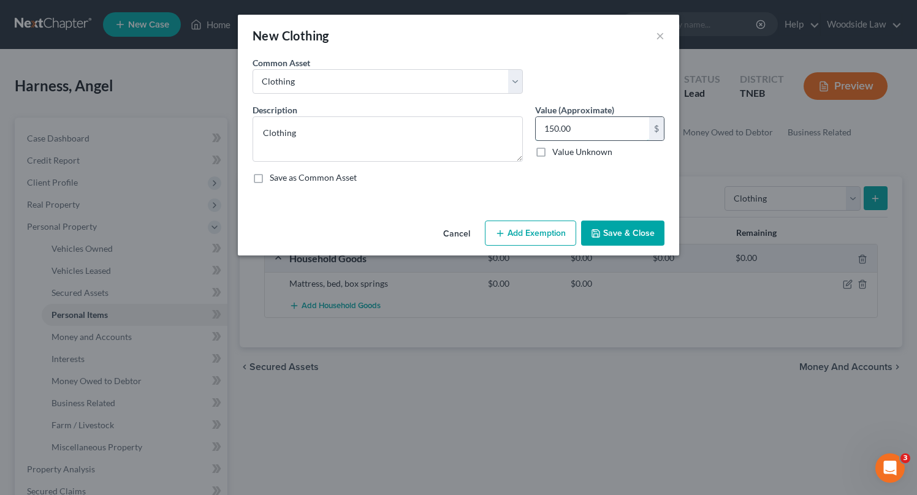
click at [573, 129] on input "150.00" at bounding box center [592, 128] width 113 height 23
type input "100"
click at [533, 239] on button "Add Exemption" at bounding box center [530, 234] width 91 height 26
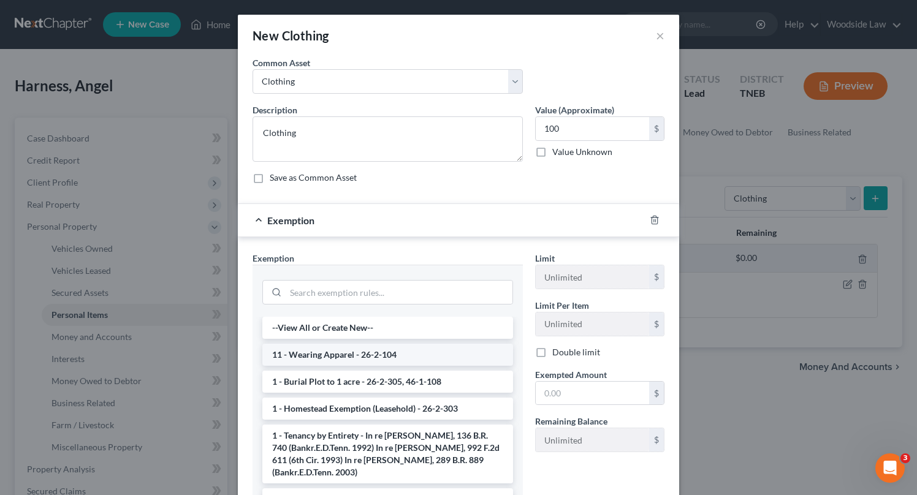
click at [385, 351] on li "11 - Wearing Apparel - 26-2-104" at bounding box center [387, 355] width 251 height 22
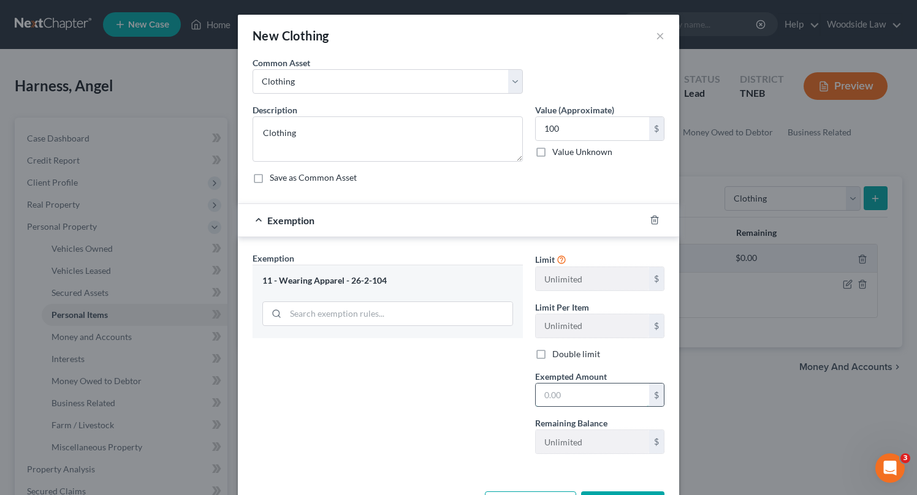
click at [576, 388] on input "text" at bounding box center [592, 395] width 113 height 23
type input "100"
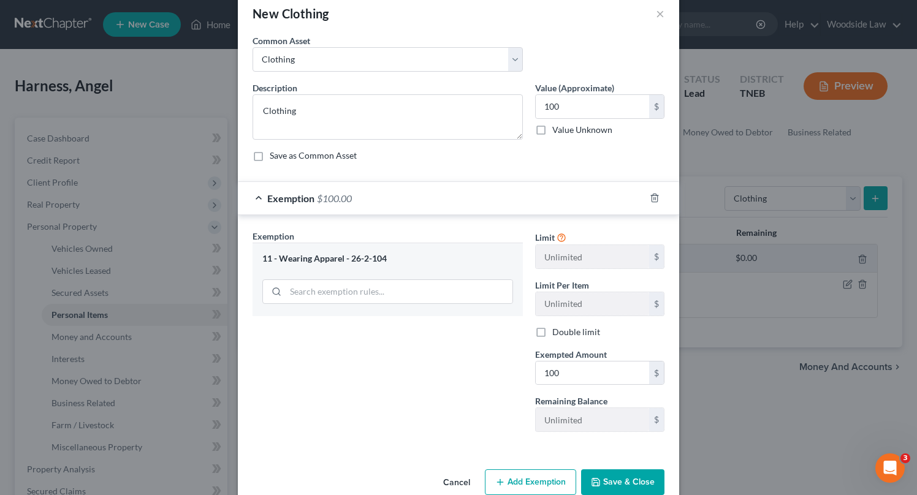
click at [449, 375] on div "Exemption Set must be selected for CA. Exemption * 11 - Wearing Apparel - 26-2-…" at bounding box center [388, 336] width 283 height 212
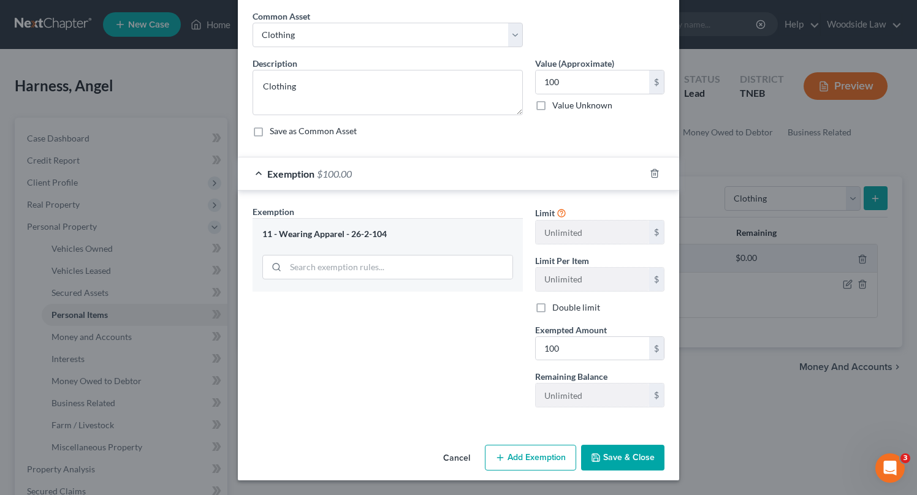
click at [616, 458] on button "Save & Close" at bounding box center [622, 458] width 83 height 26
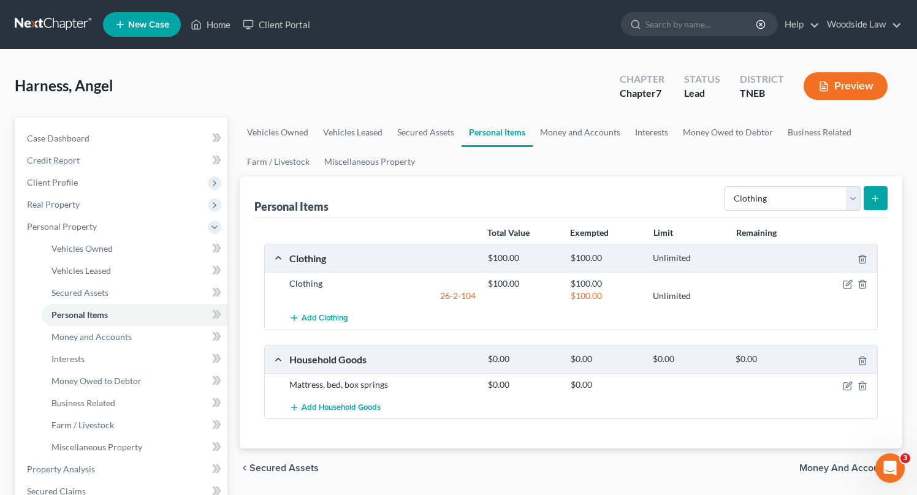
click at [732, 383] on div at bounding box center [771, 385] width 83 height 12
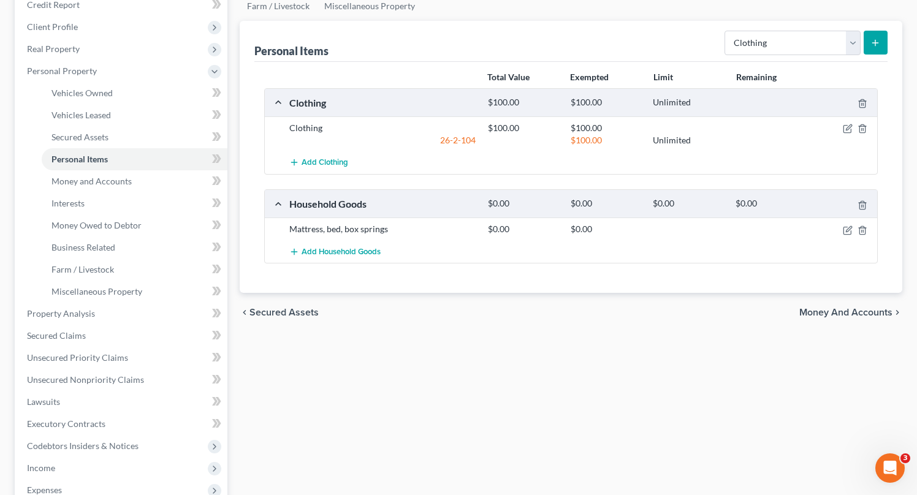
scroll to position [151, 0]
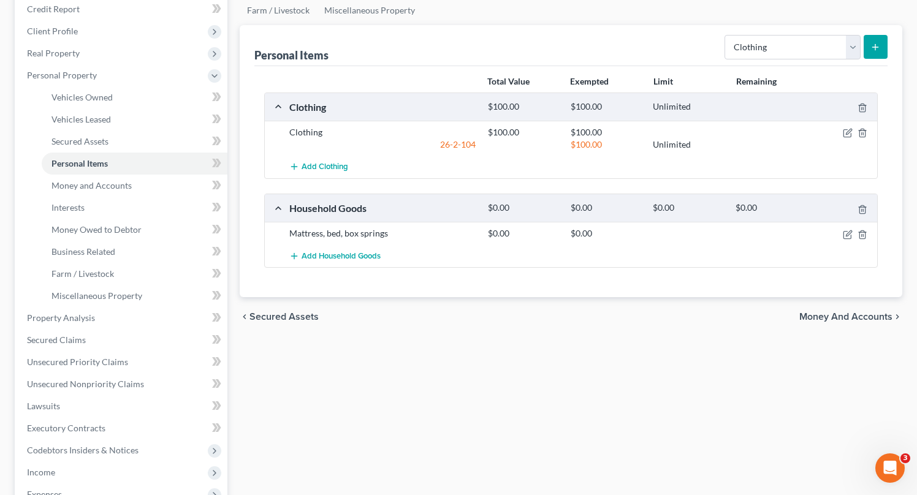
click at [731, 381] on div "Vehicles Owned Vehicles Leased Secured Assets Personal Items Money and Accounts…" at bounding box center [571, 320] width 675 height 708
click at [733, 351] on div "Vehicles Owned Vehicles Leased Secured Assets Personal Items Money and Accounts…" at bounding box center [571, 320] width 675 height 708
click at [844, 52] on select "Select Item Type Clothing Collectibles Of Value Electronics Firearms Household …" at bounding box center [793, 47] width 136 height 25
select select "electronics"
click at [726, 35] on select "Select Item Type Clothing Collectibles Of Value Electronics Firearms Household …" at bounding box center [793, 47] width 136 height 25
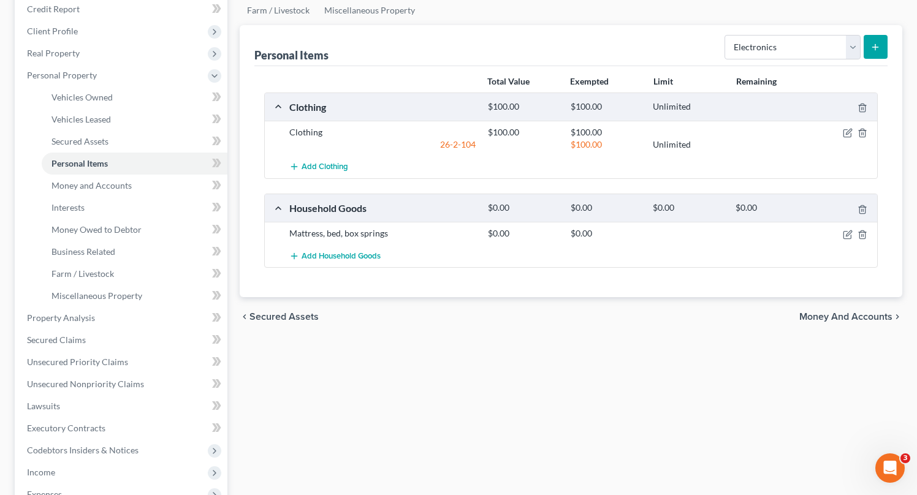
click at [881, 46] on icon "submit" at bounding box center [876, 47] width 10 height 10
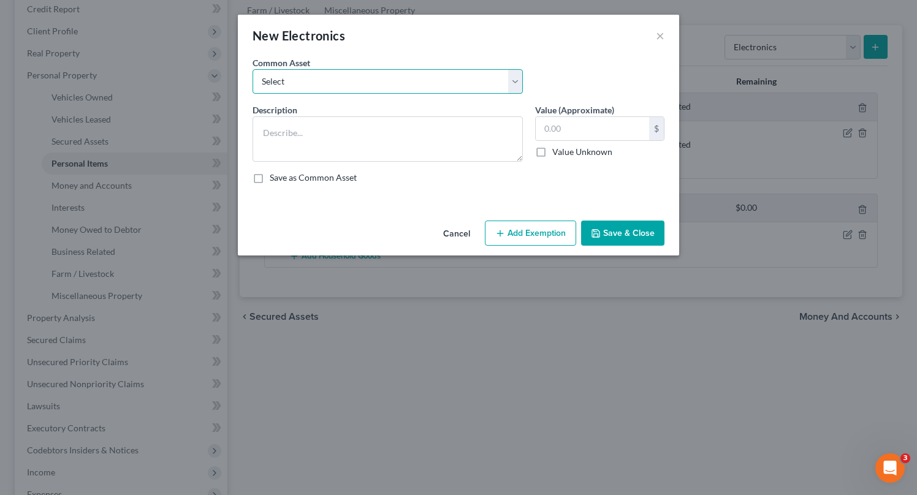
click at [367, 72] on select "Select Electronics" at bounding box center [388, 81] width 270 height 25
select select "0"
click at [253, 69] on select "Select Electronics" at bounding box center [388, 81] width 270 height 25
type textarea "Electronics"
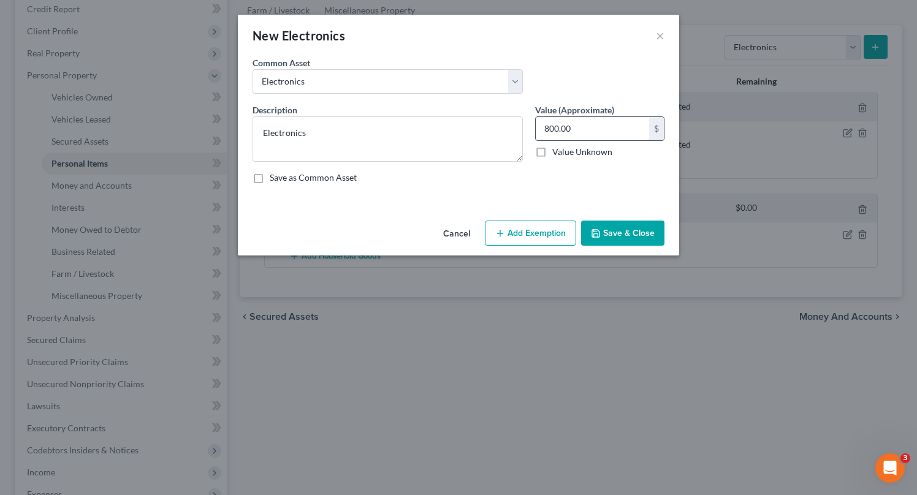
click at [592, 126] on input "800.00" at bounding box center [592, 128] width 113 height 23
type input "200"
click at [549, 234] on button "Add Exemption" at bounding box center [530, 234] width 91 height 26
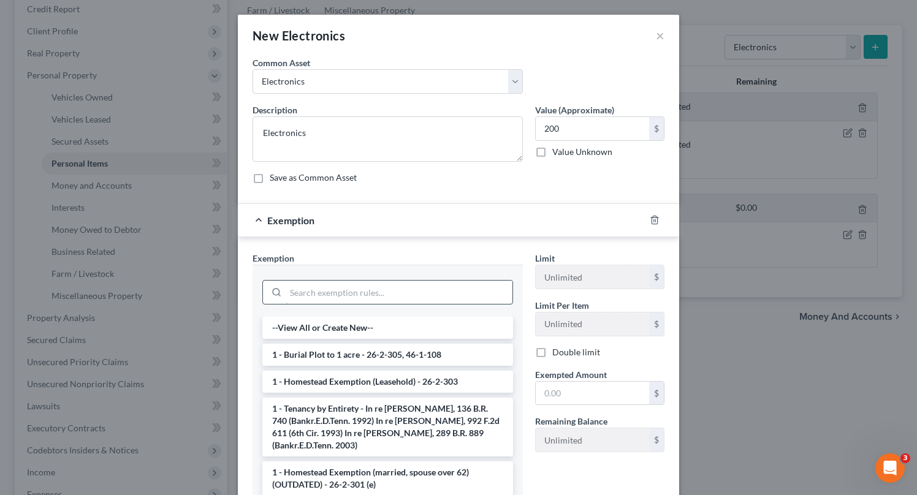
click at [389, 290] on input "search" at bounding box center [399, 292] width 227 height 23
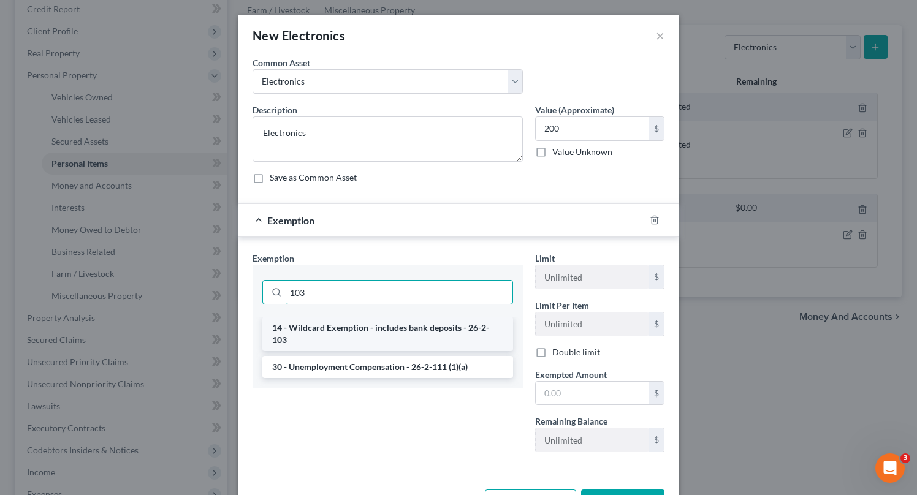
type input "103"
click at [420, 322] on li "14 - Wildcard Exemption - includes bank deposits - 26-2-103" at bounding box center [387, 334] width 251 height 34
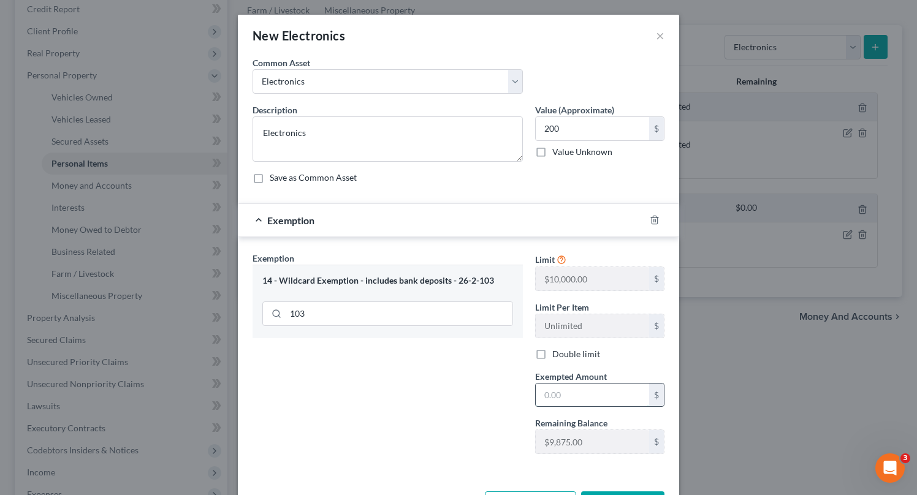
click at [557, 391] on input "text" at bounding box center [592, 395] width 113 height 23
type input "200"
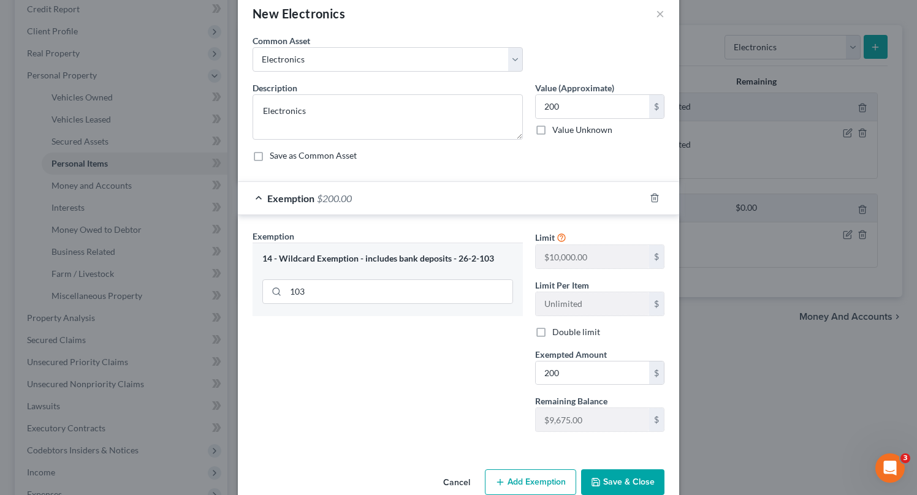
click at [429, 380] on div "Exemption Set must be selected for CA. Exemption * 14 - Wildcard Exemption - in…" at bounding box center [388, 336] width 283 height 212
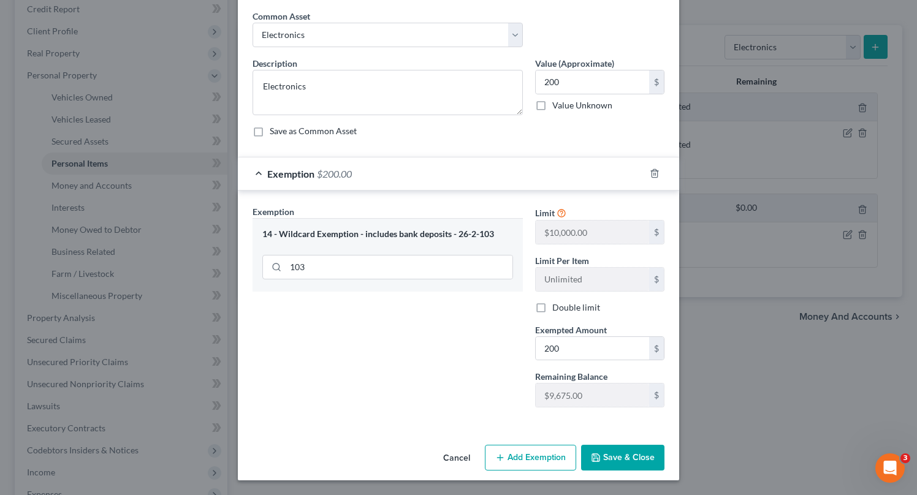
click at [633, 456] on button "Save & Close" at bounding box center [622, 458] width 83 height 26
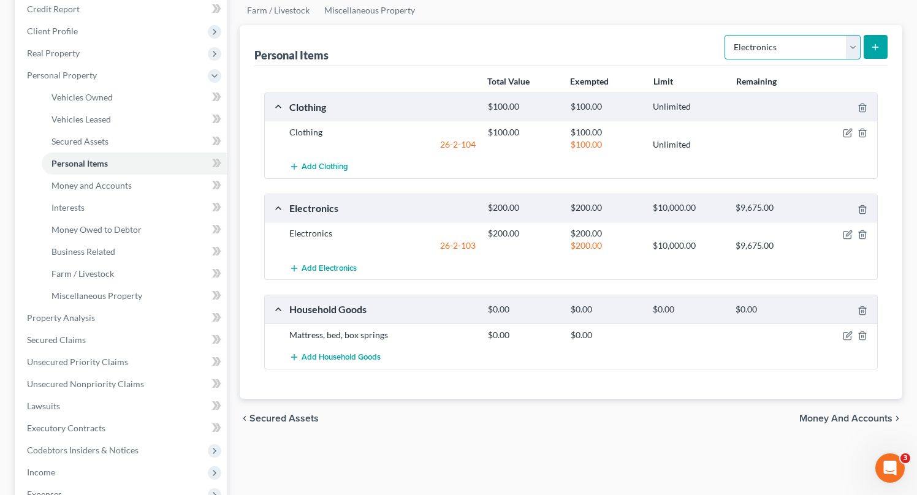
click at [845, 42] on select "Select Item Type Clothing Collectibles Of Value Electronics Firearms Household …" at bounding box center [793, 47] width 136 height 25
select select "household_goods"
click at [726, 35] on select "Select Item Type Clothing Collectibles Of Value Electronics Firearms Household …" at bounding box center [793, 47] width 136 height 25
click at [874, 44] on icon "submit" at bounding box center [876, 47] width 10 height 10
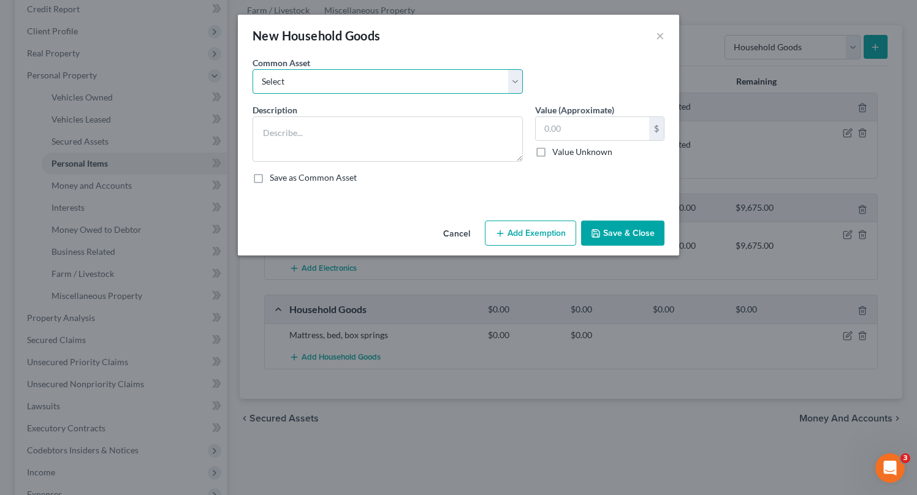
click at [367, 84] on select "Select Household goods & furnishings" at bounding box center [388, 81] width 270 height 25
select select "0"
click at [253, 69] on select "Select Household goods & furnishings" at bounding box center [388, 81] width 270 height 25
type textarea "Household goods & furnishings"
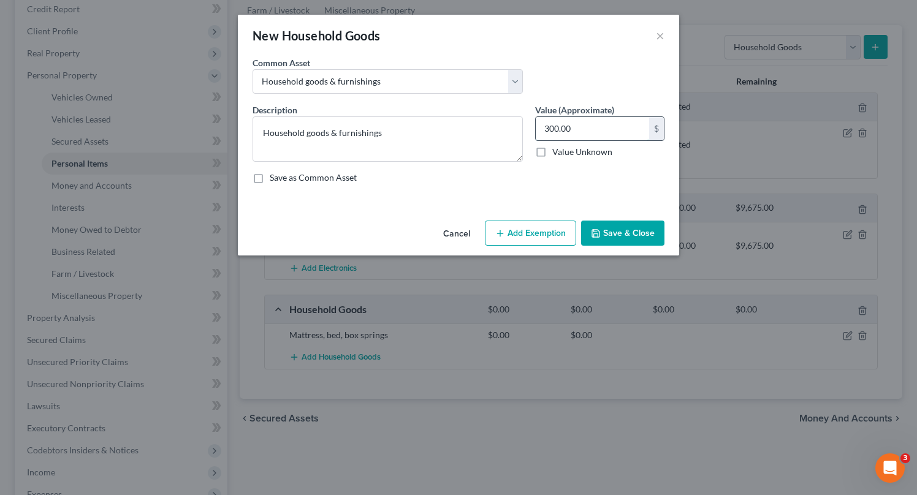
click at [582, 126] on input "300.00" at bounding box center [592, 128] width 113 height 23
type input "1,500"
click at [548, 228] on button "Add Exemption" at bounding box center [530, 234] width 91 height 26
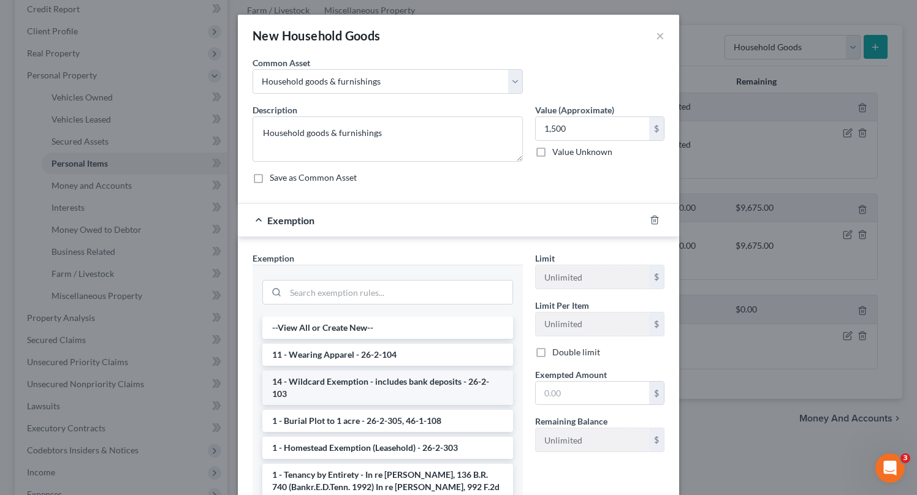
click at [461, 381] on li "14 - Wildcard Exemption - includes bank deposits - 26-2-103" at bounding box center [387, 388] width 251 height 34
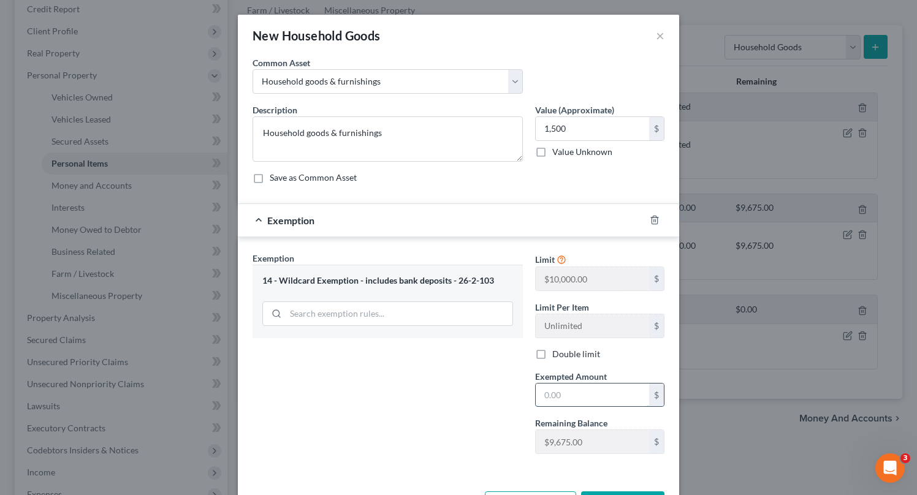
click at [597, 396] on input "text" at bounding box center [592, 395] width 113 height 23
type input "1,500"
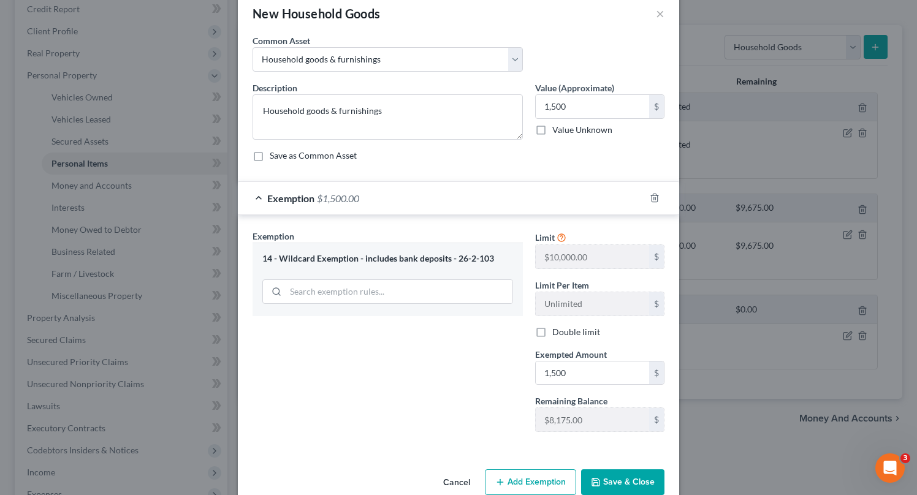
click at [428, 403] on div "Exemption Set must be selected for CA. Exemption * 14 - Wildcard Exemption - in…" at bounding box center [388, 336] width 283 height 212
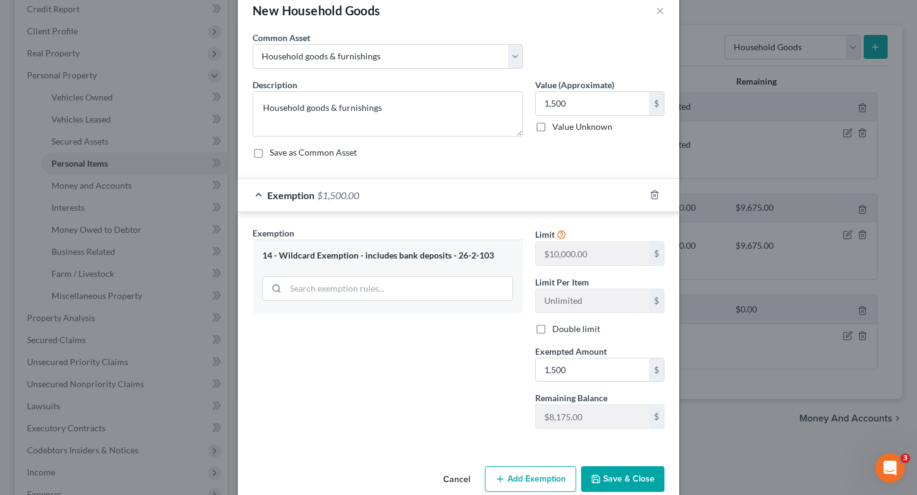
scroll to position [47, 0]
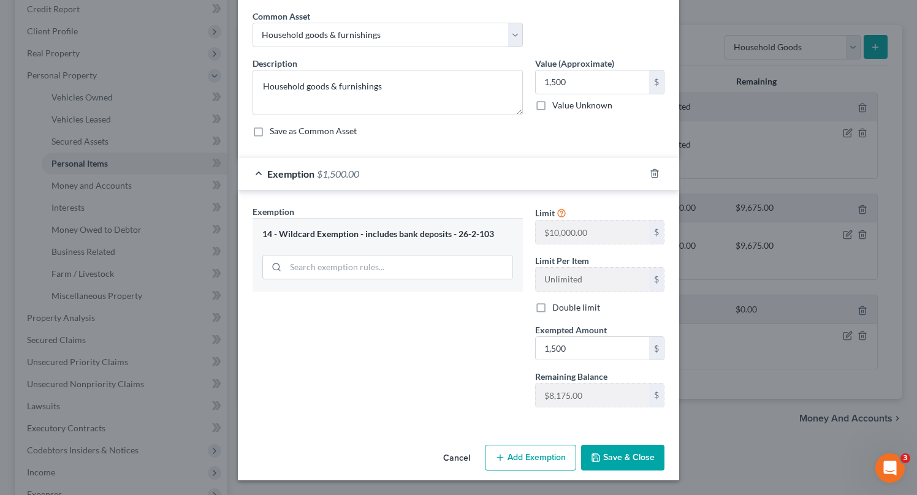
click at [629, 453] on button "Save & Close" at bounding box center [622, 458] width 83 height 26
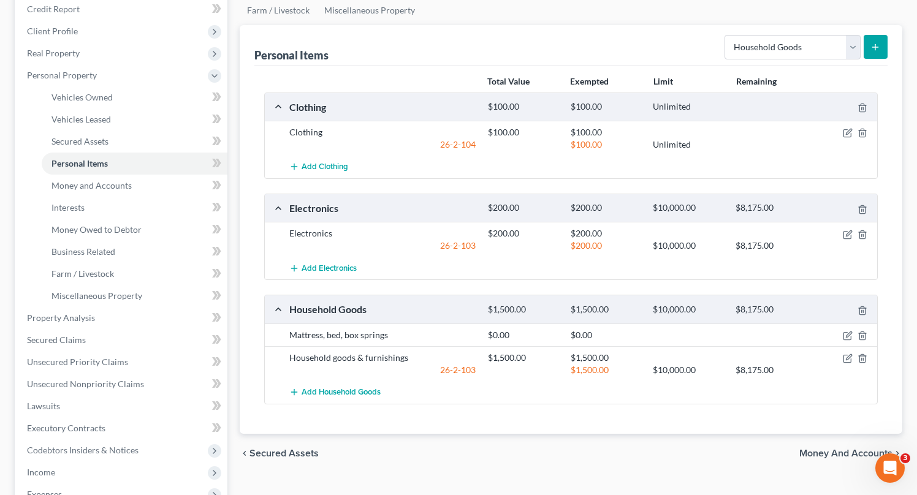
click at [724, 412] on div "Total Value Exempted Limit Remaining Clothing $100.00 $100.00 Unlimited Clothin…" at bounding box center [570, 250] width 633 height 368
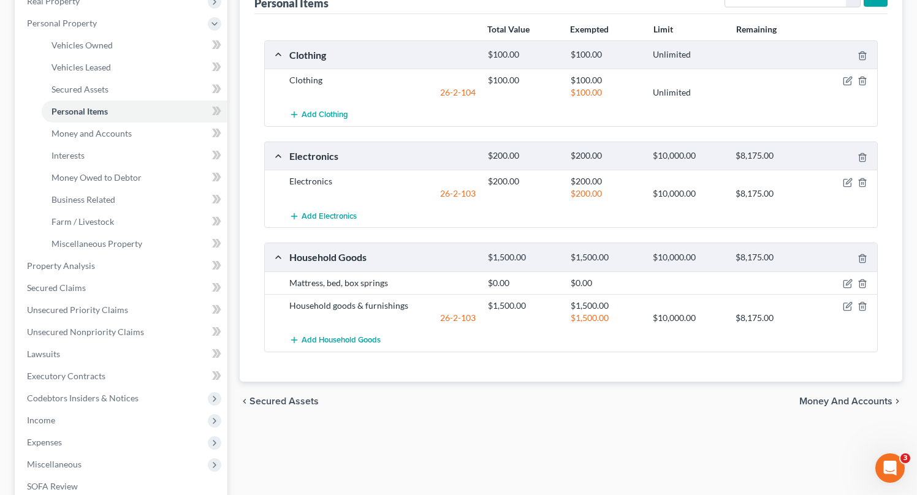
scroll to position [205, 0]
click at [852, 400] on span "Money and Accounts" at bounding box center [846, 400] width 93 height 10
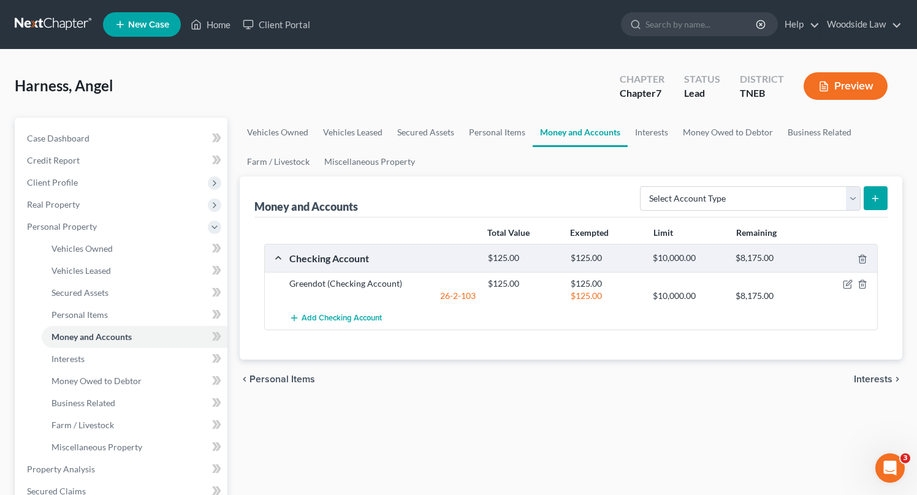
click at [869, 377] on span "Interests" at bounding box center [873, 380] width 39 height 10
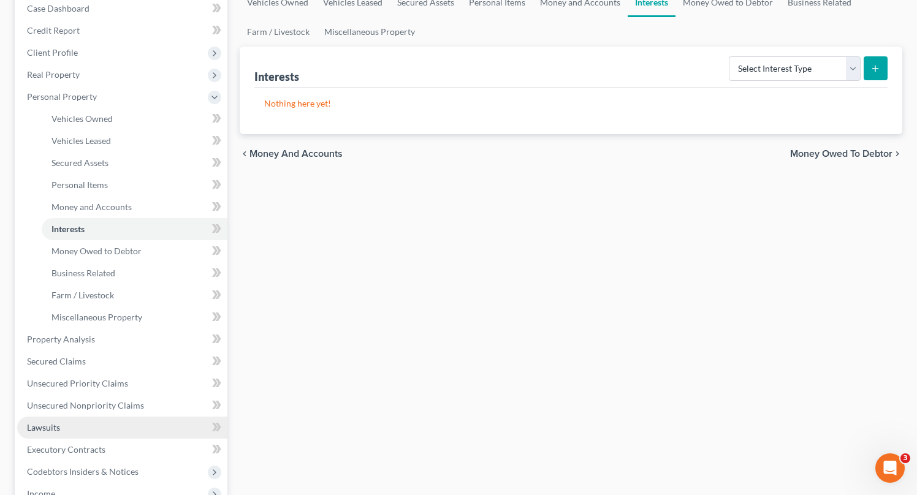
scroll to position [129, 0]
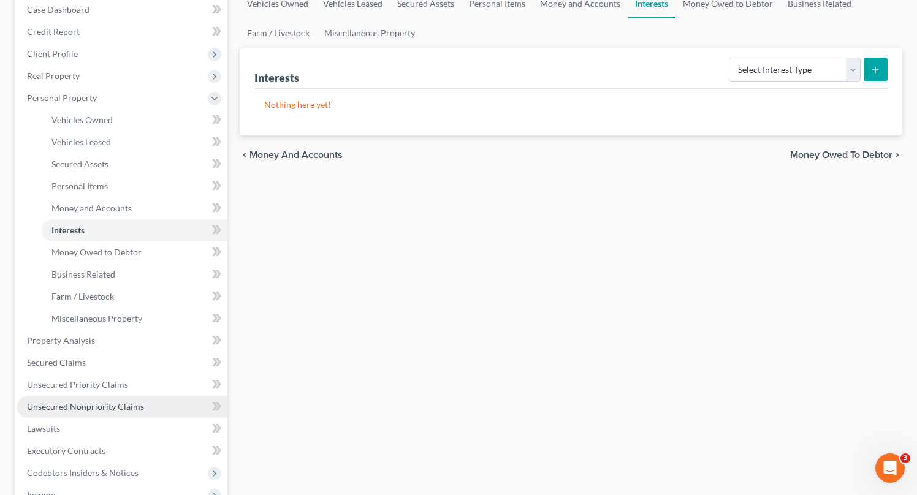
click at [101, 406] on span "Unsecured Nonpriority Claims" at bounding box center [85, 407] width 117 height 10
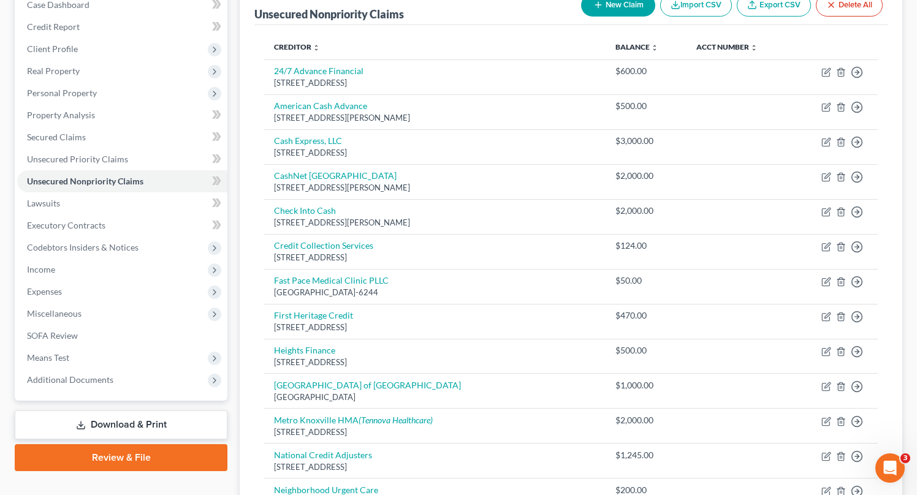
scroll to position [135, 0]
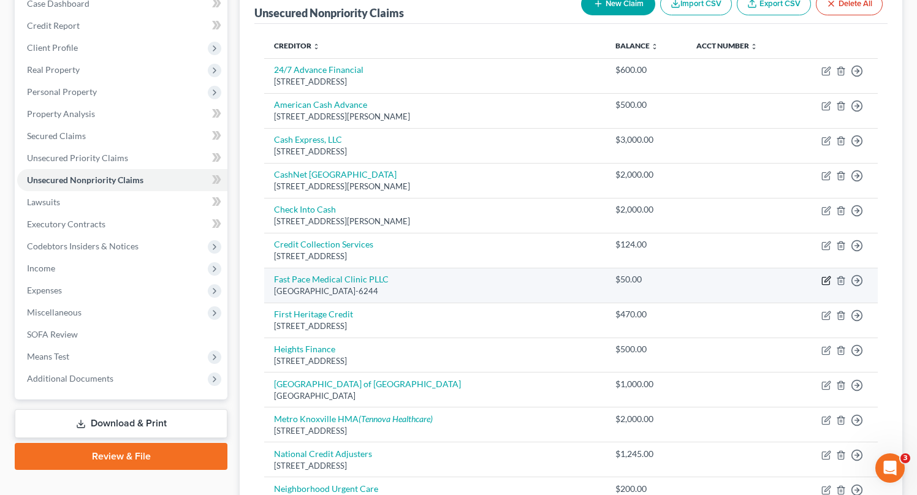
click at [827, 278] on icon "button" at bounding box center [828, 280] width 6 height 6
select select "44"
select select "9"
select select "0"
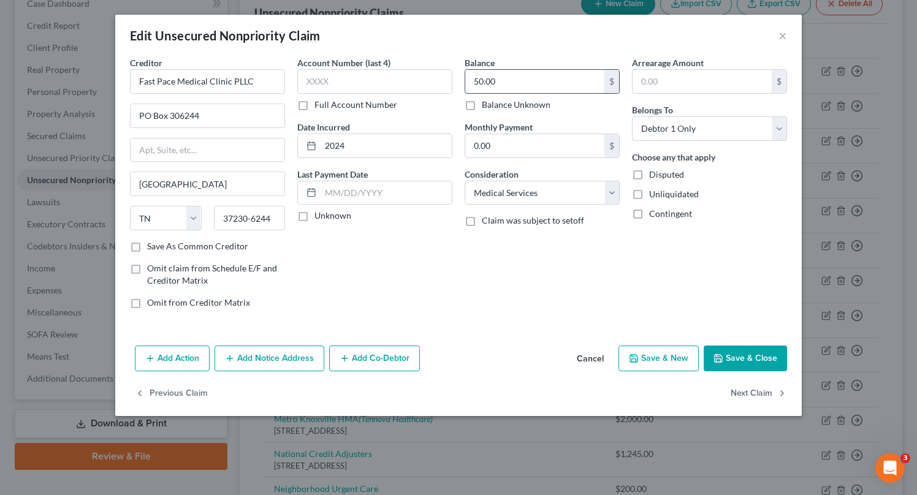
click at [536, 86] on input "50.00" at bounding box center [534, 81] width 139 height 23
type input "52"
click at [262, 367] on button "Add Notice Address" at bounding box center [270, 359] width 110 height 26
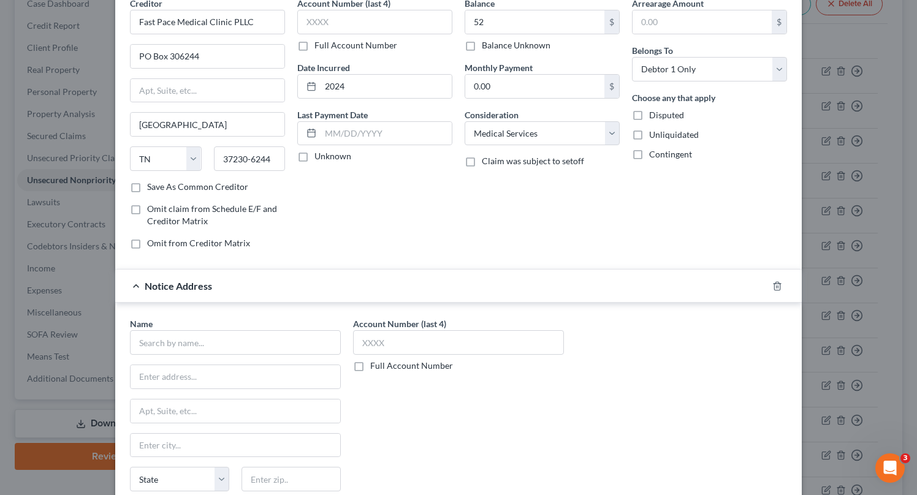
scroll to position [74, 0]
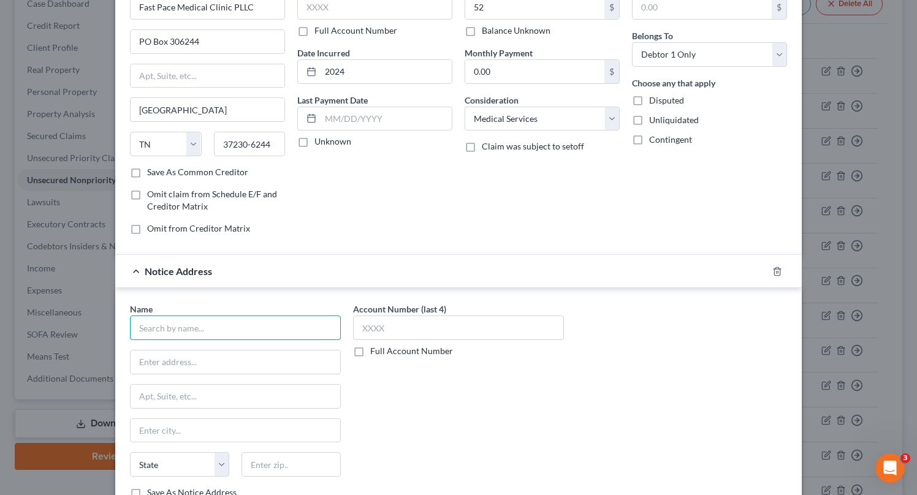
click at [279, 327] on input "text" at bounding box center [235, 328] width 211 height 25
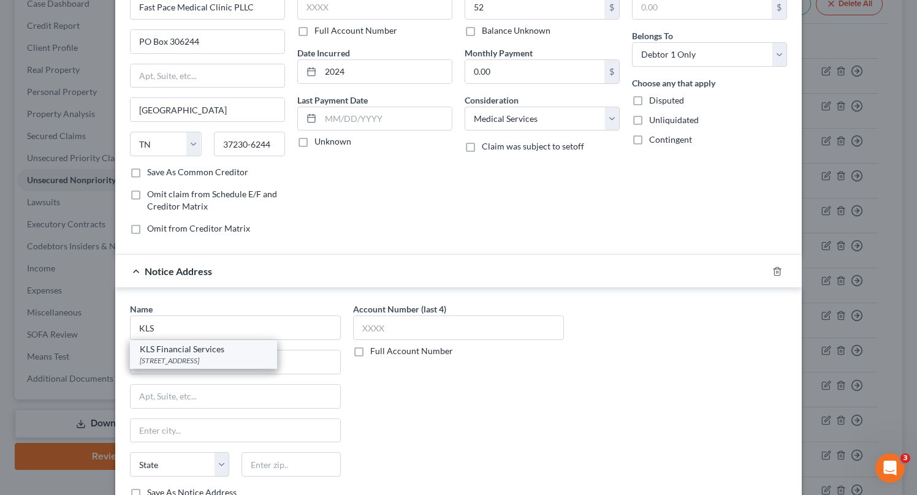
click at [253, 349] on div "KLS Financial Services" at bounding box center [204, 349] width 128 height 12
type input "KLS Financial Services"
type input "991 Aviation Pkwy"
type input "Suite 500"
type input "Morrisville"
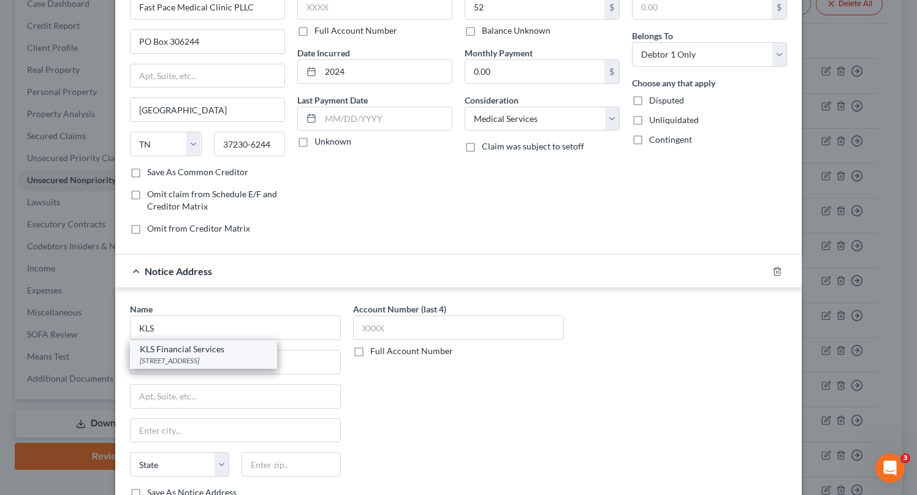
select select "28"
type input "27560"
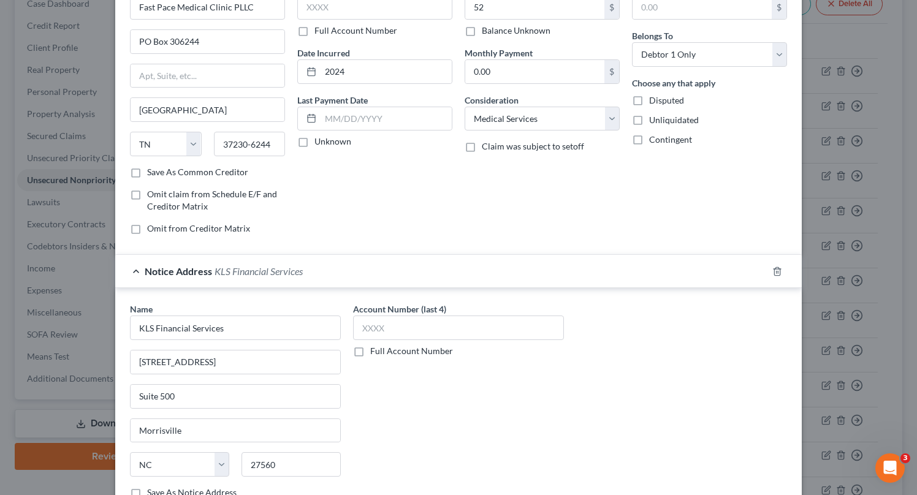
scroll to position [200, 0]
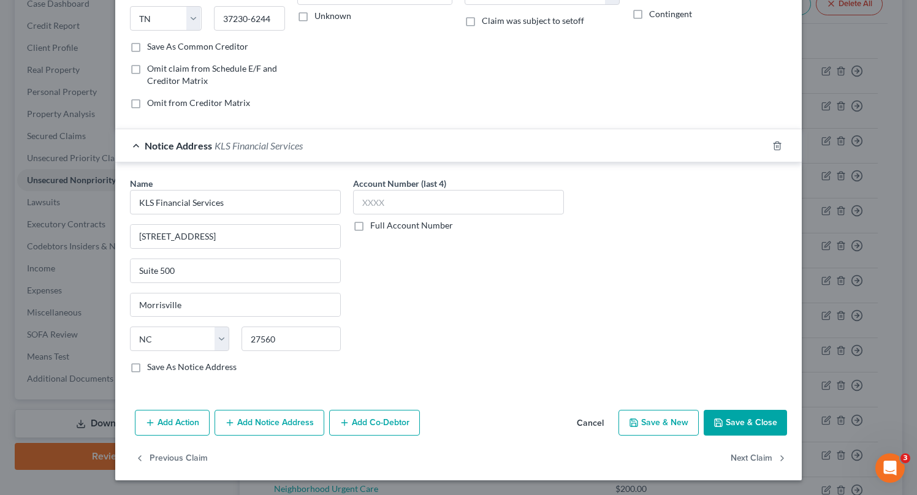
click at [760, 419] on button "Save & Close" at bounding box center [745, 423] width 83 height 26
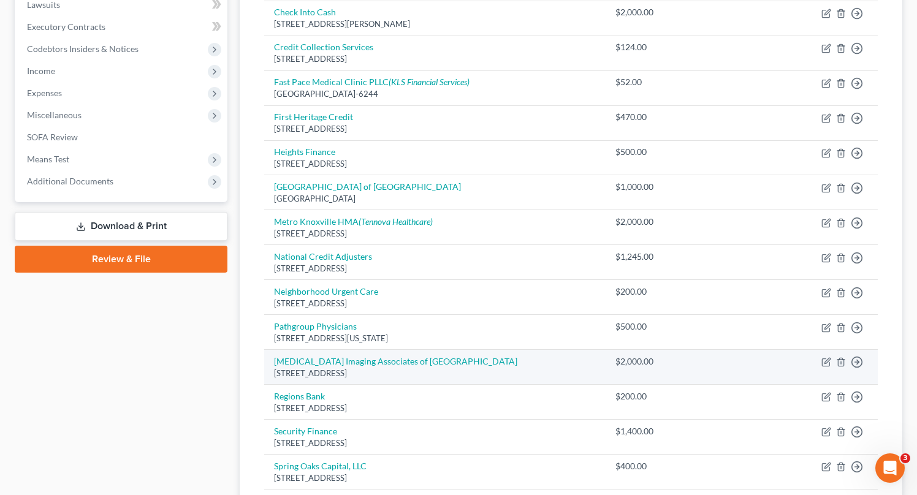
scroll to position [331, 0]
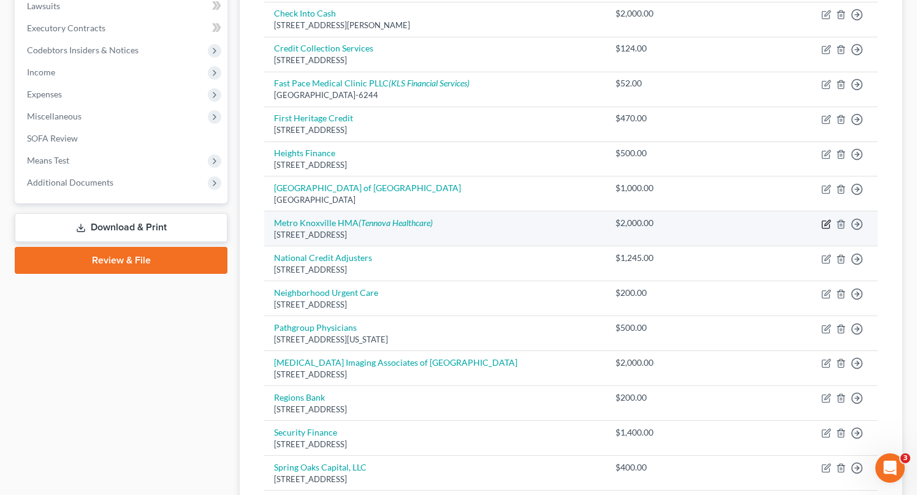
click at [827, 222] on icon "button" at bounding box center [828, 223] width 6 height 6
select select "44"
select select "9"
select select "0"
select select "44"
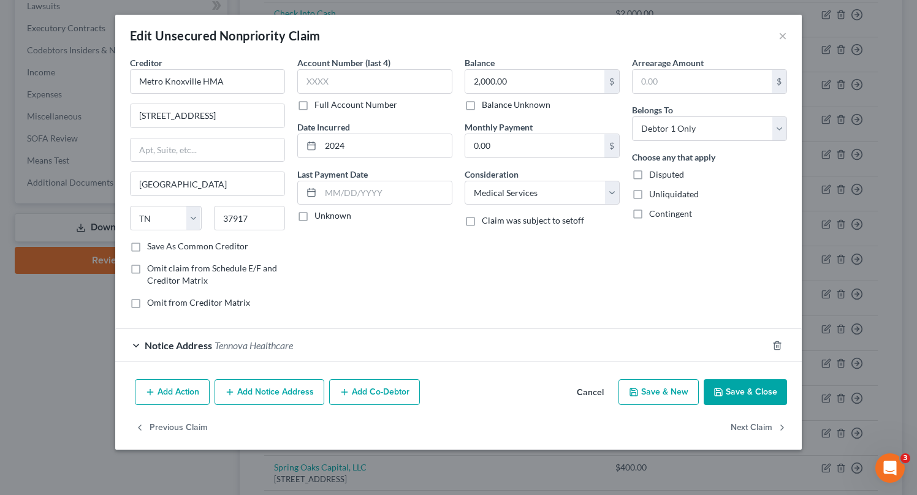
click at [340, 333] on div "Notice Address Tennova Healthcare" at bounding box center [441, 345] width 652 height 32
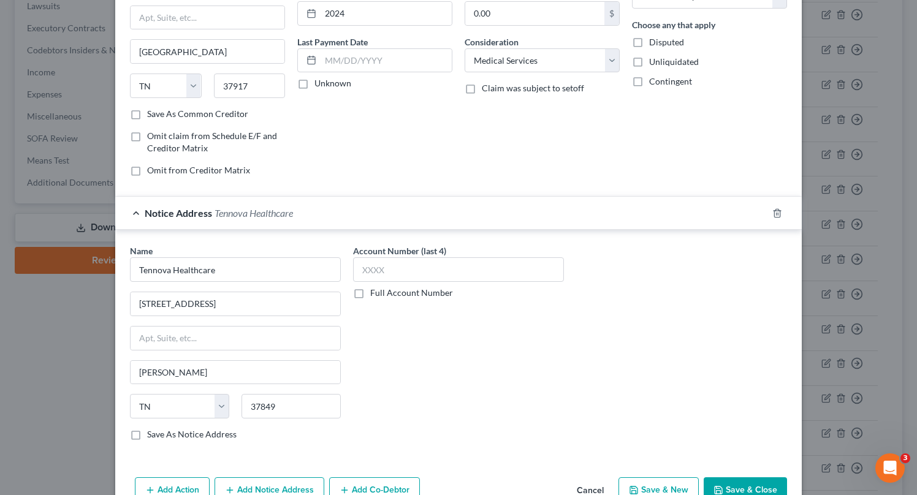
scroll to position [138, 0]
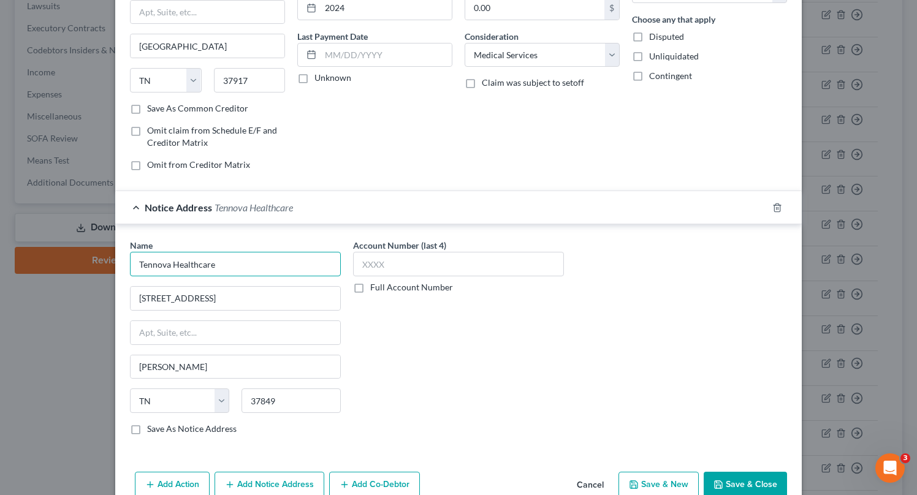
click at [262, 266] on input "Tennova Healthcare" at bounding box center [235, 264] width 211 height 25
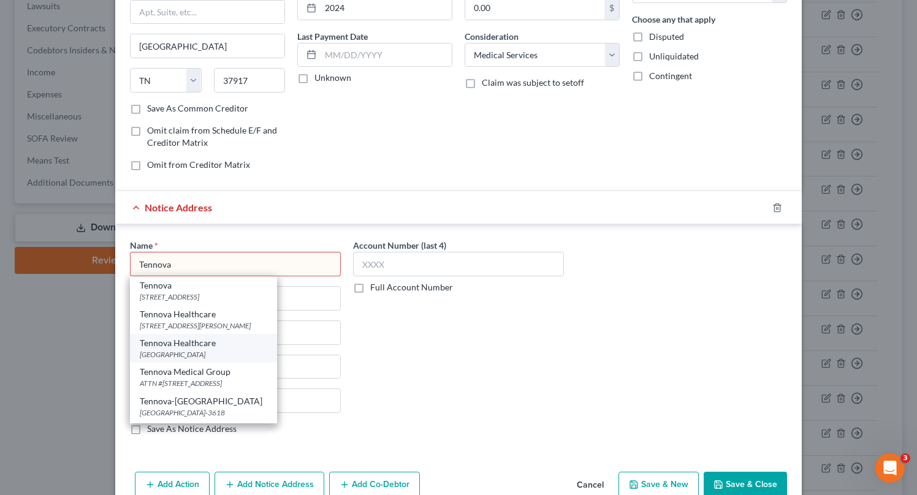
click at [233, 351] on div "[GEOGRAPHIC_DATA]" at bounding box center [204, 355] width 128 height 10
type input "Tennova Healthcare"
type input "PO Box 743620"
type input "Atlanta"
select select "10"
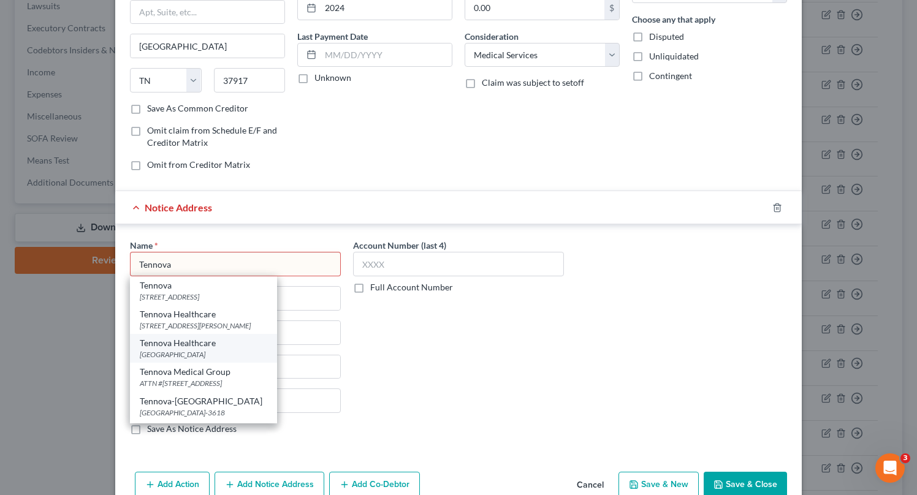
type input "30374"
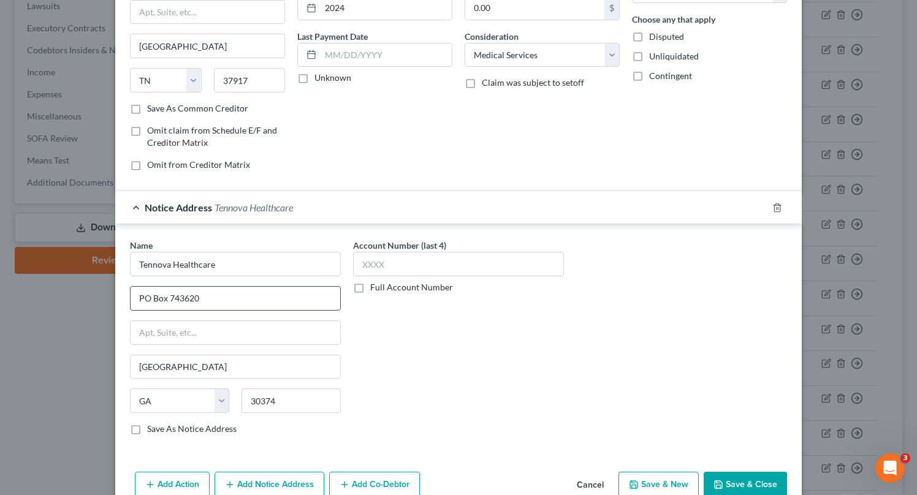
click at [212, 303] on input "PO Box 743620" at bounding box center [236, 298] width 210 height 23
type input "PO Box 743615"
click at [294, 408] on input "30374" at bounding box center [291, 401] width 99 height 25
type input "30374-3615"
click at [229, 266] on input "Tennova Healthcare" at bounding box center [235, 264] width 211 height 25
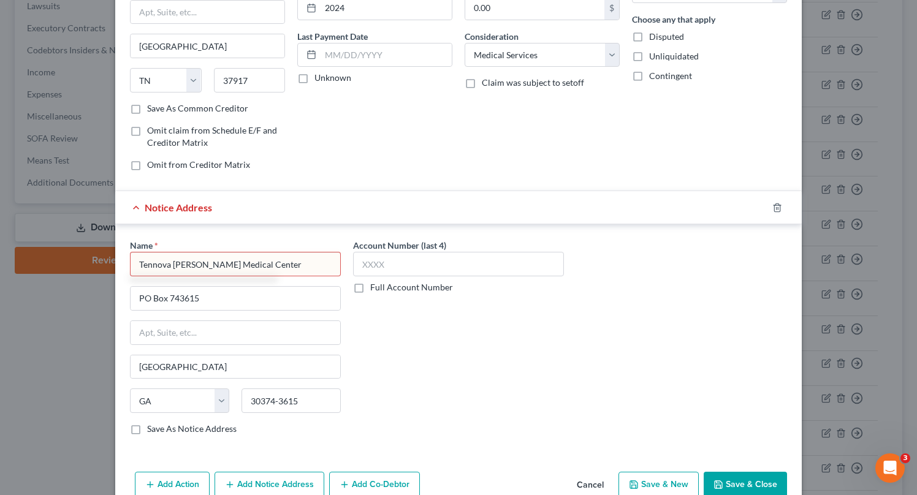
type input "Tennova LaFollette Medical Center"
click at [147, 428] on label "Save As Notice Address" at bounding box center [192, 429] width 90 height 12
click at [152, 428] on input "Save As Notice Address" at bounding box center [156, 427] width 8 height 8
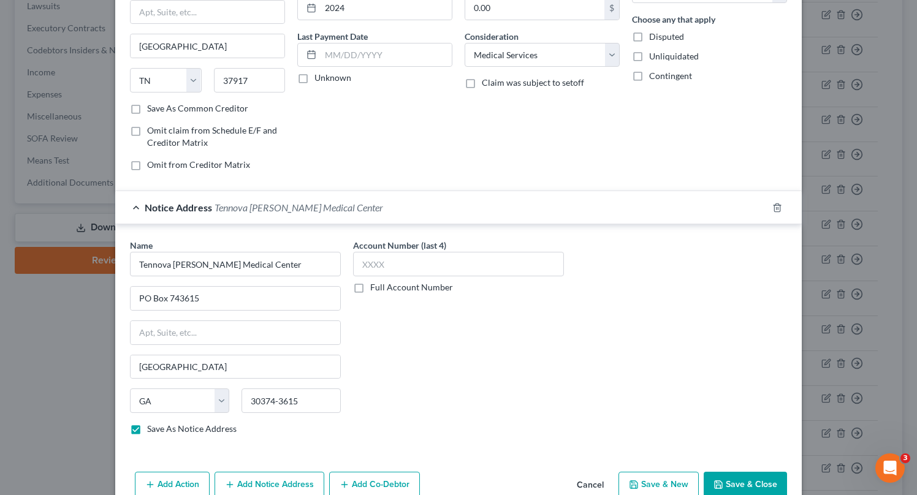
scroll to position [200, 0]
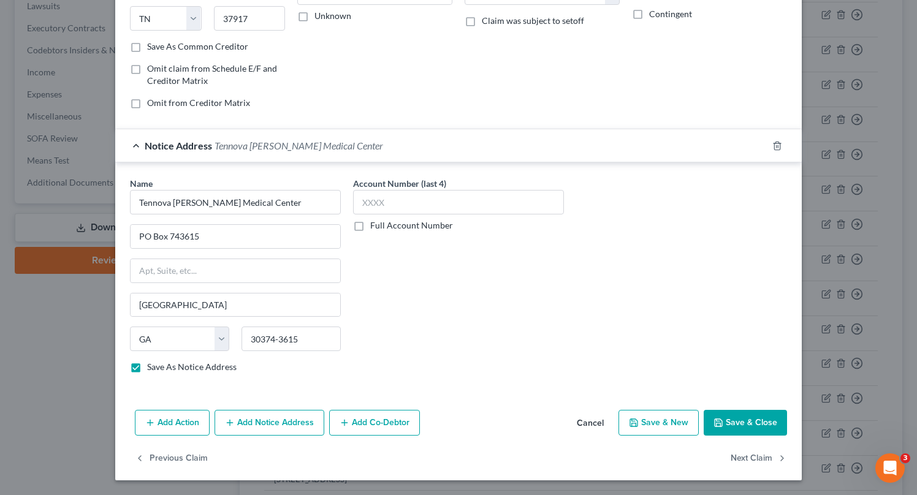
click at [772, 422] on button "Save & Close" at bounding box center [745, 423] width 83 height 26
checkbox input "false"
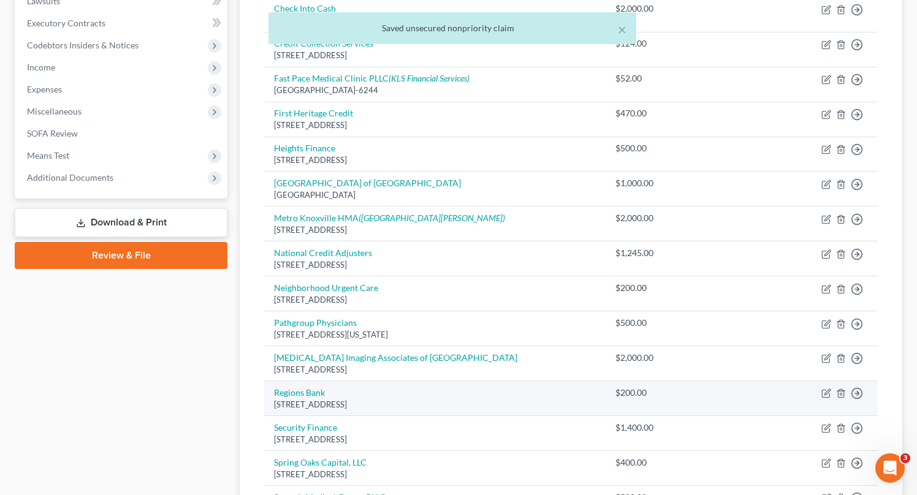
scroll to position [335, 0]
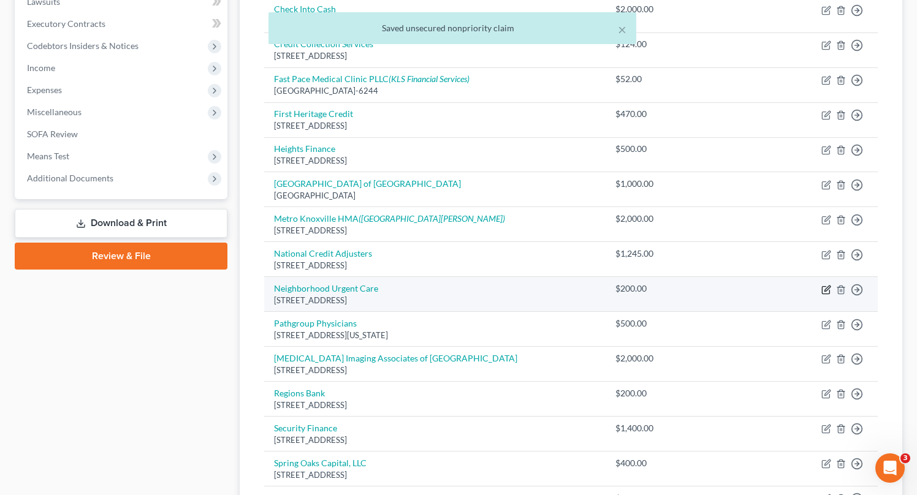
click at [824, 291] on icon "button" at bounding box center [827, 290] width 10 height 10
select select "44"
select select "9"
select select "0"
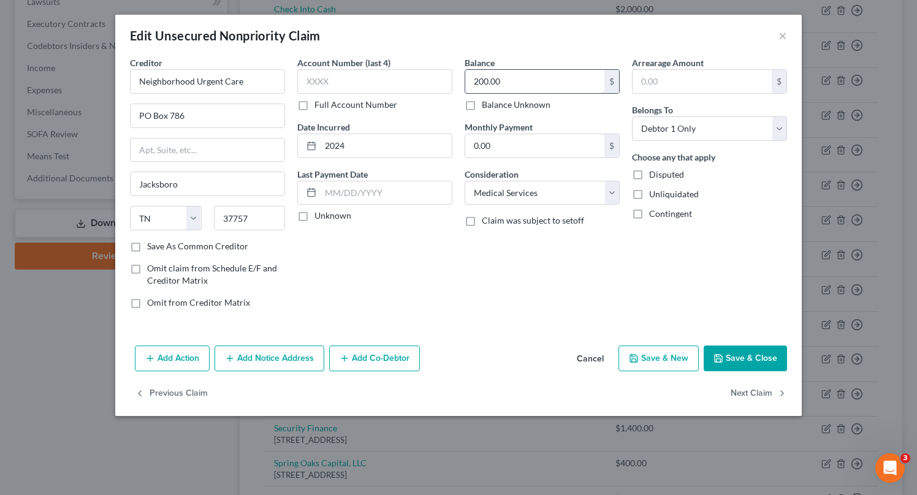
click at [512, 77] on input "200.00" at bounding box center [534, 81] width 139 height 23
type input "280"
click at [747, 359] on button "Save & Close" at bounding box center [745, 359] width 83 height 26
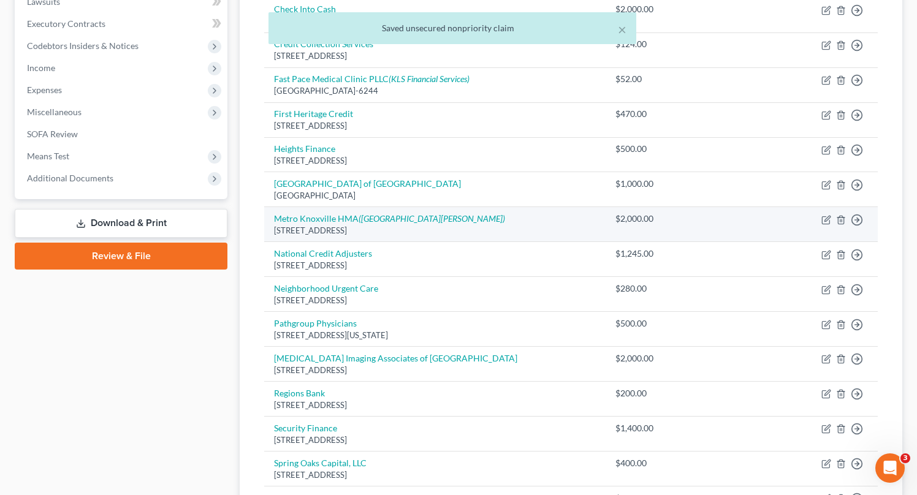
scroll to position [0, 0]
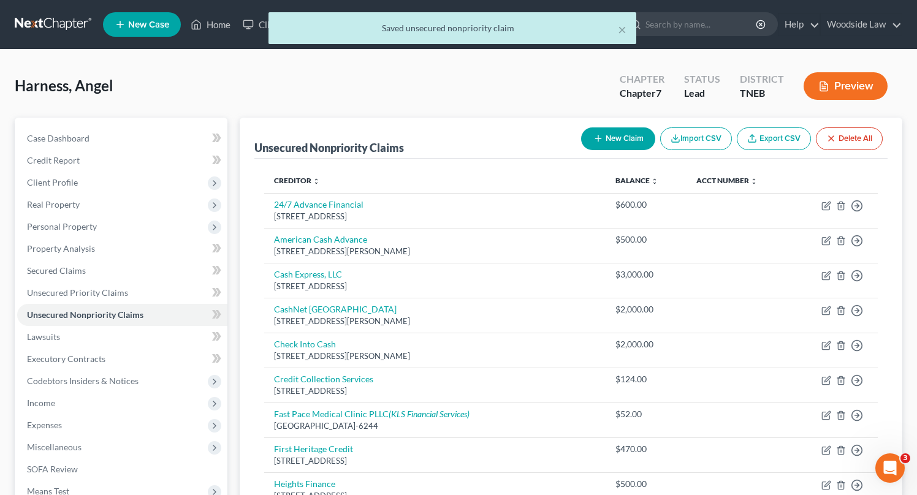
click at [608, 134] on button "New Claim" at bounding box center [618, 139] width 74 height 23
select select "0"
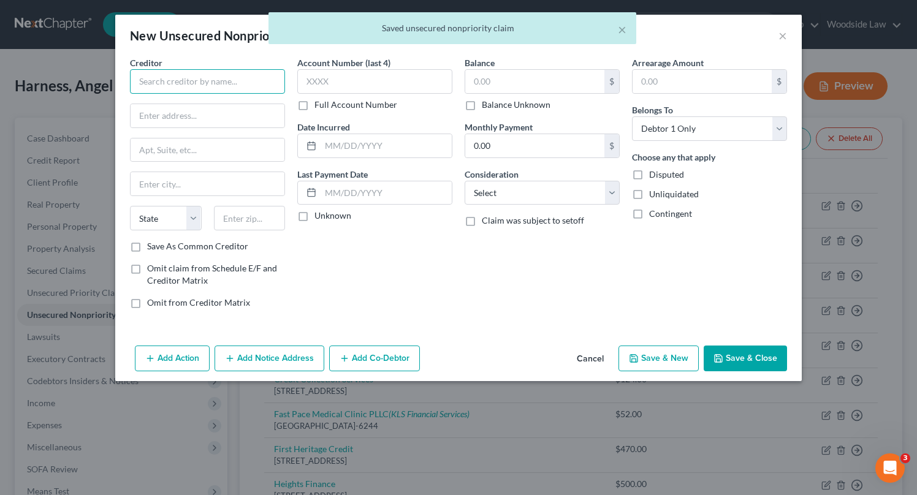
click at [183, 77] on input "text" at bounding box center [207, 81] width 155 height 25
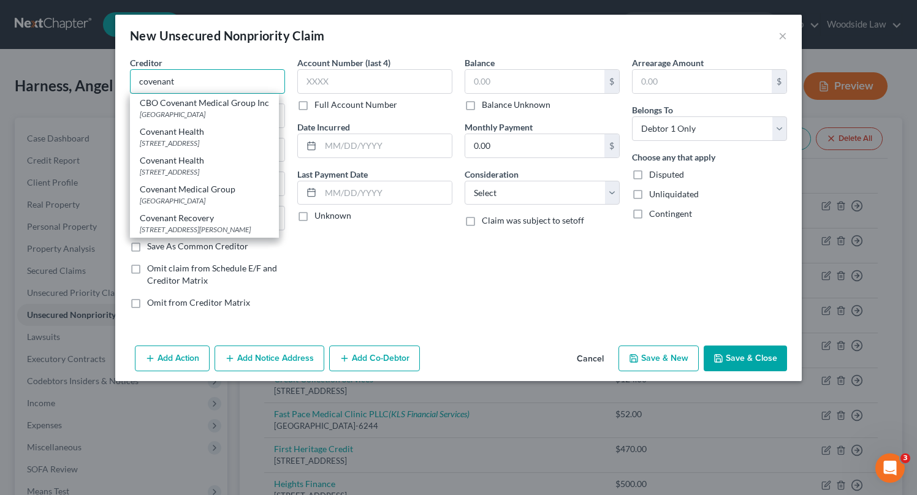
type input "covenant"
click at [592, 362] on button "Cancel" at bounding box center [590, 359] width 47 height 25
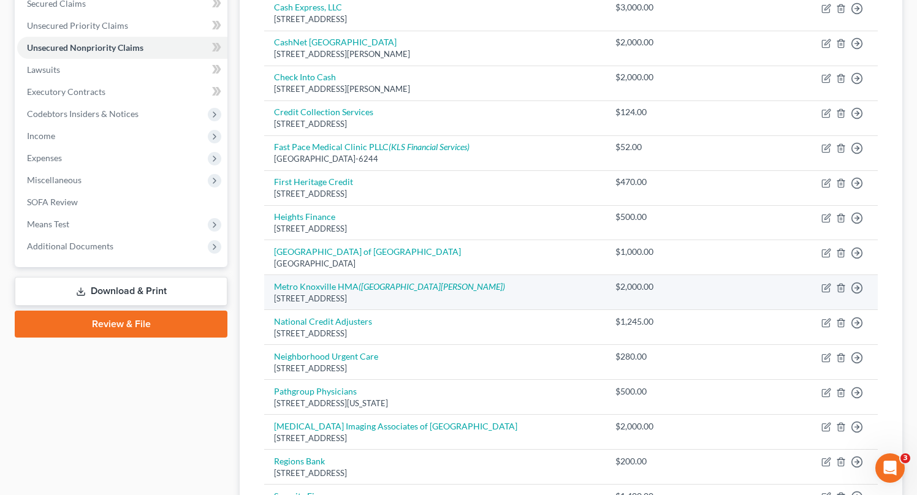
scroll to position [269, 0]
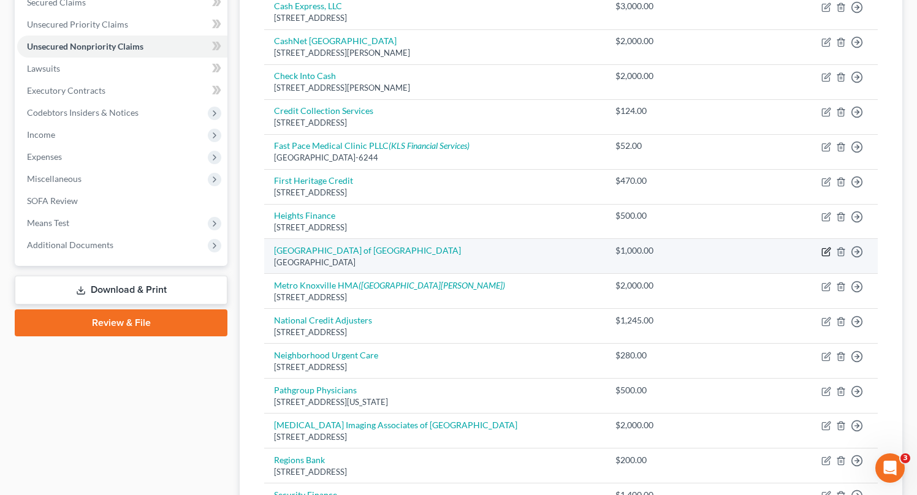
click at [828, 252] on icon "button" at bounding box center [827, 252] width 10 height 10
select select "44"
select select "9"
select select "0"
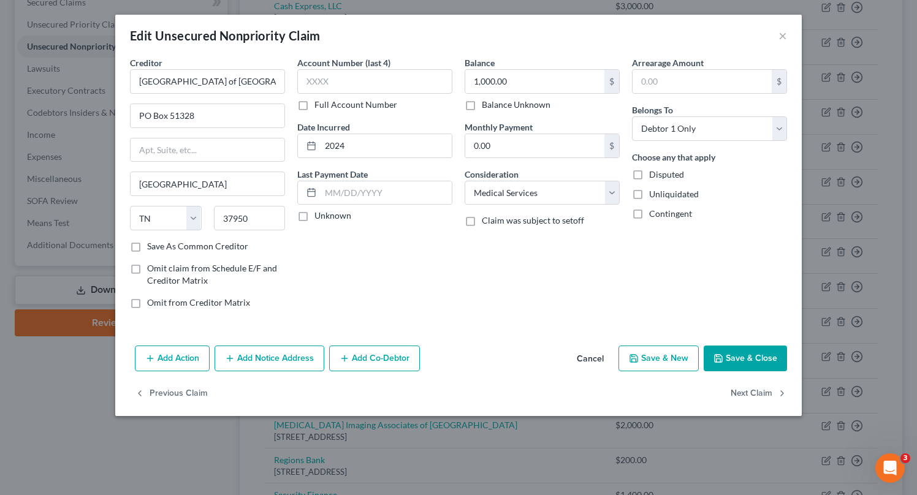
click at [306, 351] on button "Add Notice Address" at bounding box center [270, 359] width 110 height 26
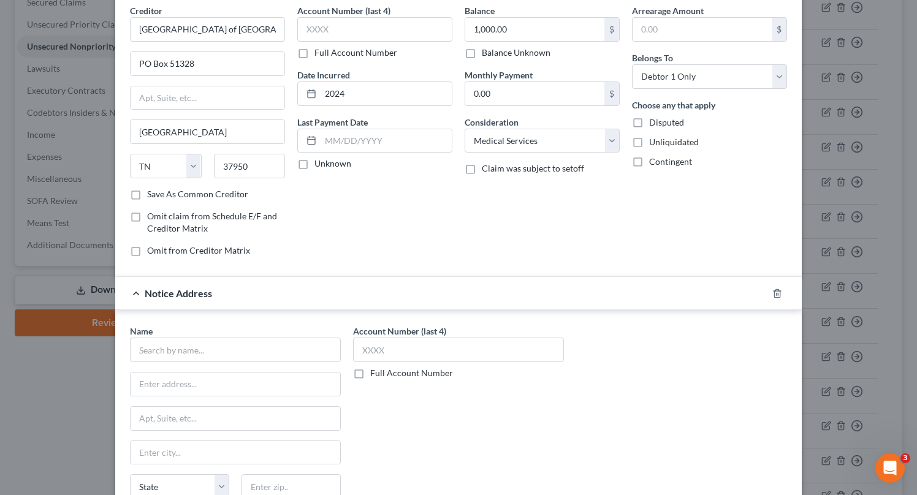
scroll to position [55, 0]
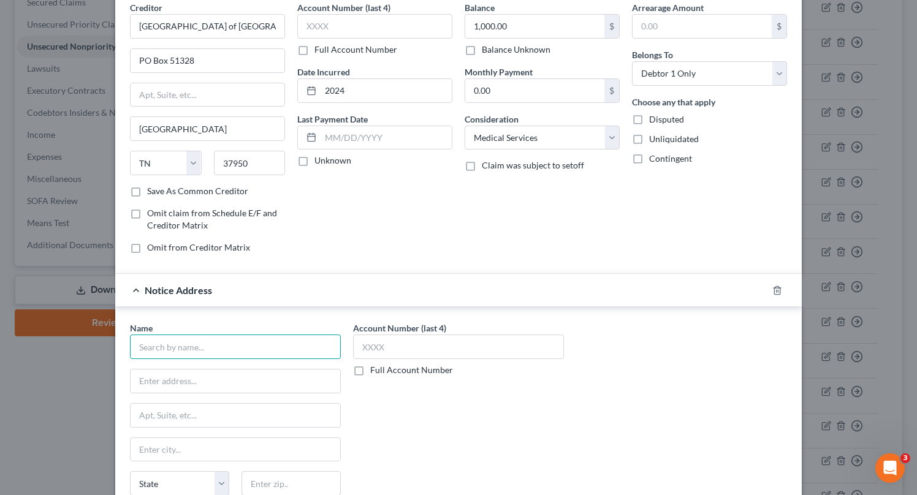
click at [266, 346] on input "text" at bounding box center [235, 347] width 211 height 25
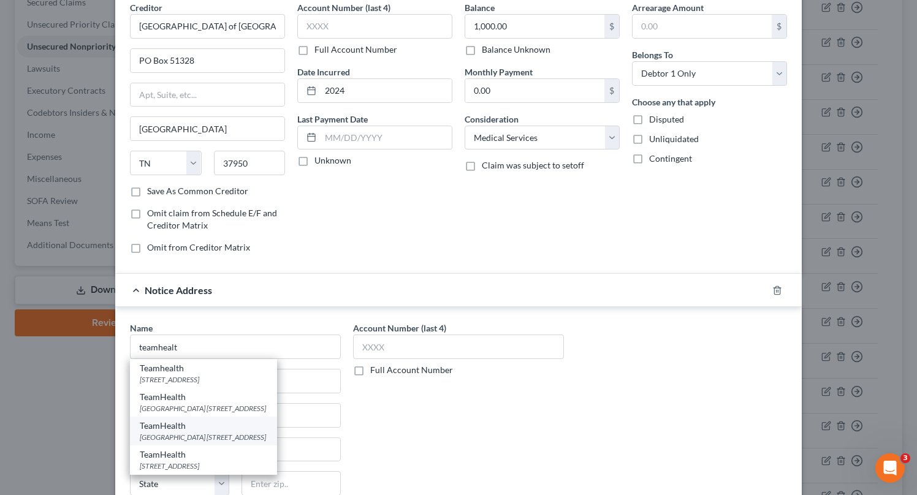
click at [267, 435] on div "Alcoa Billing Center 3231 North Star Circle, Louisville, TN 37777" at bounding box center [204, 437] width 128 height 10
type input "TeamHealth"
type input "Alcoa Billing Center"
type input "3231 North Star Circle"
type input "Louisville"
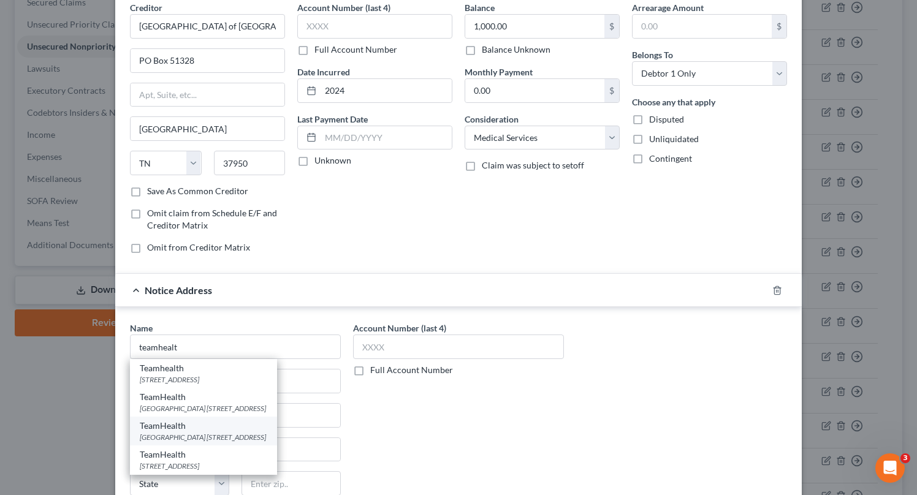
select select "44"
type input "37777"
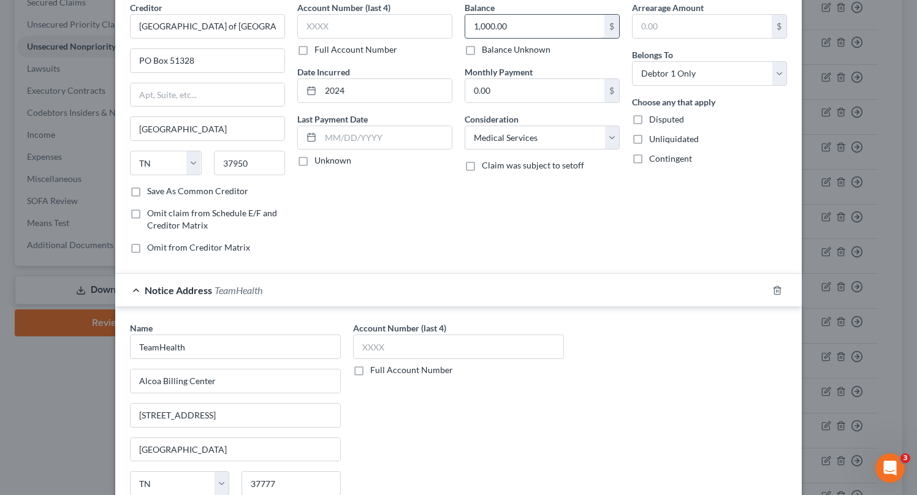
click at [516, 25] on input "1,000.00" at bounding box center [534, 26] width 139 height 23
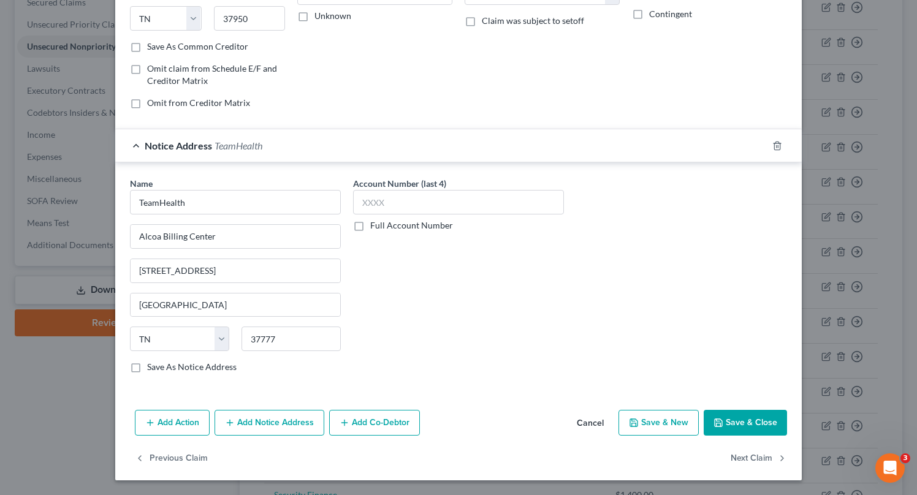
type input "777"
click at [272, 419] on button "Add Notice Address" at bounding box center [270, 423] width 110 height 26
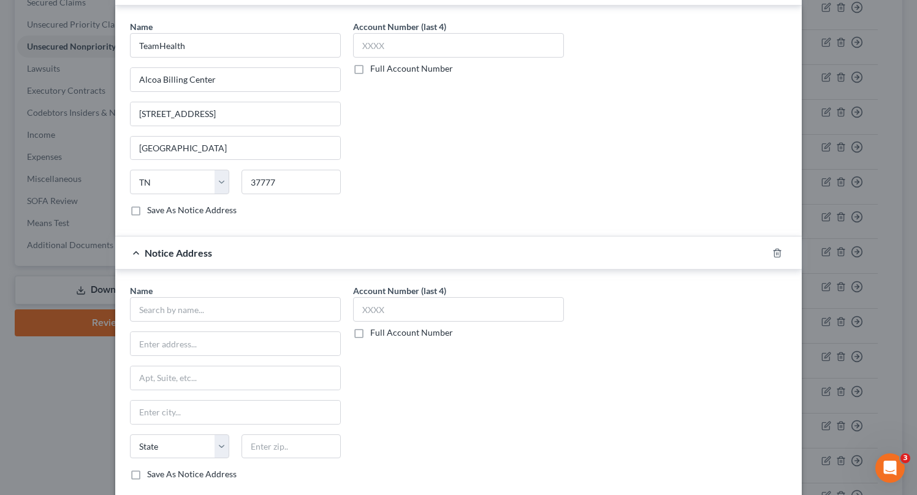
scroll to position [359, 0]
click at [251, 297] on input "text" at bounding box center [235, 308] width 211 height 25
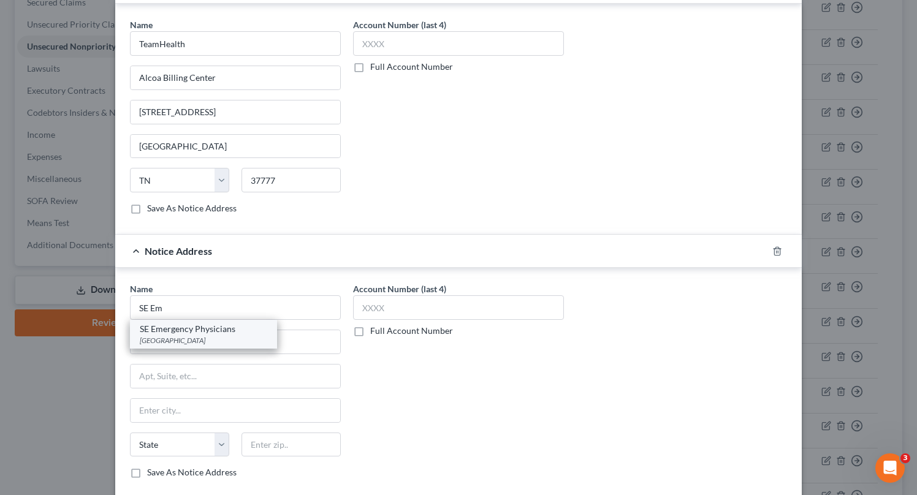
click at [207, 332] on div "SE Emergency Physicians" at bounding box center [204, 329] width 128 height 12
type input "SE Emergency Physicians"
type input "PO Box 740023"
type input "Cincinnati"
select select "36"
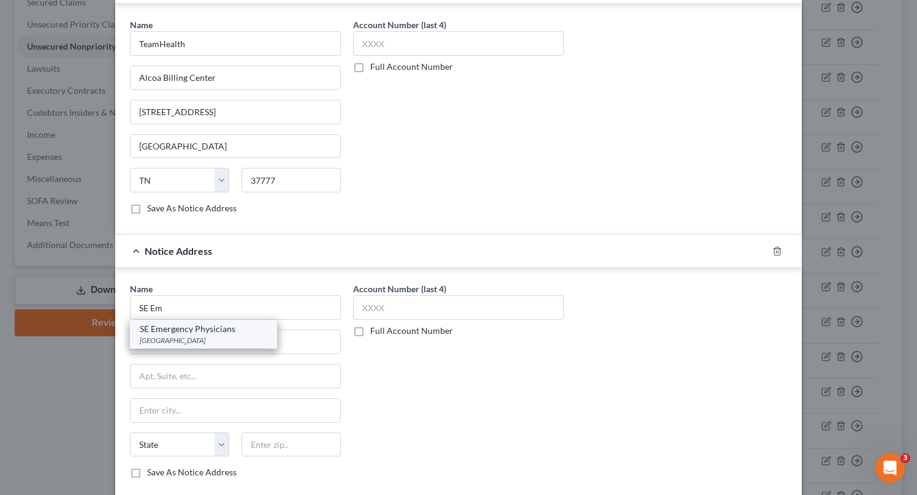
type input "45274"
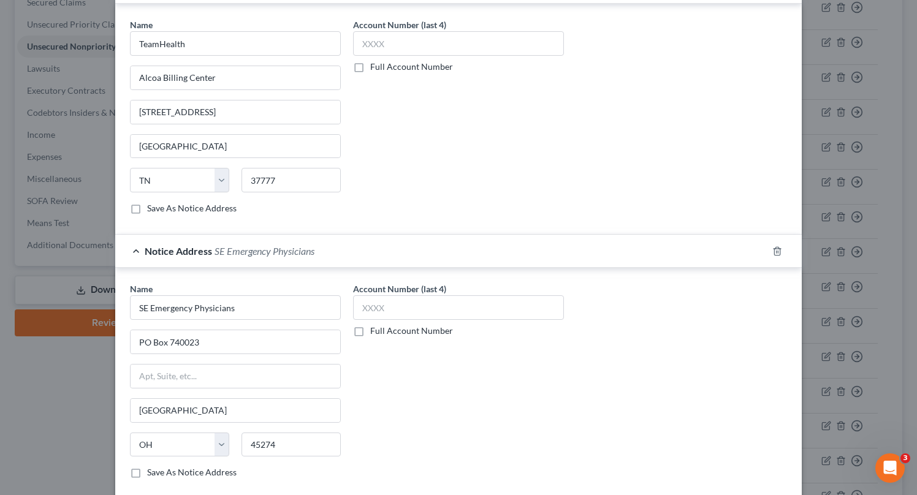
scroll to position [465, 0]
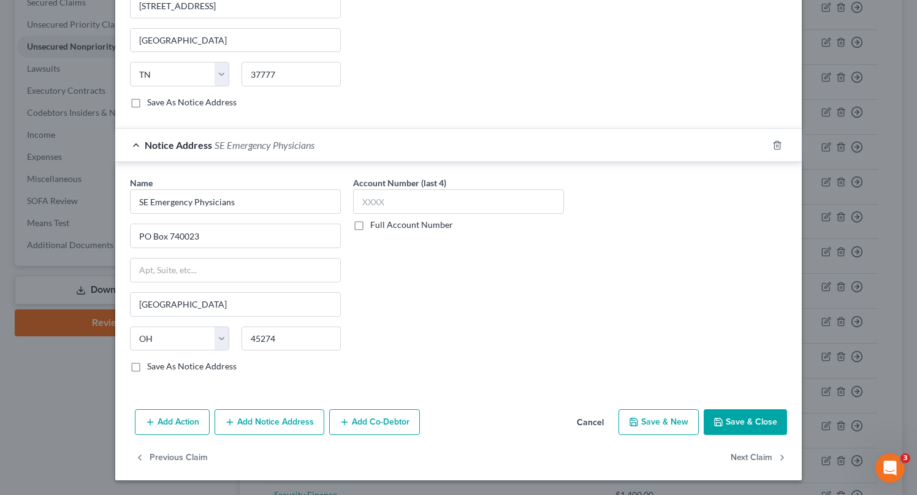
click at [254, 424] on button "Add Notice Address" at bounding box center [270, 423] width 110 height 26
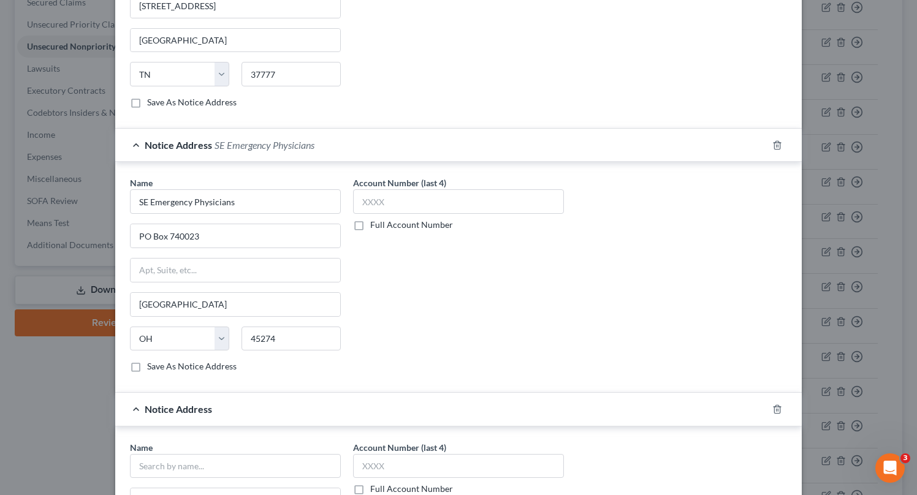
click at [238, 453] on div "Name *" at bounding box center [235, 460] width 211 height 37
click at [234, 464] on input "text" at bounding box center [235, 466] width 211 height 25
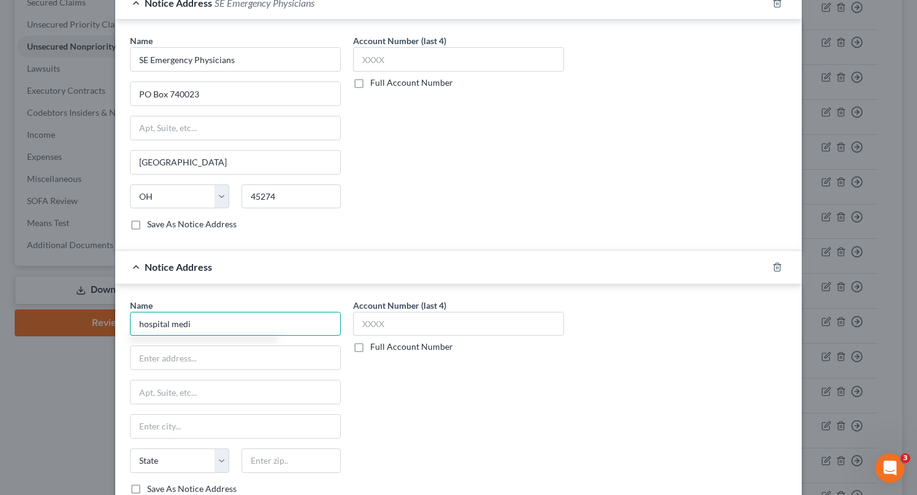
scroll to position [729, 0]
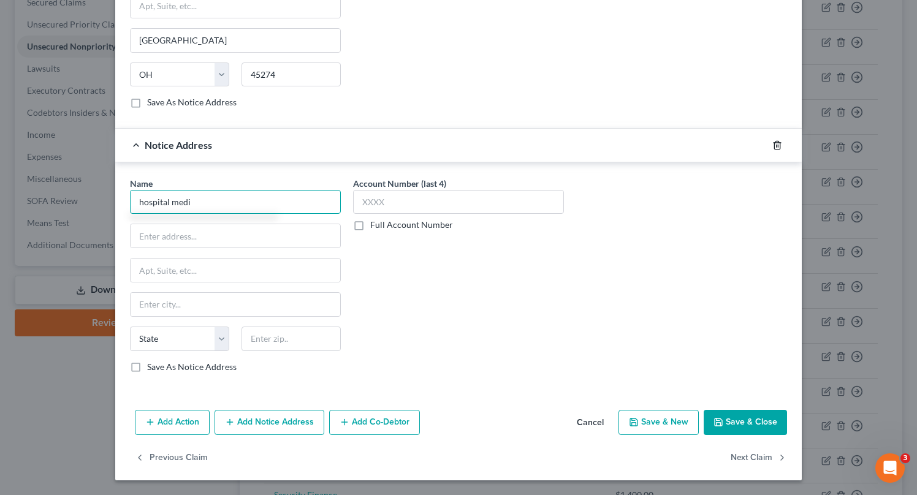
type input "hospital medi"
click at [777, 148] on icon "button" at bounding box center [778, 145] width 10 height 10
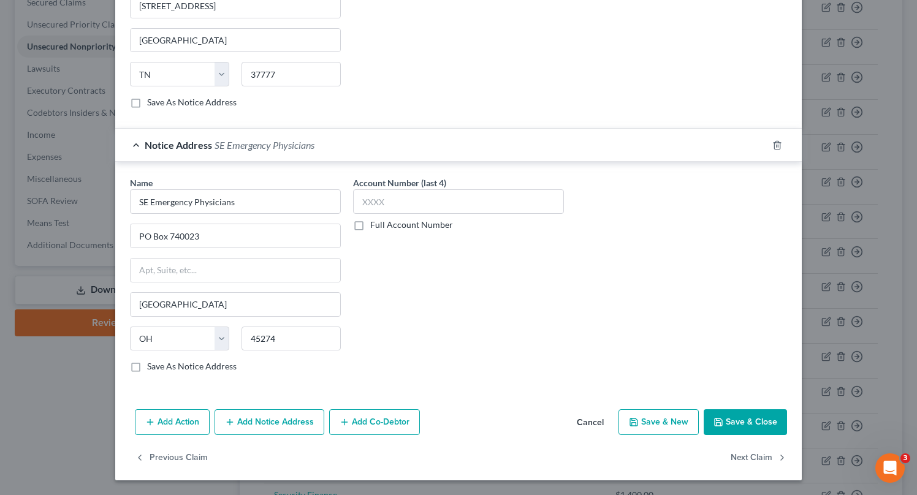
click at [746, 424] on button "Save & Close" at bounding box center [745, 423] width 83 height 26
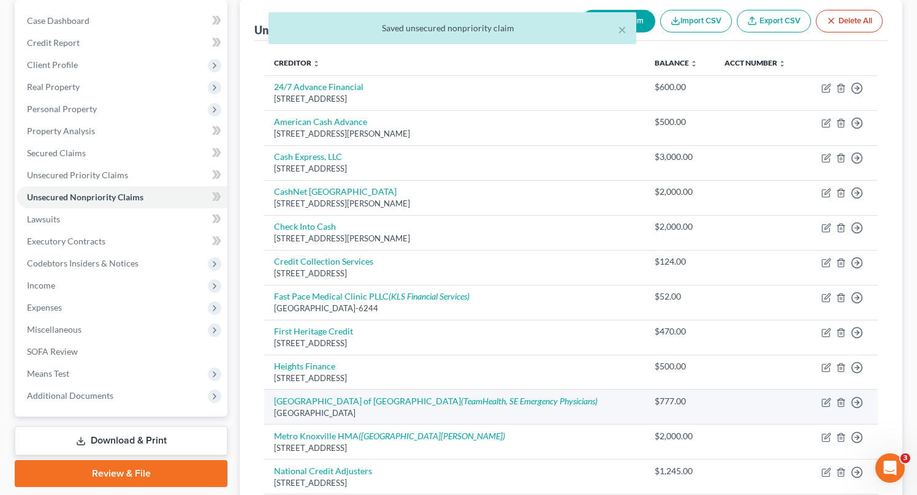
scroll to position [88, 0]
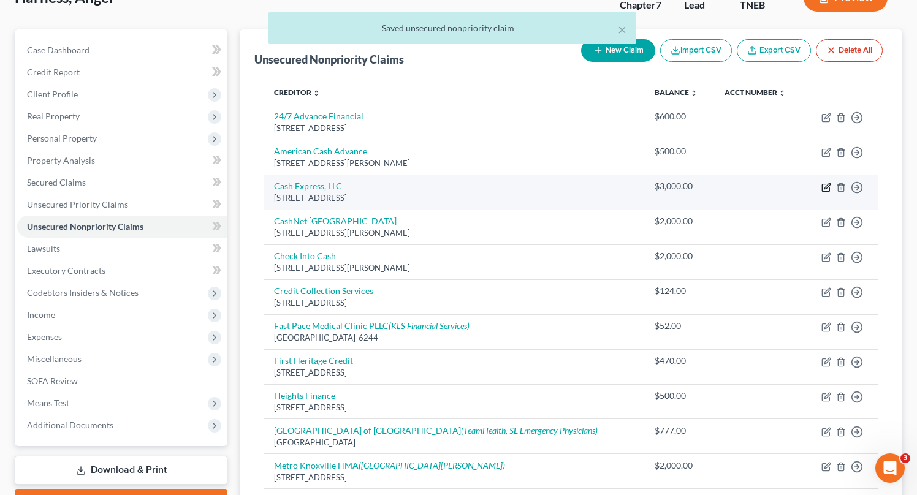
click at [825, 185] on icon "button" at bounding box center [827, 188] width 10 height 10
select select "44"
select select "10"
select select "0"
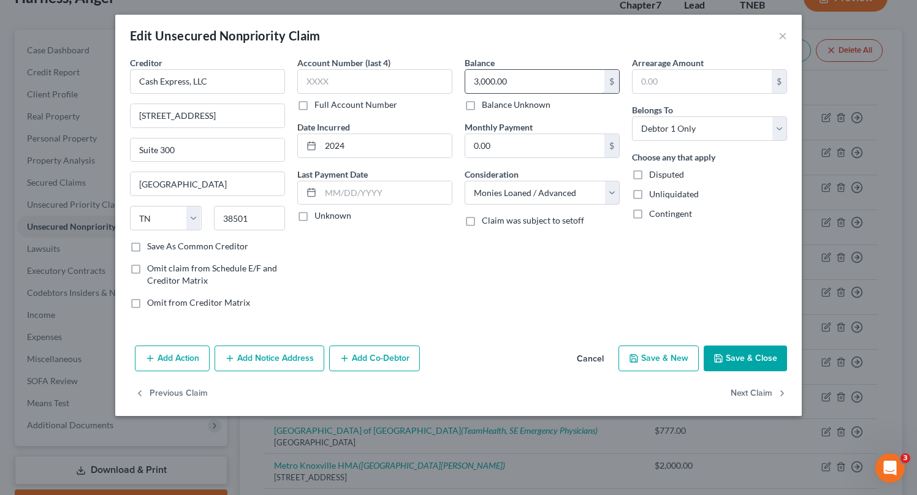
click at [513, 78] on input "3,000.00" at bounding box center [534, 81] width 139 height 23
type input "294"
click at [763, 357] on button "Save & Close" at bounding box center [745, 359] width 83 height 26
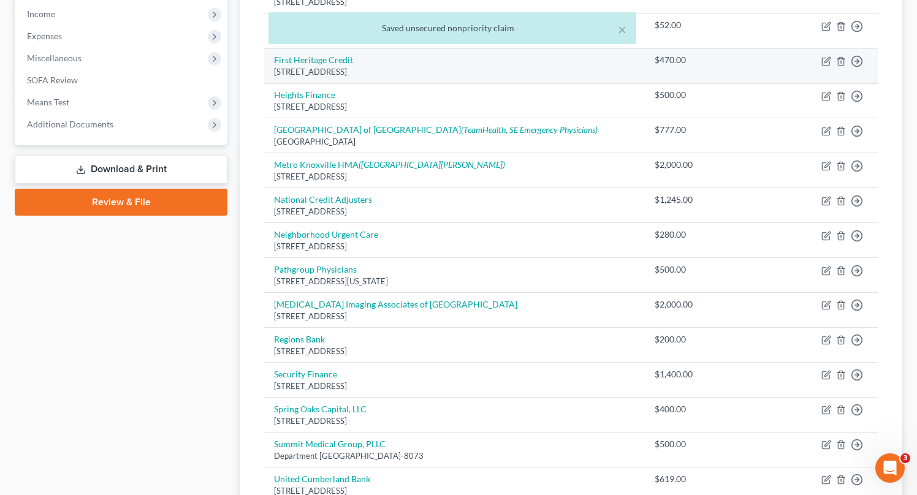
scroll to position [401, 0]
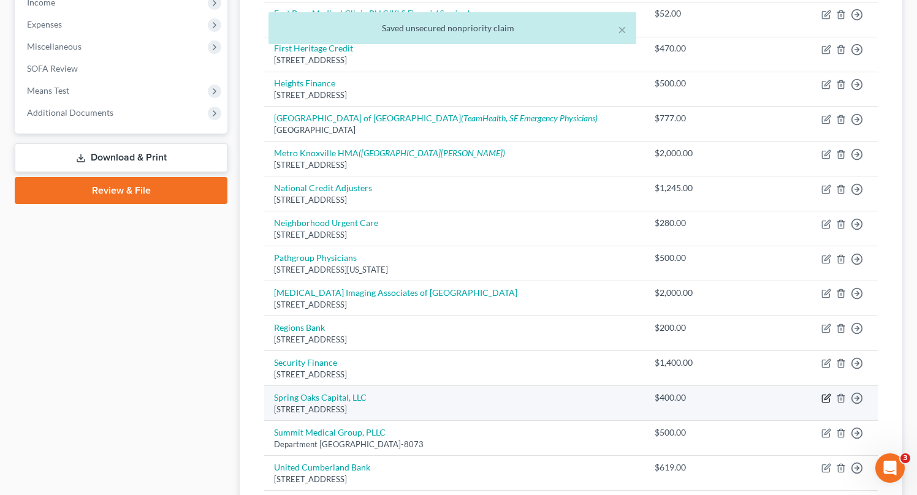
click at [825, 401] on icon "button" at bounding box center [827, 399] width 10 height 10
select select "48"
select select "1"
select select "0"
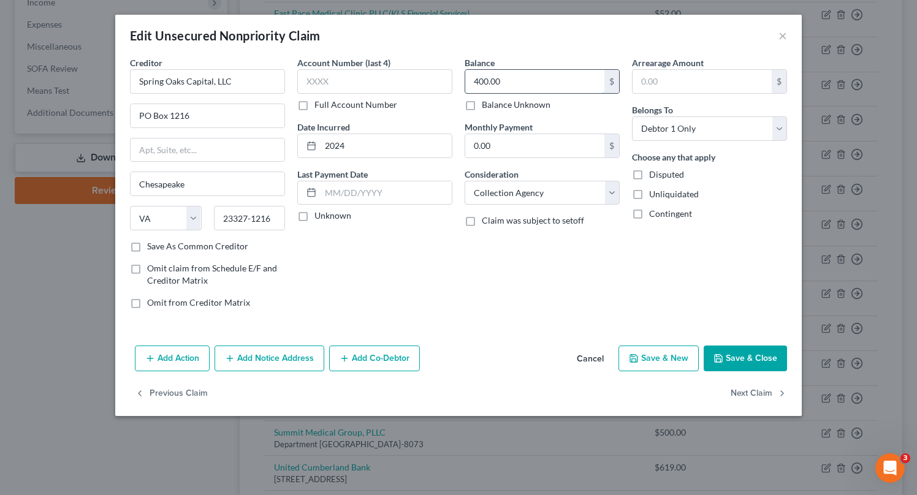
click at [529, 78] on input "400.00" at bounding box center [534, 81] width 139 height 23
type input "1,400"
click at [741, 354] on button "Save & Close" at bounding box center [745, 359] width 83 height 26
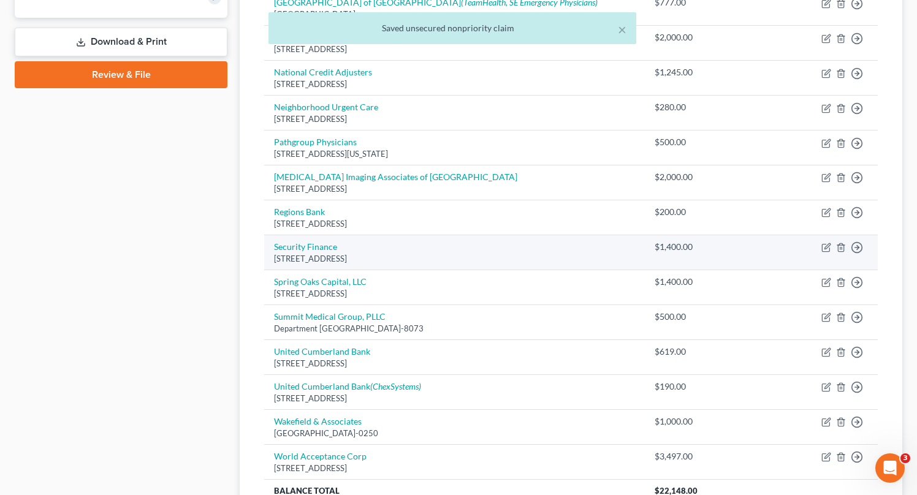
scroll to position [513, 0]
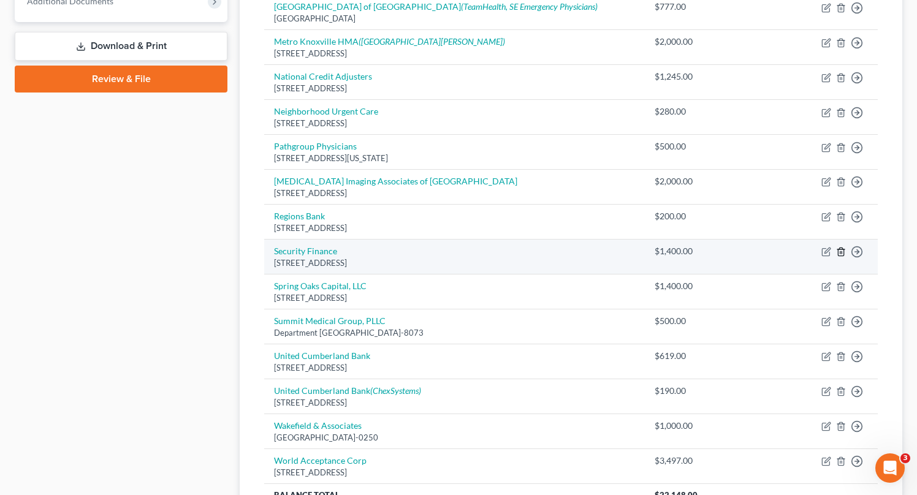
click at [840, 250] on polyline "button" at bounding box center [841, 250] width 7 height 0
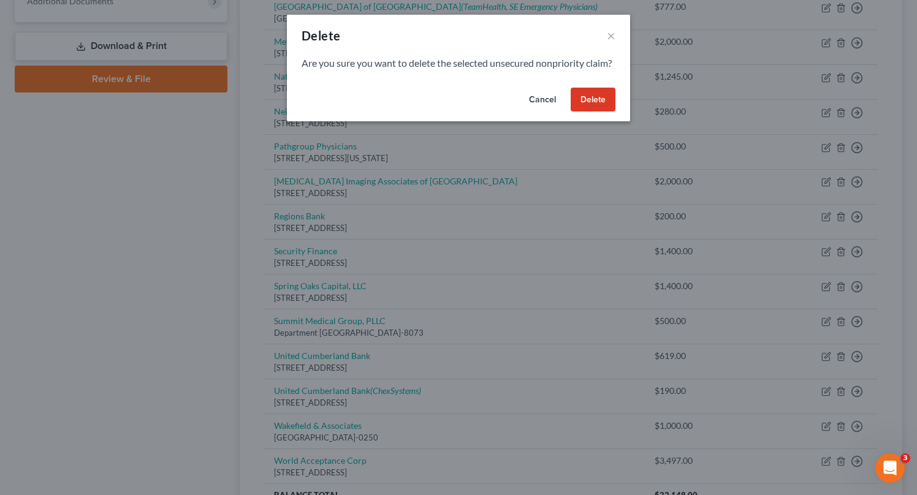
click at [595, 110] on button "Delete" at bounding box center [593, 100] width 45 height 25
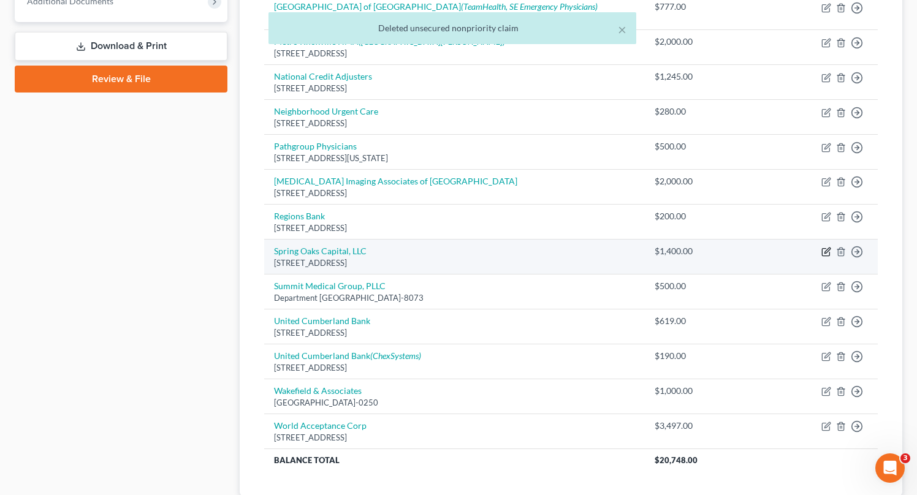
click at [822, 252] on icon "button" at bounding box center [827, 252] width 10 height 10
select select "48"
select select "1"
select select "0"
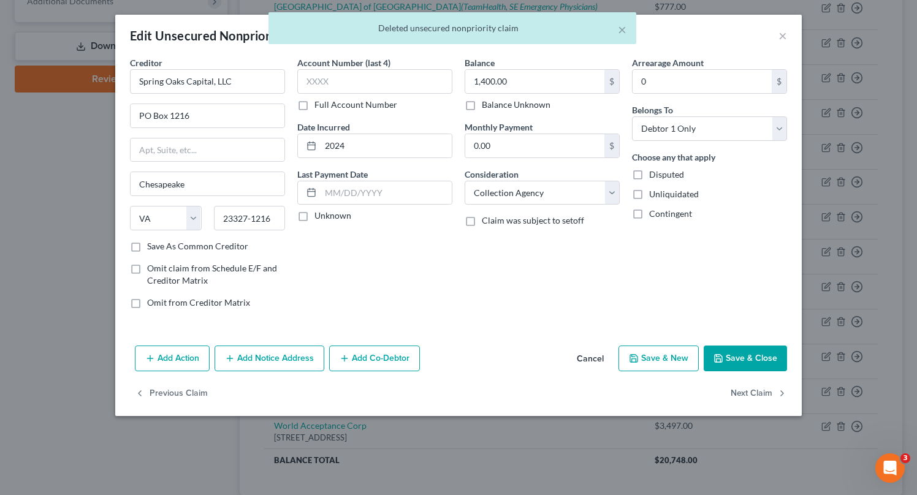
click at [308, 366] on button "Add Notice Address" at bounding box center [270, 359] width 110 height 26
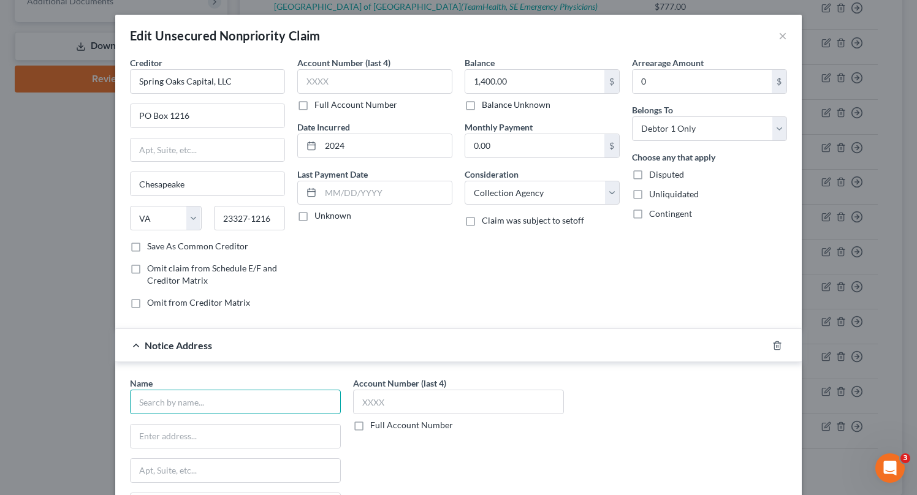
click at [296, 401] on input "text" at bounding box center [235, 402] width 211 height 25
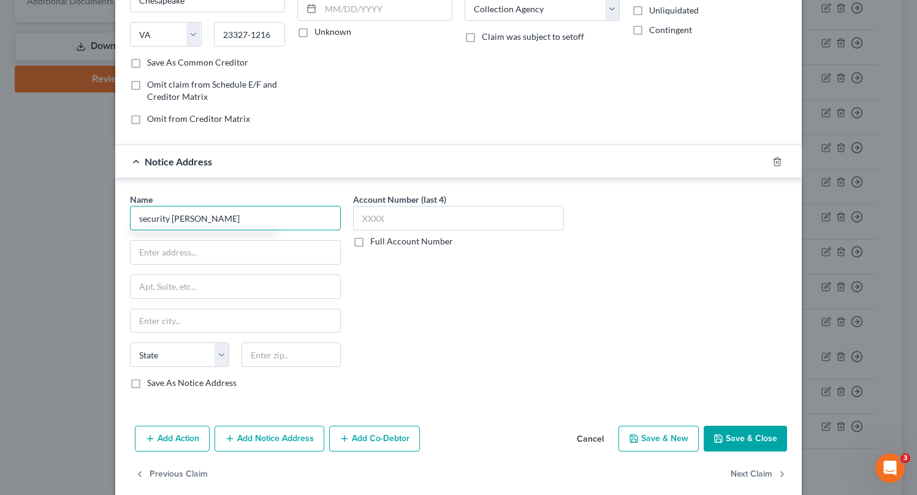
scroll to position [200, 0]
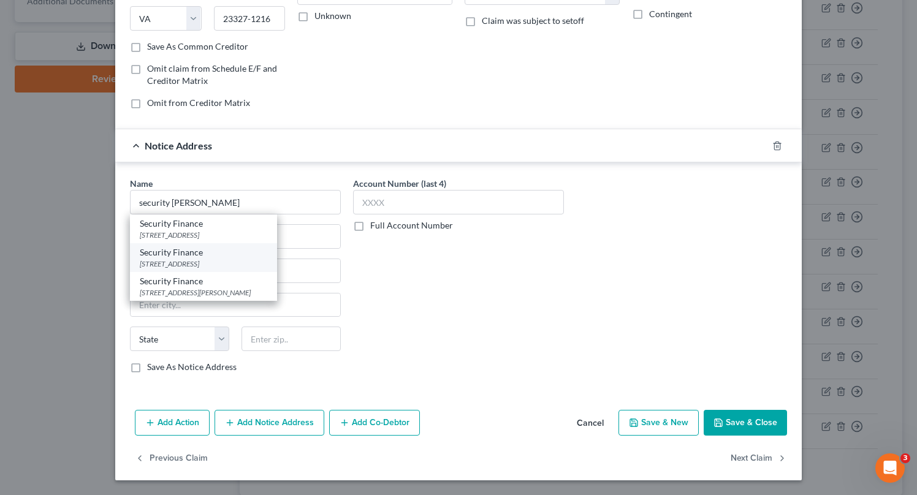
click at [227, 255] on div "Security Finance" at bounding box center [204, 253] width 128 height 12
type input "Security Finance"
type input "PO Box 3146"
type input "[GEOGRAPHIC_DATA]"
select select "42"
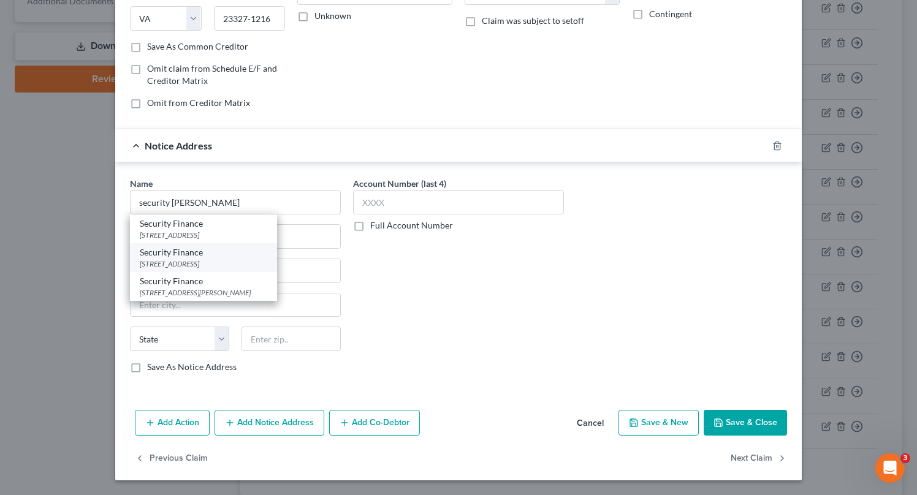
type input "29304"
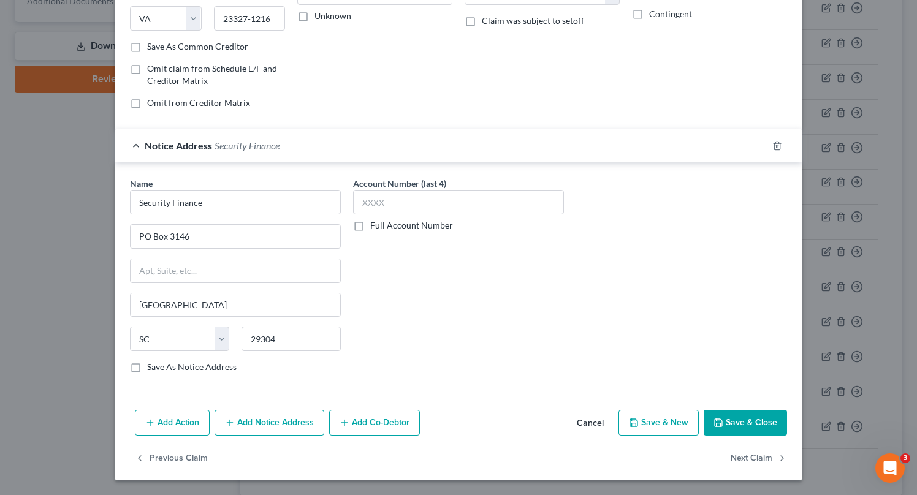
click at [763, 429] on button "Save & Close" at bounding box center [745, 423] width 83 height 26
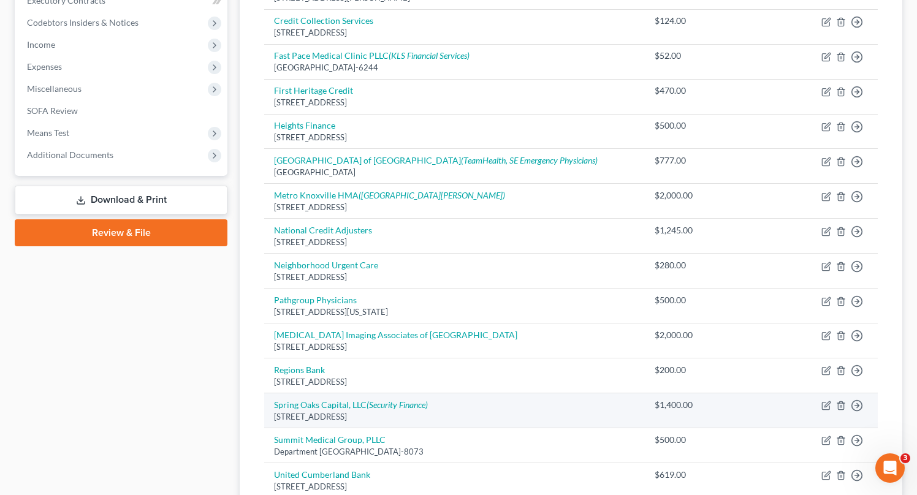
scroll to position [350, 0]
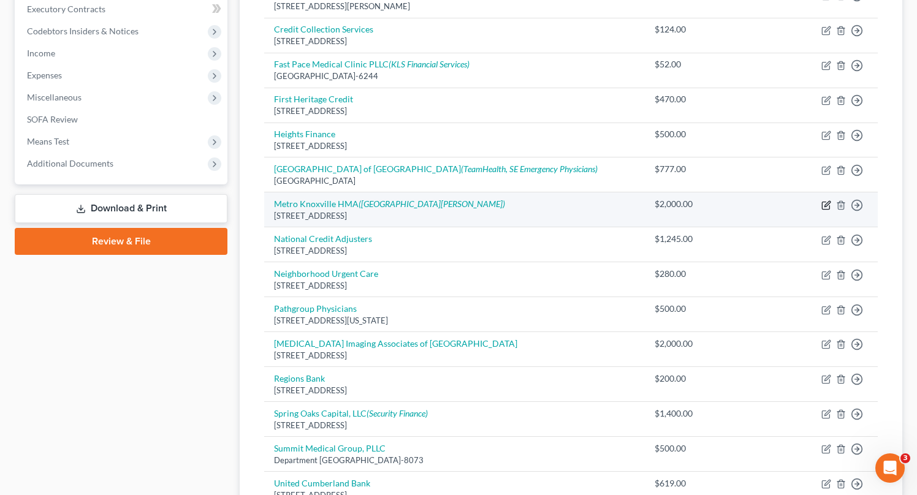
click at [824, 203] on icon "button" at bounding box center [827, 206] width 10 height 10
select select "44"
select select "9"
select select "0"
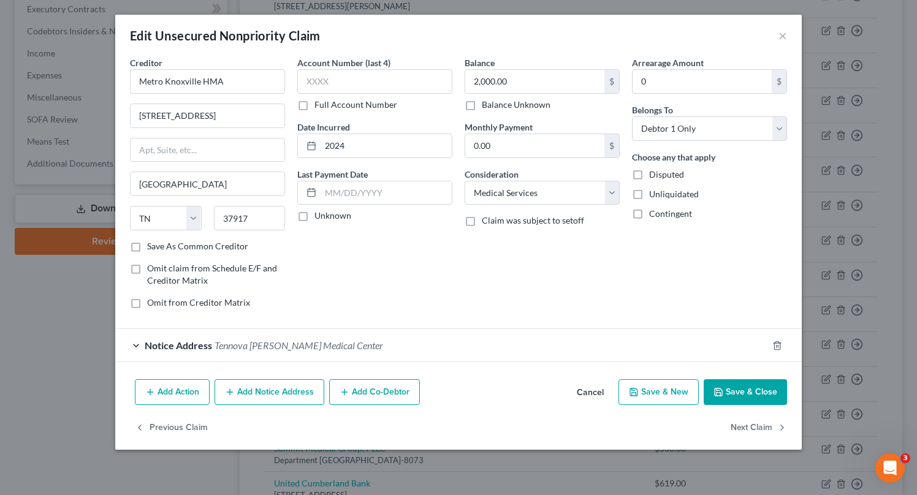
click at [290, 394] on button "Add Notice Address" at bounding box center [270, 393] width 110 height 26
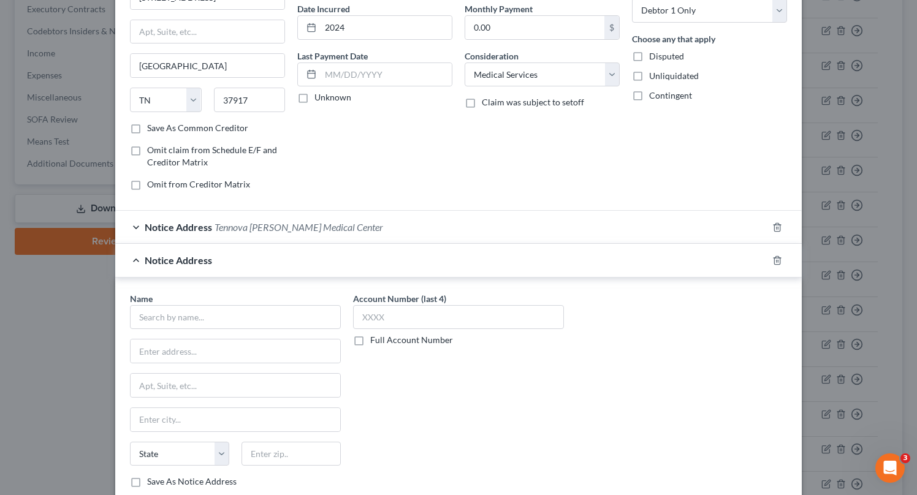
scroll to position [234, 0]
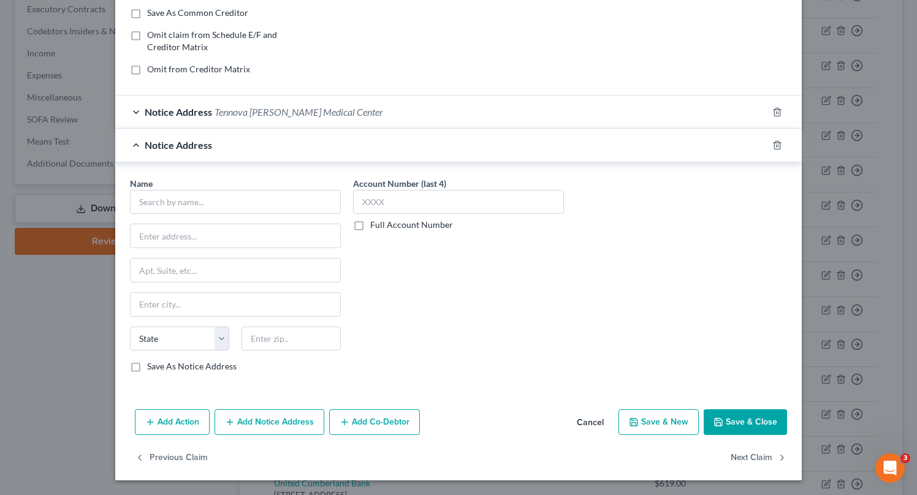
click at [772, 145] on div at bounding box center [785, 146] width 34 height 20
click at [779, 145] on icon "button" at bounding box center [778, 145] width 10 height 10
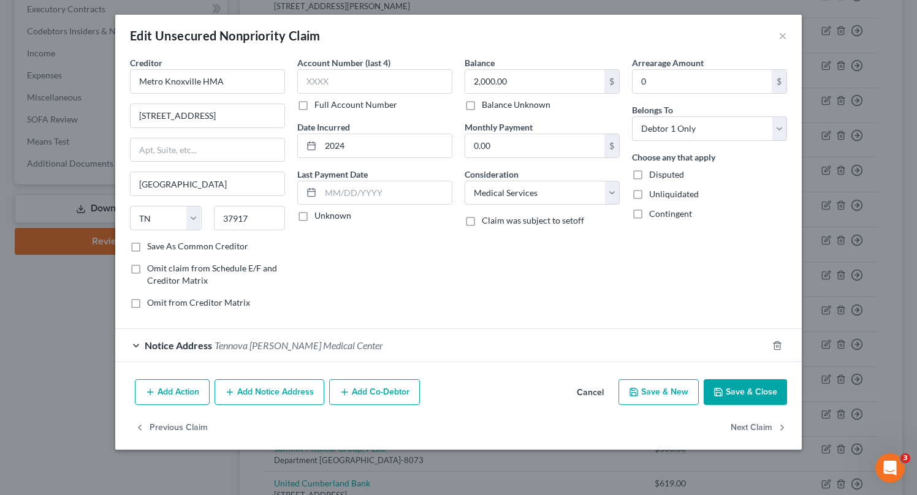
scroll to position [0, 0]
click at [662, 390] on button "Save & New" at bounding box center [659, 393] width 80 height 26
select select "0"
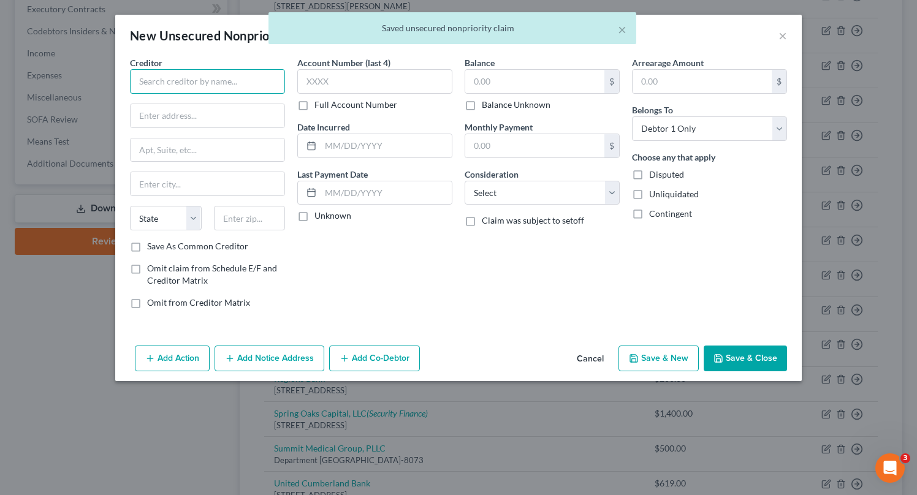
click at [272, 80] on input "text" at bounding box center [207, 81] width 155 height 25
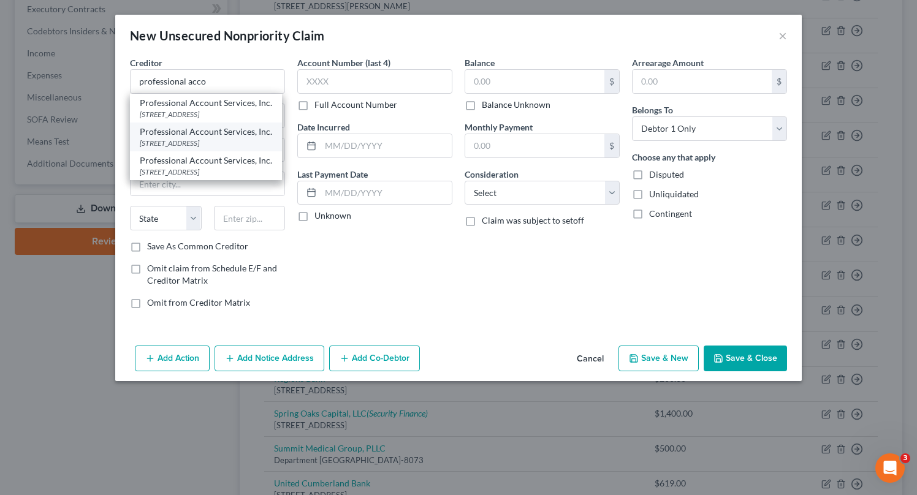
click at [245, 139] on div "PO Box 188, Brentwood, TN 37024" at bounding box center [206, 143] width 132 height 10
type input "Professional Account Services, Inc."
type input "PO Box 188"
type input "Brentwood"
select select "44"
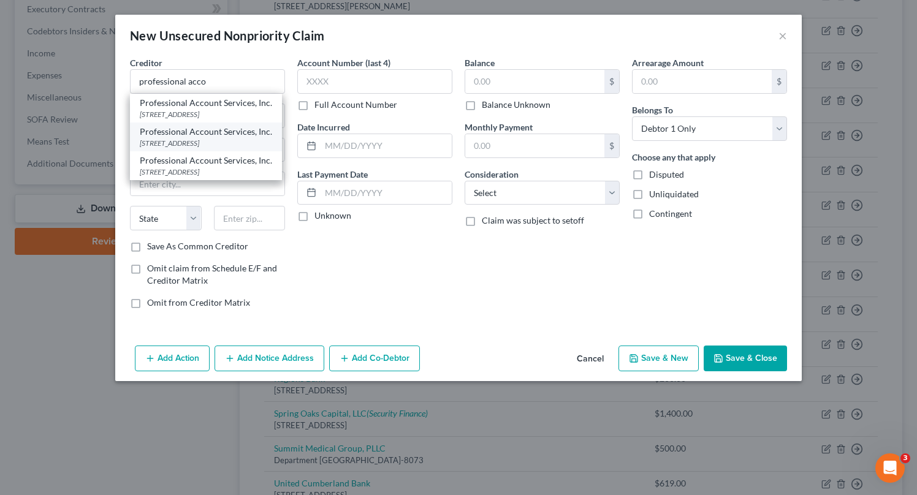
type input "37024"
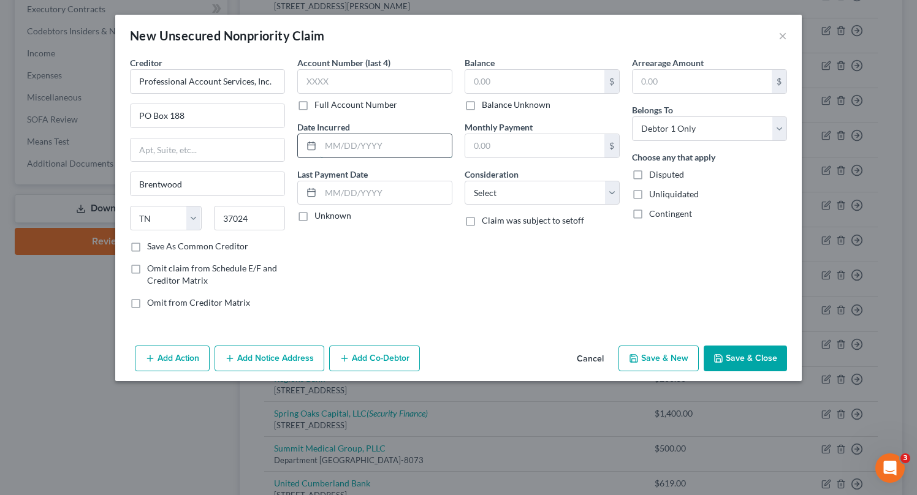
click at [407, 143] on input "text" at bounding box center [386, 145] width 131 height 23
type input "2024"
click at [572, 79] on input "text" at bounding box center [534, 81] width 139 height 23
type input "64"
click at [586, 205] on select "Select Cable / Satellite Services Collection Agency Credit Card Debt Debt Couns…" at bounding box center [542, 193] width 155 height 25
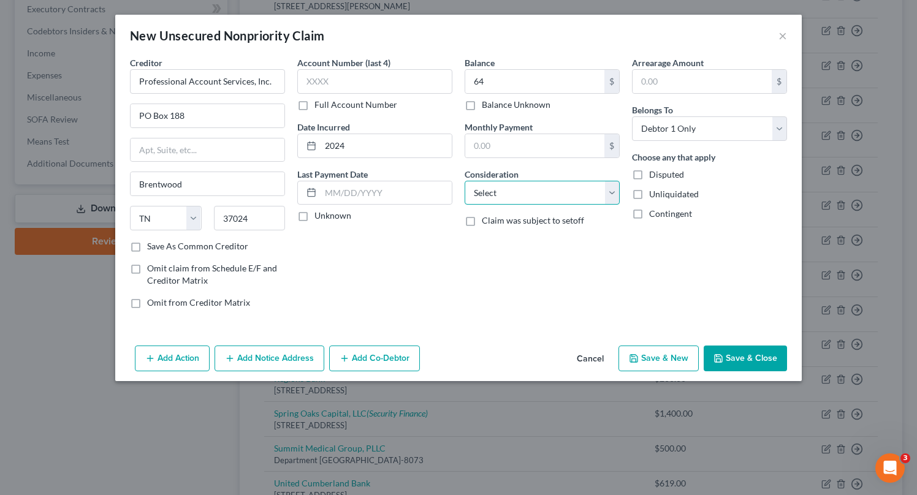
select select "9"
click at [465, 181] on select "Select Cable / Satellite Services Collection Agency Credit Card Debt Debt Couns…" at bounding box center [542, 193] width 155 height 25
click at [780, 359] on button "Save & Close" at bounding box center [745, 359] width 83 height 26
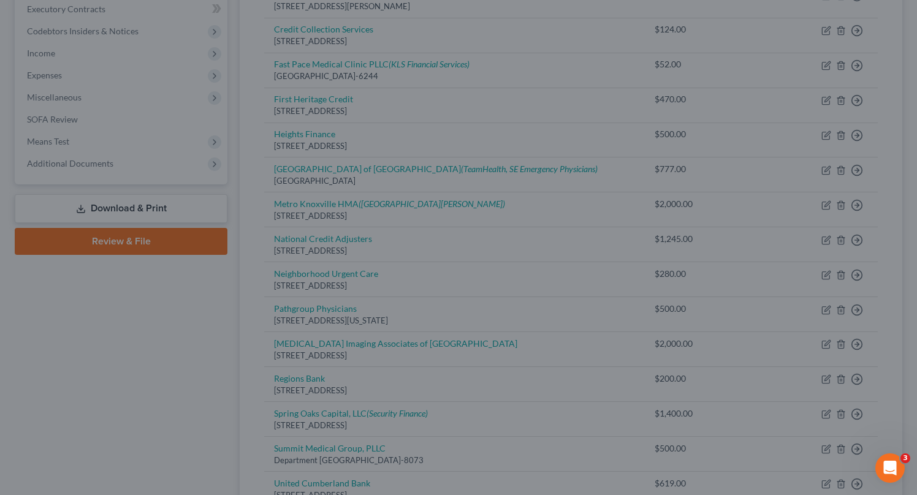
type input "64.00"
type input "0.00"
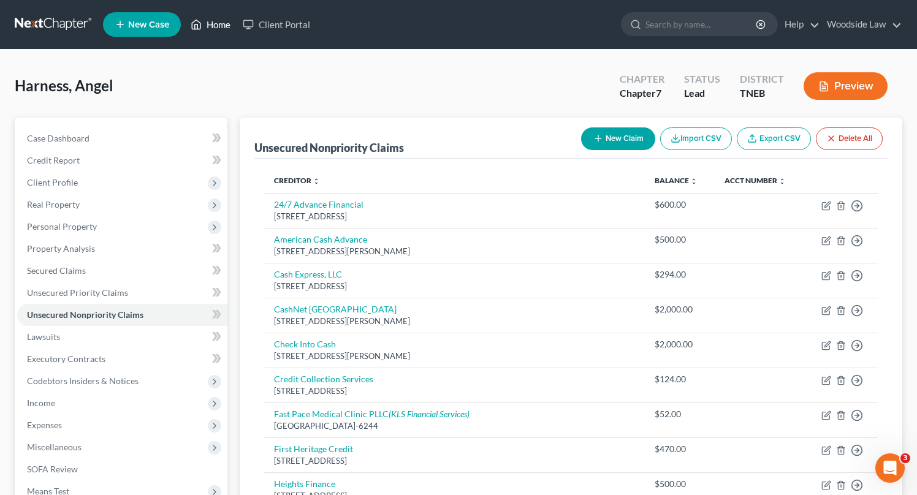
click at [221, 28] on link "Home" at bounding box center [211, 24] width 52 height 22
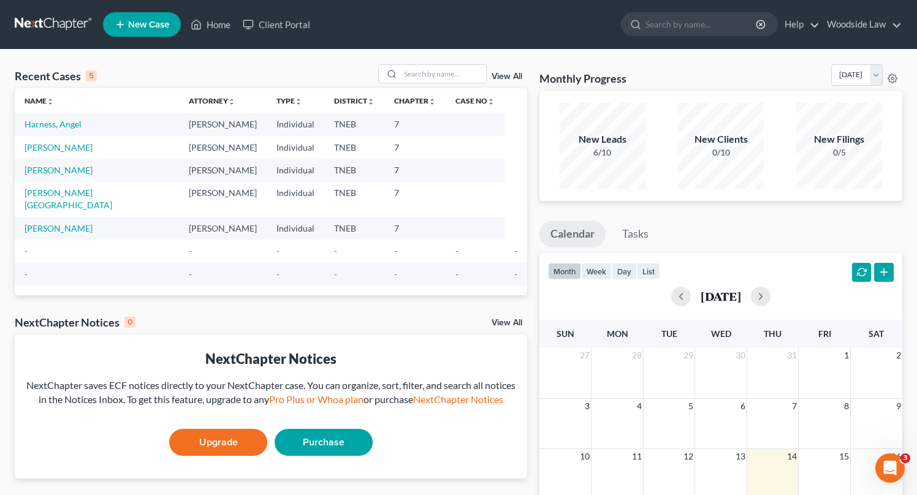
click at [519, 76] on link "View All" at bounding box center [507, 76] width 31 height 9
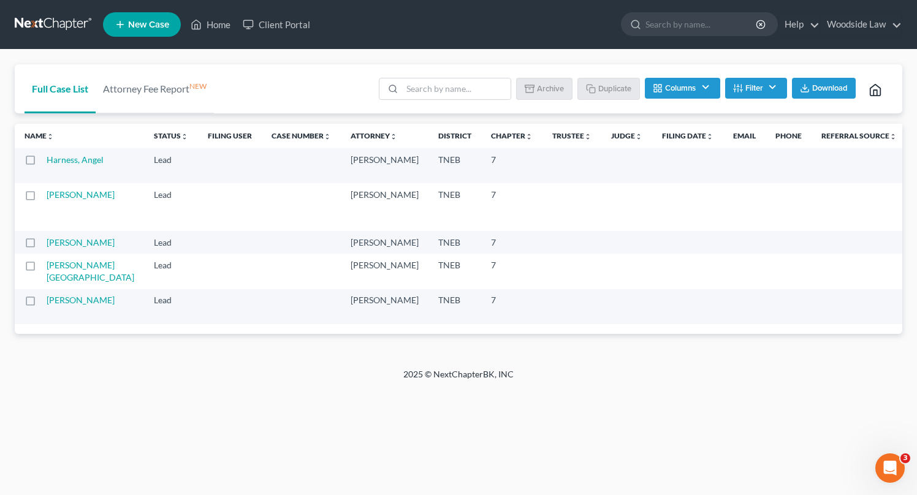
click at [774, 94] on button "Filter" at bounding box center [756, 88] width 62 height 21
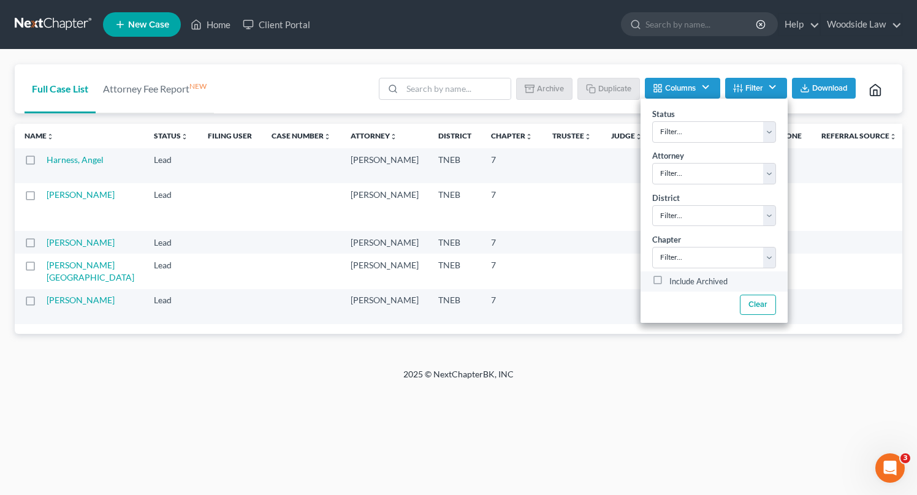
click at [670, 283] on label "Include Archived" at bounding box center [699, 282] width 58 height 15
click at [675, 283] on input "Include Archived" at bounding box center [679, 279] width 8 height 8
checkbox input "true"
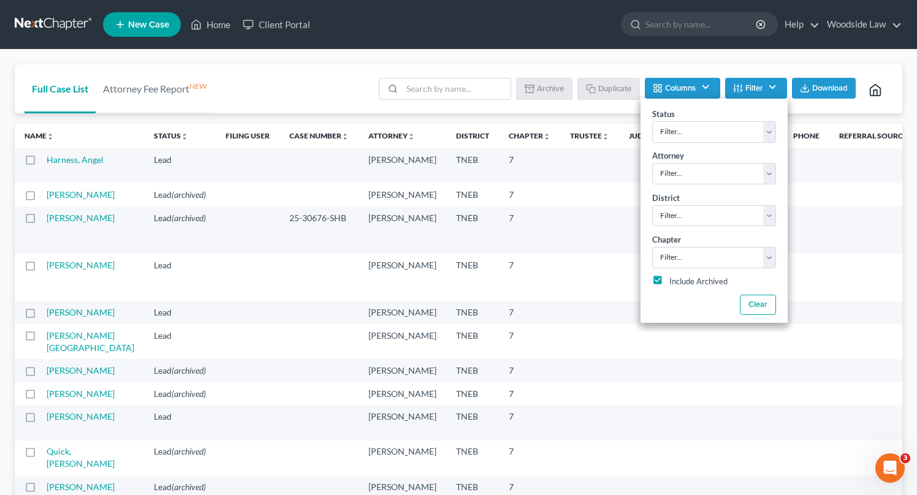
scroll to position [14, 0]
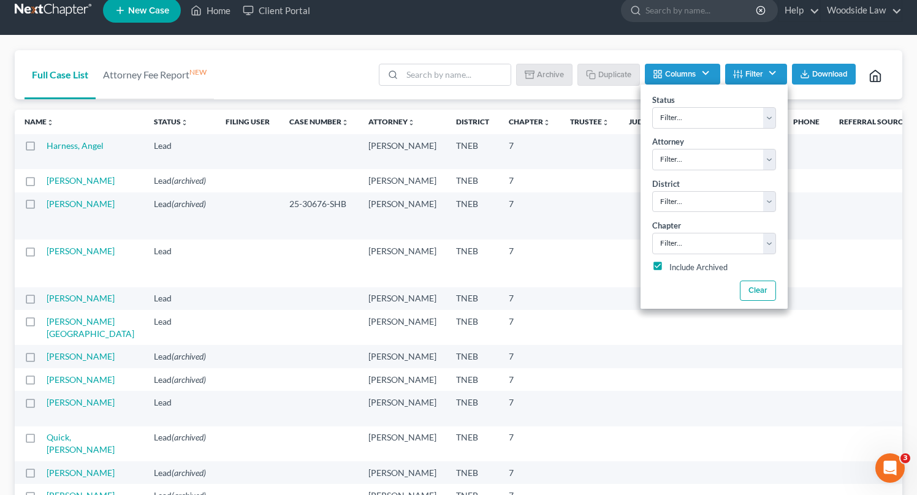
click at [42, 184] on label at bounding box center [42, 184] width 0 height 0
click at [47, 183] on input "checkbox" at bounding box center [51, 179] width 8 height 8
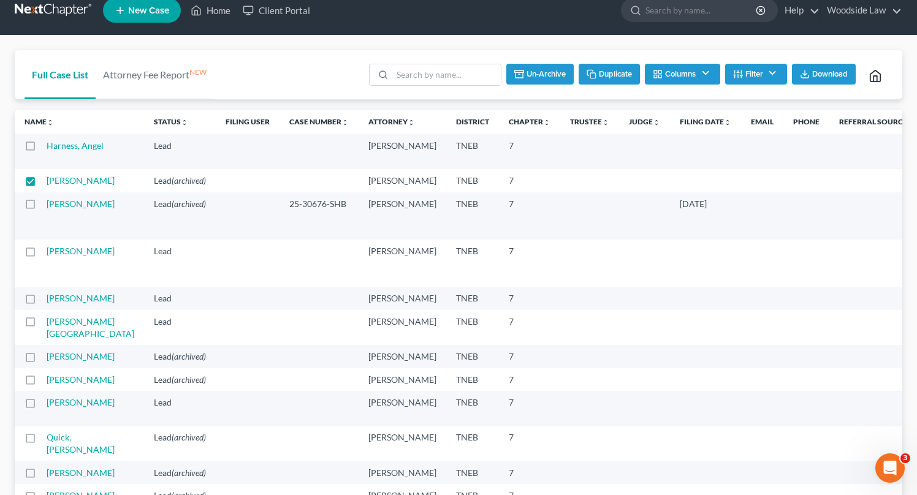
click at [537, 74] on button "Un-archive" at bounding box center [540, 74] width 67 height 21
checkbox input "false"
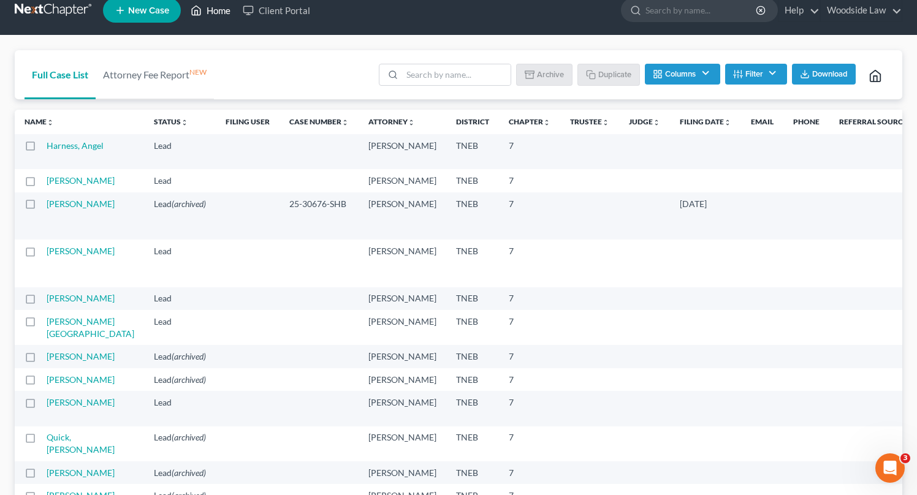
click at [219, 10] on link "Home" at bounding box center [211, 10] width 52 height 22
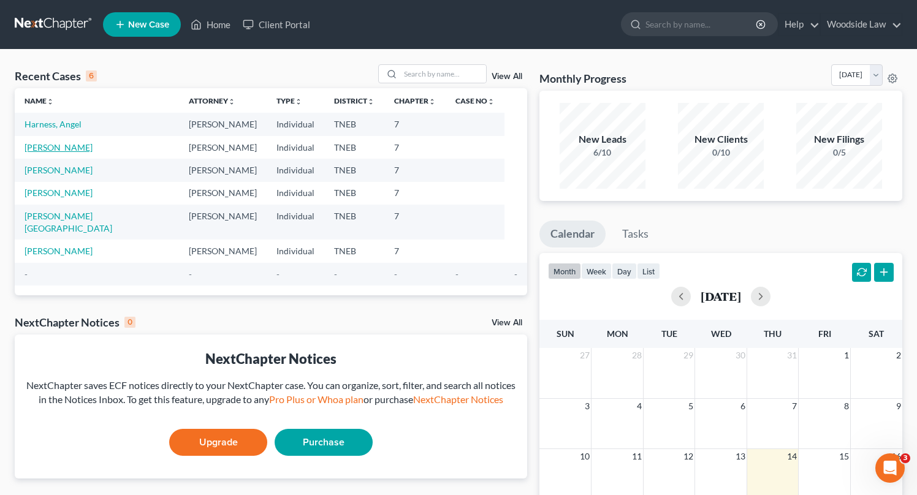
click at [61, 148] on link "Morgan, Jeffery" at bounding box center [59, 147] width 68 height 10
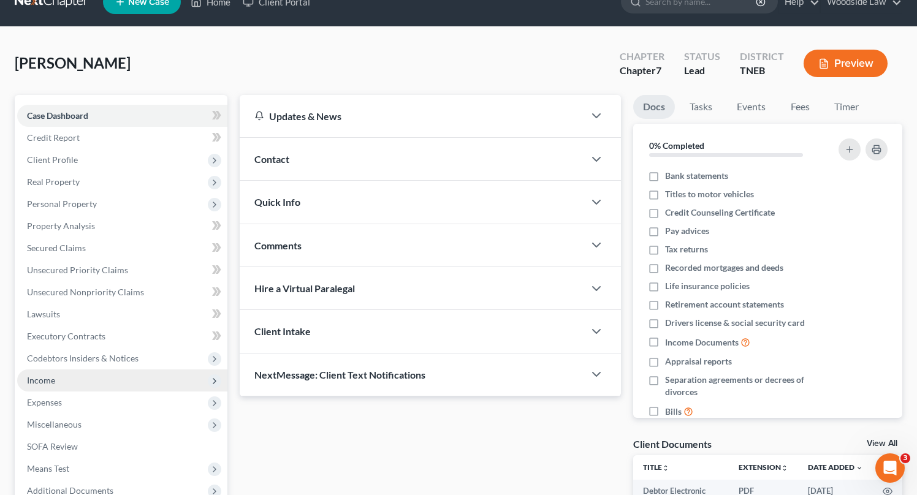
scroll to position [32, 0]
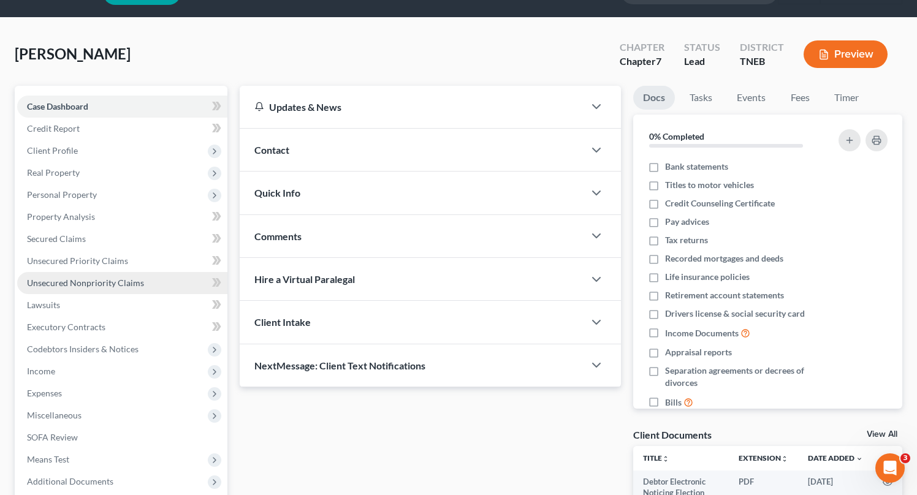
click at [131, 288] on link "Unsecured Nonpriority Claims" at bounding box center [122, 283] width 210 height 22
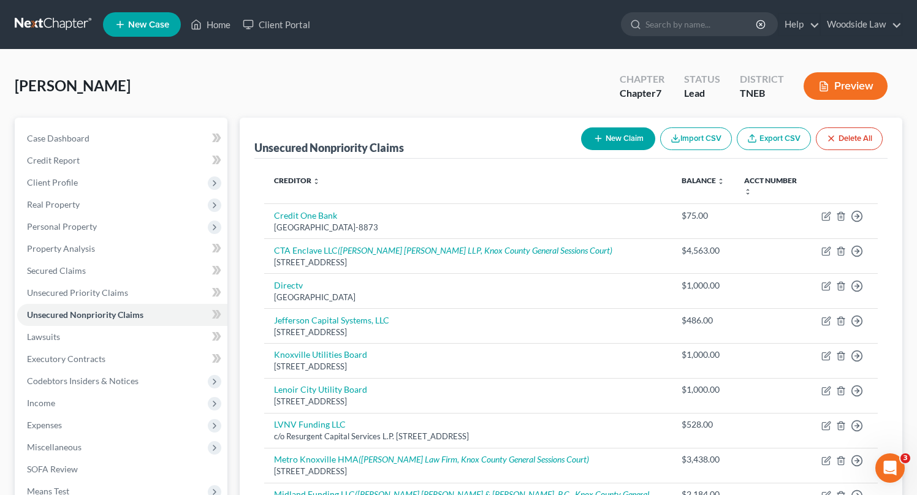
click at [628, 133] on button "New Claim" at bounding box center [618, 139] width 74 height 23
select select "0"
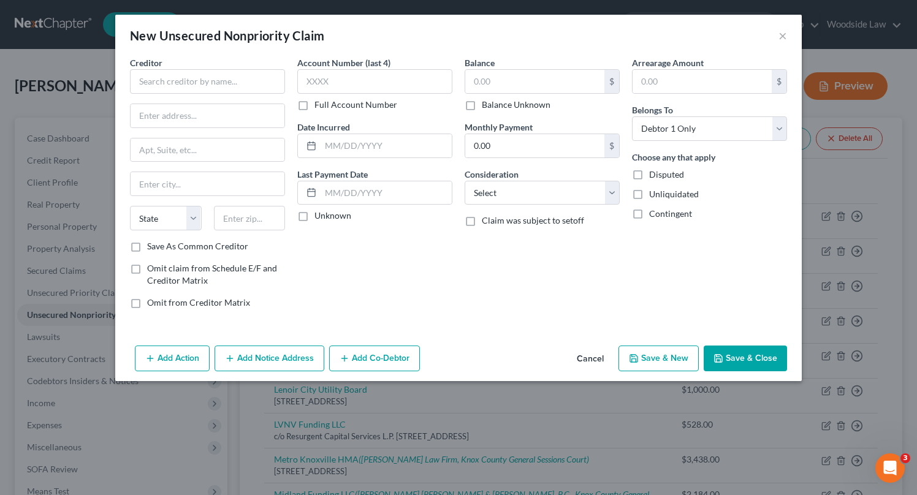
click at [584, 357] on button "Cancel" at bounding box center [590, 359] width 47 height 25
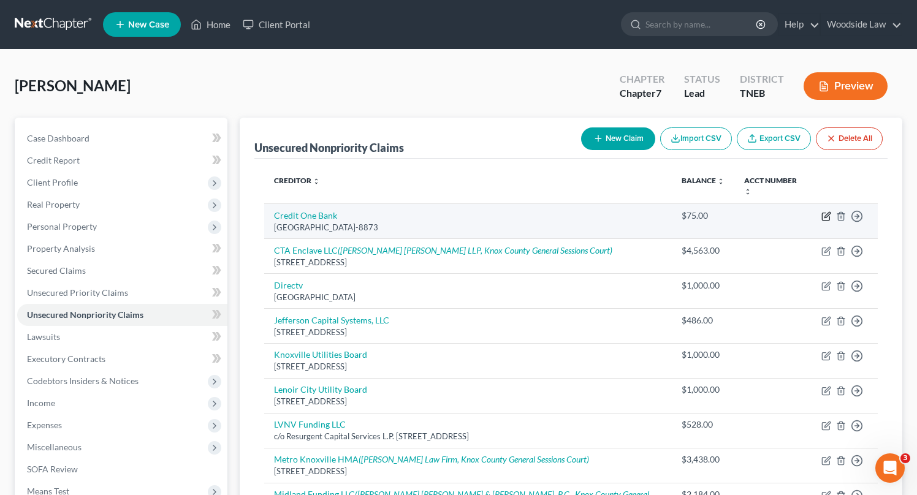
click at [829, 212] on icon "button" at bounding box center [827, 217] width 10 height 10
select select "31"
select select "2"
select select "0"
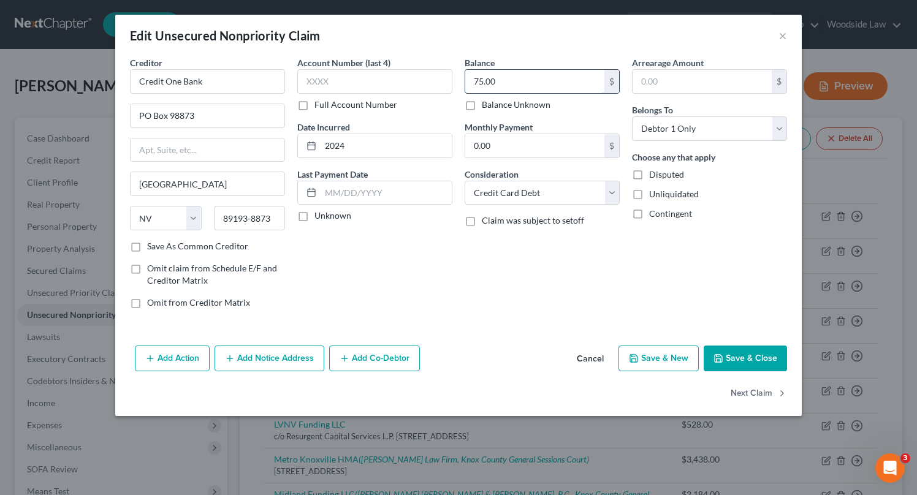
click at [559, 86] on input "75.00" at bounding box center [534, 81] width 139 height 23
type input "375"
click at [755, 353] on button "Save & Close" at bounding box center [745, 359] width 83 height 26
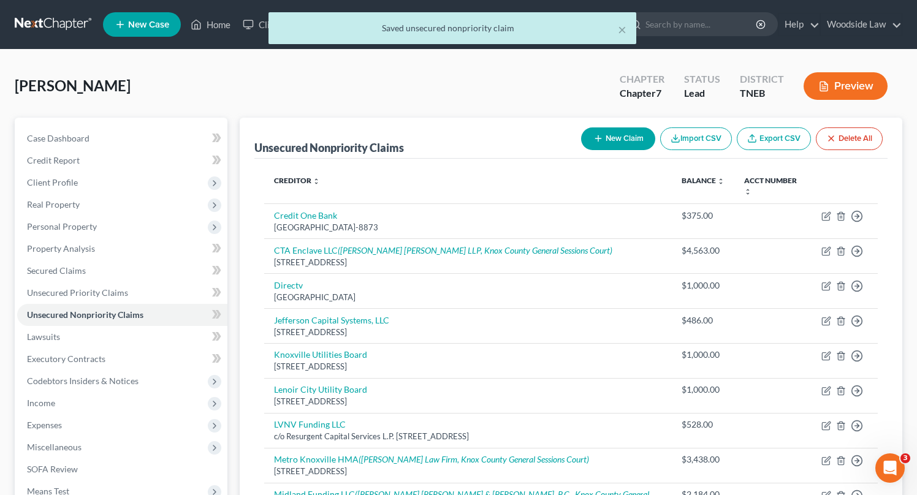
click at [610, 137] on button "New Claim" at bounding box center [618, 139] width 74 height 23
select select "0"
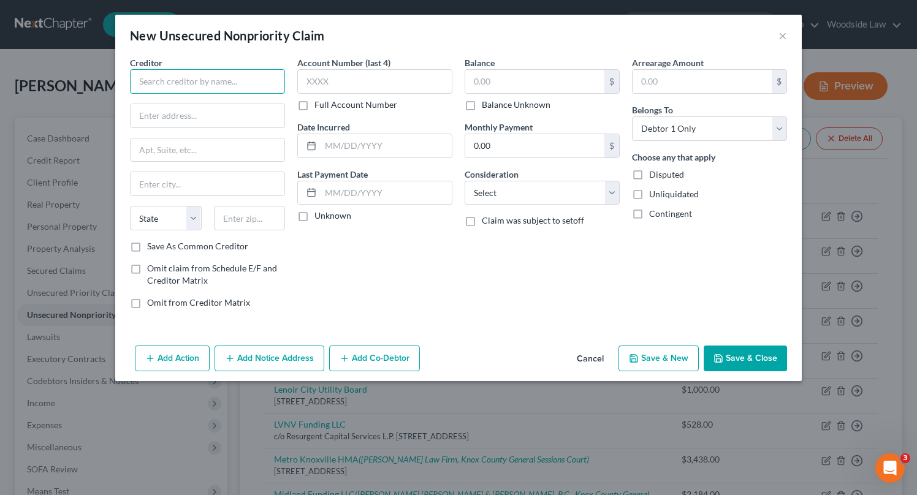
click at [213, 77] on input "text" at bounding box center [207, 81] width 155 height 25
type input "Hayfield Mini Storage"
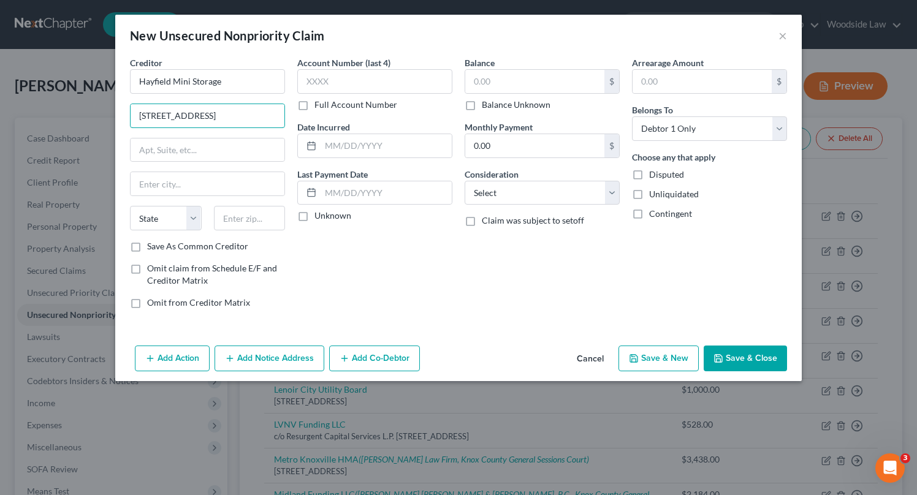
type input "201 Hayfield Road"
click at [258, 225] on input "text" at bounding box center [250, 218] width 72 height 25
type input "37922"
type input "[GEOGRAPHIC_DATA]"
select select "44"
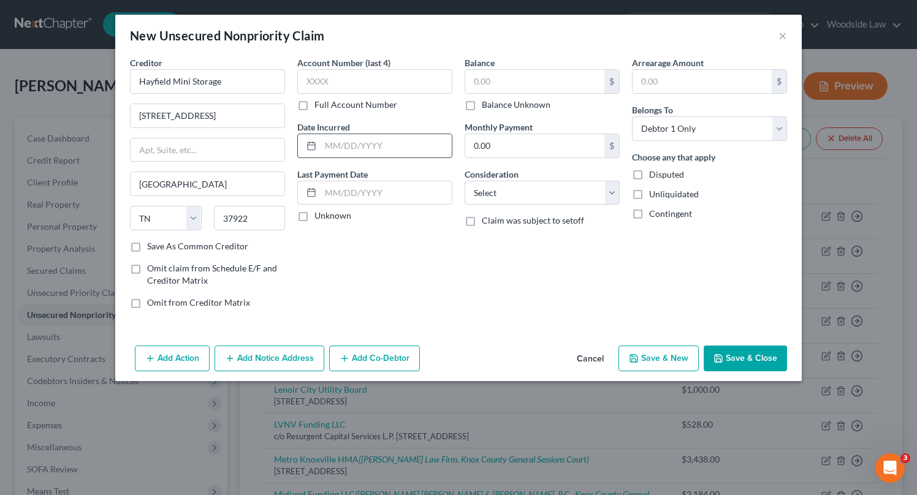
click at [377, 148] on input "text" at bounding box center [386, 145] width 131 height 23
type input "2023"
click at [541, 73] on input "text" at bounding box center [534, 81] width 139 height 23
type input "500"
click at [564, 188] on select "Select Cable / Satellite Services Collection Agency Credit Card Debt Debt Couns…" at bounding box center [542, 193] width 155 height 25
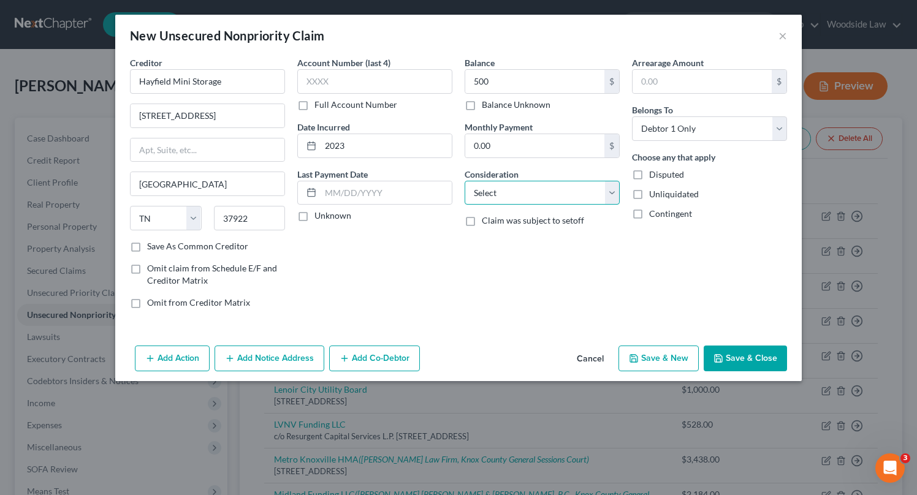
select select "14"
click at [465, 181] on select "Select Cable / Satellite Services Collection Agency Credit Card Debt Debt Couns…" at bounding box center [542, 193] width 155 height 25
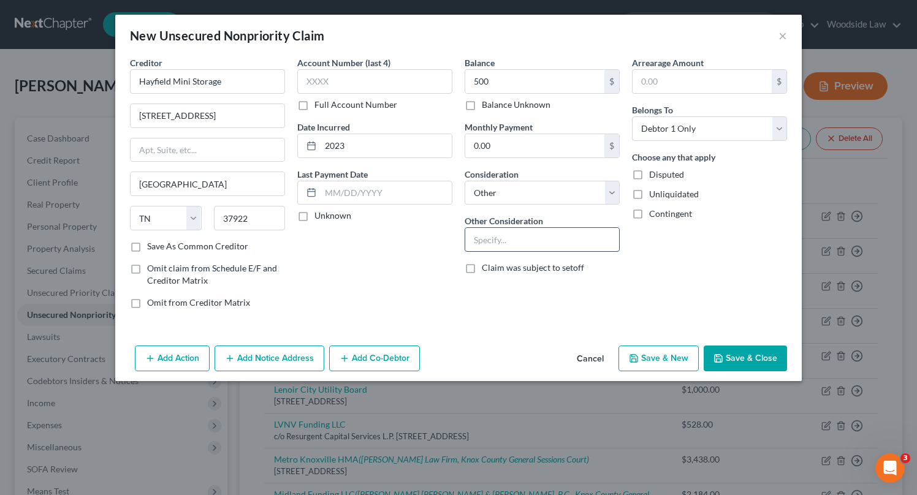
click at [524, 235] on input "text" at bounding box center [542, 239] width 154 height 23
type input "Storage"
click at [765, 345] on div "Add Action Add Notice Address Add Co-Debtor Cancel Save & New Save & Close" at bounding box center [458, 361] width 687 height 40
click at [767, 356] on button "Save & Close" at bounding box center [745, 359] width 83 height 26
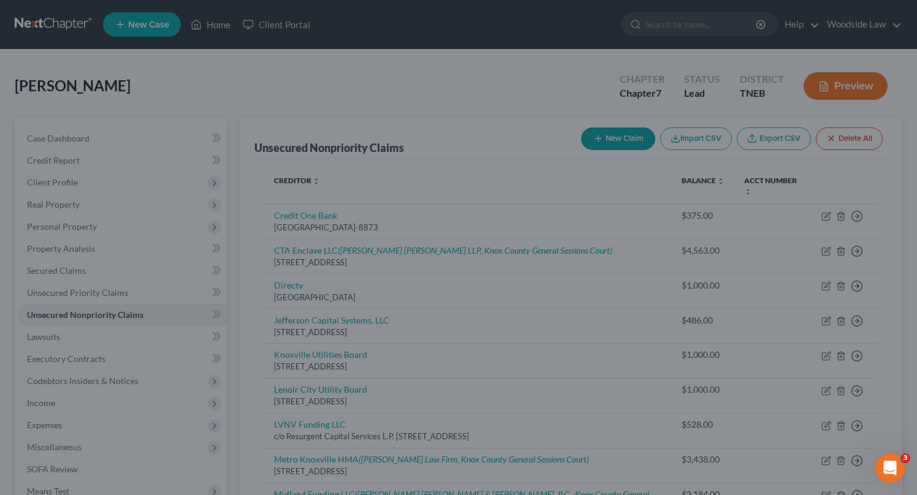
type input "500.00"
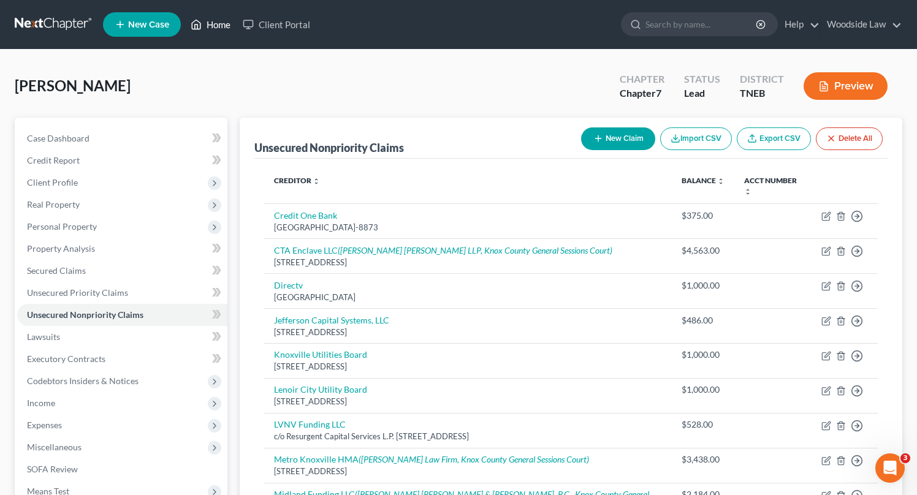
click at [212, 28] on link "Home" at bounding box center [211, 24] width 52 height 22
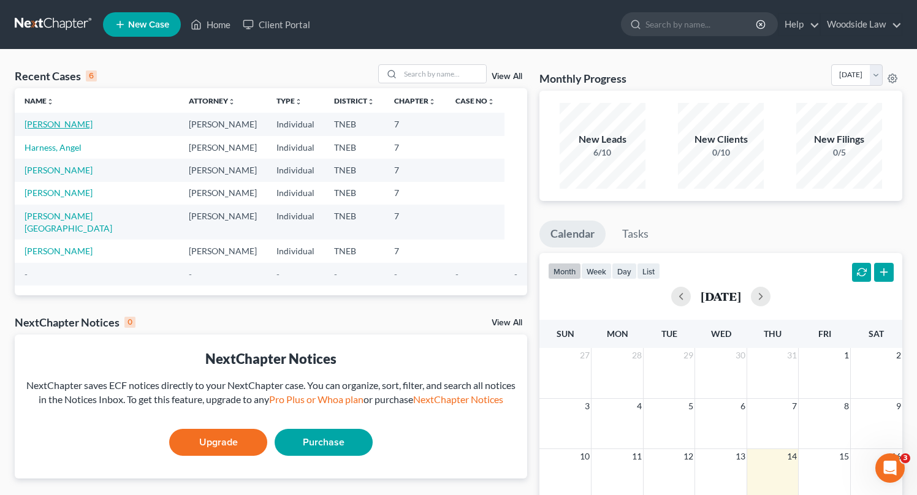
click at [56, 121] on link "Morgan, Jeffery" at bounding box center [59, 124] width 68 height 10
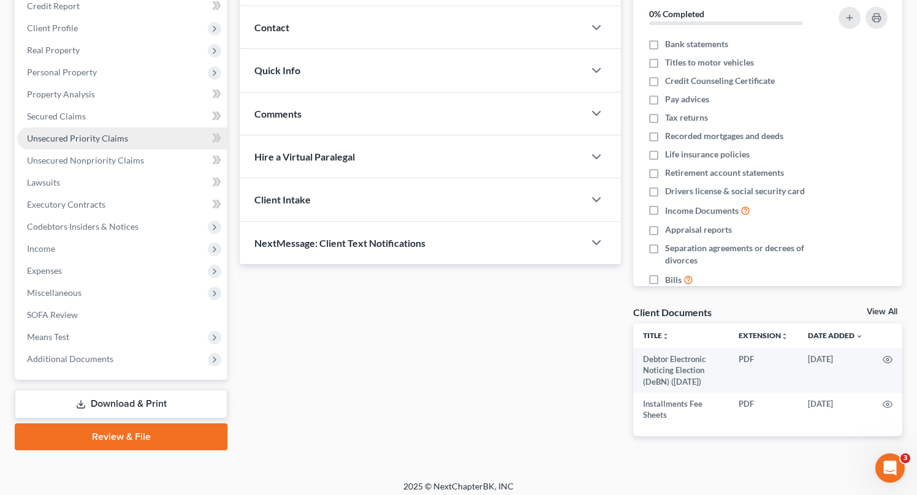
scroll to position [161, 0]
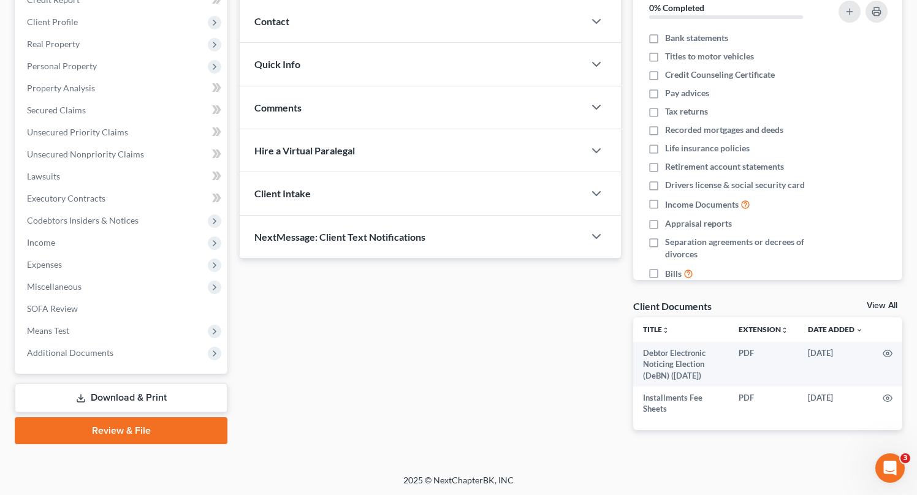
click at [122, 394] on link "Download & Print" at bounding box center [121, 398] width 213 height 29
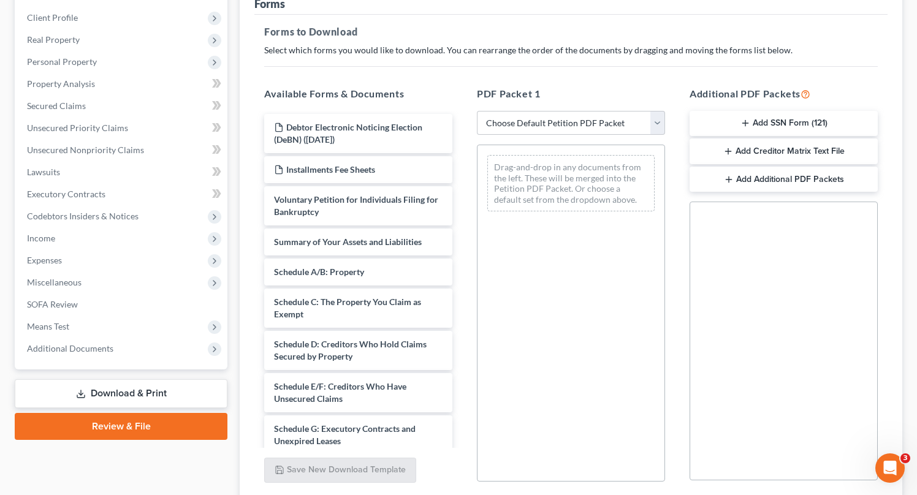
scroll to position [170, 0]
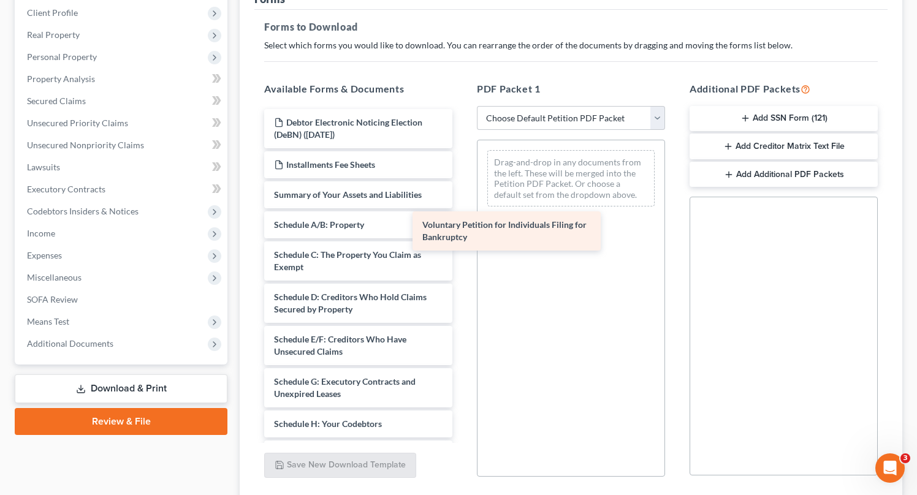
drag, startPoint x: 386, startPoint y: 193, endPoint x: 551, endPoint y: 224, distance: 168.0
click at [462, 224] on div "Voluntary Petition for Individuals Filing for Bankruptcy Debtor Electronic Noti…" at bounding box center [358, 454] width 208 height 690
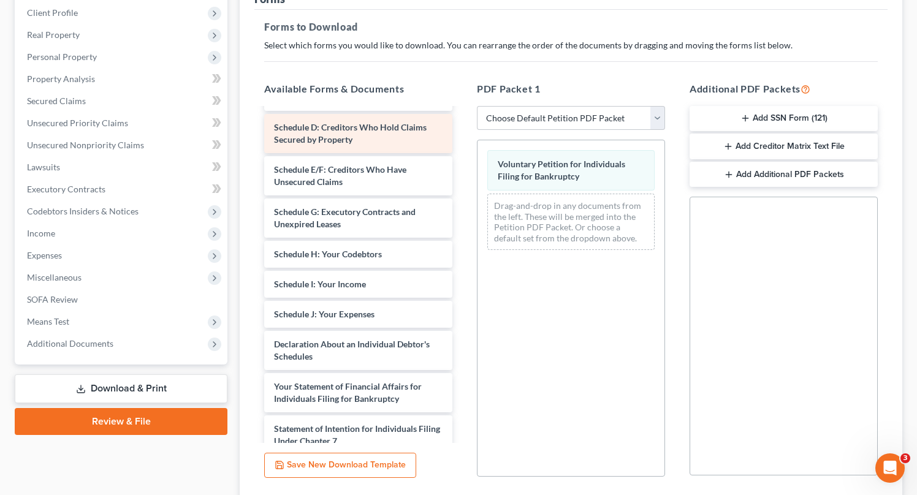
scroll to position [174, 0]
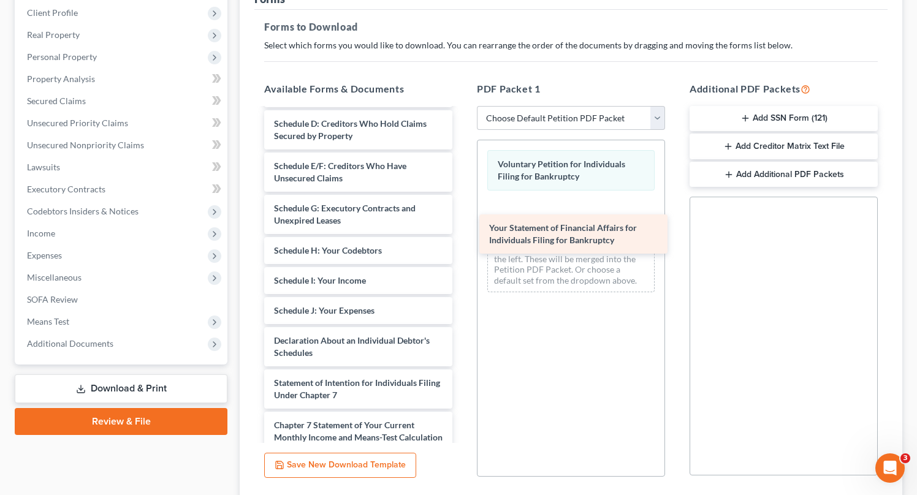
drag, startPoint x: 361, startPoint y: 381, endPoint x: 574, endPoint y: 225, distance: 264.1
click at [462, 225] on div "Your Statement of Financial Affairs for Individuals Filing for Bankruptcy Debto…" at bounding box center [358, 260] width 208 height 648
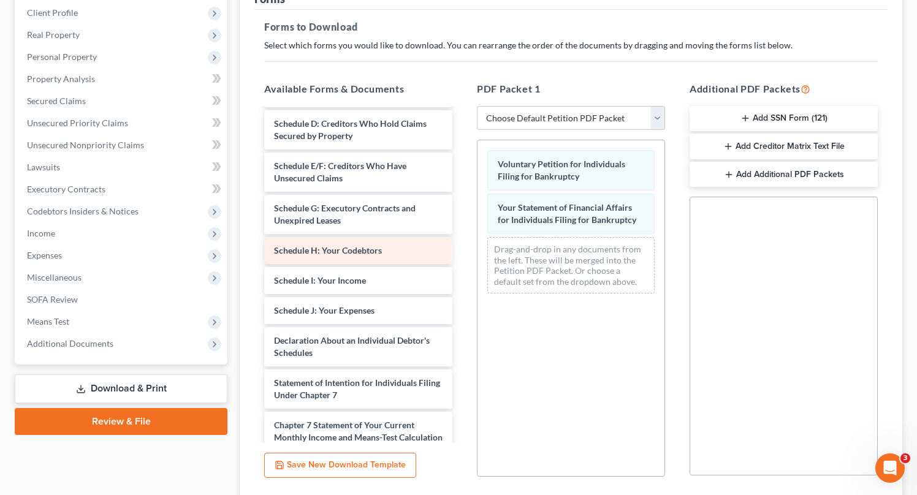
scroll to position [0, 0]
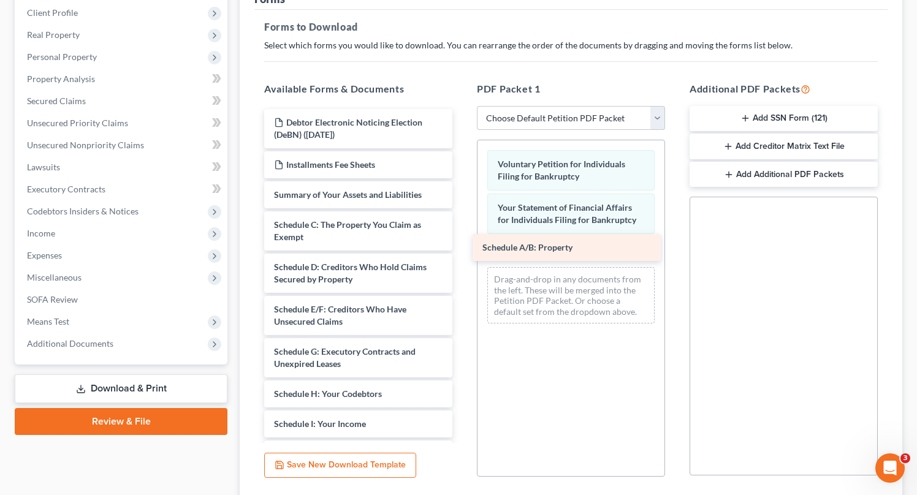
drag, startPoint x: 332, startPoint y: 222, endPoint x: 540, endPoint y: 247, distance: 209.9
click at [462, 247] on div "Schedule A/B: Property Debtor Electronic Noticing Election (DeBN) (08/13/2025) …" at bounding box center [358, 418] width 208 height 618
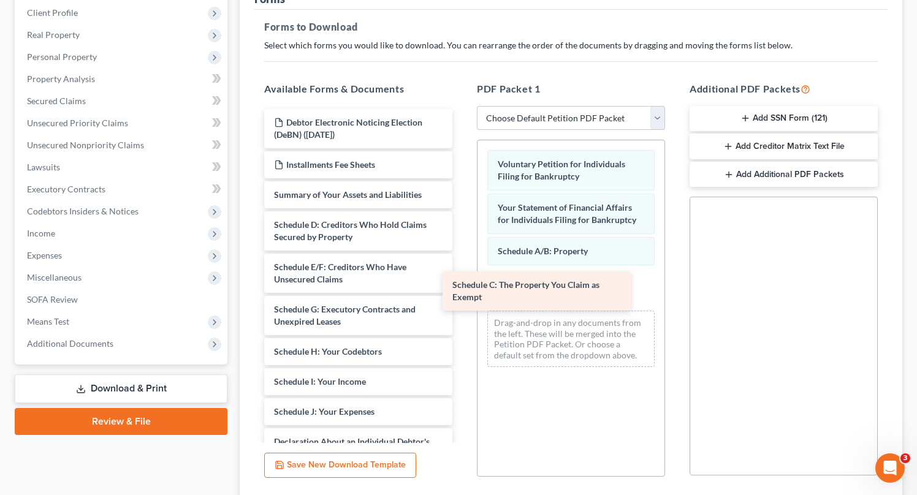
drag, startPoint x: 373, startPoint y: 217, endPoint x: 554, endPoint y: 270, distance: 188.4
click at [462, 270] on div "Schedule C: The Property You Claim as Exempt Debtor Electronic Noticing Electio…" at bounding box center [358, 397] width 208 height 576
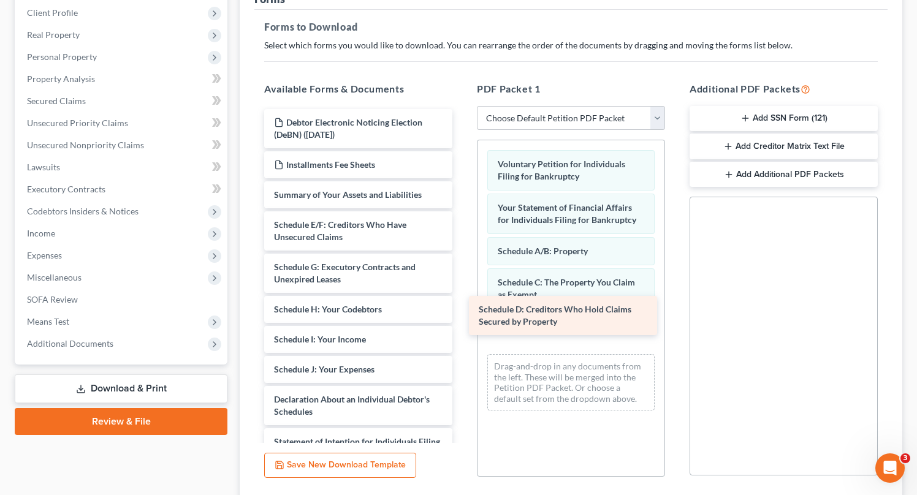
drag, startPoint x: 340, startPoint y: 232, endPoint x: 545, endPoint y: 317, distance: 221.8
click at [462, 317] on div "Schedule D: Creditors Who Hold Claims Secured by Property Debtor Electronic Not…" at bounding box center [358, 375] width 208 height 533
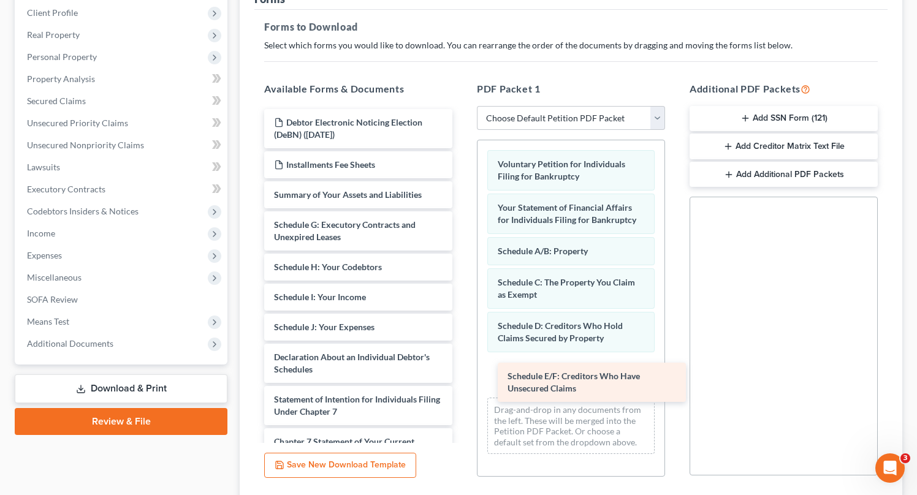
drag, startPoint x: 327, startPoint y: 224, endPoint x: 559, endPoint y: 374, distance: 275.4
click at [462, 376] on div "Schedule E/F: Creditors Who Have Unsecured Claims Debtor Electronic Noticing El…" at bounding box center [358, 354] width 208 height 491
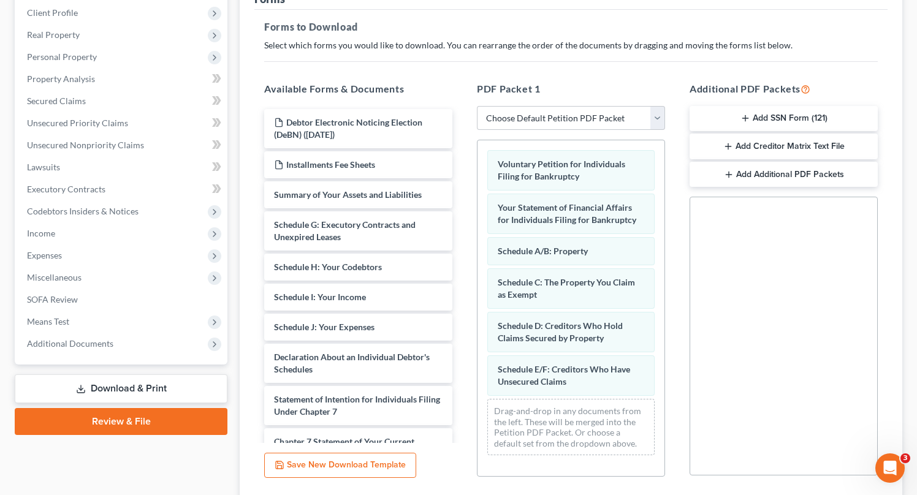
scroll to position [261, 0]
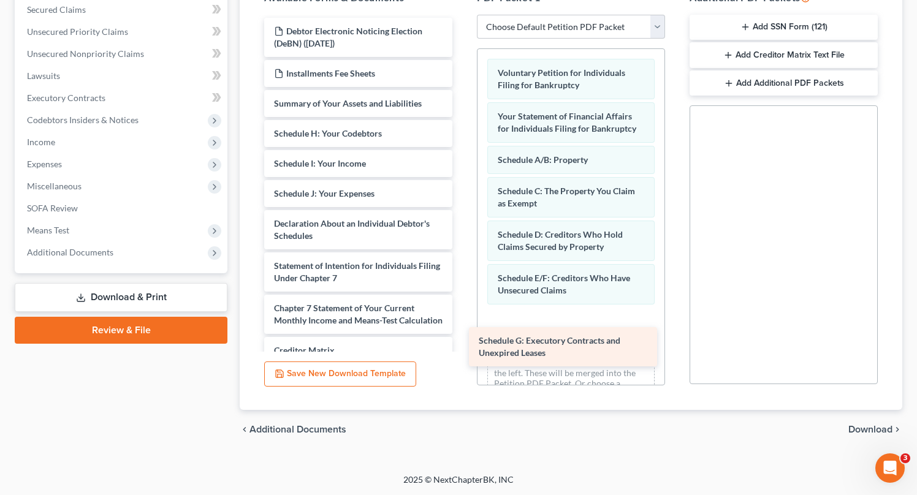
drag, startPoint x: 320, startPoint y: 141, endPoint x: 526, endPoint y: 324, distance: 275.3
click at [462, 324] on div "Schedule G: Executory Contracts and Unexpired Leases Debtor Electronic Noticing…" at bounding box center [358, 242] width 208 height 449
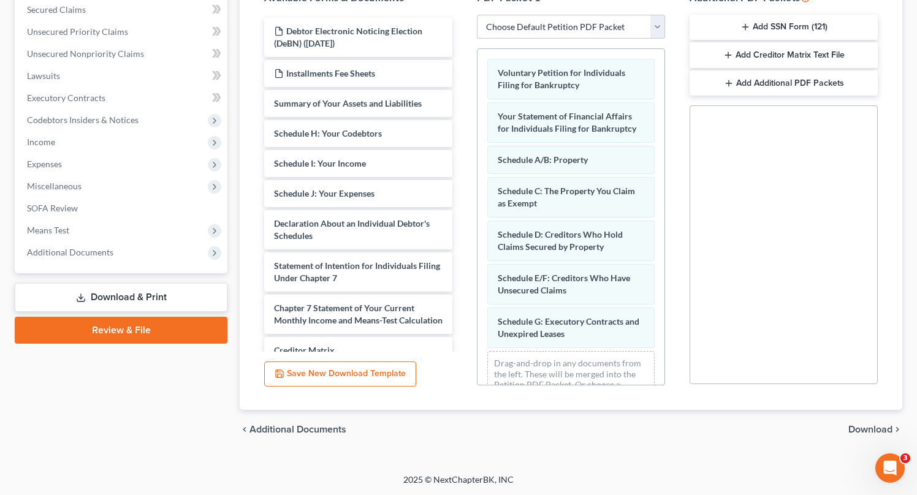
scroll to position [32, 0]
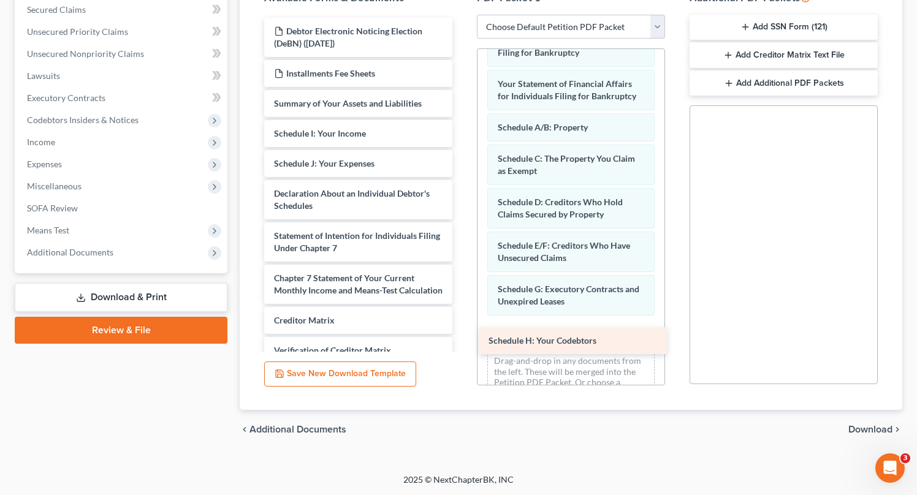
drag, startPoint x: 337, startPoint y: 125, endPoint x: 548, endPoint y: 327, distance: 291.9
click at [462, 327] on div "Schedule H: Your Codebtors Debtor Electronic Noticing Election (DeBN) (08/13/20…" at bounding box center [358, 227] width 208 height 419
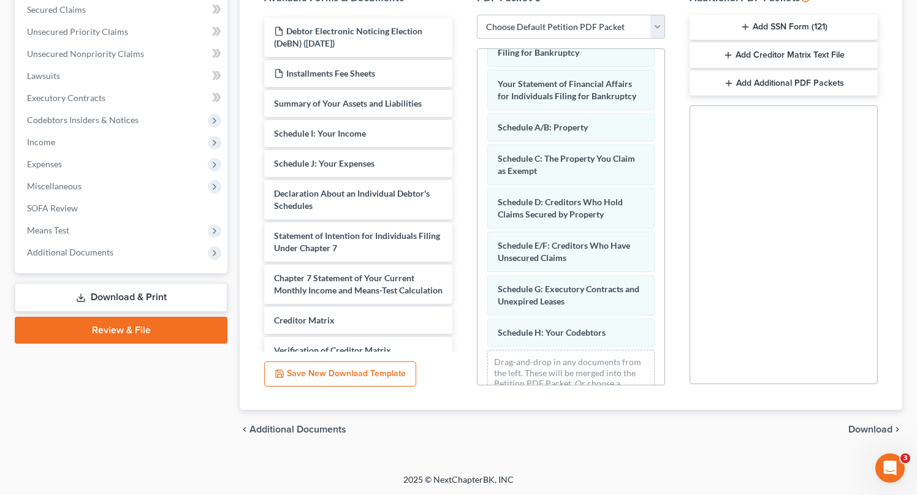
scroll to position [64, 0]
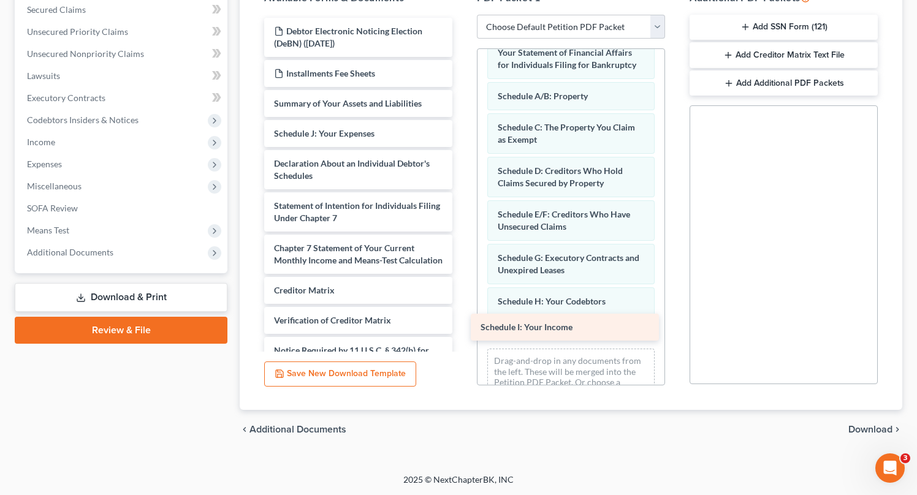
drag, startPoint x: 340, startPoint y: 130, endPoint x: 545, endPoint y: 324, distance: 282.4
click at [462, 325] on div "Schedule I: Your Income Debtor Electronic Noticing Election (DeBN) (08/13/2025)…" at bounding box center [358, 212] width 208 height 389
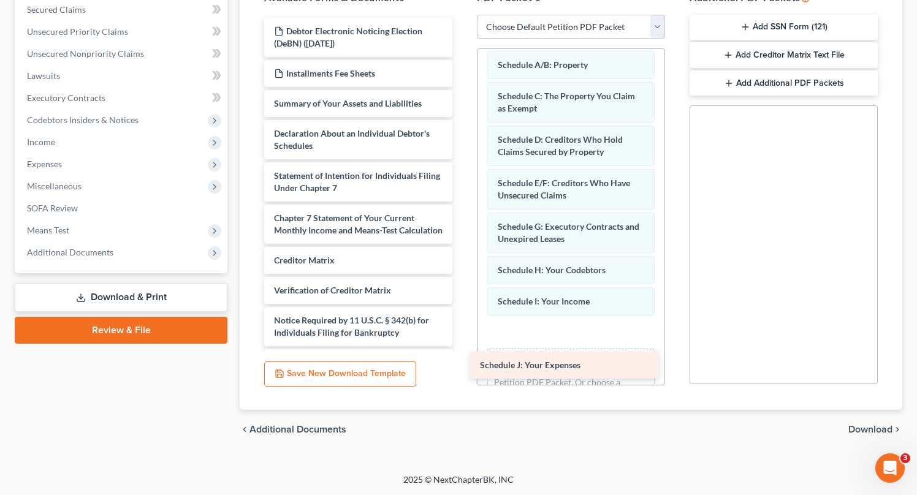
drag, startPoint x: 323, startPoint y: 135, endPoint x: 530, endPoint y: 344, distance: 294.0
click at [462, 344] on div "Schedule J: Your Expenses Debtor Electronic Noticing Election (DeBN) (08/13/202…" at bounding box center [358, 197] width 208 height 359
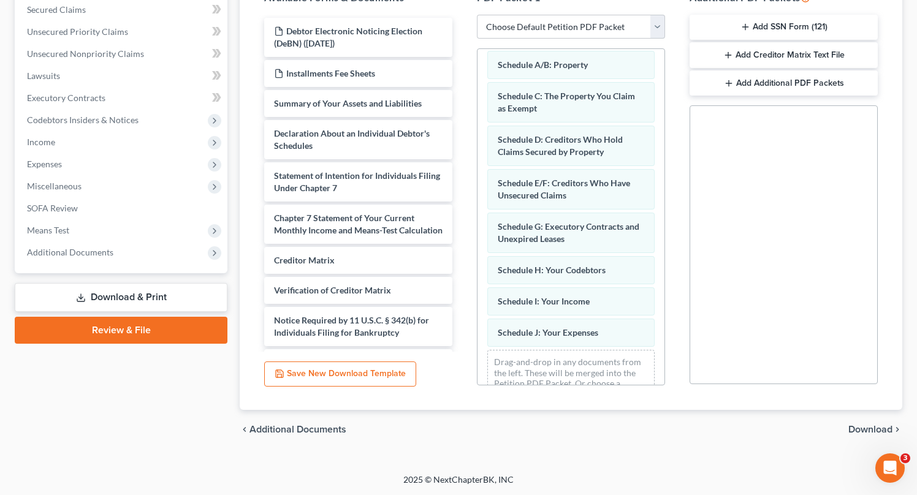
scroll to position [126, 0]
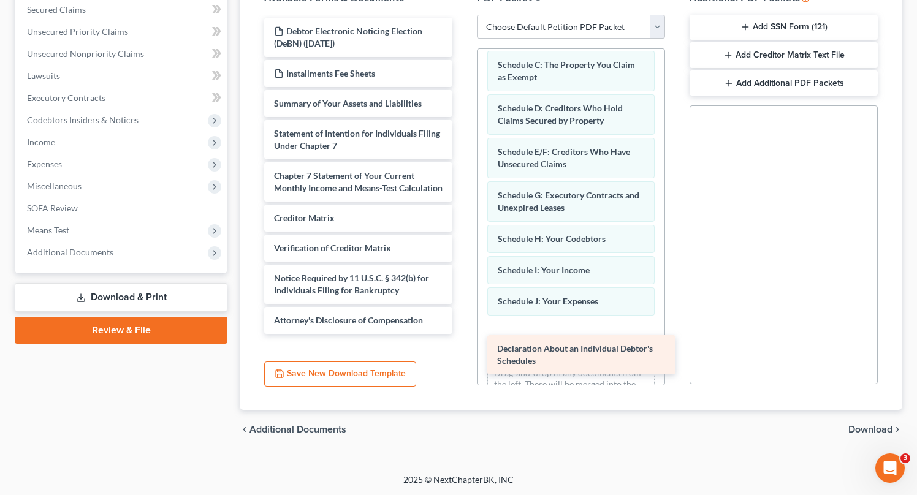
drag, startPoint x: 354, startPoint y: 129, endPoint x: 565, endPoint y: 327, distance: 288.5
click at [462, 327] on div "Declaration About an Individual Debtor's Schedules Debtor Electronic Noticing E…" at bounding box center [358, 176] width 208 height 316
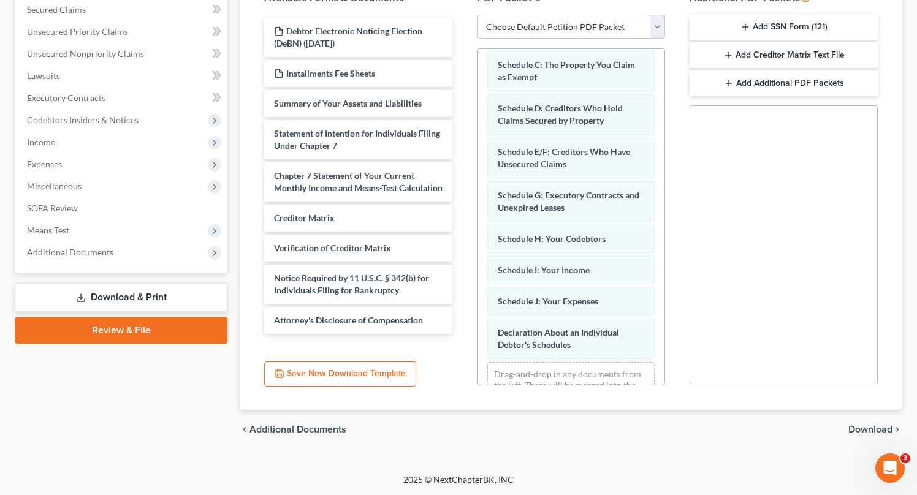
scroll to position [170, 0]
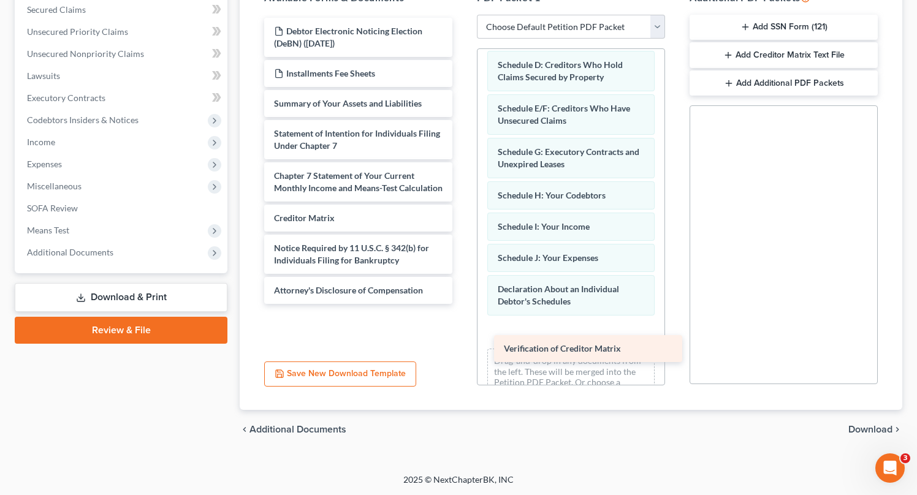
drag, startPoint x: 336, startPoint y: 266, endPoint x: 557, endPoint y: 345, distance: 234.5
click at [462, 304] on div "Verification of Creditor Matrix Debtor Electronic Noticing Election (DeBN) (08/…" at bounding box center [358, 161] width 208 height 286
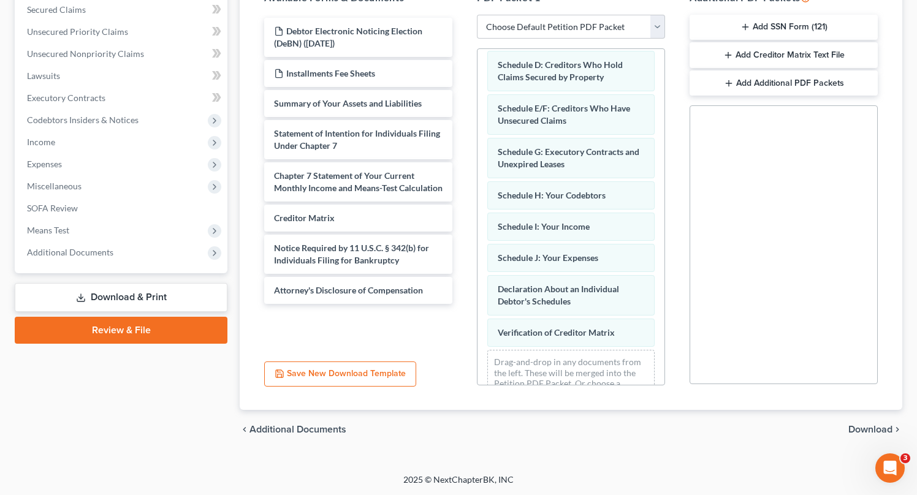
scroll to position [201, 0]
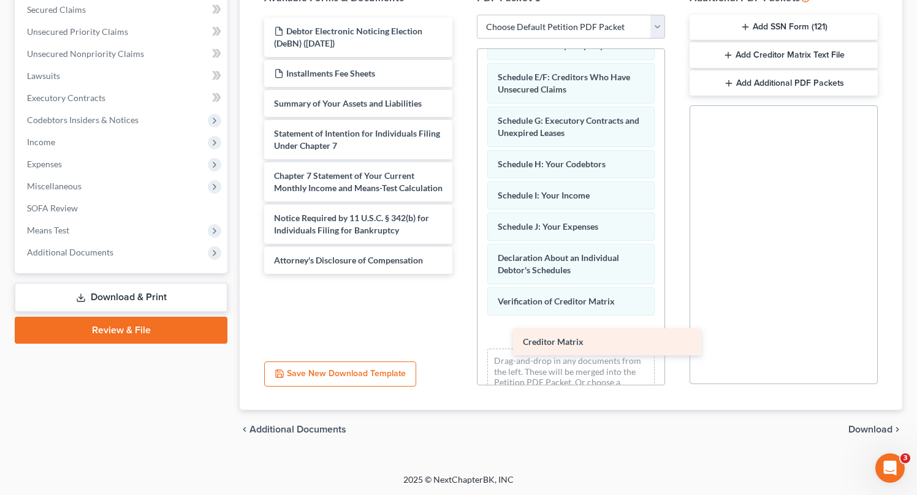
drag, startPoint x: 325, startPoint y: 221, endPoint x: 565, endPoint y: 326, distance: 262.0
click at [462, 274] on div "Creditor Matrix Debtor Electronic Noticing Election (DeBN) (08/13/2025) Install…" at bounding box center [358, 146] width 208 height 256
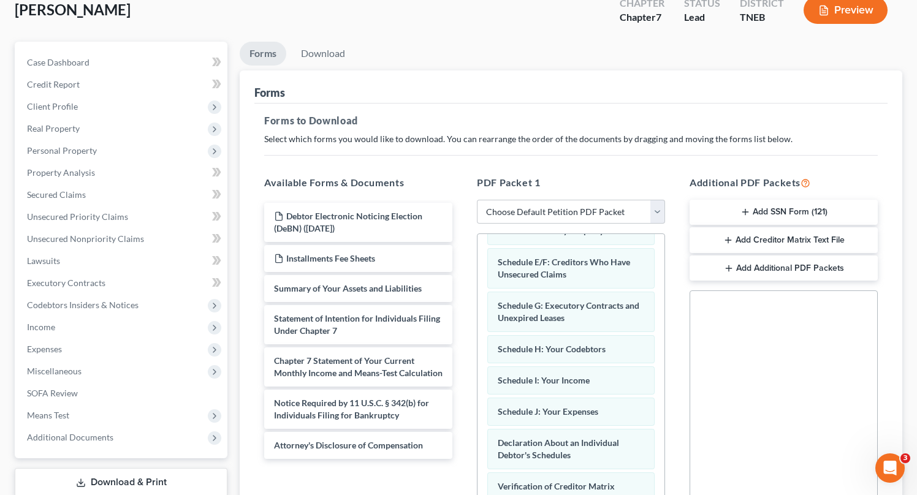
scroll to position [72, 0]
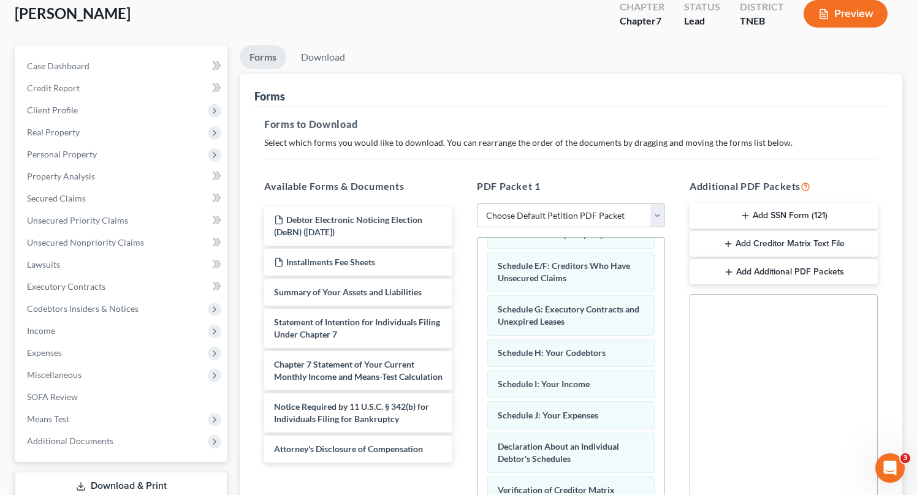
click at [794, 242] on button "Add Creditor Matrix Text File" at bounding box center [784, 244] width 188 height 26
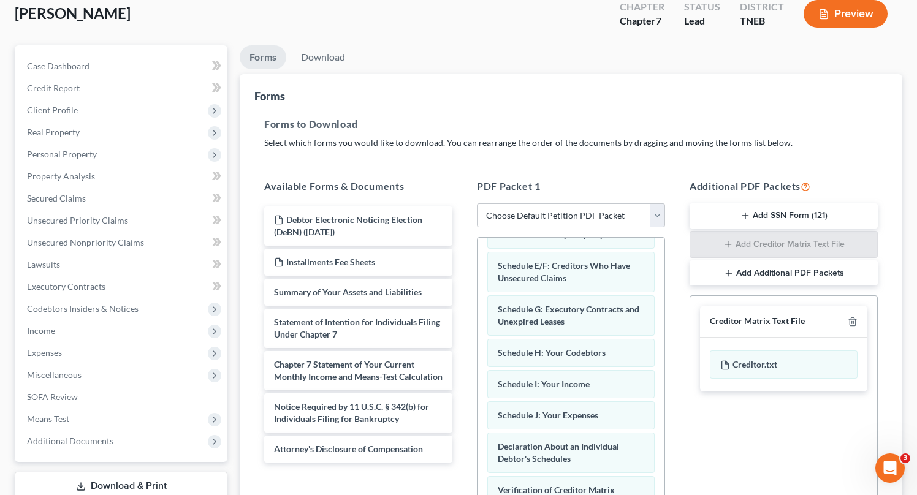
click at [812, 265] on button "Add Additional PDF Packets" at bounding box center [784, 274] width 188 height 26
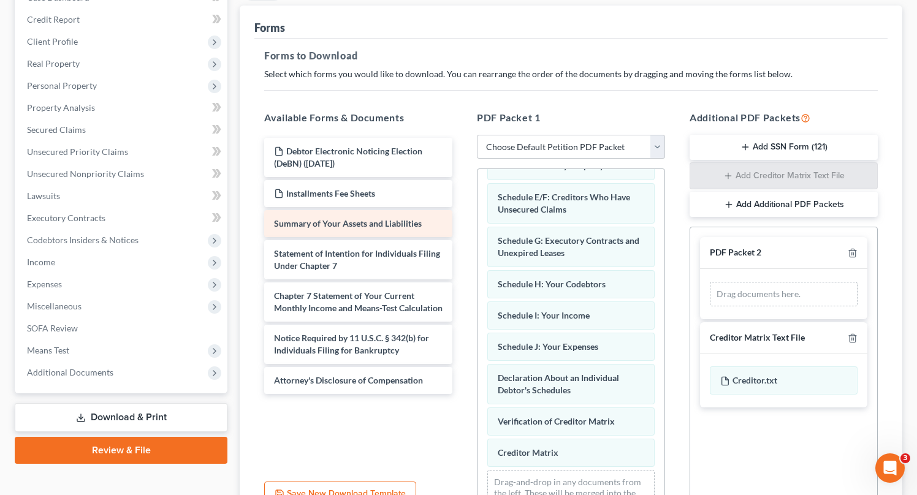
scroll to position [140, 0]
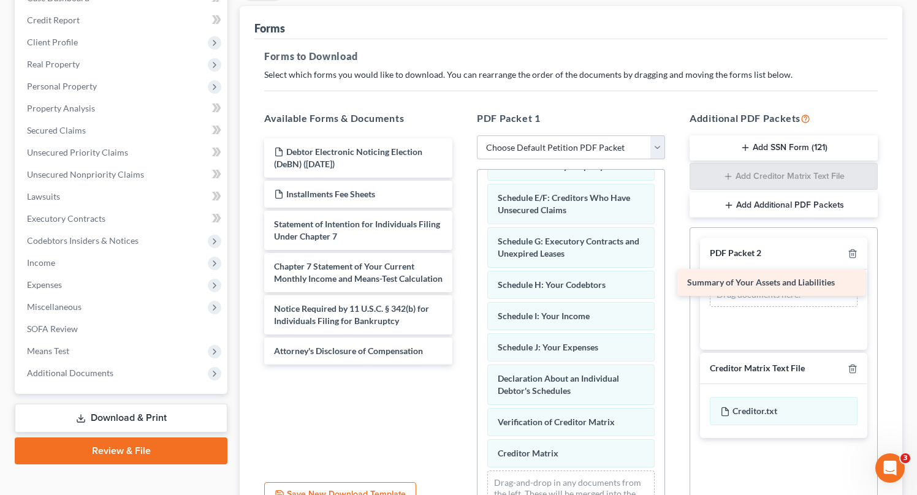
drag, startPoint x: 393, startPoint y: 213, endPoint x: 806, endPoint y: 273, distance: 417.6
click at [462, 273] on div "Summary of Your Assets and Liabilities Debtor Electronic Noticing Election (DeB…" at bounding box center [358, 252] width 208 height 226
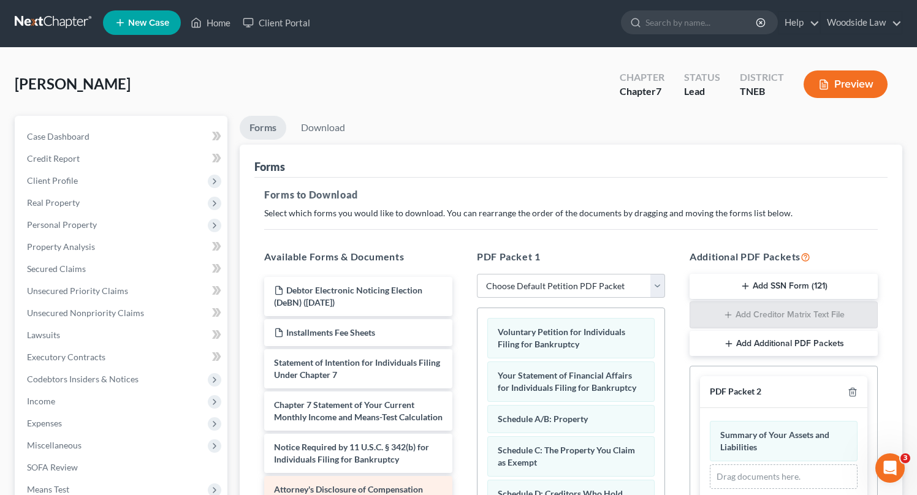
scroll to position [0, 0]
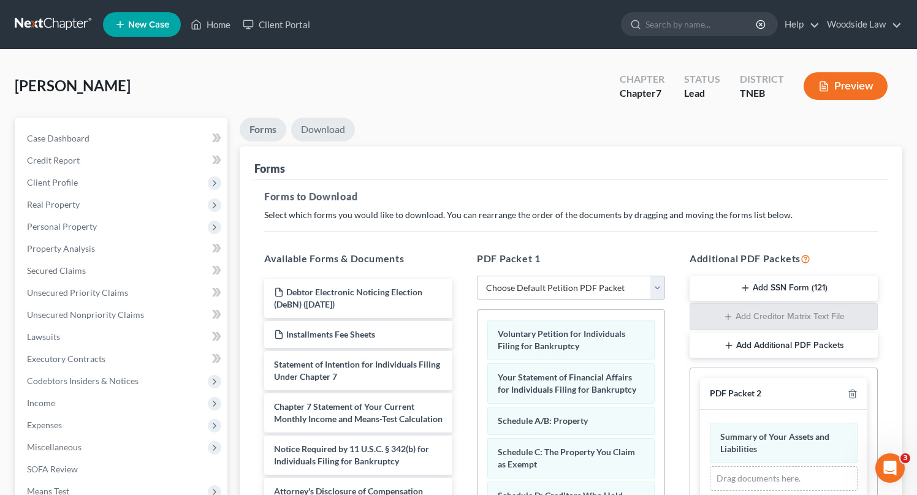
click at [329, 123] on link "Download" at bounding box center [323, 130] width 64 height 24
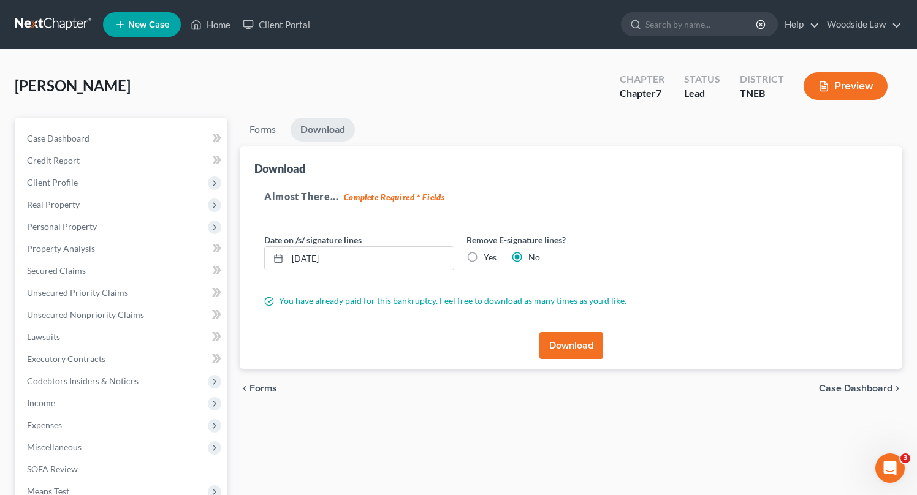
click at [579, 335] on button "Download" at bounding box center [572, 345] width 64 height 27
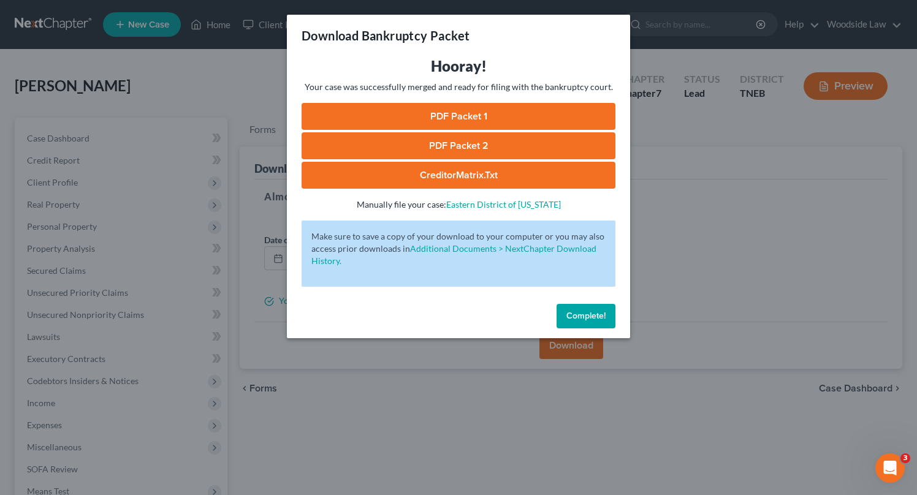
click at [481, 121] on link "PDF Packet 1" at bounding box center [459, 116] width 314 height 27
click at [447, 144] on link "PDF Packet 2" at bounding box center [459, 145] width 314 height 27
click at [440, 185] on link "CreditorMatrix.txt" at bounding box center [459, 175] width 314 height 27
click at [494, 142] on link "PDF Packet 2" at bounding box center [459, 145] width 314 height 27
click at [595, 318] on span "Complete!" at bounding box center [586, 316] width 39 height 10
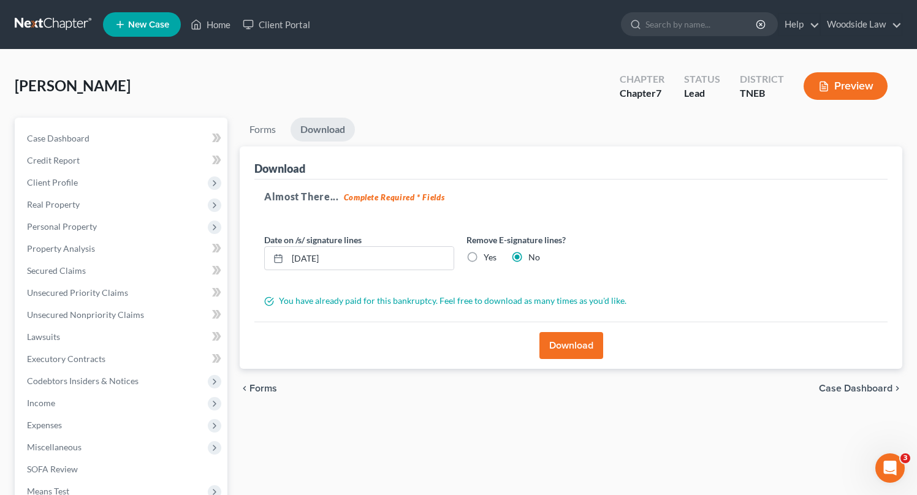
click at [533, 78] on div "Morgan, Jeffery Upgraded Chapter Chapter 7 Status Lead District TNEB Preview" at bounding box center [459, 90] width 888 height 53
click at [218, 26] on link "Home" at bounding box center [211, 24] width 52 height 22
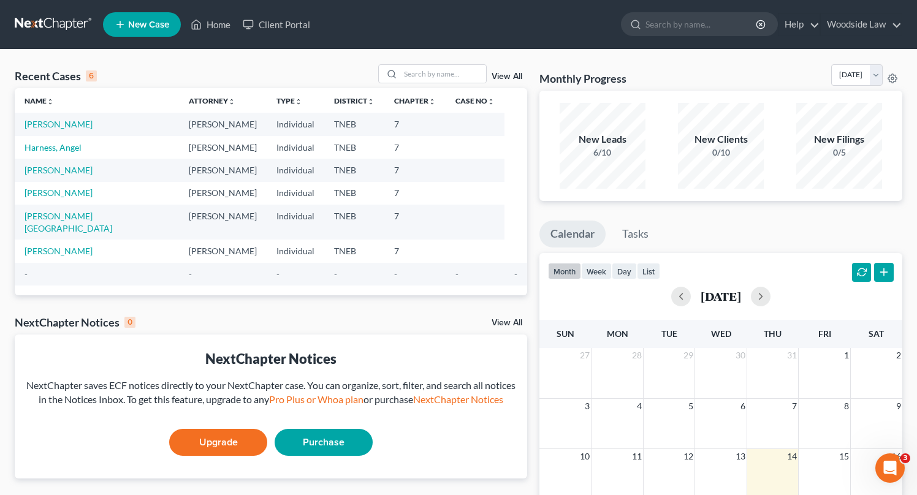
click at [503, 82] on div "View All" at bounding box center [453, 73] width 150 height 19
click at [510, 77] on link "View All" at bounding box center [507, 76] width 31 height 9
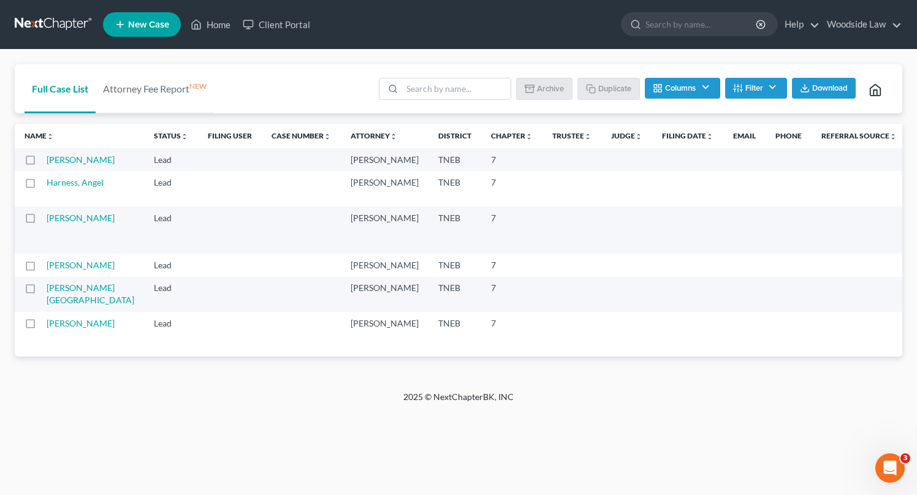
click at [42, 163] on label at bounding box center [42, 163] width 0 height 0
click at [47, 160] on input "checkbox" at bounding box center [51, 158] width 8 height 8
click at [557, 90] on button "Archive" at bounding box center [546, 88] width 55 height 21
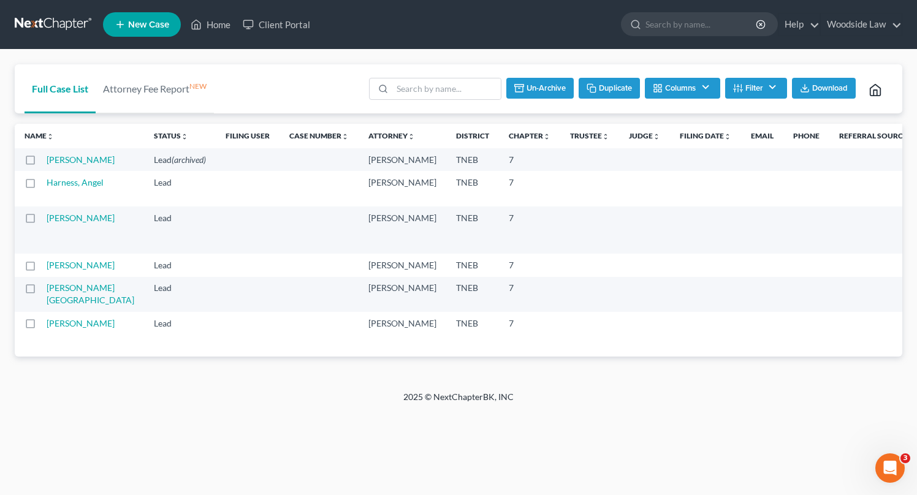
checkbox input "false"
click at [213, 26] on link "Home" at bounding box center [211, 24] width 52 height 22
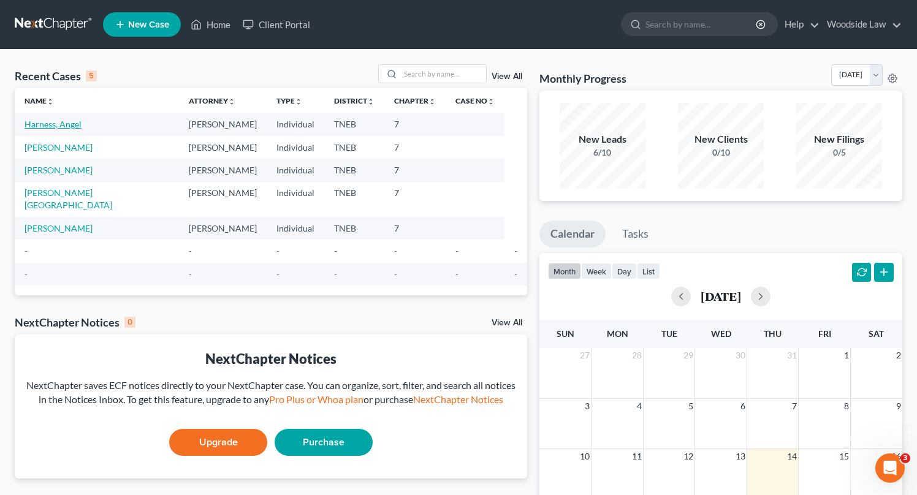
click at [64, 127] on link "Harness, Angel" at bounding box center [53, 124] width 57 height 10
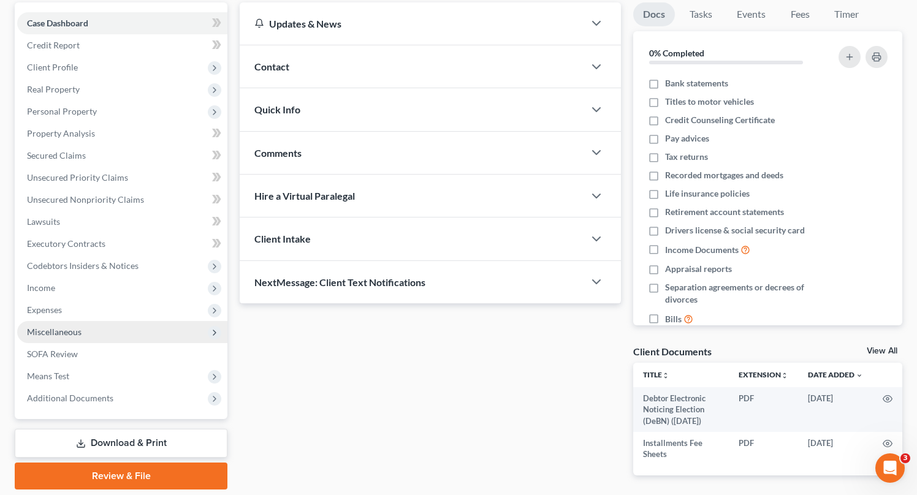
scroll to position [114, 0]
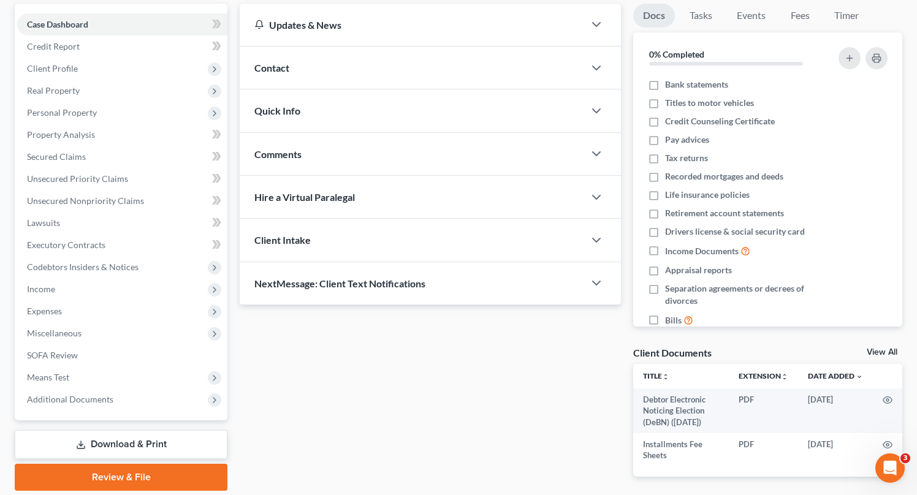
click at [137, 451] on link "Download & Print" at bounding box center [121, 444] width 213 height 29
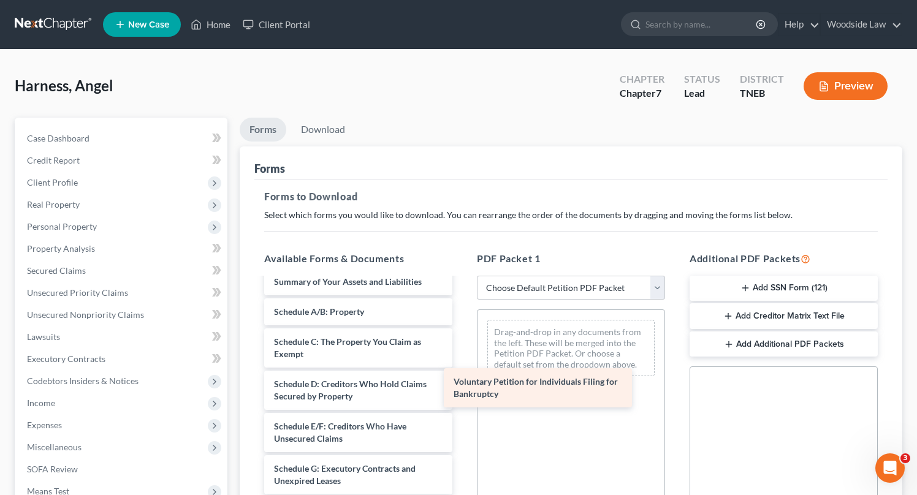
scroll to position [40, 0]
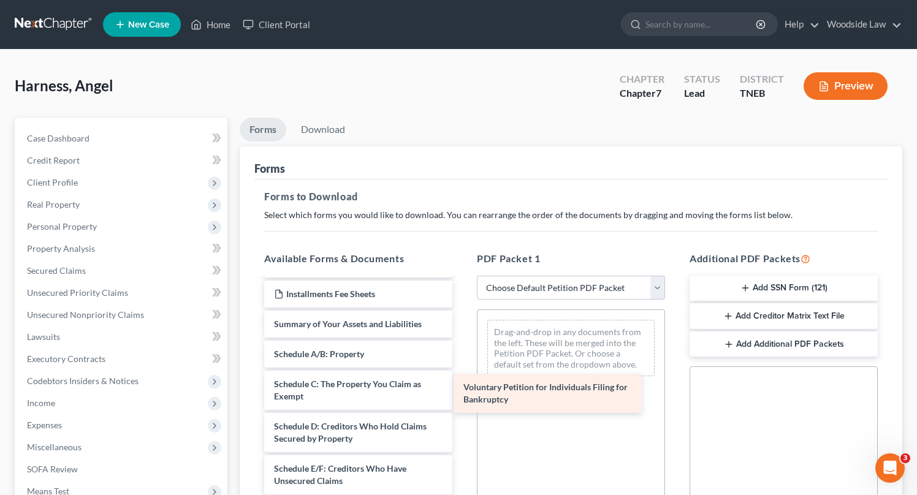
drag, startPoint x: 381, startPoint y: 295, endPoint x: 571, endPoint y: 401, distance: 217.7
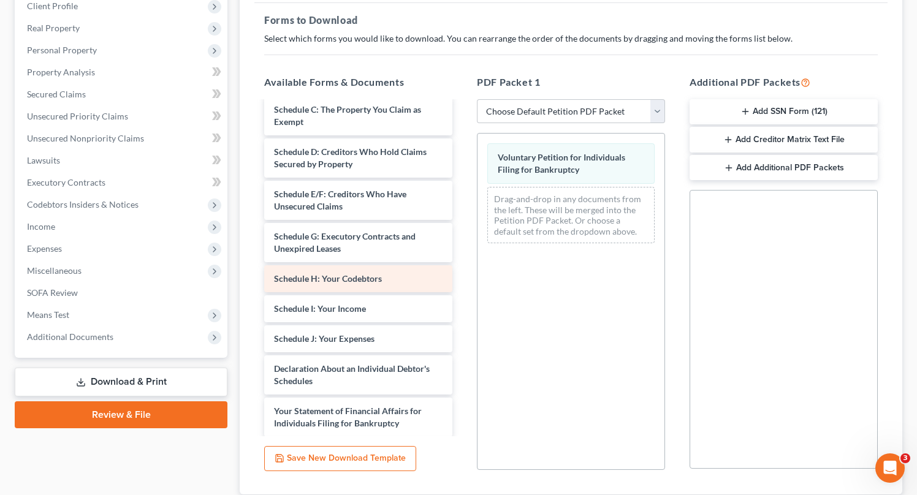
scroll to position [136, 0]
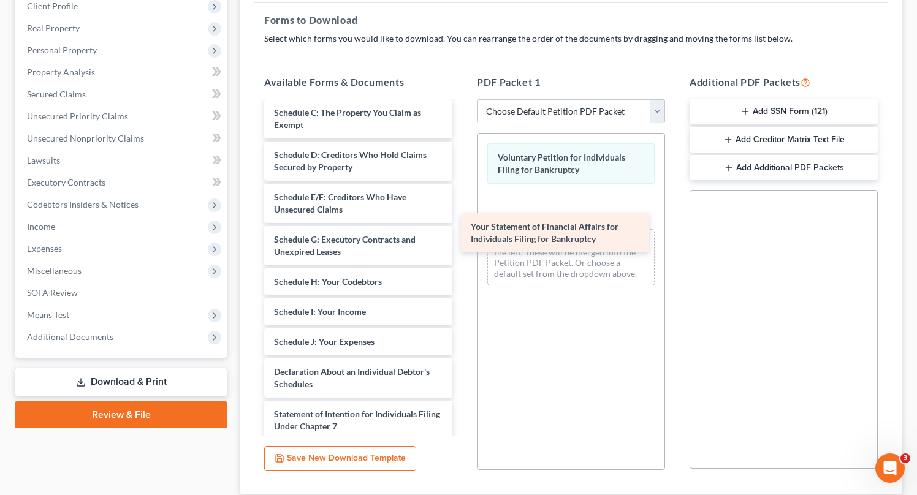
drag, startPoint x: 373, startPoint y: 419, endPoint x: 568, endPoint y: 229, distance: 272.3
click at [462, 229] on div "Your Statement of Financial Affairs for Individuals Filing for Bankruptcy Debto…" at bounding box center [358, 291] width 208 height 648
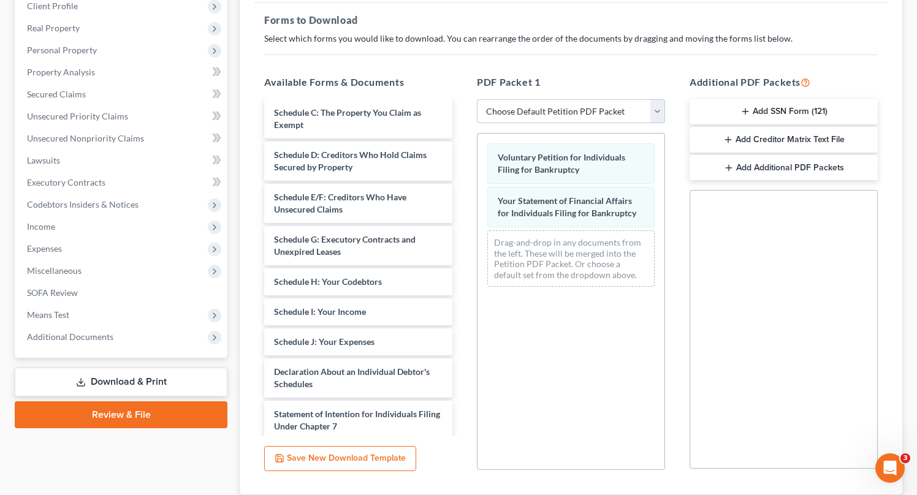
scroll to position [0, 0]
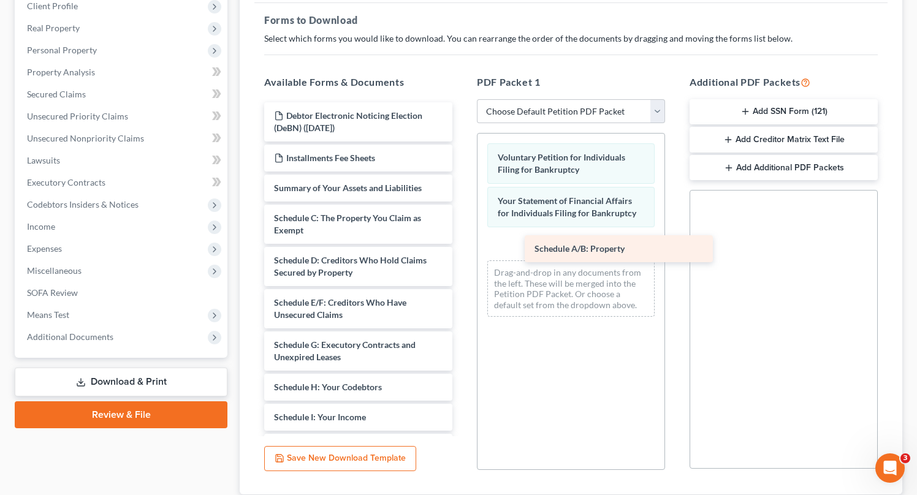
drag, startPoint x: 344, startPoint y: 214, endPoint x: 600, endPoint y: 242, distance: 257.3
click at [462, 242] on div "Schedule A/B: Property Debtor Electronic Noticing Election (DeBN) (08/14/2025) …" at bounding box center [358, 411] width 208 height 618
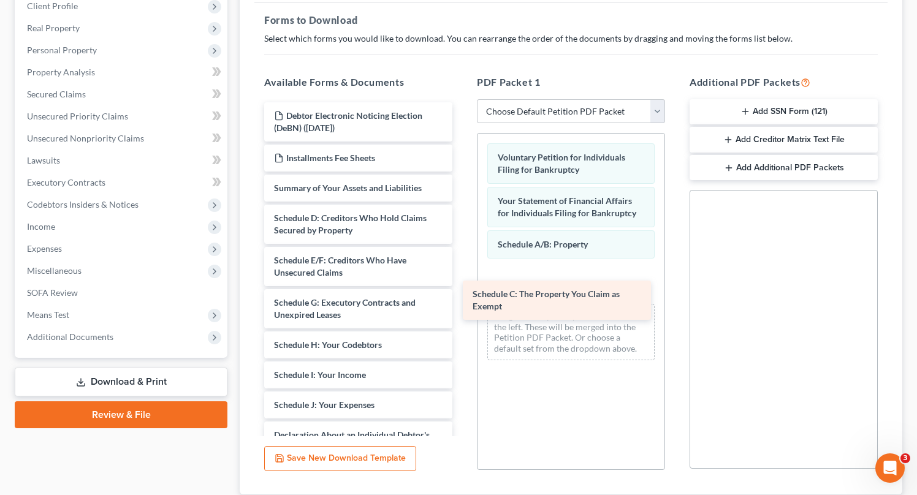
drag, startPoint x: 373, startPoint y: 218, endPoint x: 572, endPoint y: 288, distance: 210.6
click at [462, 288] on div "Schedule C: The Property You Claim as Exempt Debtor Electronic Noticing Electio…" at bounding box center [358, 390] width 208 height 576
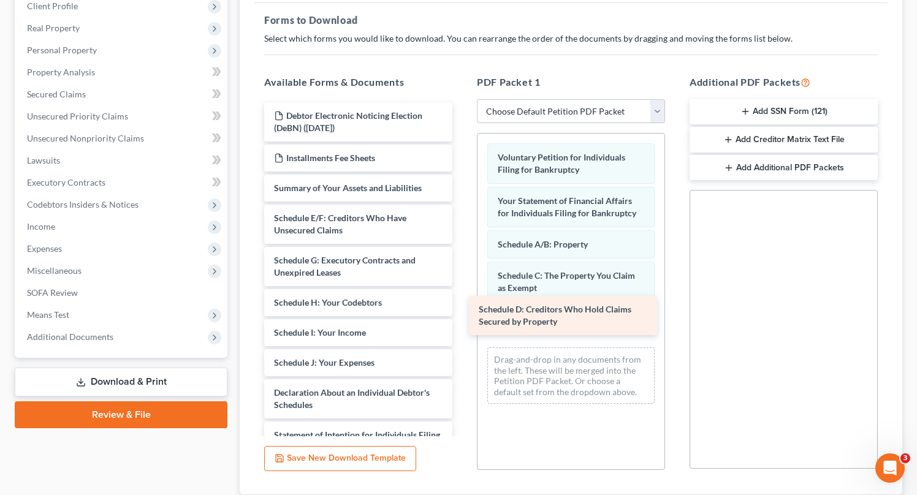
drag, startPoint x: 339, startPoint y: 219, endPoint x: 549, endPoint y: 323, distance: 233.9
click at [462, 323] on div "Schedule D: Creditors Who Hold Claims Secured by Property Debtor Electronic Not…" at bounding box center [358, 368] width 208 height 533
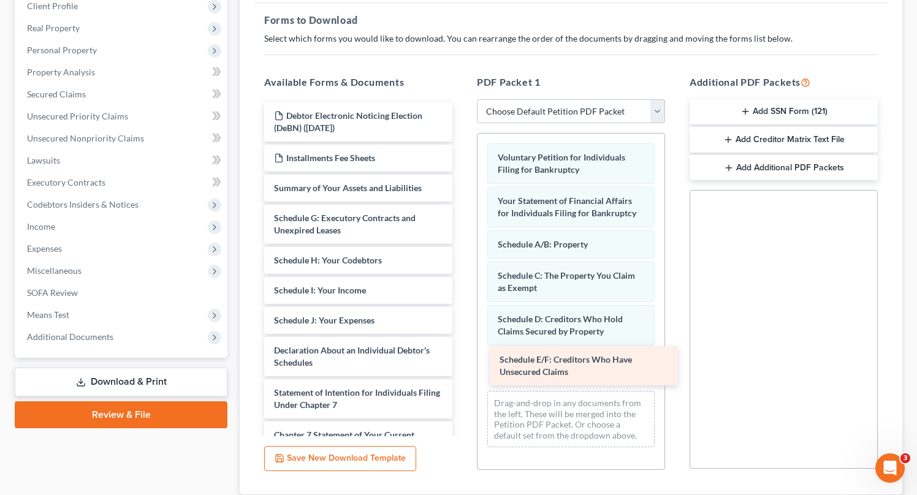
drag, startPoint x: 328, startPoint y: 221, endPoint x: 554, endPoint y: 364, distance: 266.8
click at [462, 364] on div "Schedule E/F: Creditors Who Have Unsecured Claims Debtor Electronic Noticing El…" at bounding box center [358, 347] width 208 height 491
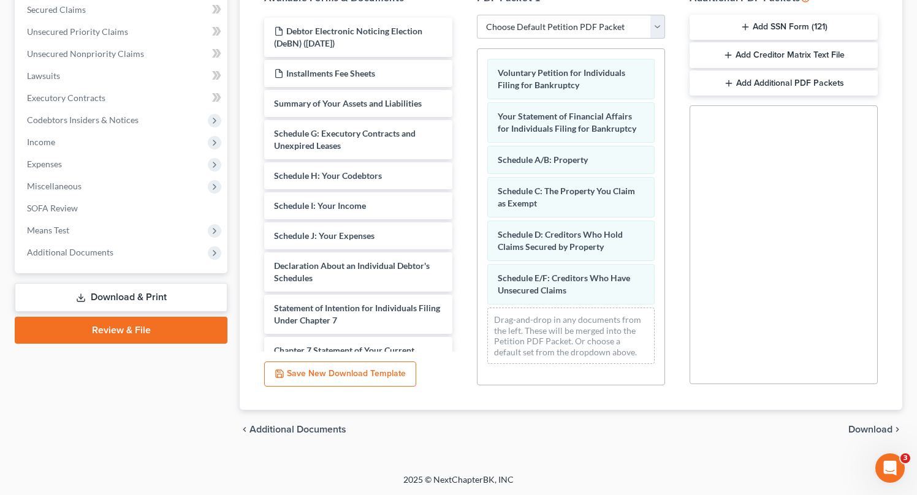
scroll to position [261, 0]
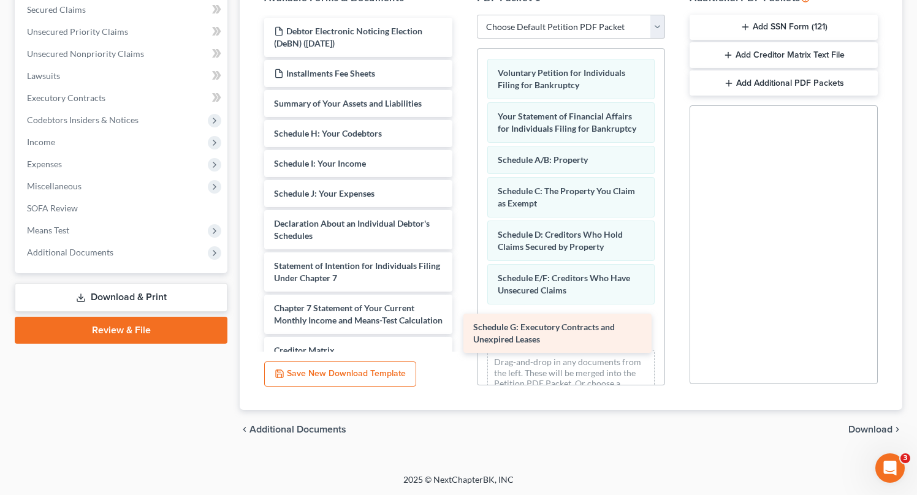
drag, startPoint x: 324, startPoint y: 136, endPoint x: 526, endPoint y: 331, distance: 280.2
click at [462, 331] on div "Schedule G: Executory Contracts and Unexpired Leases Debtor Electronic Noticing…" at bounding box center [358, 242] width 208 height 449
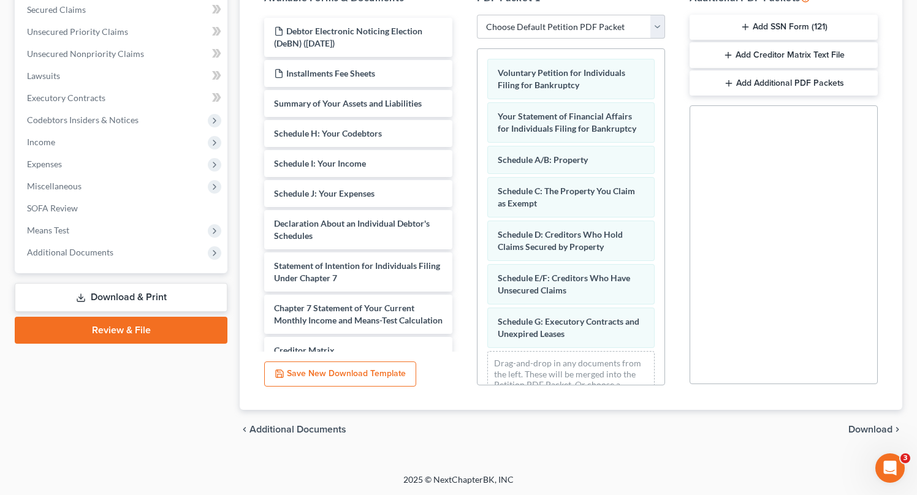
scroll to position [32, 0]
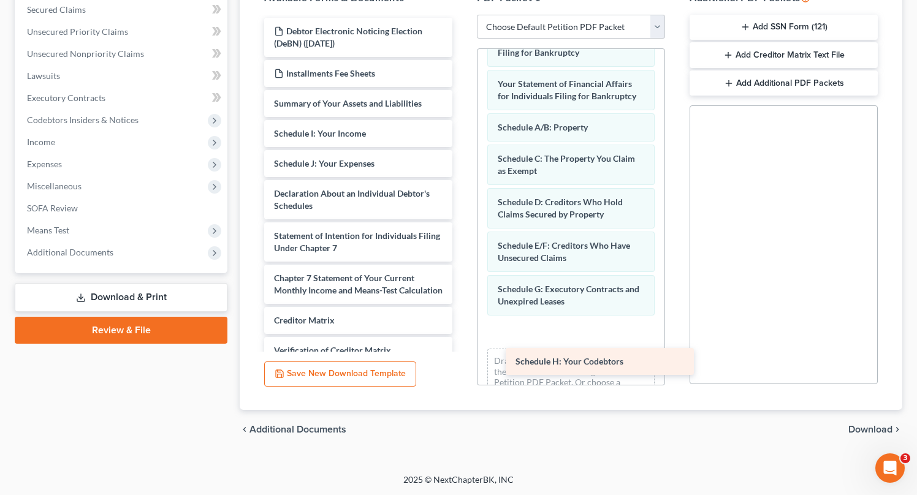
drag, startPoint x: 329, startPoint y: 130, endPoint x: 557, endPoint y: 316, distance: 295.1
click at [462, 316] on div "Schedule H: Your Codebtors Debtor Electronic Noticing Election (DeBN) (08/14/20…" at bounding box center [358, 227] width 208 height 419
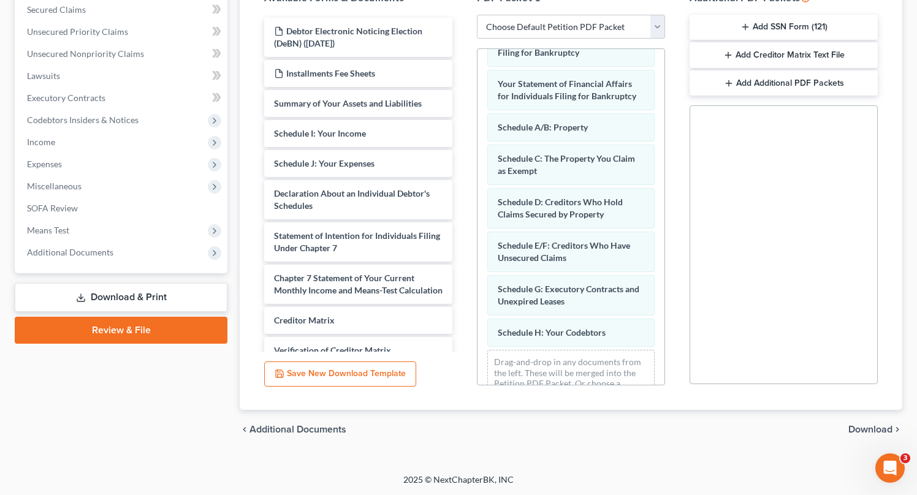
scroll to position [64, 0]
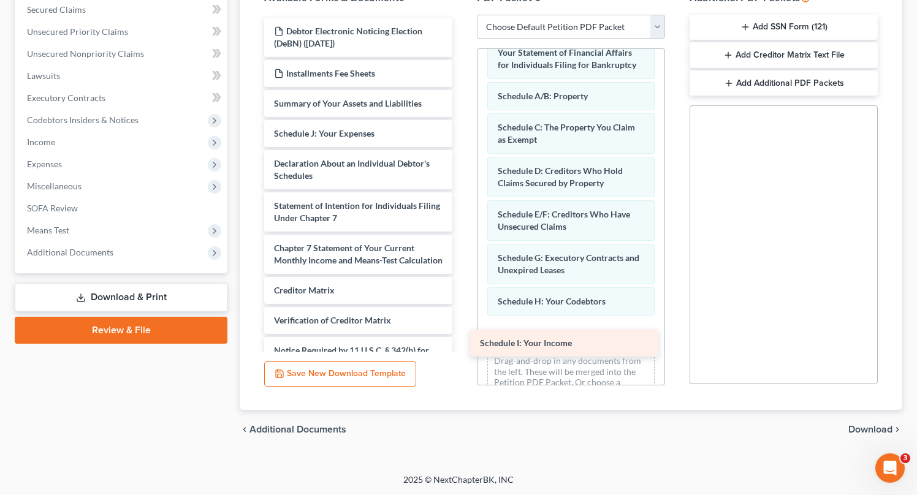
drag, startPoint x: 342, startPoint y: 130, endPoint x: 548, endPoint y: 335, distance: 290.5
click at [462, 335] on div "Schedule I: Your Income Debtor Electronic Noticing Election (DeBN) (08/14/2025)…" at bounding box center [358, 212] width 208 height 389
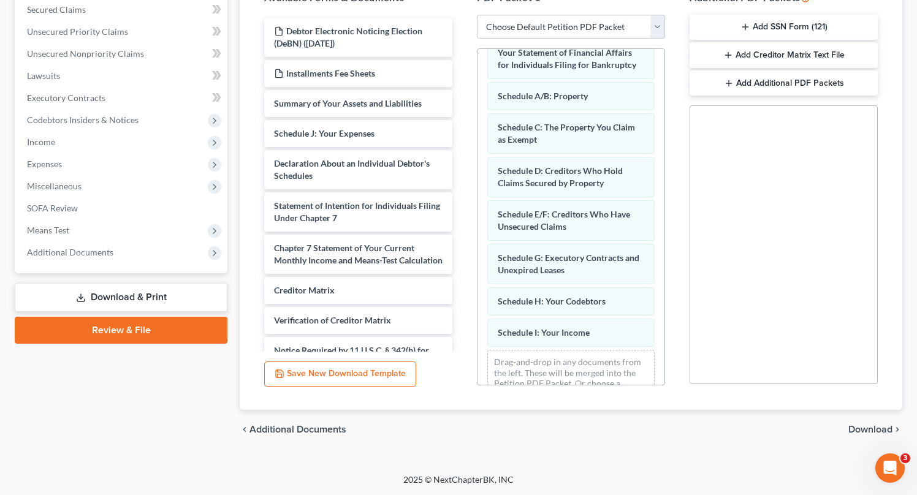
scroll to position [95, 0]
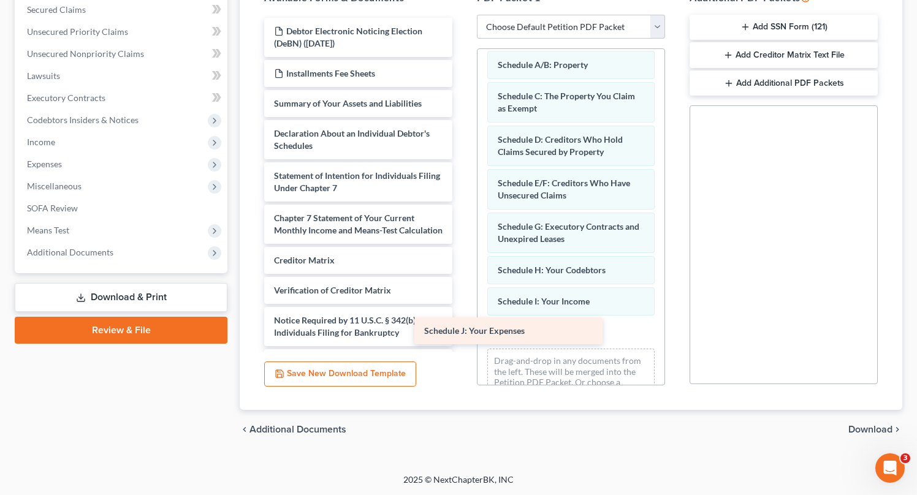
drag, startPoint x: 348, startPoint y: 129, endPoint x: 526, endPoint y: 332, distance: 269.4
click at [462, 332] on div "Schedule J: Your Expenses Debtor Electronic Noticing Election (DeBN) (08/14/202…" at bounding box center [358, 197] width 208 height 359
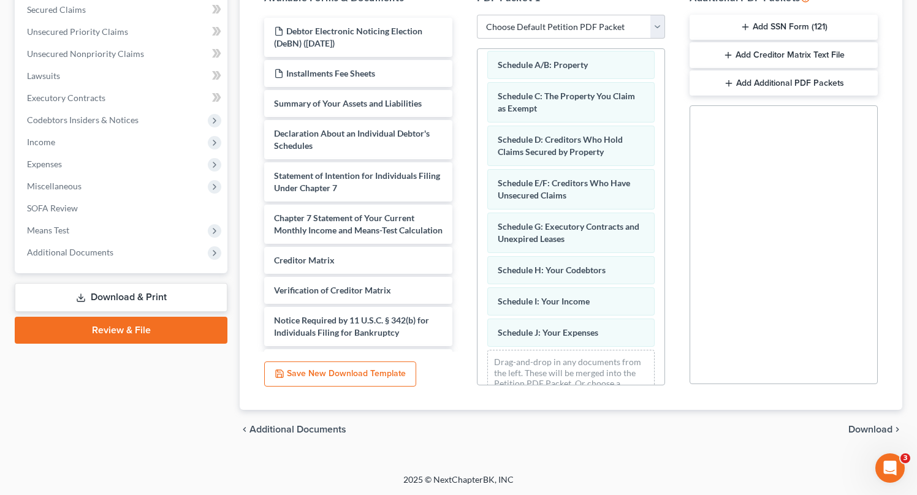
scroll to position [126, 0]
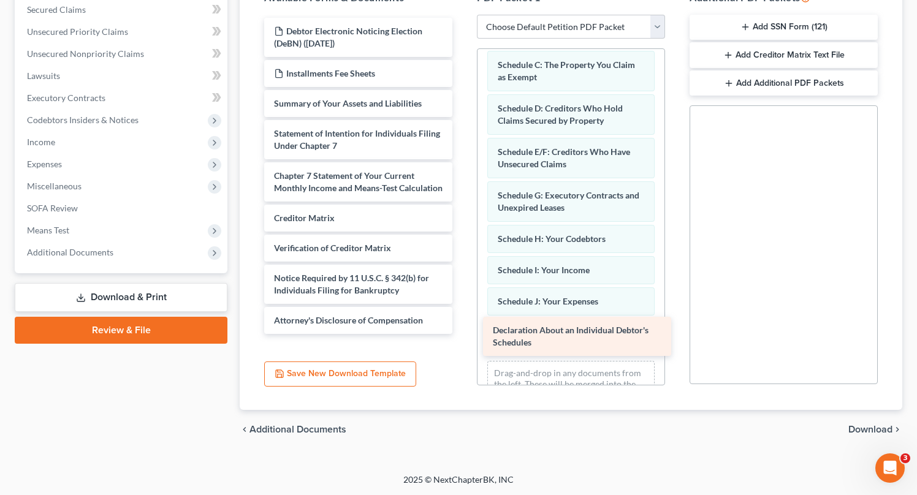
drag, startPoint x: 298, startPoint y: 138, endPoint x: 517, endPoint y: 336, distance: 295.2
click at [462, 334] on div "Declaration About an Individual Debtor's Schedules Debtor Electronic Noticing E…" at bounding box center [358, 176] width 208 height 316
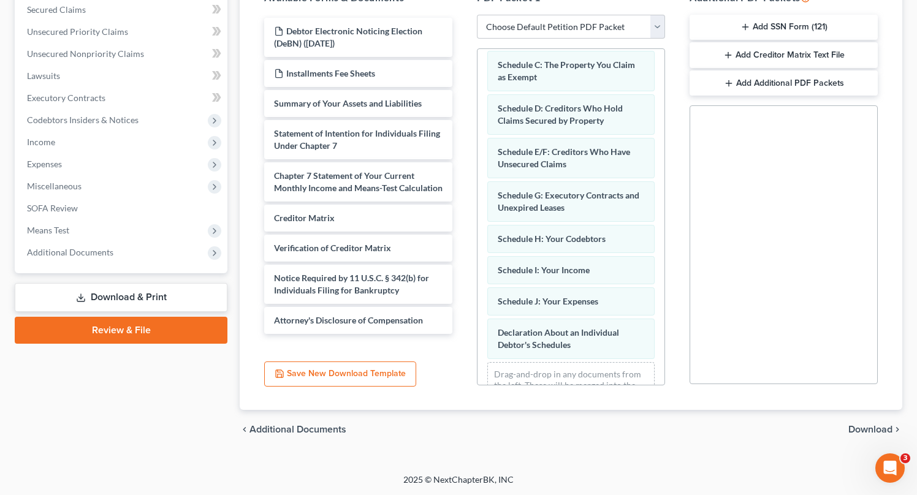
scroll to position [170, 0]
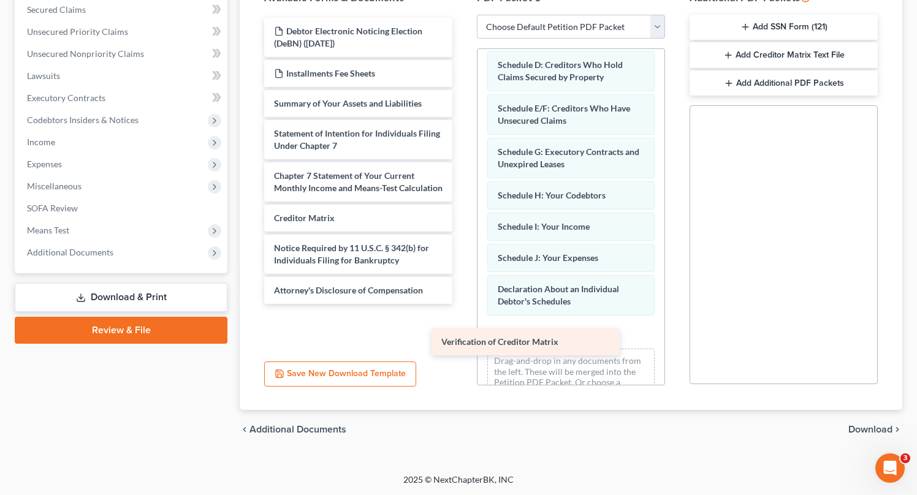
drag, startPoint x: 325, startPoint y: 261, endPoint x: 499, endPoint y: 343, distance: 192.6
click at [462, 304] on div "Verification of Creditor Matrix Debtor Electronic Noticing Election (DeBN) (08/…" at bounding box center [358, 161] width 208 height 286
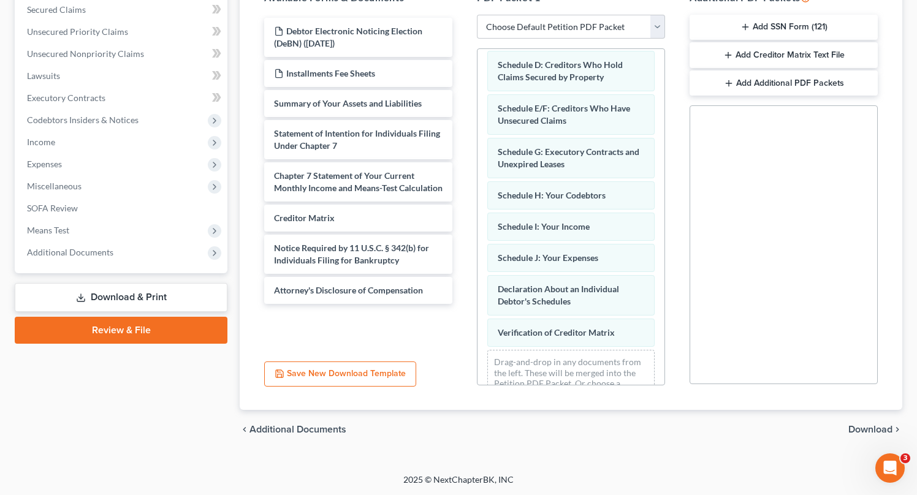
scroll to position [201, 0]
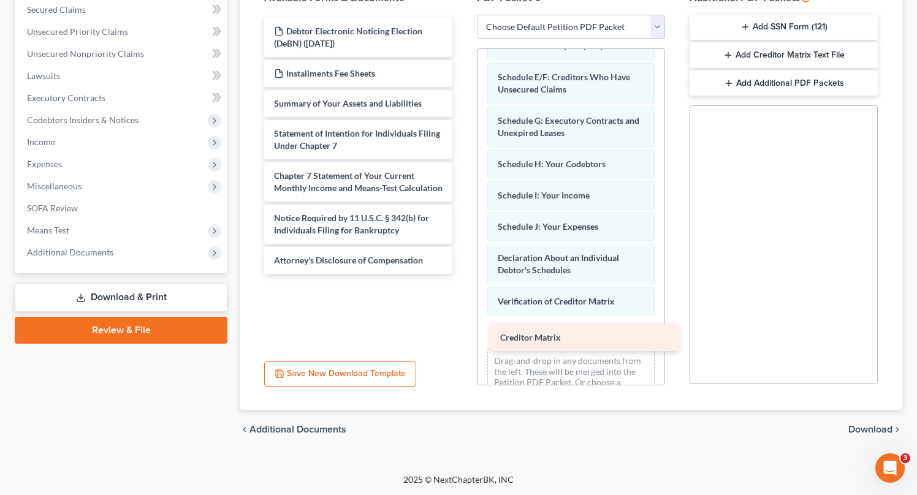
drag, startPoint x: 309, startPoint y: 231, endPoint x: 533, endPoint y: 336, distance: 248.0
click at [462, 274] on div "Creditor Matrix Debtor Electronic Noticing Election (DeBN) (08/14/2025) Install…" at bounding box center [358, 146] width 208 height 256
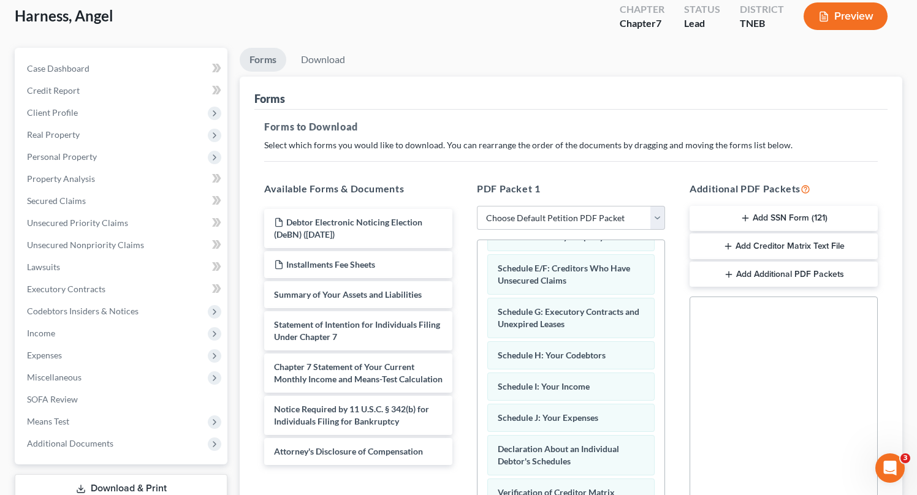
scroll to position [67, 0]
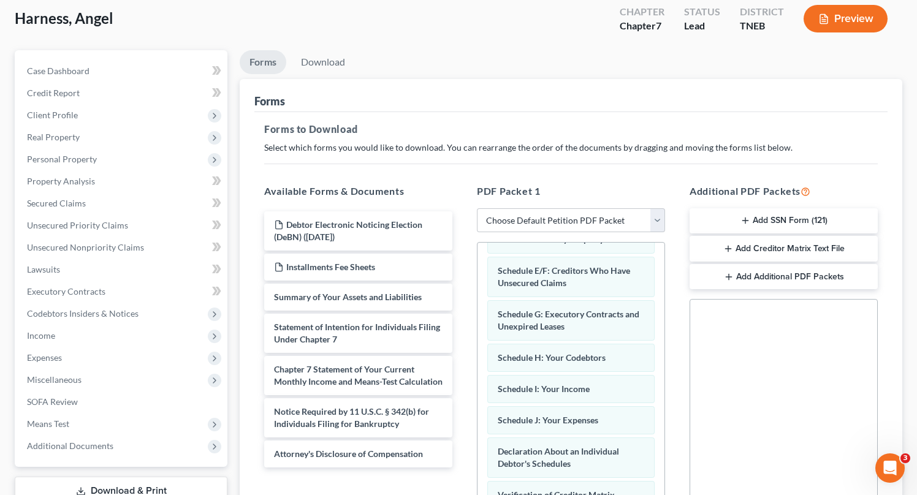
click at [790, 223] on button "Add SSN Form (121)" at bounding box center [784, 221] width 188 height 26
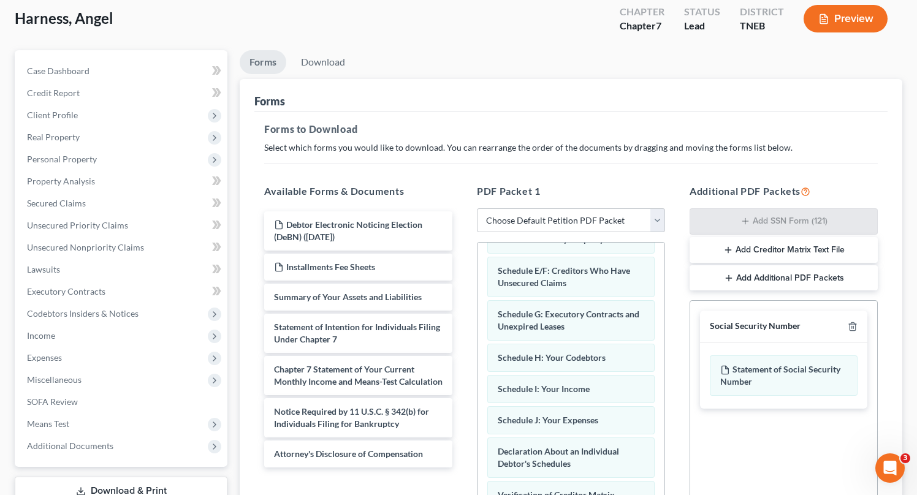
click at [799, 243] on button "Add Creditor Matrix Text File" at bounding box center [784, 250] width 188 height 26
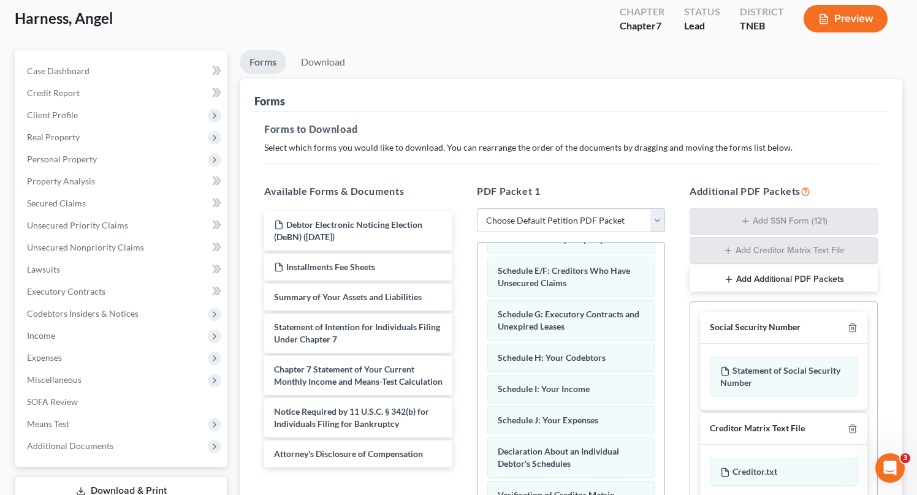
click at [793, 274] on button "Add Additional PDF Packets" at bounding box center [784, 280] width 188 height 26
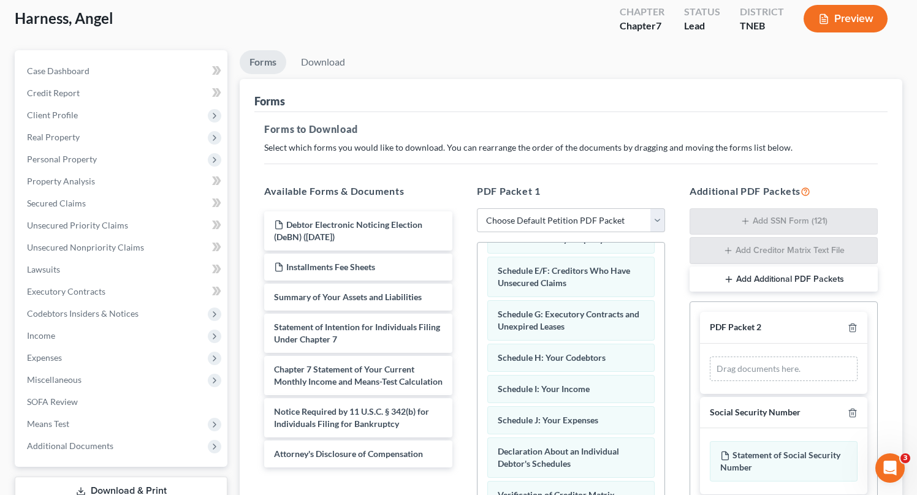
click at [793, 274] on button "Add Additional PDF Packets" at bounding box center [784, 280] width 188 height 26
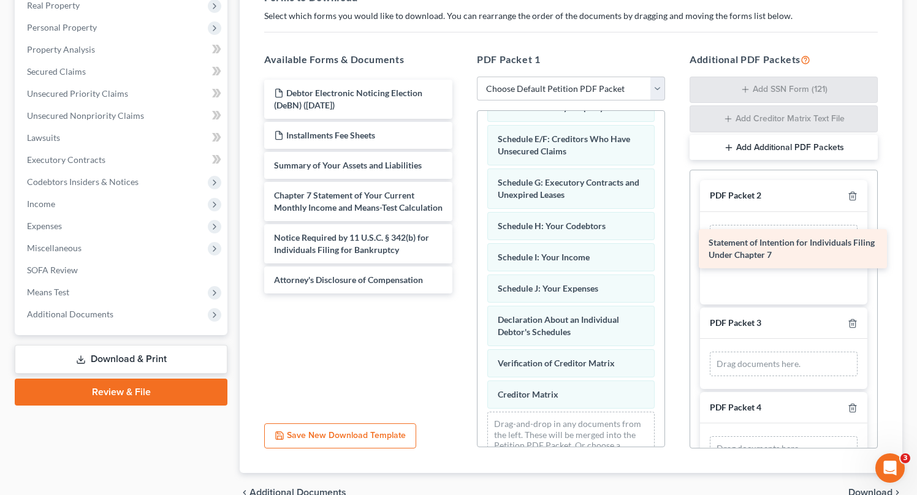
drag, startPoint x: 367, startPoint y: 191, endPoint x: 798, endPoint y: 231, distance: 433.6
click at [462, 231] on div "Statement of Intention for Individuals Filing Under Chapter 7 Debtor Electronic…" at bounding box center [358, 187] width 208 height 214
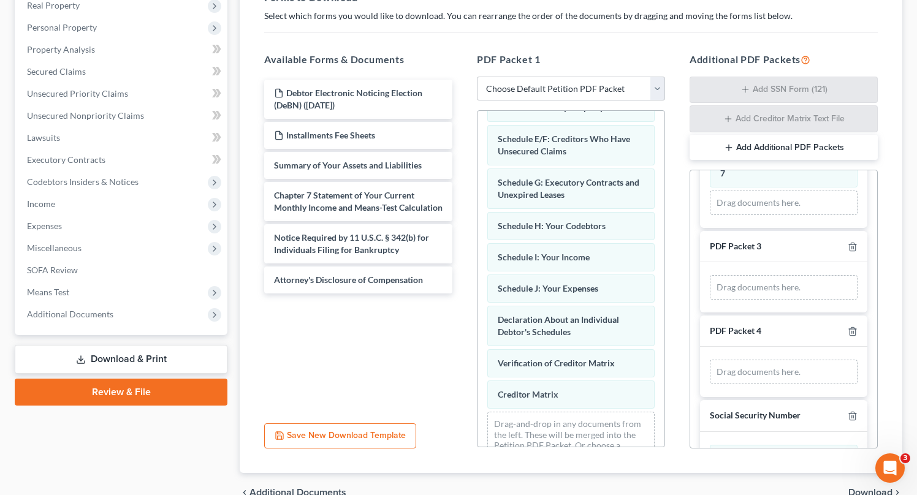
scroll to position [95, 0]
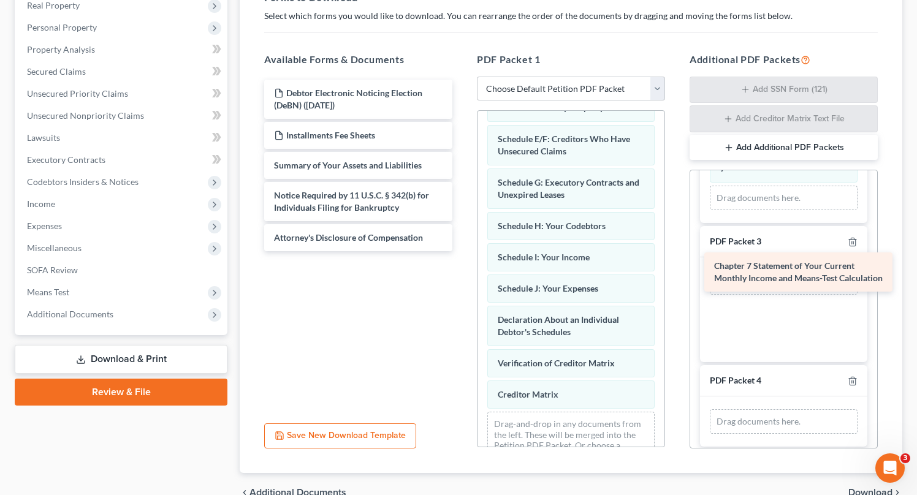
drag, startPoint x: 355, startPoint y: 200, endPoint x: 795, endPoint y: 272, distance: 445.6
click at [462, 251] on div "Chapter 7 Statement of Your Current Monthly Income and Means-Test Calculation D…" at bounding box center [358, 166] width 208 height 172
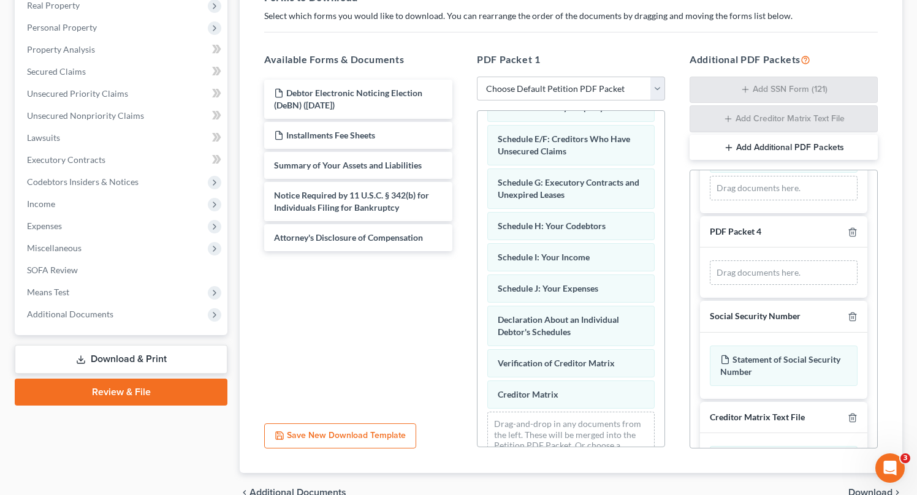
scroll to position [251, 0]
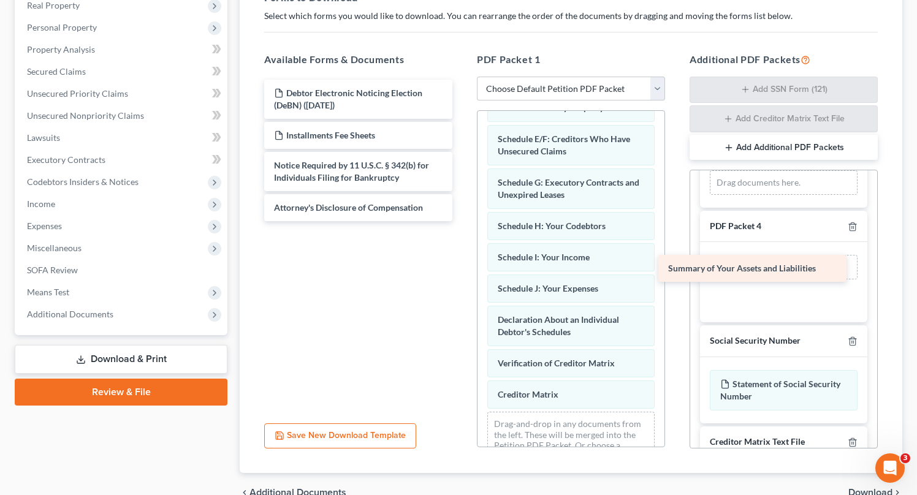
drag, startPoint x: 372, startPoint y: 159, endPoint x: 766, endPoint y: 264, distance: 407.2
click at [462, 221] on div "Summary of Your Assets and Liabilities Debtor Electronic Noticing Election (DeB…" at bounding box center [358, 151] width 208 height 142
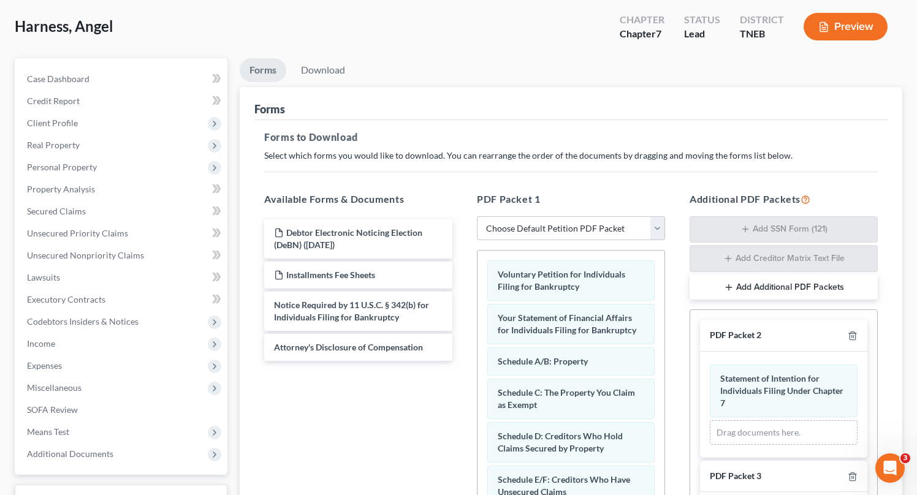
scroll to position [0, 0]
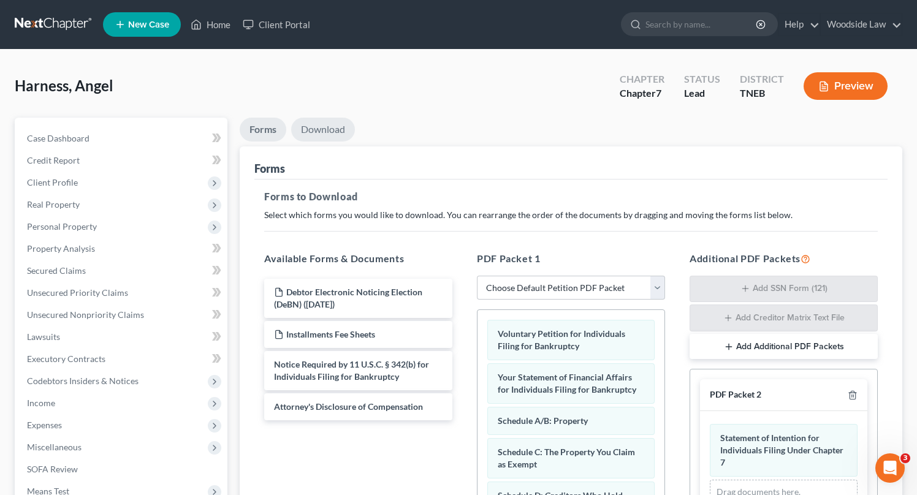
click at [329, 127] on link "Download" at bounding box center [323, 130] width 64 height 24
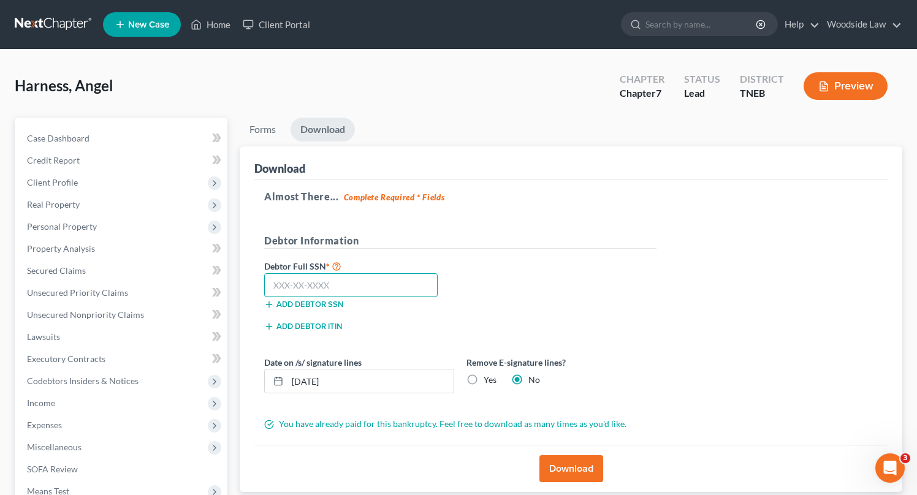
click at [361, 283] on input "text" at bounding box center [351, 285] width 174 height 25
type input "414-91-4723"
click at [571, 472] on button "Download" at bounding box center [572, 469] width 64 height 27
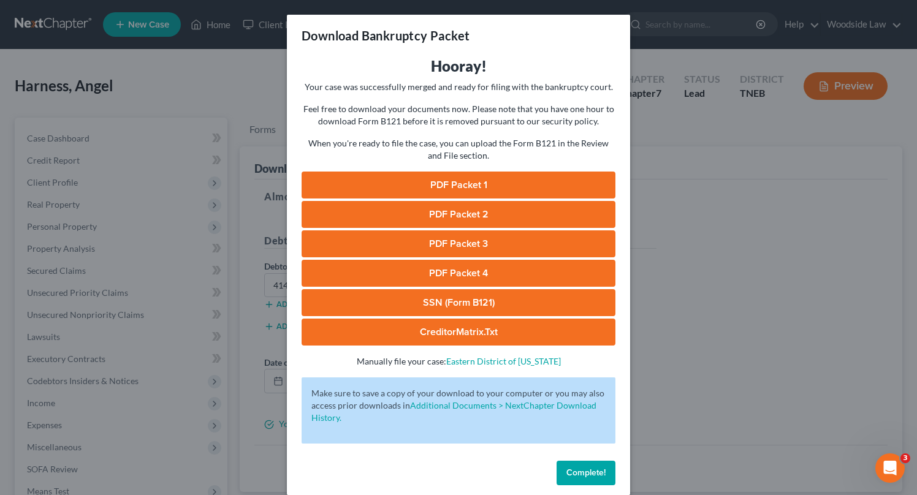
click at [473, 179] on link "PDF Packet 1" at bounding box center [459, 185] width 314 height 27
click at [463, 213] on link "PDF Packet 2" at bounding box center [459, 214] width 314 height 27
click at [456, 242] on link "PDF Packet 3" at bounding box center [459, 244] width 314 height 27
click at [469, 268] on link "PDF Packet 4" at bounding box center [459, 273] width 314 height 27
click at [482, 302] on link "SSN (Form B121)" at bounding box center [459, 302] width 314 height 27
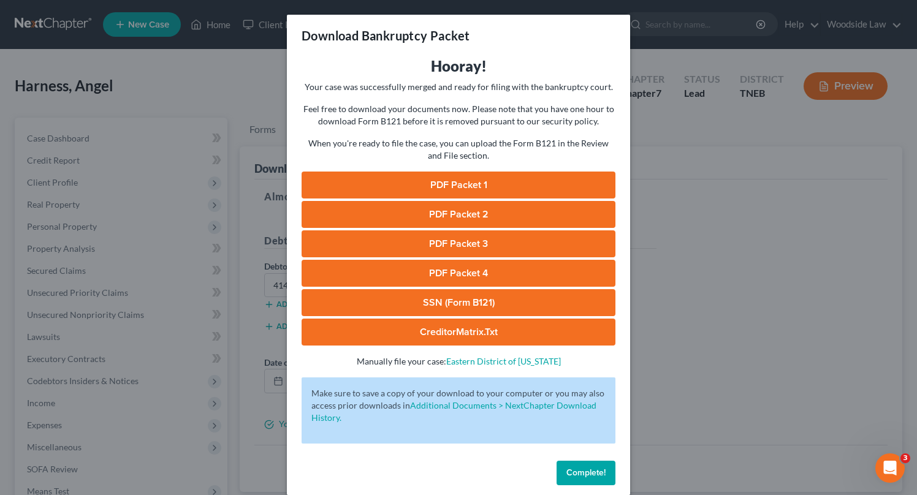
click at [463, 337] on link "CreditorMatrix.txt" at bounding box center [459, 332] width 314 height 27
click at [601, 475] on span "Complete!" at bounding box center [586, 473] width 39 height 10
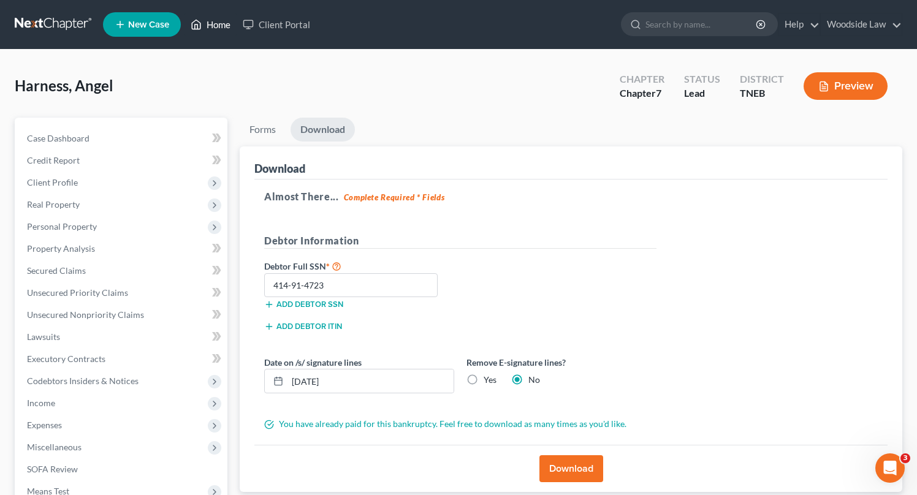
click at [221, 29] on link "Home" at bounding box center [211, 24] width 52 height 22
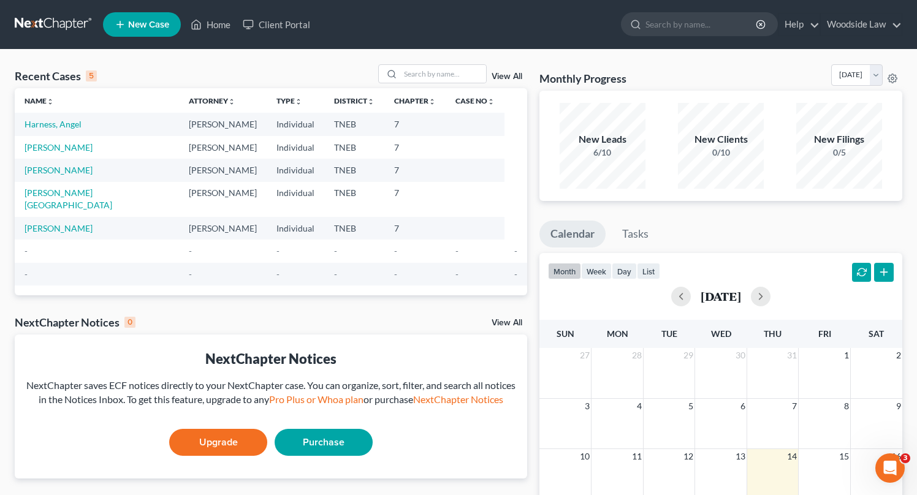
click at [510, 73] on link "View All" at bounding box center [507, 76] width 31 height 9
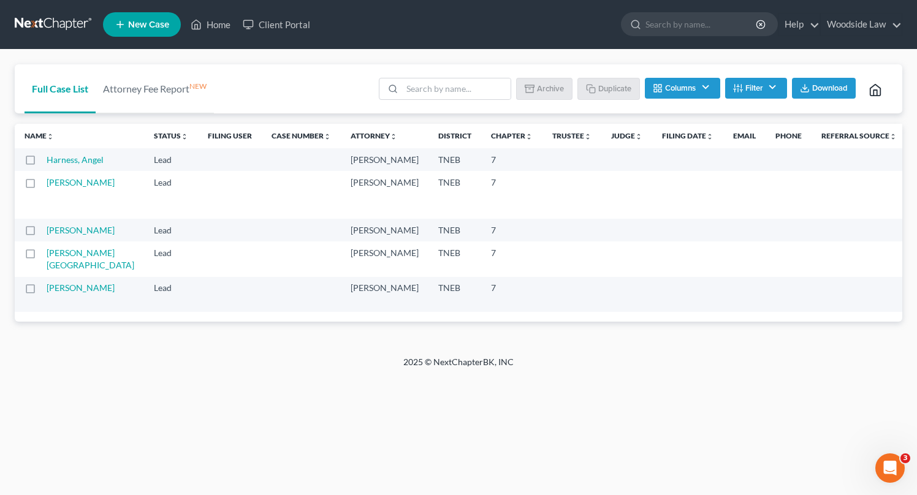
click at [42, 163] on label at bounding box center [42, 163] width 0 height 0
click at [47, 162] on input "checkbox" at bounding box center [51, 158] width 8 height 8
click at [554, 92] on button "Archive" at bounding box center [546, 88] width 55 height 21
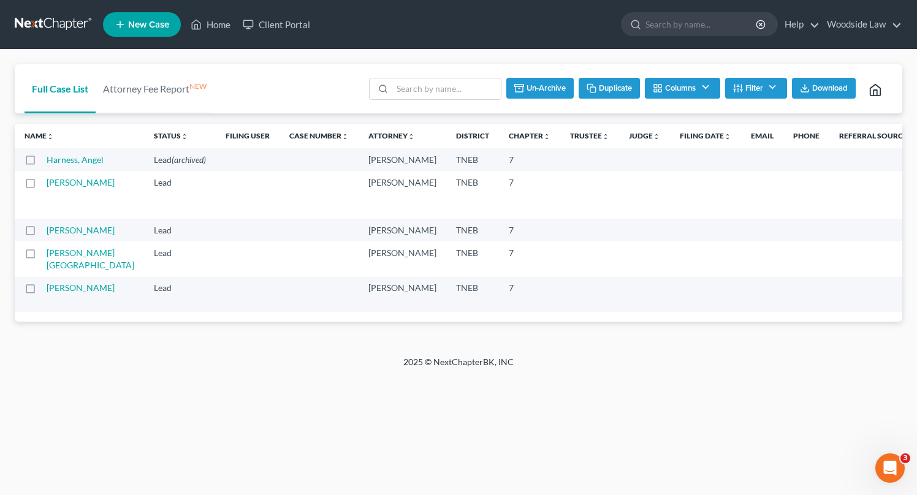
checkbox input "false"
click at [204, 26] on link "Home" at bounding box center [211, 24] width 52 height 22
